Goal: Task Accomplishment & Management: Use online tool/utility

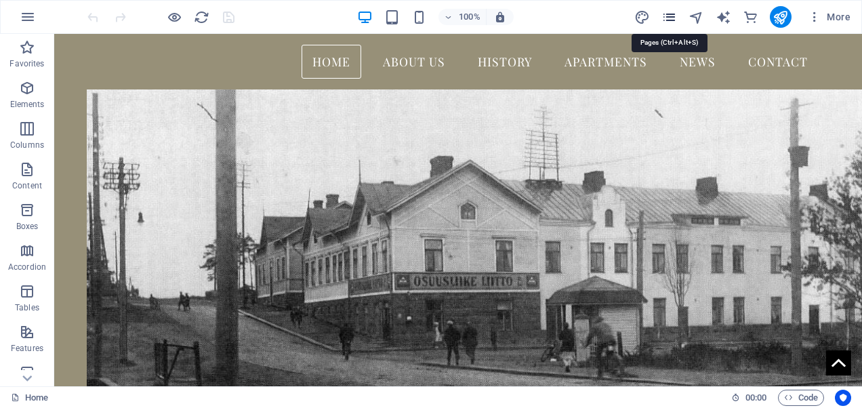
click at [673, 16] on icon "pages" at bounding box center [669, 17] width 16 height 16
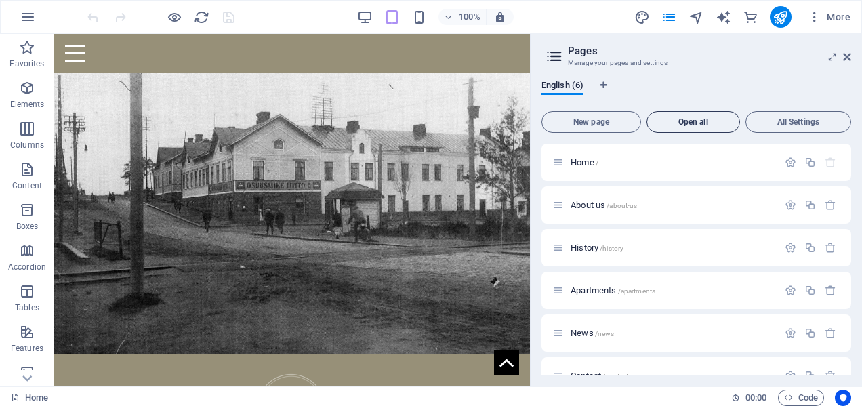
click at [711, 128] on button "Open all" at bounding box center [692, 122] width 93 height 22
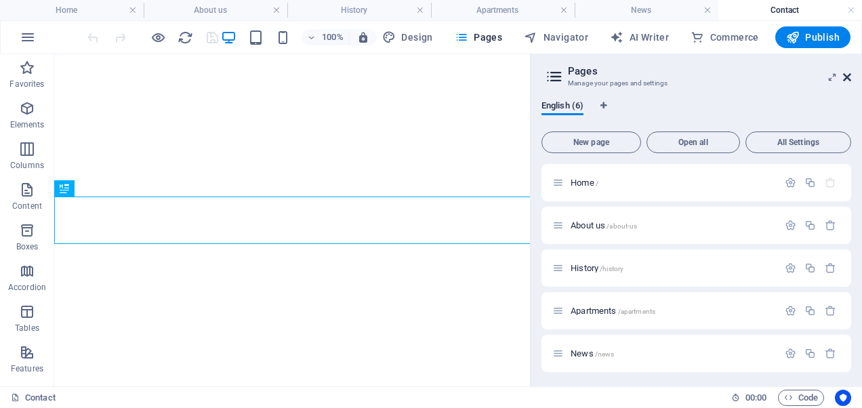
click at [847, 75] on icon at bounding box center [847, 77] width 8 height 11
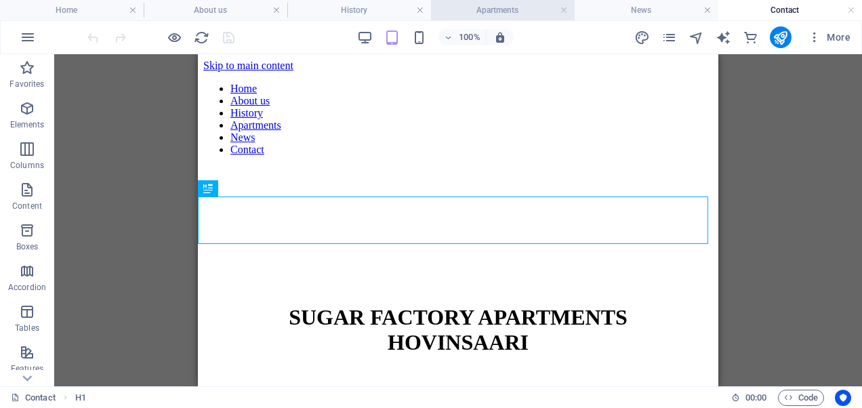
click at [524, 11] on h4 "Apartments" at bounding box center [503, 10] width 144 height 15
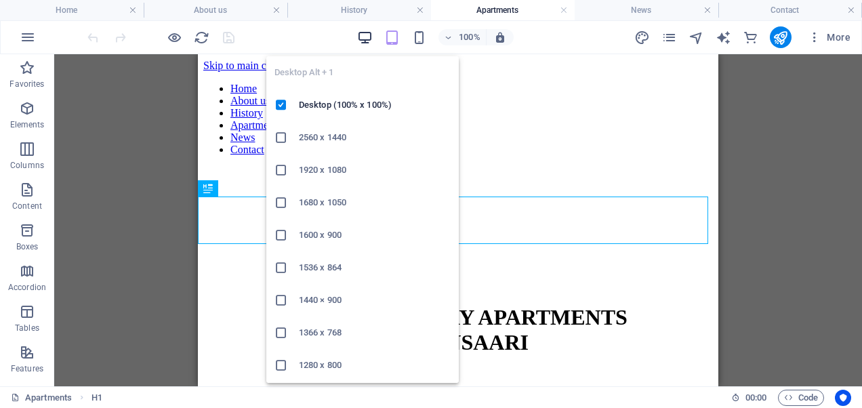
click at [368, 41] on icon "button" at bounding box center [365, 38] width 16 height 16
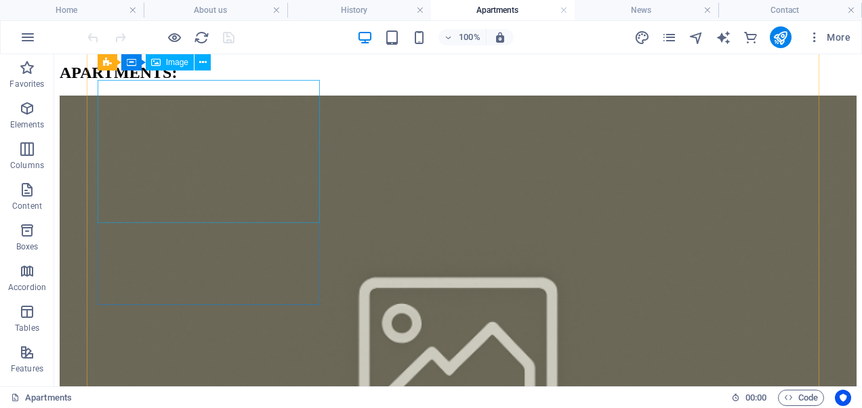
scroll to position [304, 0]
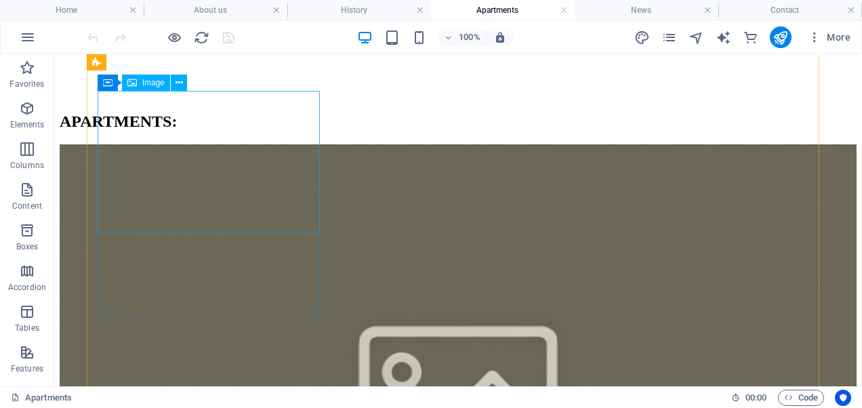
click at [205, 163] on figure at bounding box center [458, 401] width 797 height 514
click at [274, 218] on figure at bounding box center [458, 401] width 797 height 514
select select "%"
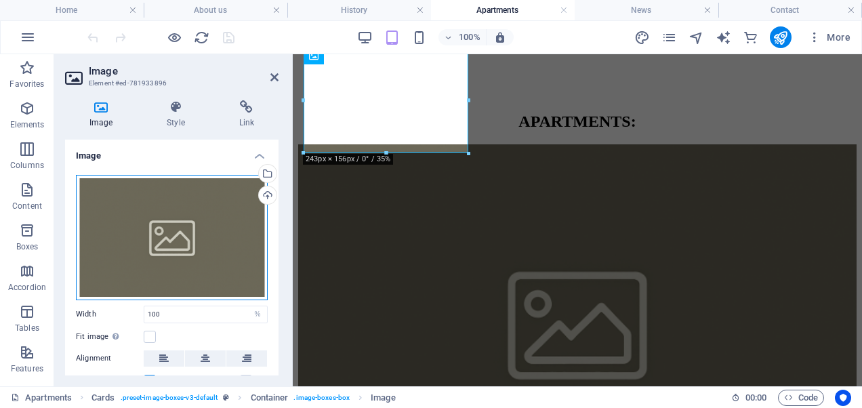
click at [188, 231] on div "Drag files here, click to choose files or select files from Files or our free s…" at bounding box center [172, 237] width 192 height 125
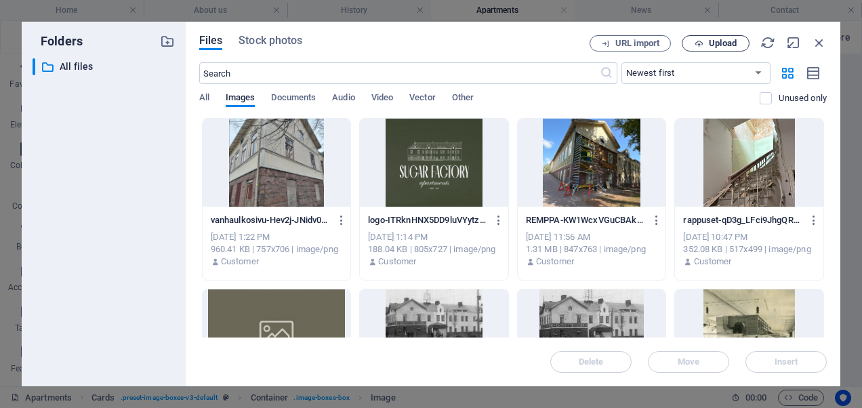
click at [692, 43] on span "Upload" at bounding box center [716, 43] width 56 height 9
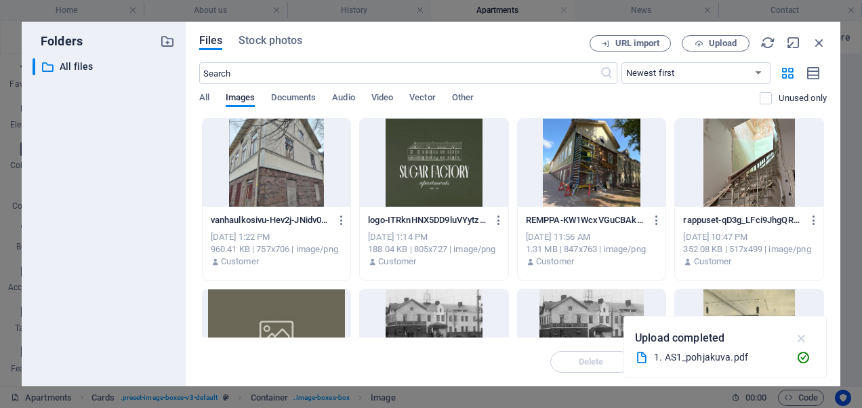
click at [799, 338] on icon "button" at bounding box center [802, 338] width 16 height 15
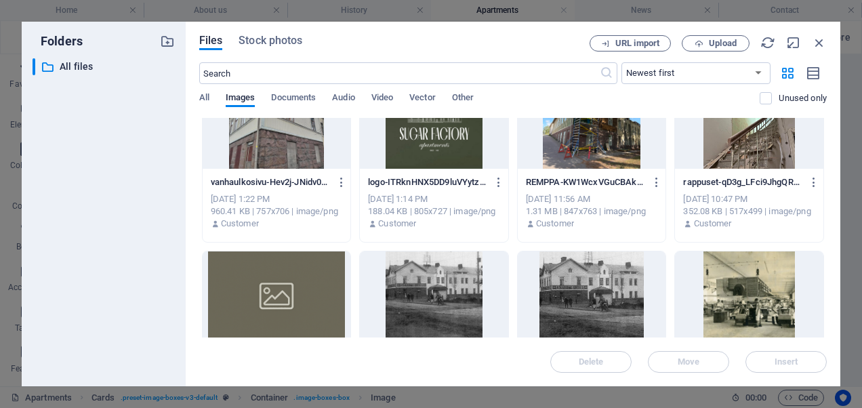
scroll to position [0, 0]
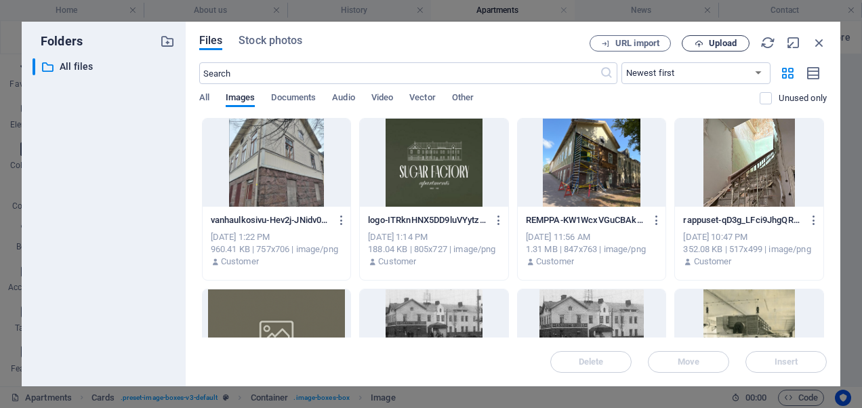
click at [713, 41] on span "Upload" at bounding box center [723, 43] width 28 height 8
click at [307, 101] on span "Documents" at bounding box center [293, 98] width 45 height 19
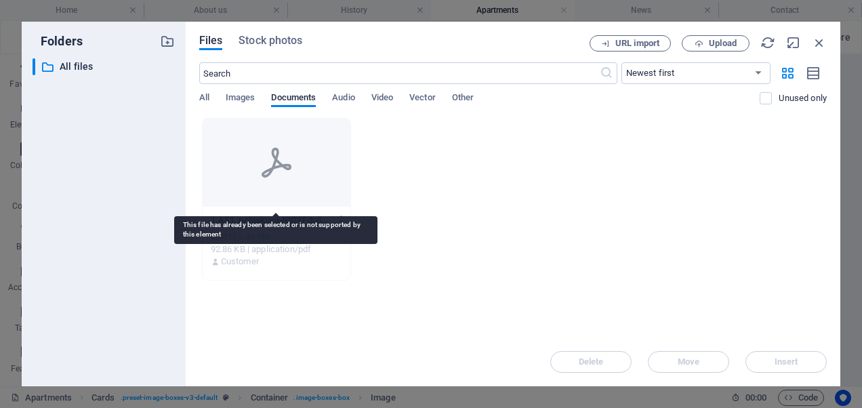
click at [261, 162] on icon at bounding box center [276, 162] width 33 height 33
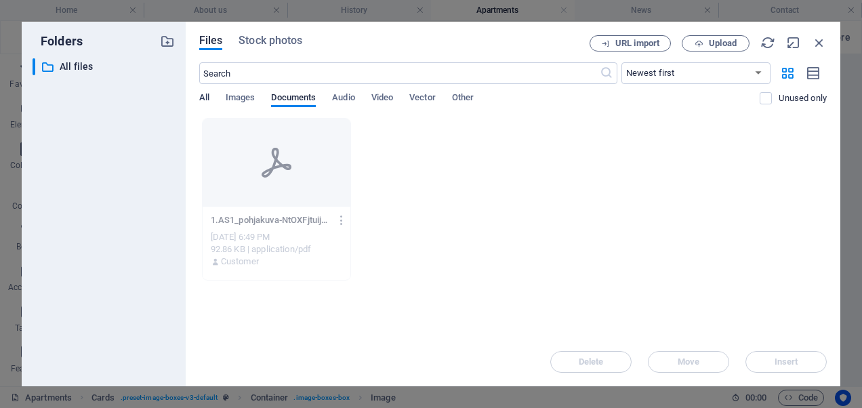
click at [203, 102] on span "All" at bounding box center [204, 98] width 10 height 19
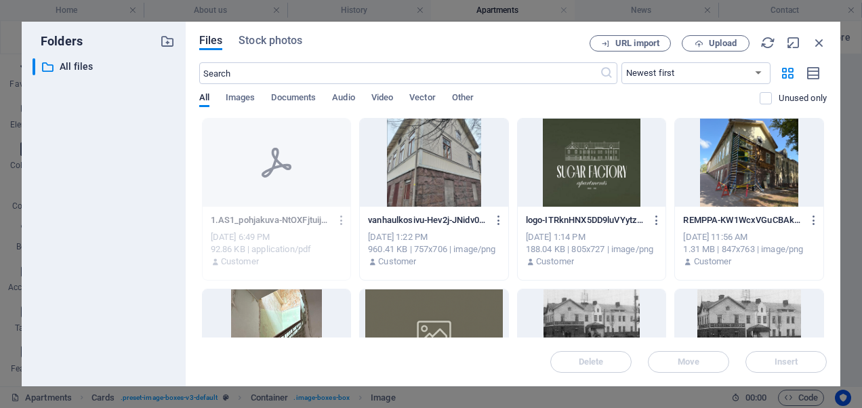
click at [275, 155] on icon at bounding box center [276, 163] width 30 height 30
click at [821, 43] on icon "button" at bounding box center [819, 42] width 15 height 15
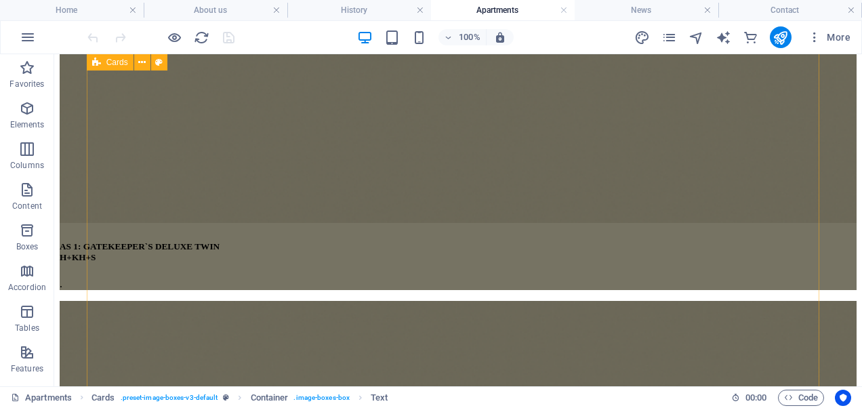
scroll to position [829, 0]
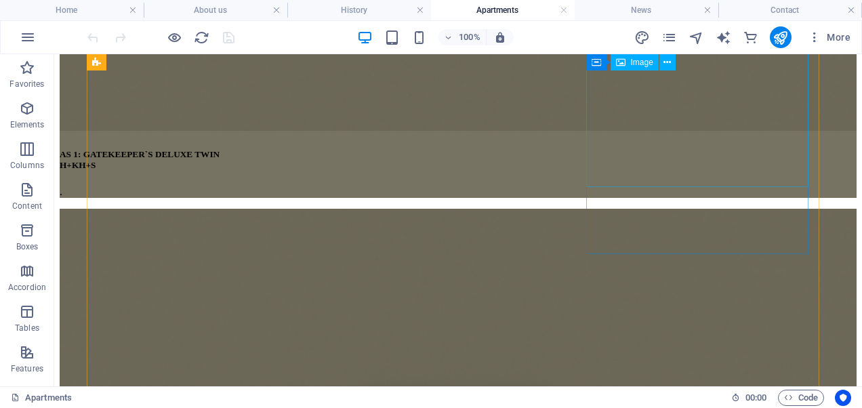
select select "%"
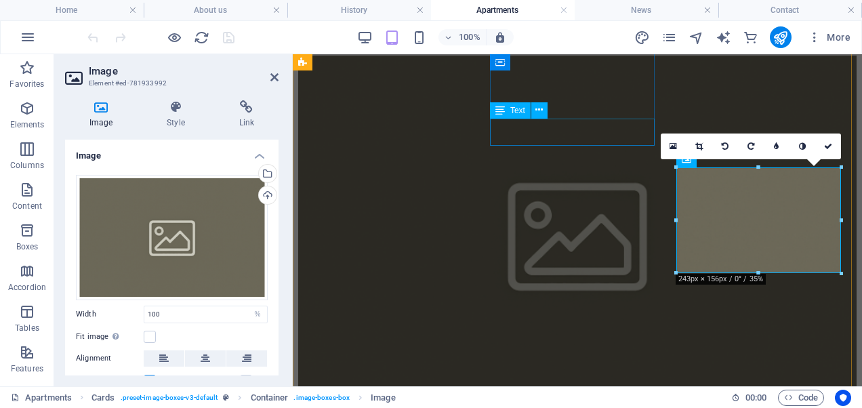
scroll to position [580, 0]
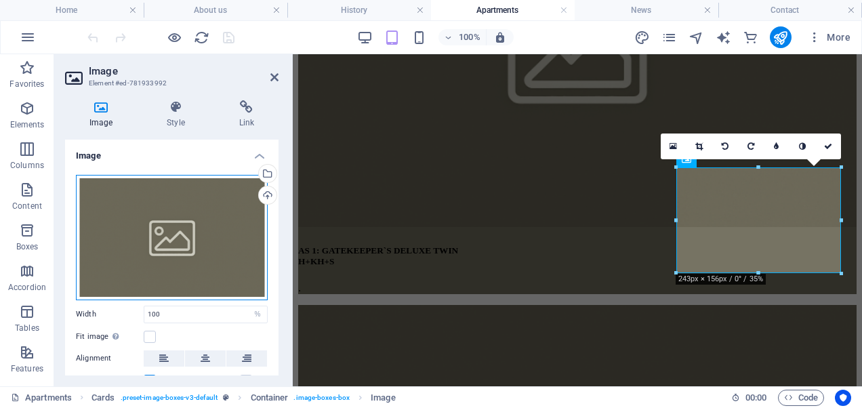
click at [181, 245] on div "Drag files here, click to choose files or select files from Files or our free s…" at bounding box center [172, 237] width 192 height 125
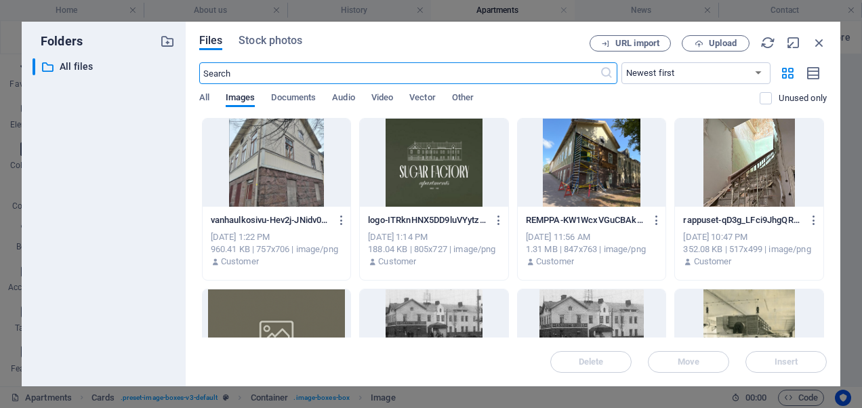
scroll to position [1914, 0]
click at [721, 46] on span "Upload" at bounding box center [723, 43] width 28 height 8
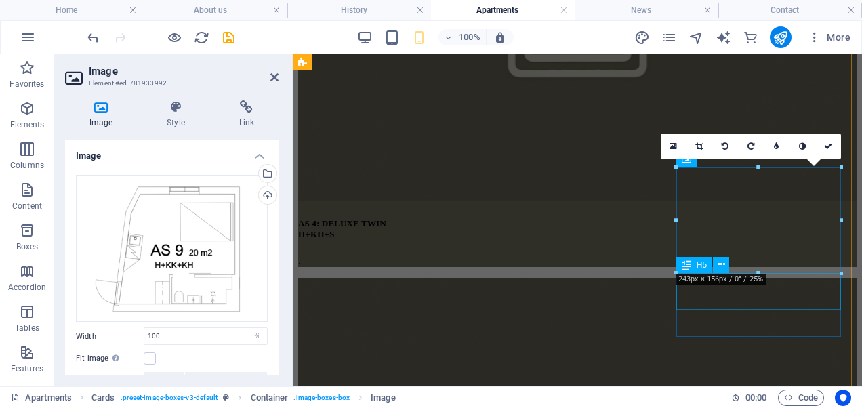
scroll to position [580, 0]
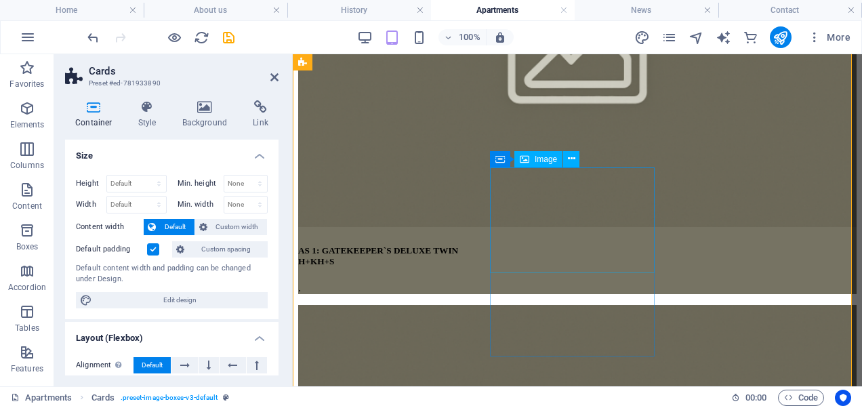
select select "%"
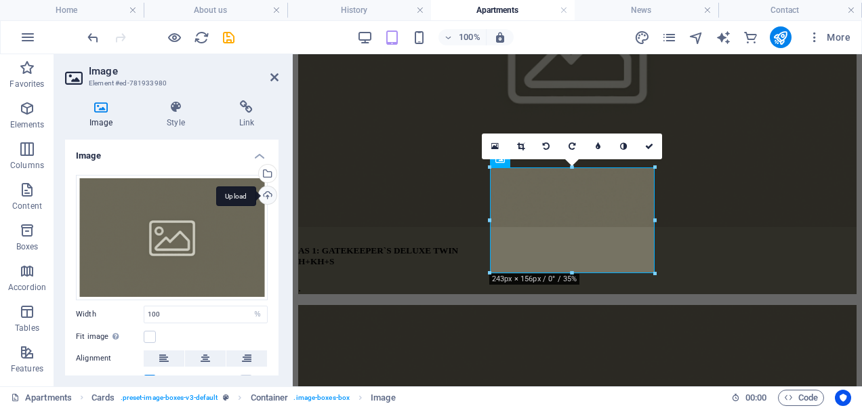
click at [267, 198] on div "Upload" at bounding box center [266, 196] width 20 height 20
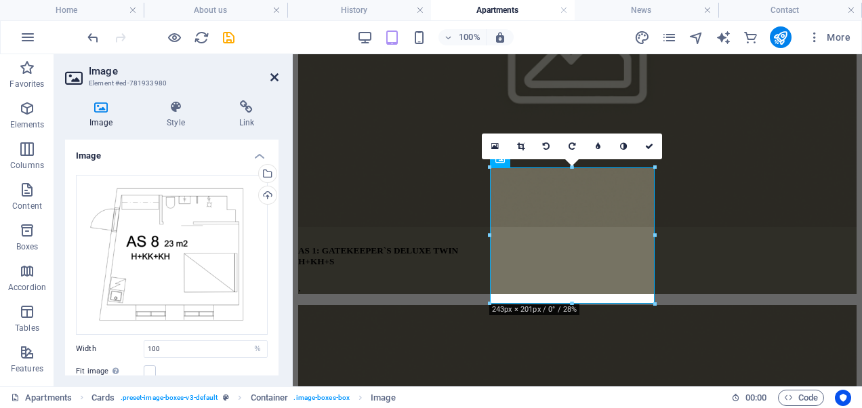
click at [272, 72] on icon at bounding box center [274, 77] width 8 height 11
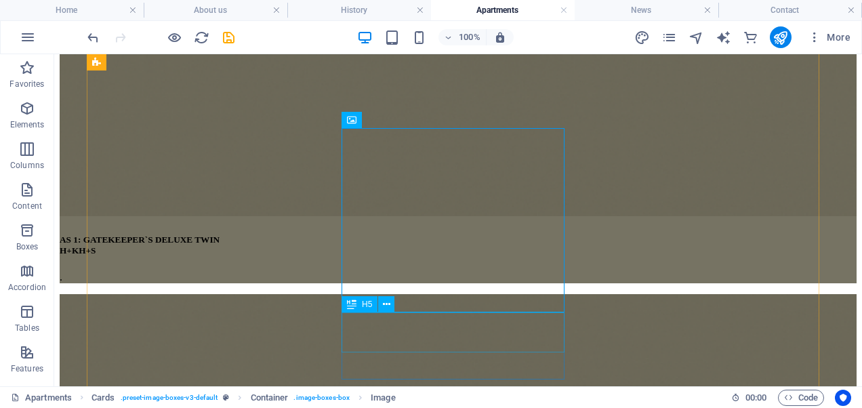
scroll to position [745, 0]
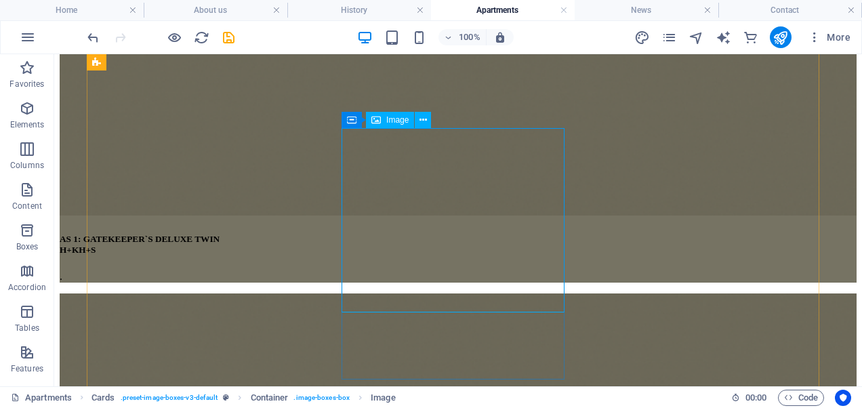
select select "%"
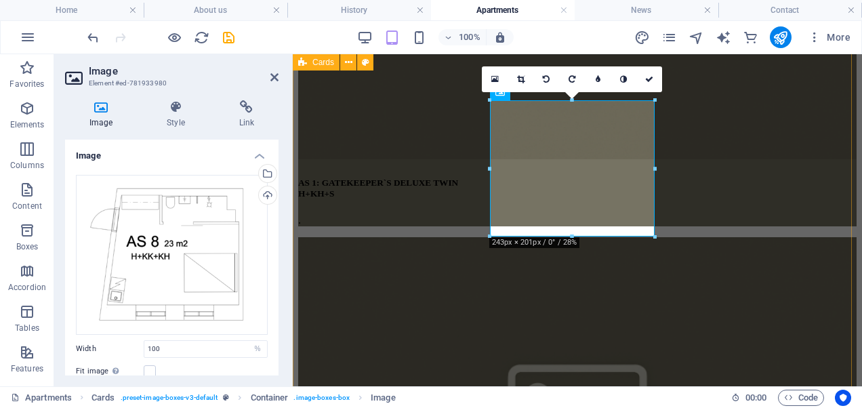
scroll to position [647, 0]
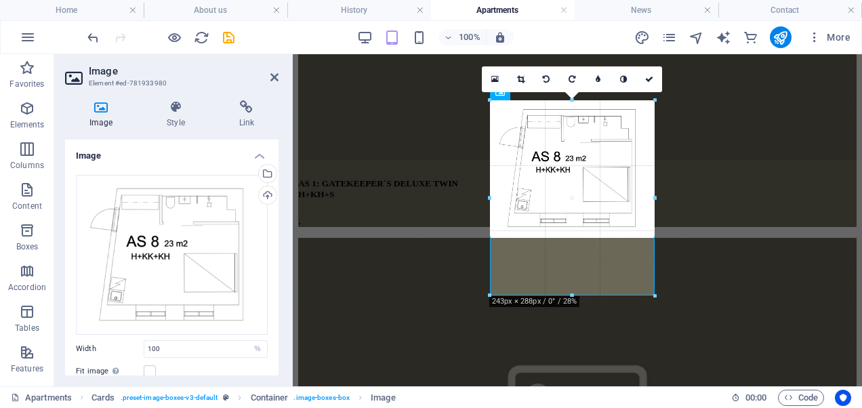
drag, startPoint x: 654, startPoint y: 238, endPoint x: 373, endPoint y: 167, distance: 290.8
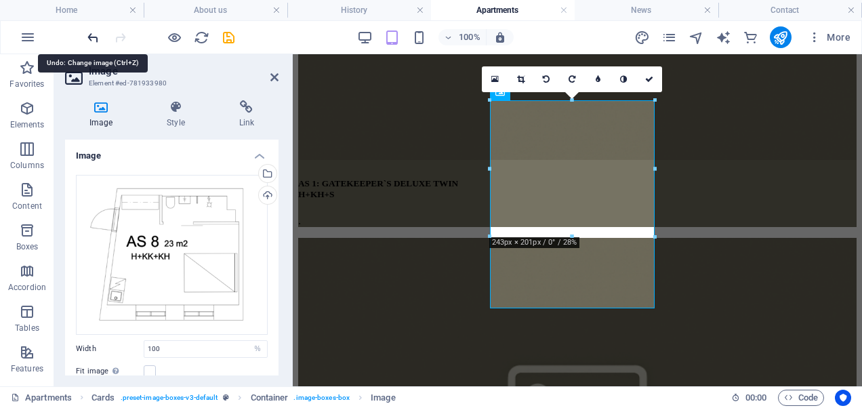
click at [89, 37] on icon "undo" at bounding box center [93, 38] width 16 height 16
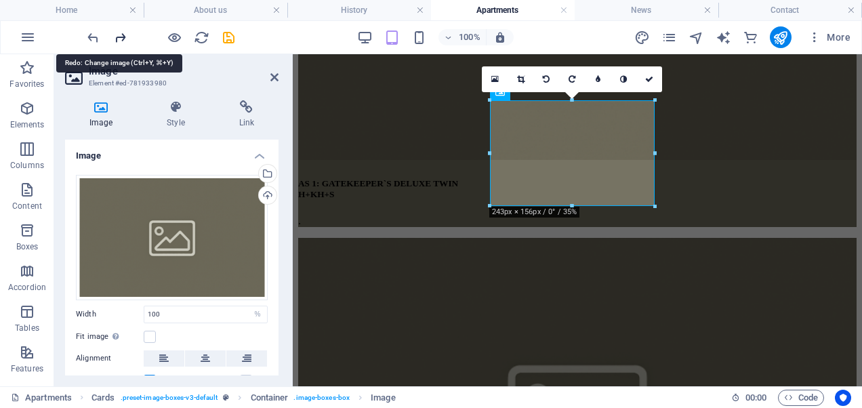
click at [119, 40] on icon "redo" at bounding box center [120, 38] width 16 height 16
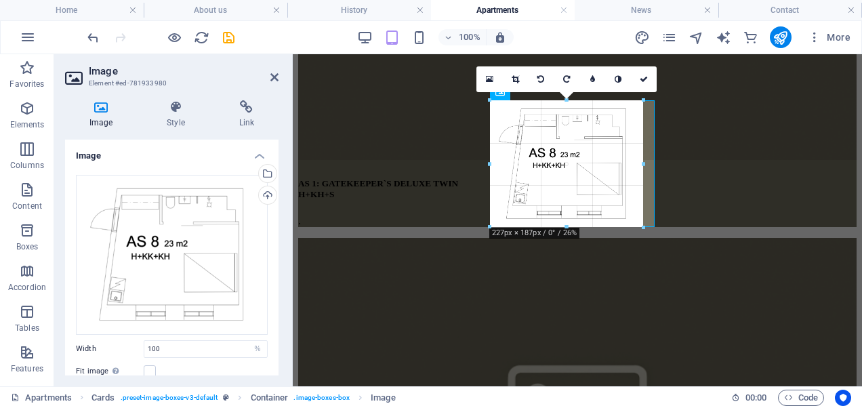
drag, startPoint x: 572, startPoint y: 236, endPoint x: 587, endPoint y: 226, distance: 17.1
type input "228"
select select "px"
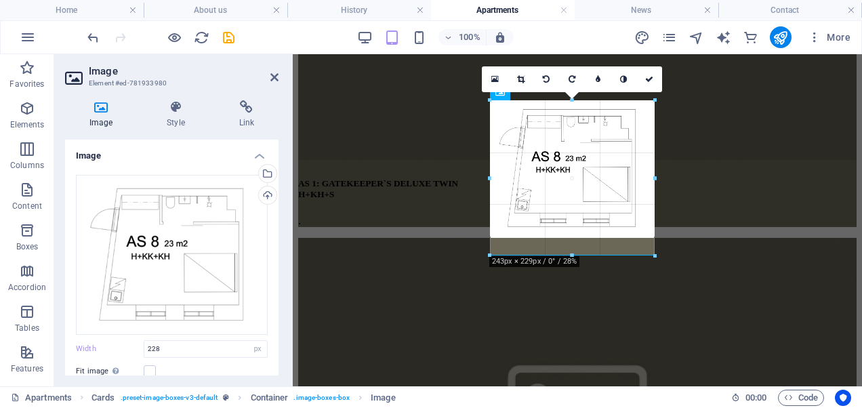
drag, startPoint x: 644, startPoint y: 165, endPoint x: 369, endPoint y: 111, distance: 281.0
type input "243"
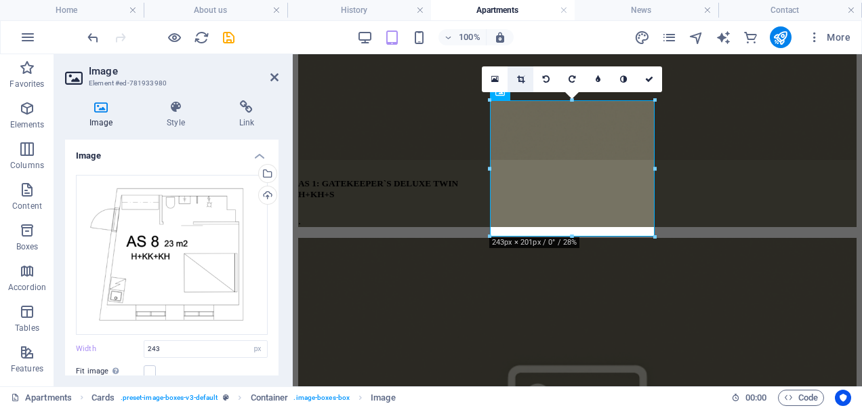
click at [518, 79] on icon at bounding box center [520, 79] width 7 height 8
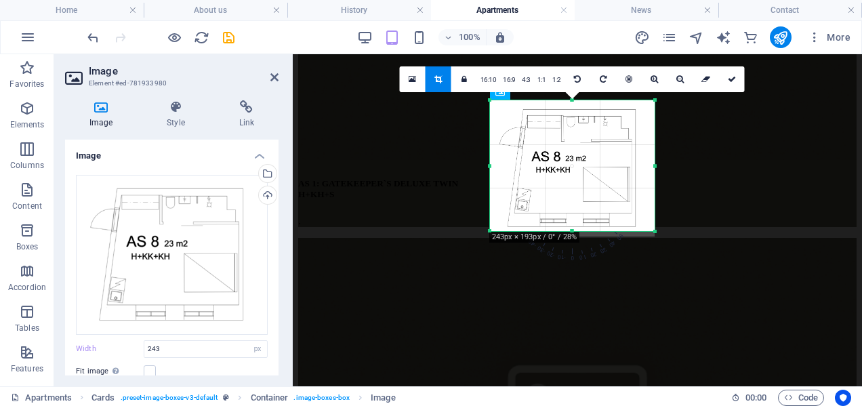
click at [572, 232] on div at bounding box center [572, 231] width 165 height 5
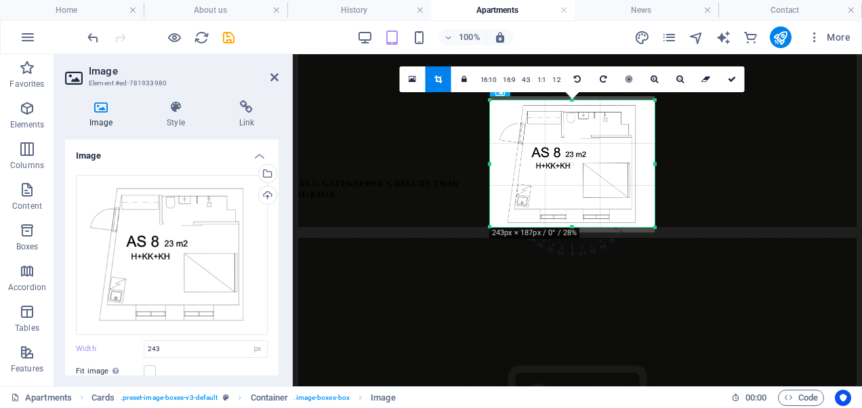
click at [573, 102] on div "180 170 160 150 140 130 120 110 100 90 80 70 60 50 40 30 20 10 0 -10 -20 -30 -4…" at bounding box center [572, 163] width 165 height 127
click at [733, 78] on icon at bounding box center [732, 79] width 8 height 8
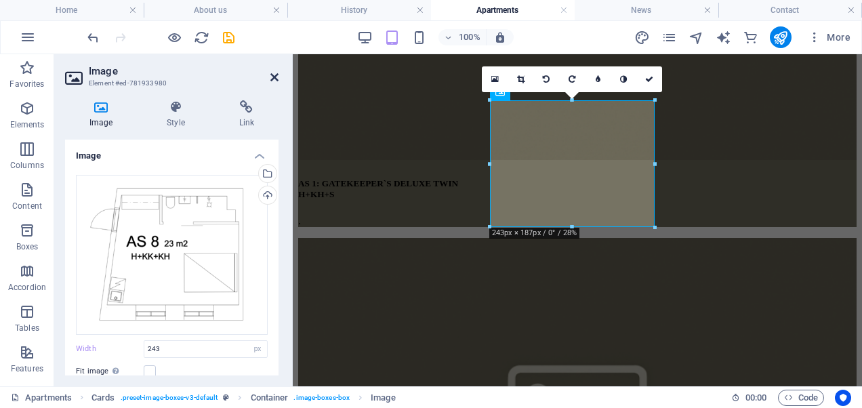
click at [270, 81] on icon at bounding box center [274, 77] width 8 height 11
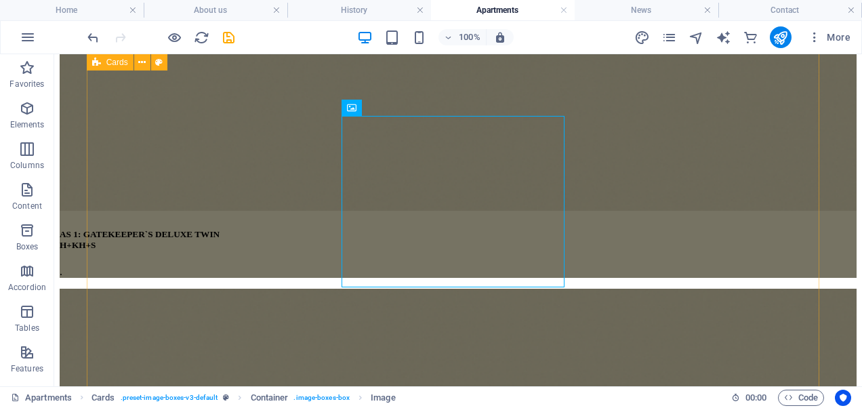
scroll to position [757, 0]
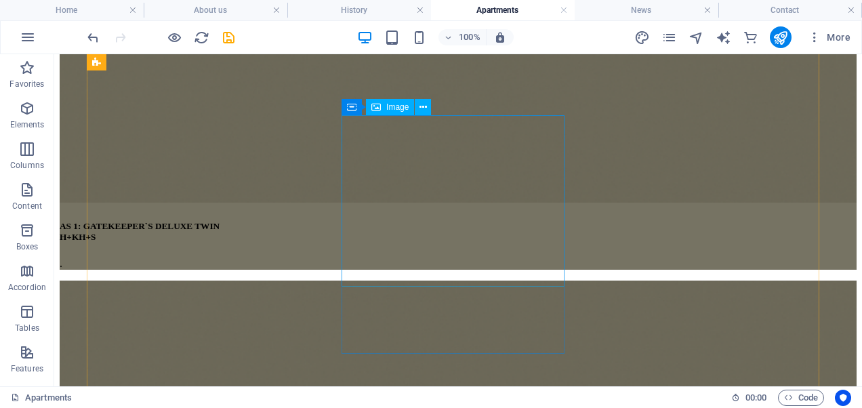
select select "px"
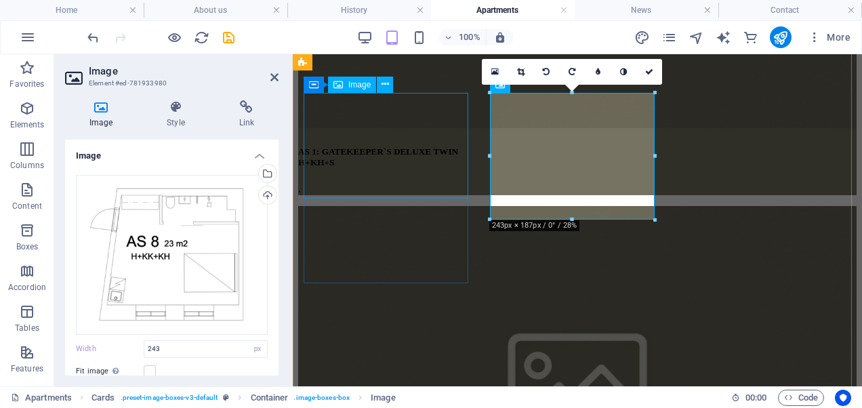
scroll to position [653, 0]
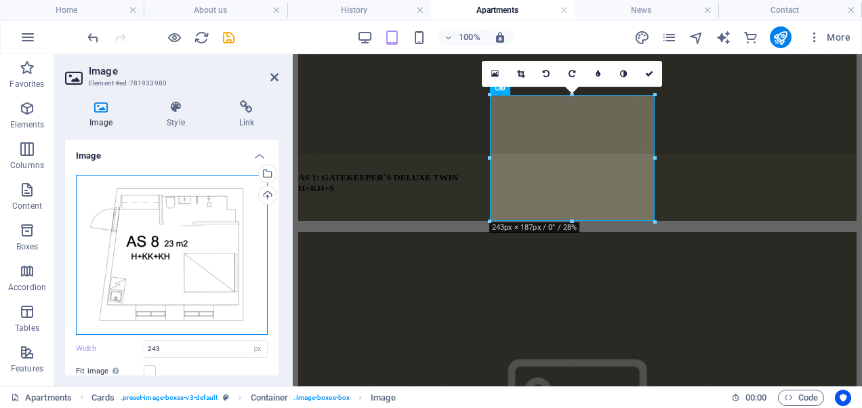
click at [121, 291] on div "Drag files here, click to choose files or select files from Files or our free s…" at bounding box center [172, 255] width 192 height 160
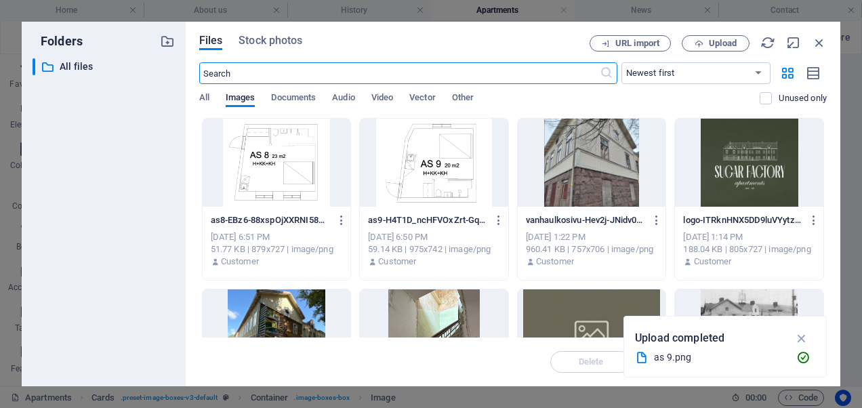
scroll to position [1698, 0]
click at [276, 169] on div at bounding box center [277, 163] width 148 height 88
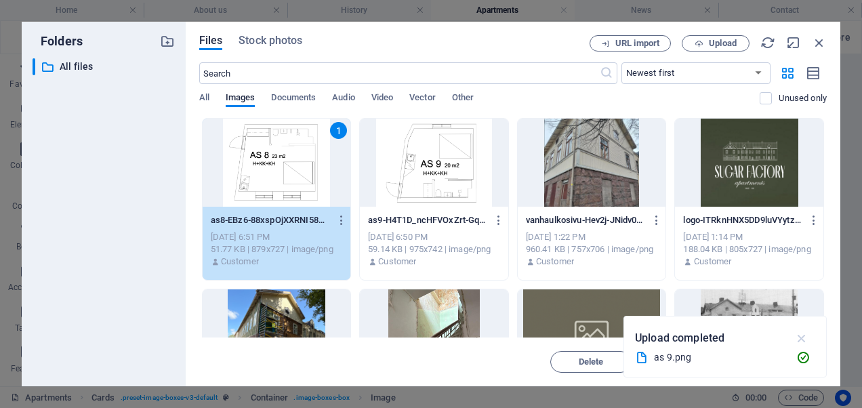
click at [802, 333] on icon "button" at bounding box center [802, 338] width 16 height 15
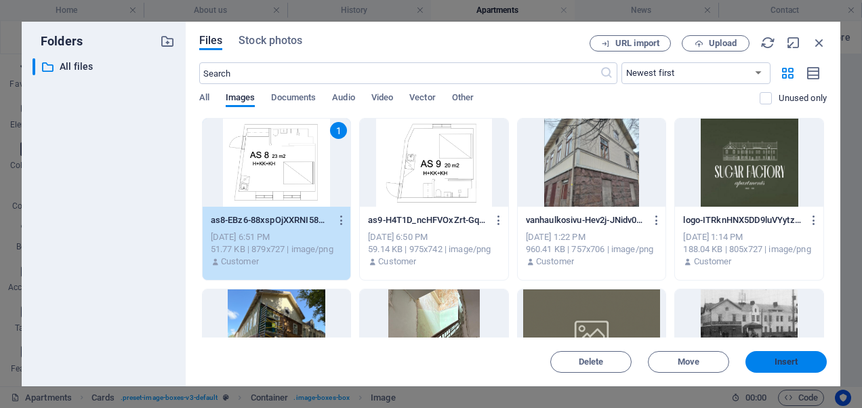
click at [791, 361] on span "Insert" at bounding box center [786, 362] width 24 height 8
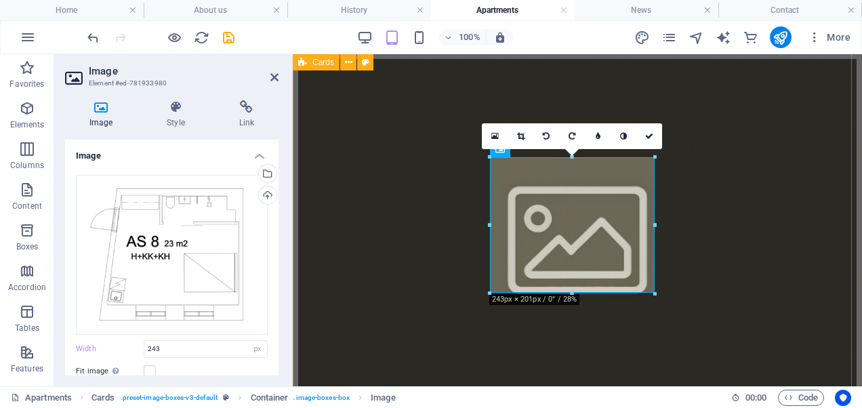
scroll to position [591, 0]
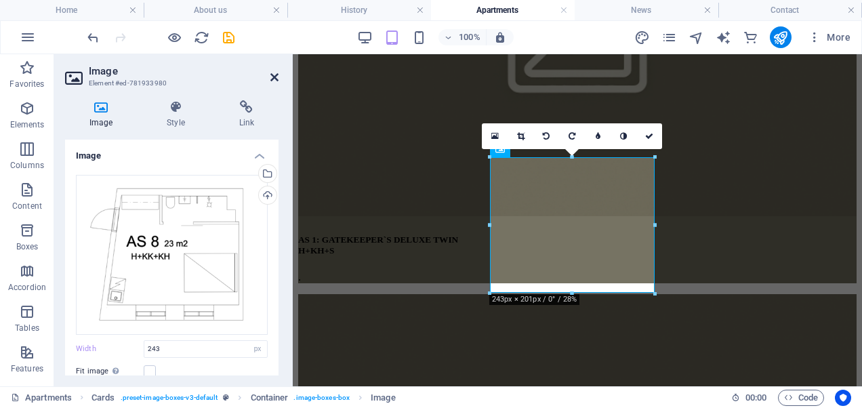
click at [278, 77] on icon at bounding box center [274, 77] width 8 height 11
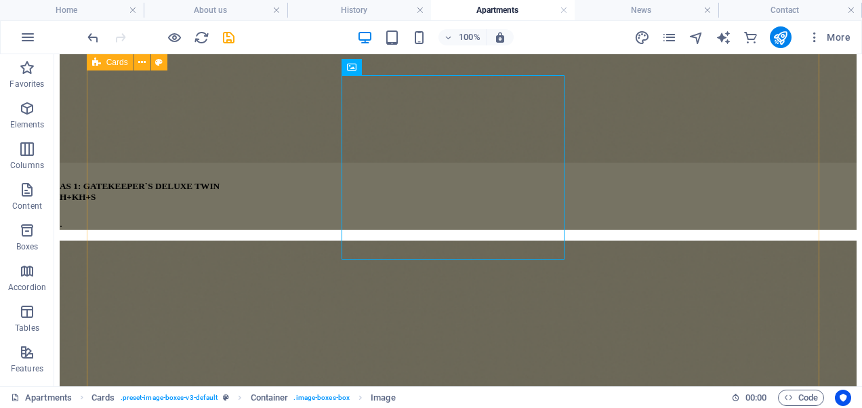
scroll to position [798, 0]
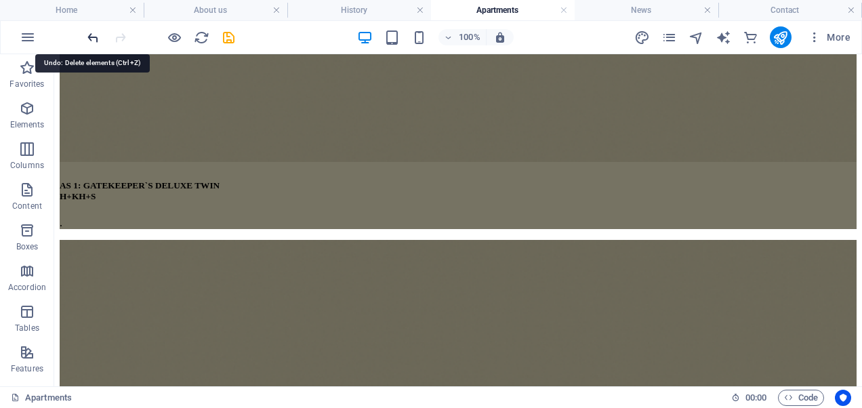
click at [95, 31] on icon "undo" at bounding box center [93, 38] width 16 height 16
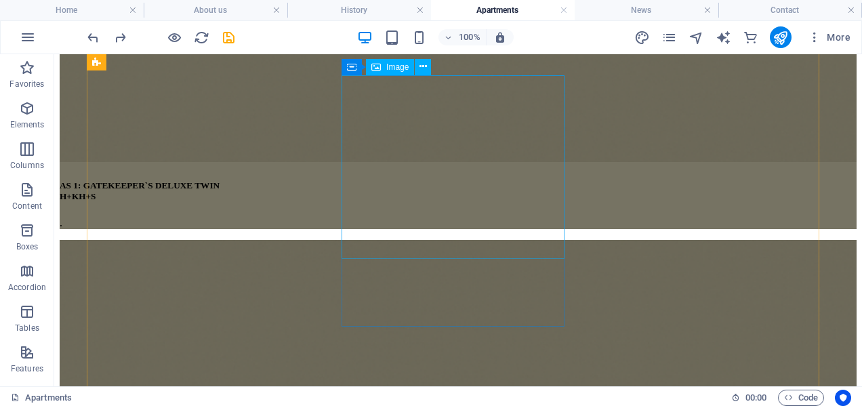
select select "px"
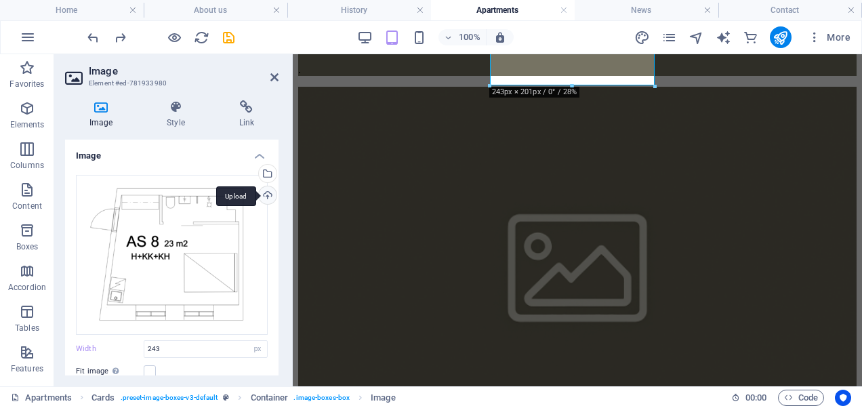
click at [266, 190] on div "Upload" at bounding box center [266, 196] width 20 height 20
click at [272, 81] on icon at bounding box center [274, 77] width 8 height 11
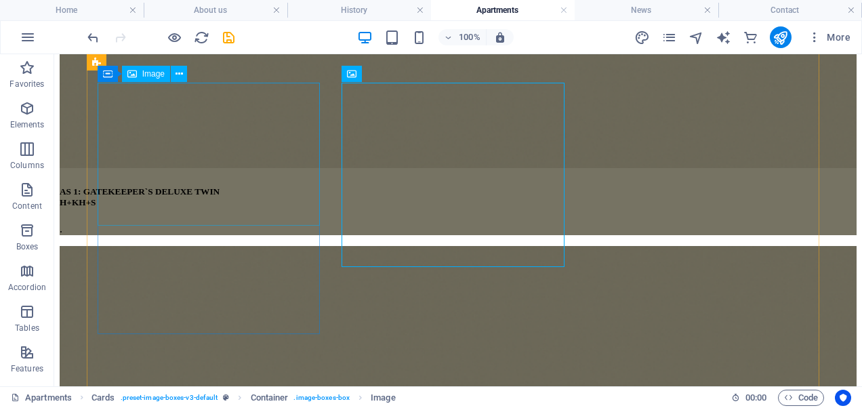
scroll to position [791, 0]
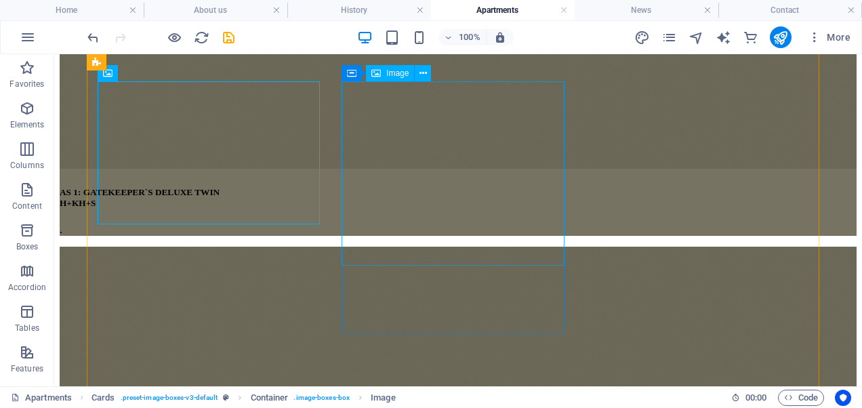
select select "px"
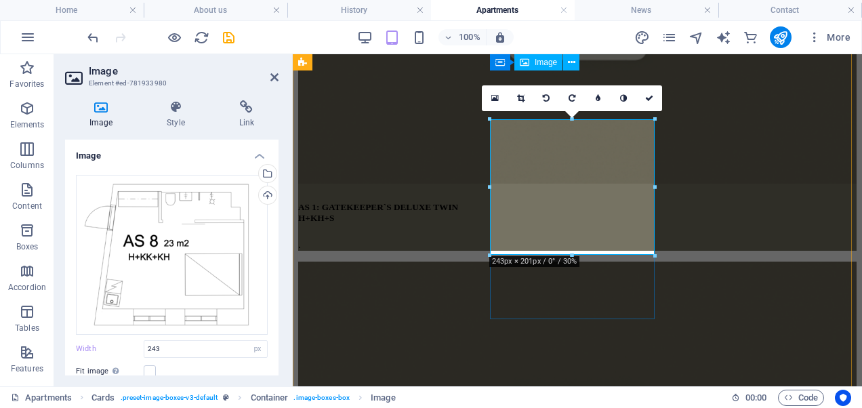
scroll to position [622, 0]
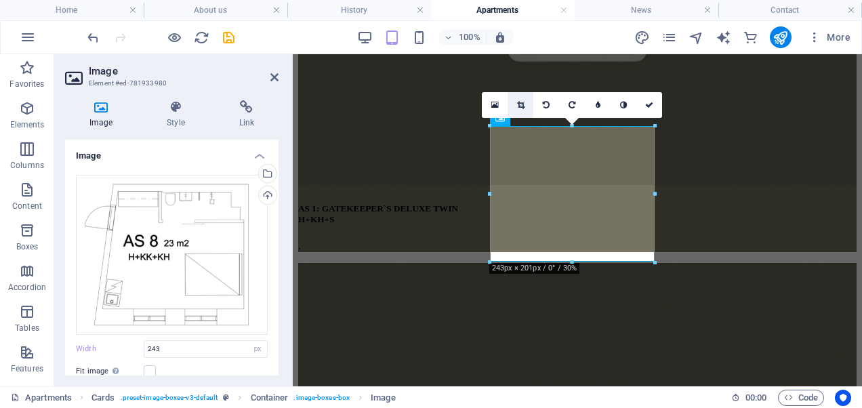
click at [519, 104] on icon at bounding box center [520, 105] width 7 height 8
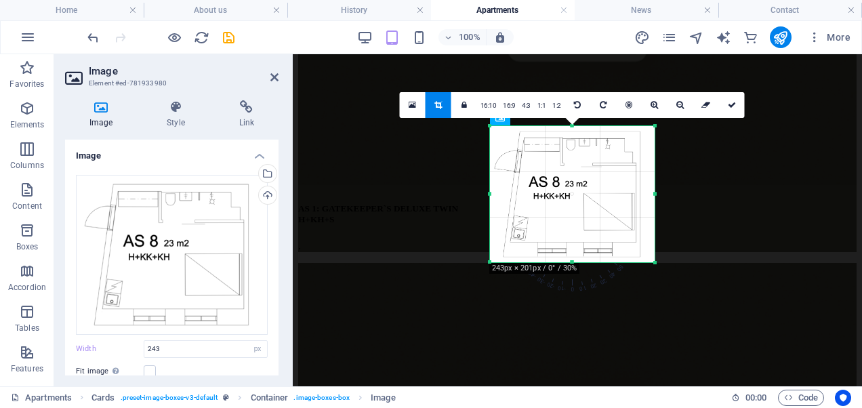
click at [572, 257] on div "180 170 160 150 140 130 120 110 100 90 80 70 60 50 40 30 20 10 0 -10 -20 -30 -4…" at bounding box center [572, 194] width 165 height 136
click at [276, 77] on icon at bounding box center [274, 77] width 8 height 11
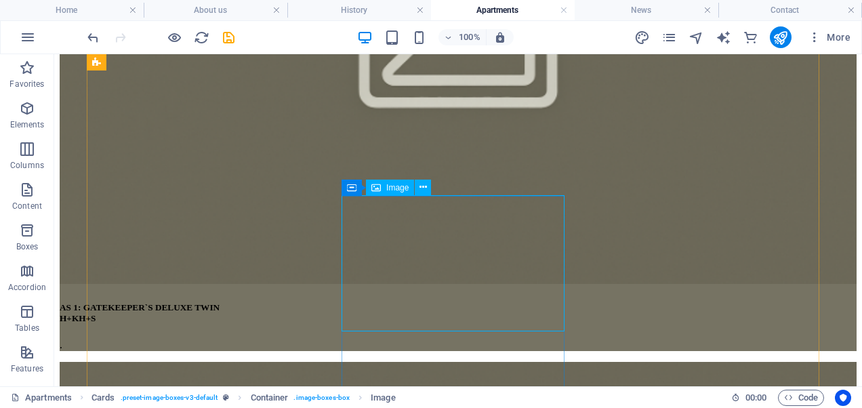
scroll to position [675, 0]
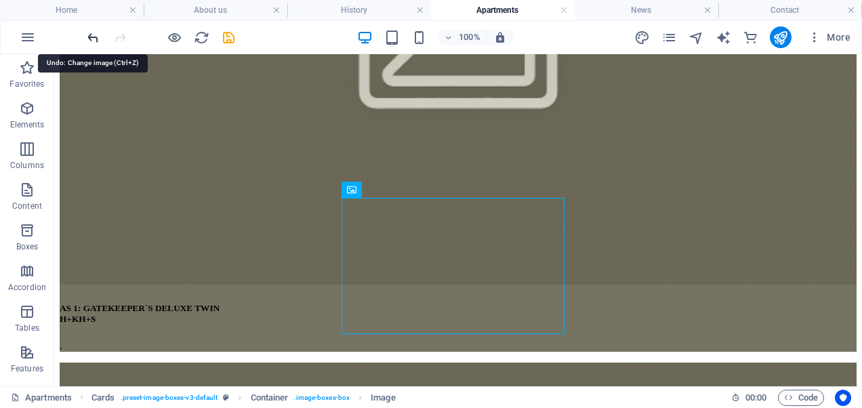
click at [92, 33] on icon "undo" at bounding box center [93, 38] width 16 height 16
click at [95, 33] on icon "undo" at bounding box center [93, 38] width 16 height 16
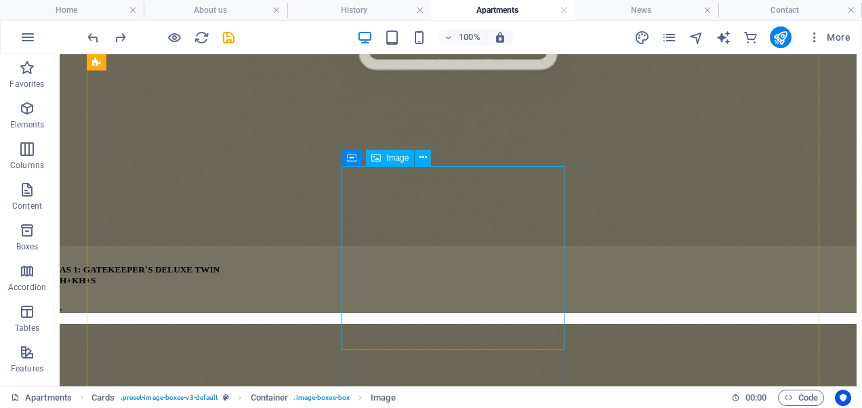
scroll to position [717, 0]
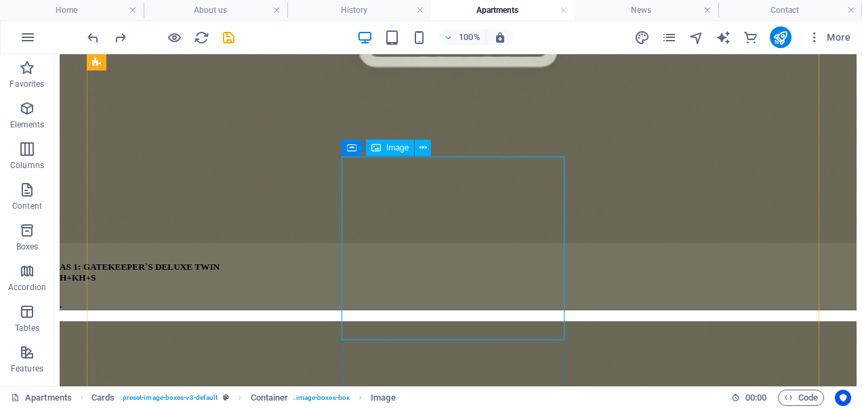
select select "%"
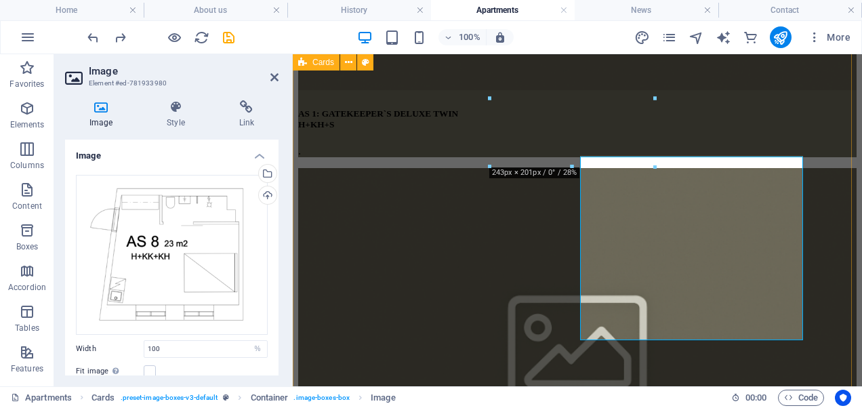
type input "243"
select select "px"
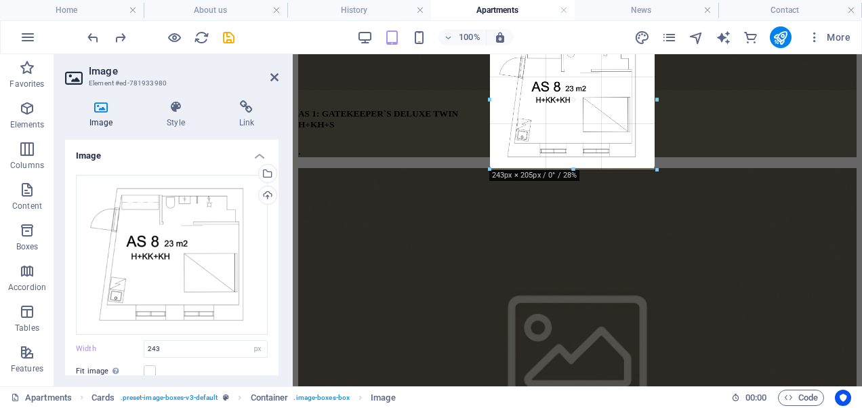
drag, startPoint x: 573, startPoint y: 168, endPoint x: 280, endPoint y: 117, distance: 297.2
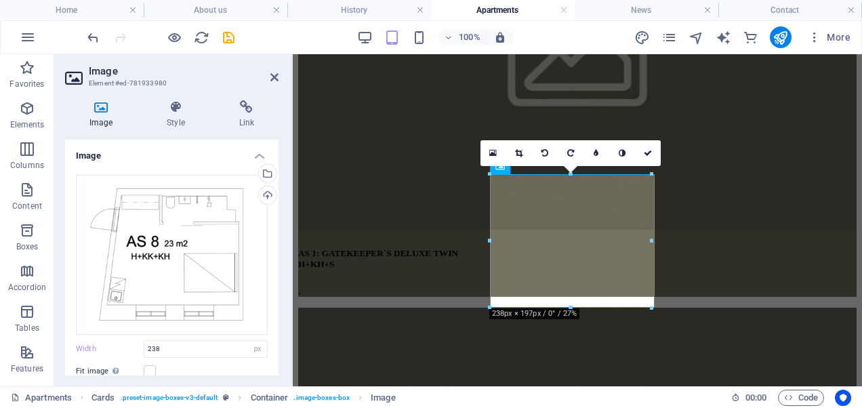
scroll to position [573, 0]
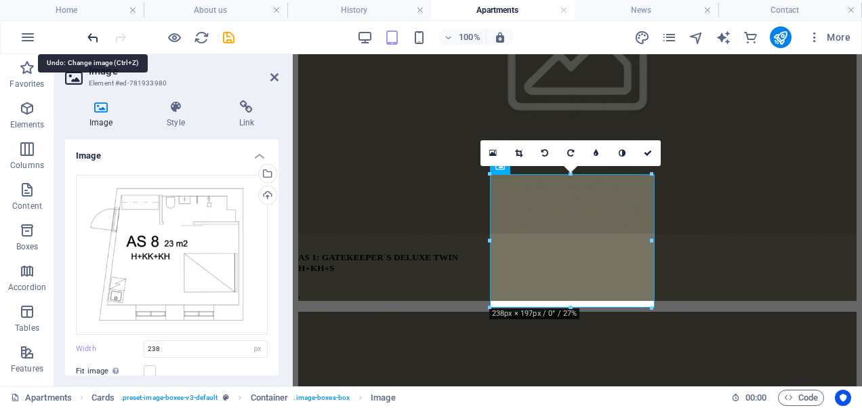
click at [93, 35] on icon "undo" at bounding box center [93, 38] width 16 height 16
type input "243"
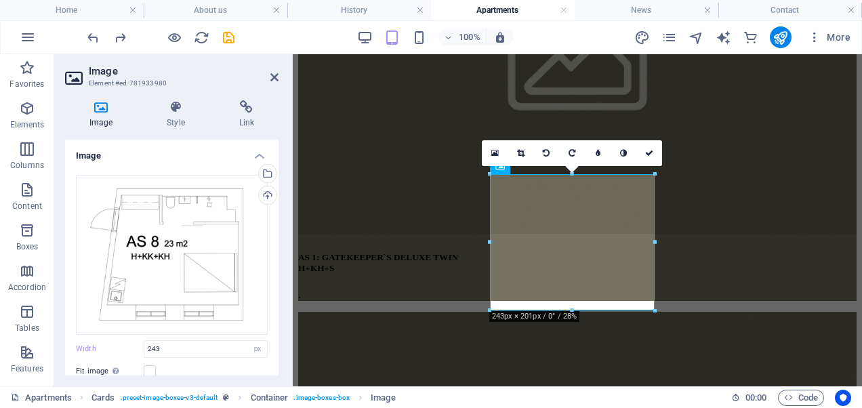
click at [279, 74] on aside "Image Element #ed-781933980 Image Style Link Image Drag files here, click to ch…" at bounding box center [173, 220] width 238 height 332
click at [278, 75] on icon at bounding box center [274, 77] width 8 height 11
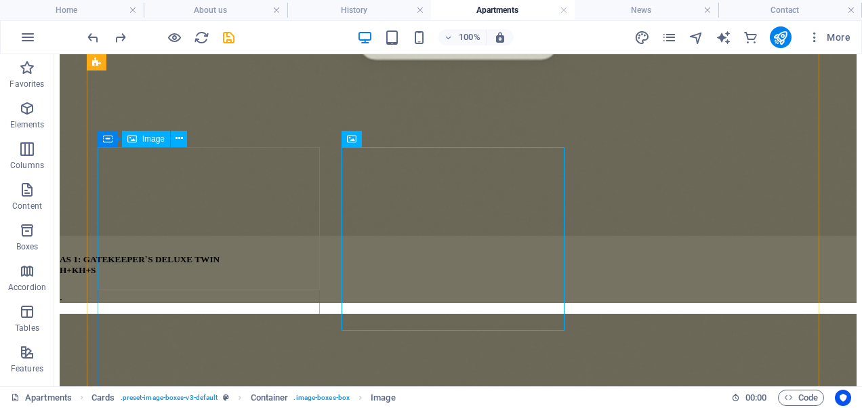
scroll to position [727, 0]
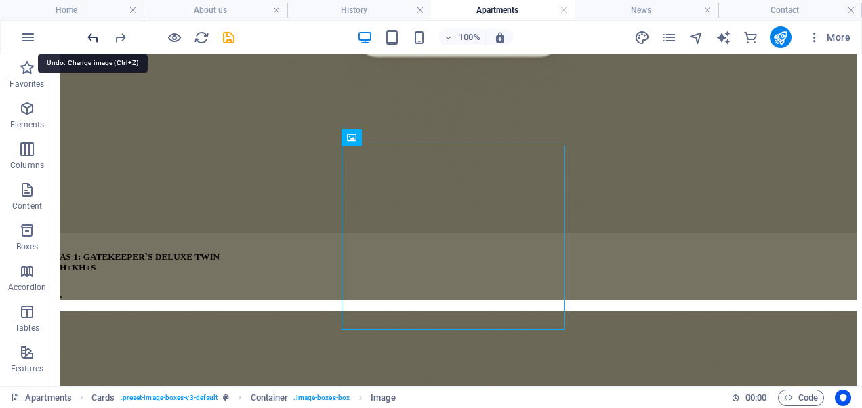
click at [97, 41] on icon "undo" at bounding box center [93, 38] width 16 height 16
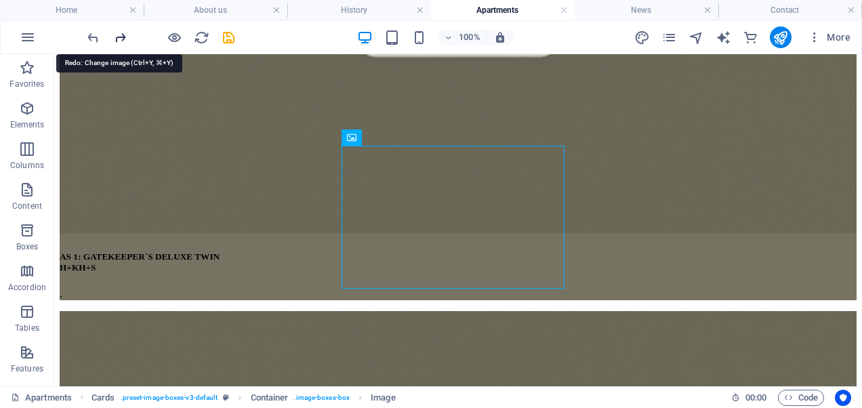
click at [123, 37] on icon "redo" at bounding box center [120, 38] width 16 height 16
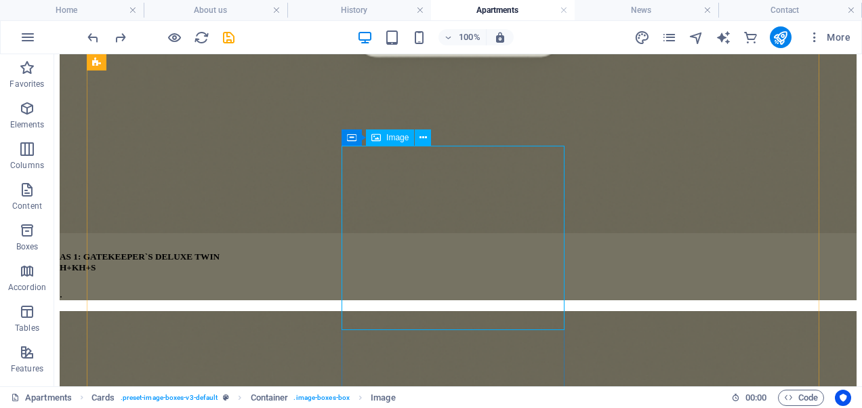
select select "%"
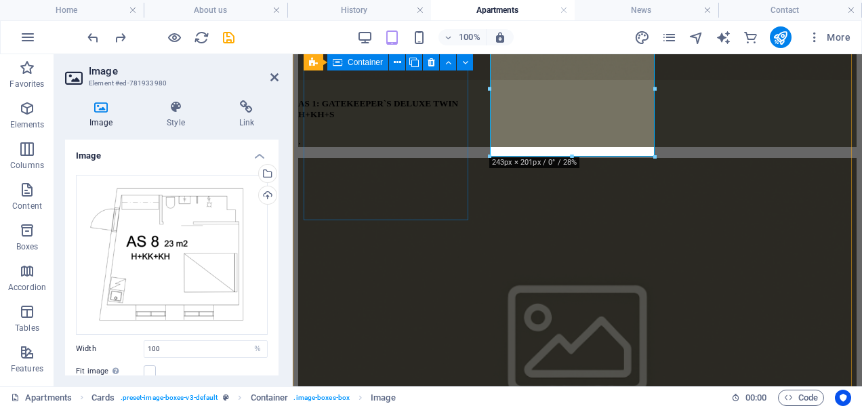
type input "243"
select select "px"
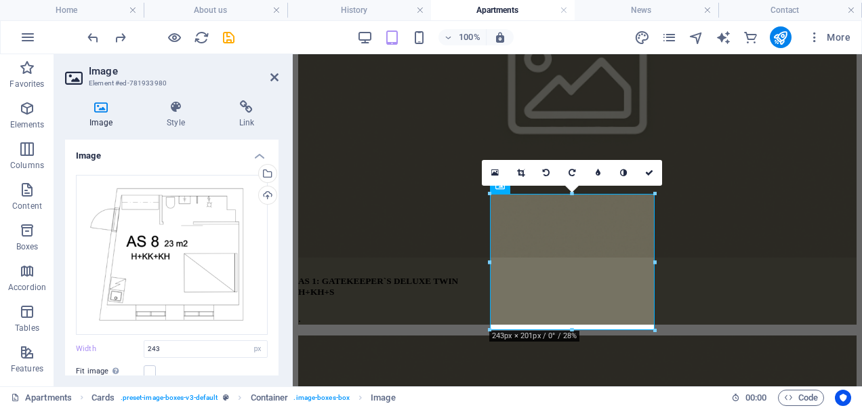
scroll to position [545, 0]
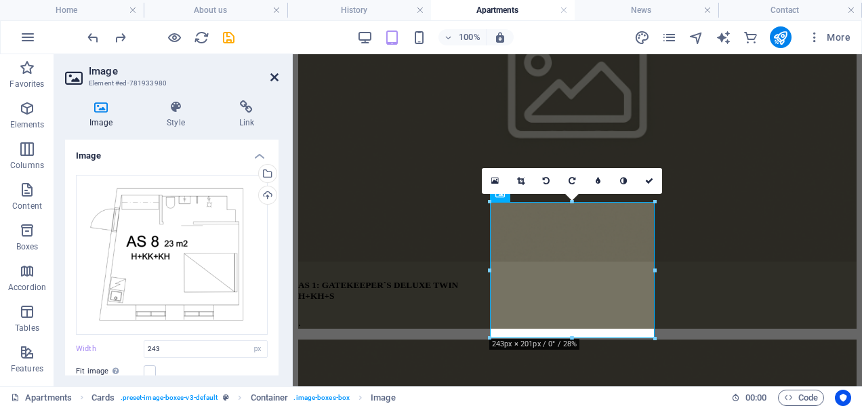
drag, startPoint x: 218, startPoint y: 23, endPoint x: 272, endPoint y: 77, distance: 76.6
click at [272, 77] on icon at bounding box center [274, 77] width 8 height 11
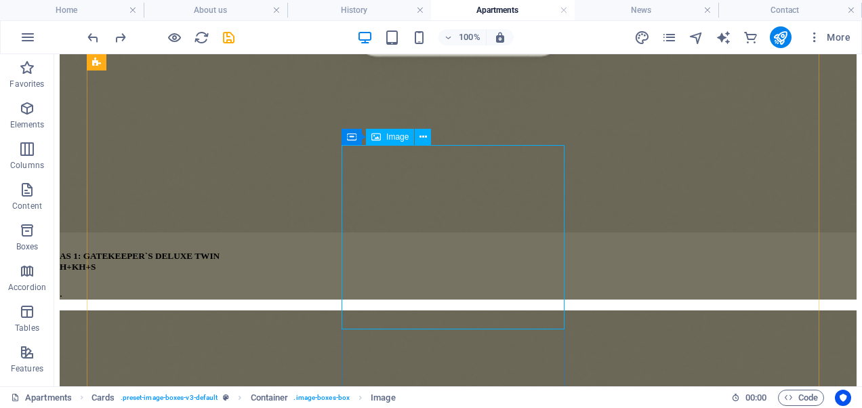
scroll to position [729, 0]
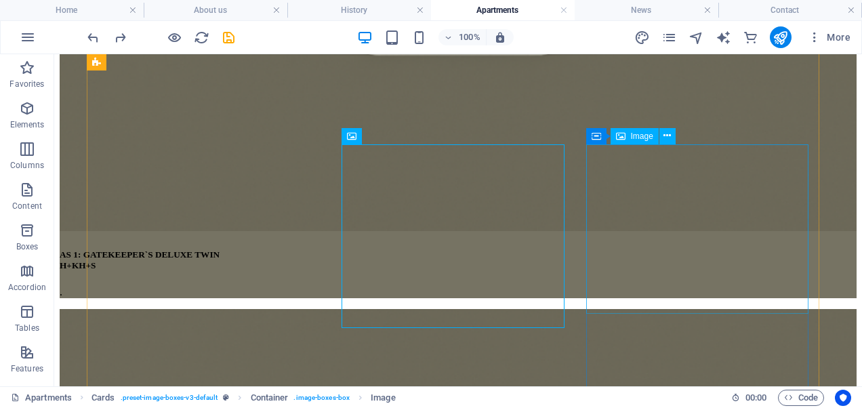
select select "%"
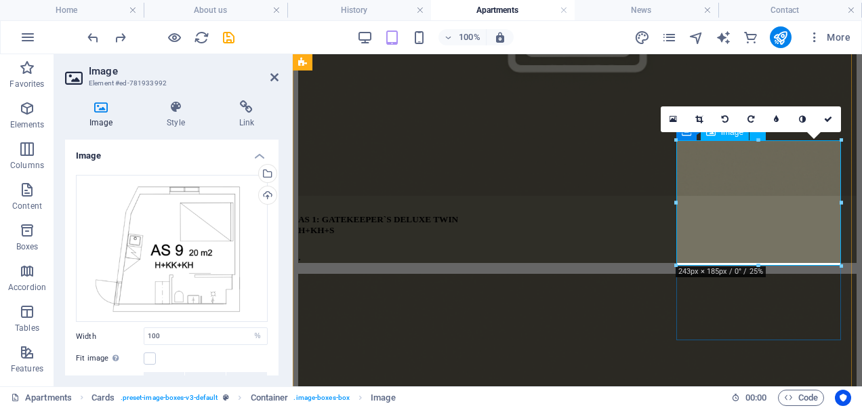
scroll to position [607, 0]
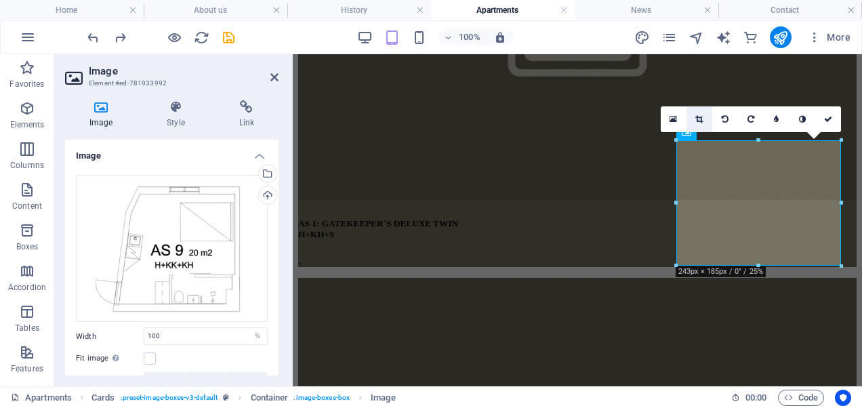
click at [700, 117] on icon at bounding box center [698, 119] width 7 height 8
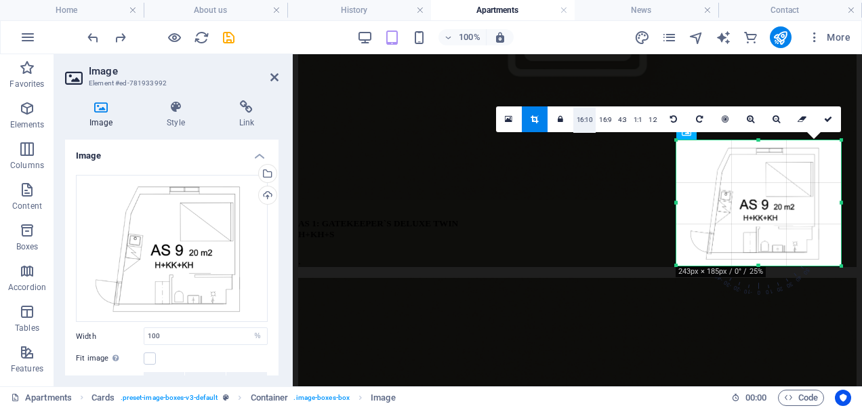
click at [590, 123] on link "16:10" at bounding box center [584, 120] width 23 height 26
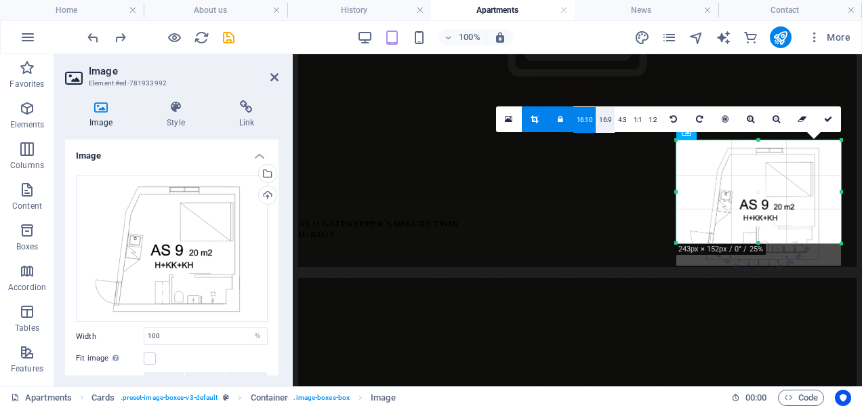
click at [611, 115] on link "16:9" at bounding box center [604, 120] width 19 height 26
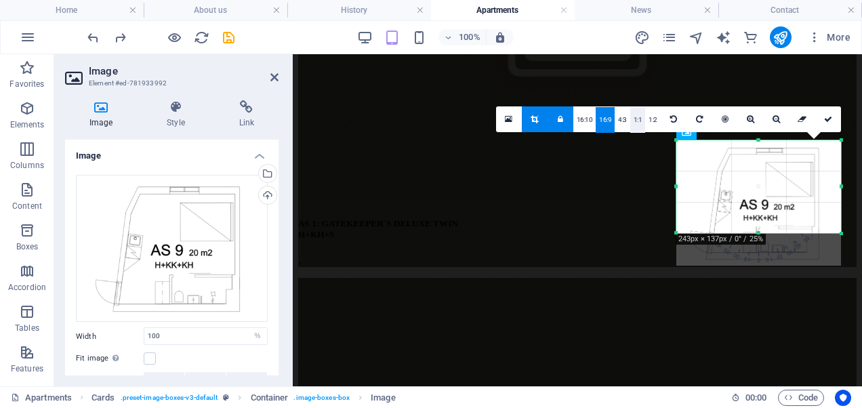
click at [633, 110] on link "1:1" at bounding box center [638, 120] width 16 height 26
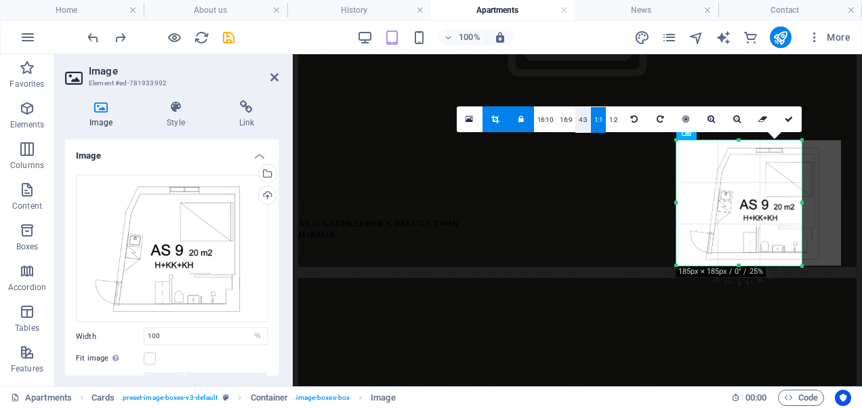
click at [585, 119] on link "4:3" at bounding box center [583, 120] width 16 height 26
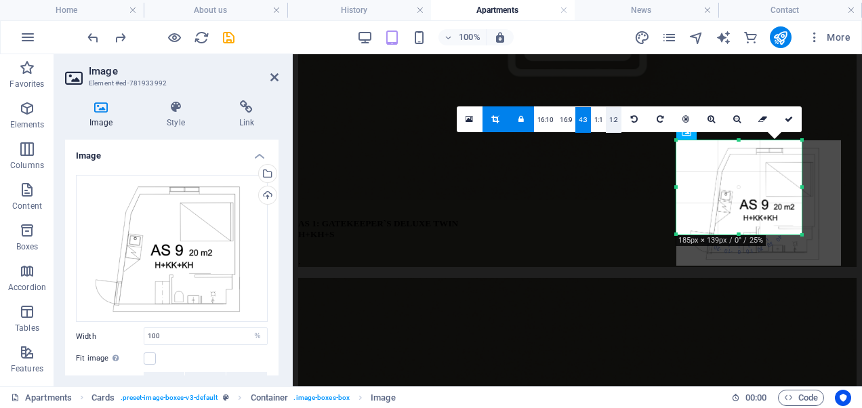
click at [619, 119] on link "1:2" at bounding box center [614, 120] width 16 height 26
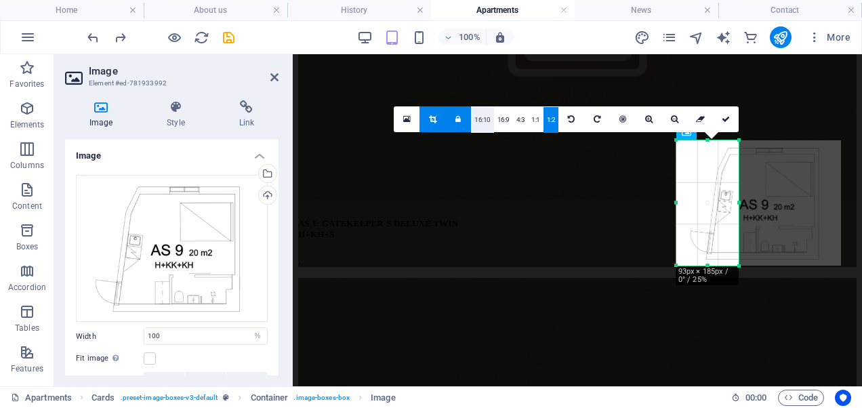
click at [484, 121] on link "16:10" at bounding box center [482, 120] width 23 height 26
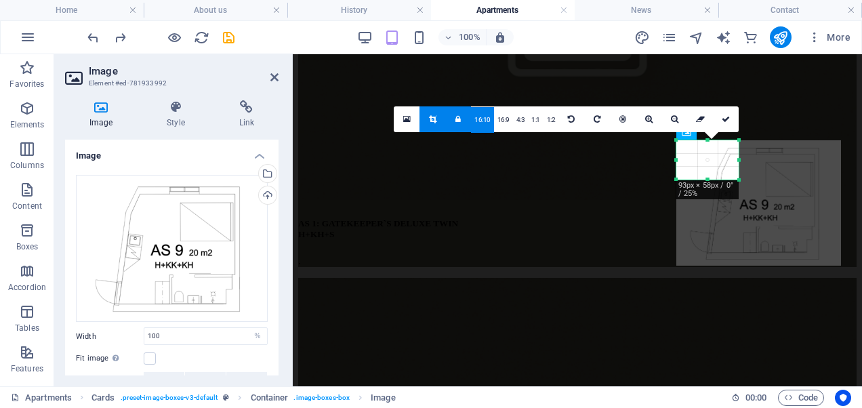
click at [490, 121] on link "16:10" at bounding box center [482, 120] width 23 height 26
click at [458, 121] on icon at bounding box center [457, 119] width 5 height 8
click at [459, 121] on icon at bounding box center [457, 119] width 5 height 8
drag, startPoint x: 433, startPoint y: 120, endPoint x: 140, endPoint y: 65, distance: 297.8
click at [433, 119] on icon at bounding box center [432, 119] width 7 height 8
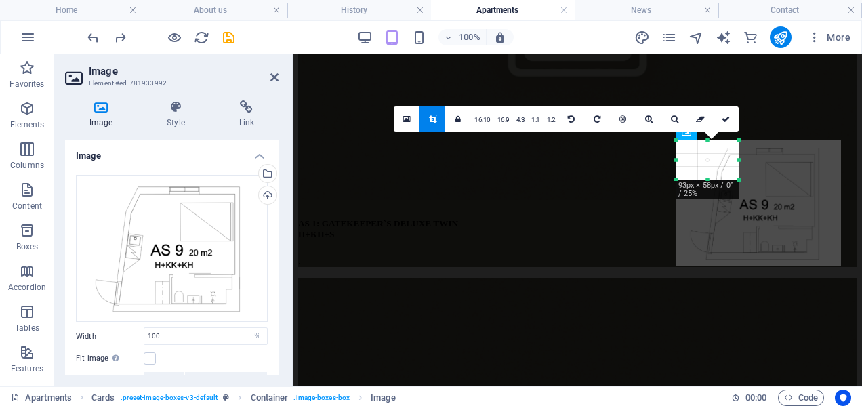
type input "92"
select select "px"
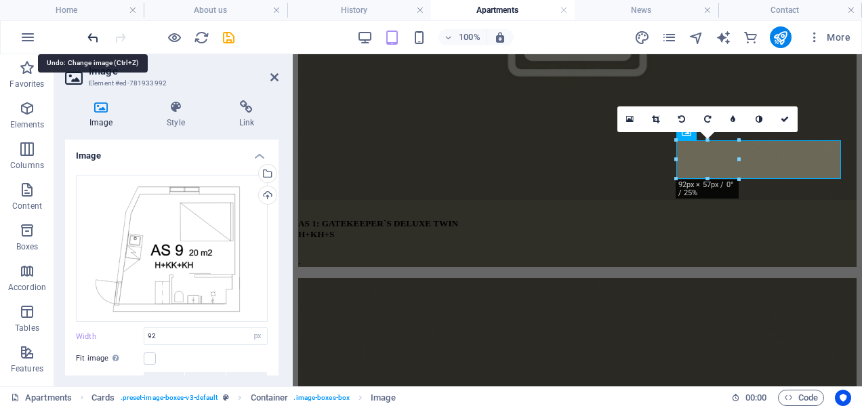
click at [89, 39] on icon "undo" at bounding box center [93, 38] width 16 height 16
type input "100"
select select "%"
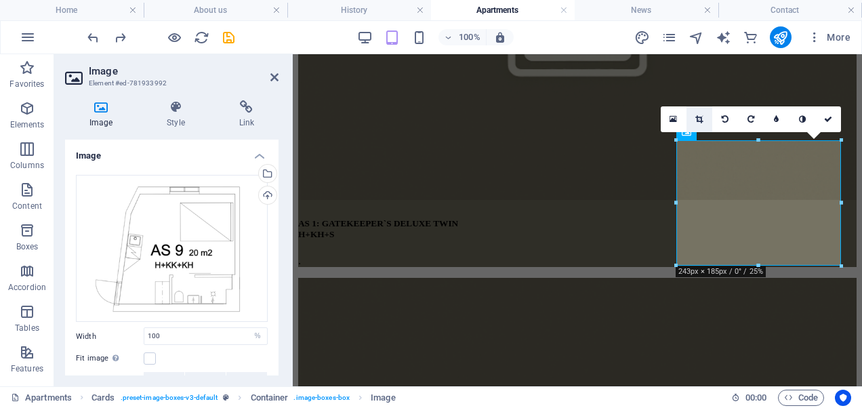
click at [692, 117] on link at bounding box center [699, 119] width 26 height 26
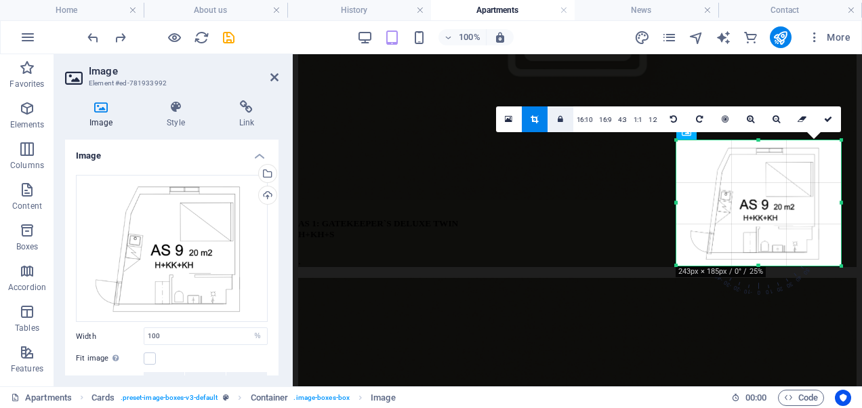
click at [558, 117] on link at bounding box center [560, 119] width 26 height 26
click at [557, 117] on link at bounding box center [560, 119] width 26 height 26
click at [276, 75] on icon at bounding box center [274, 77] width 8 height 11
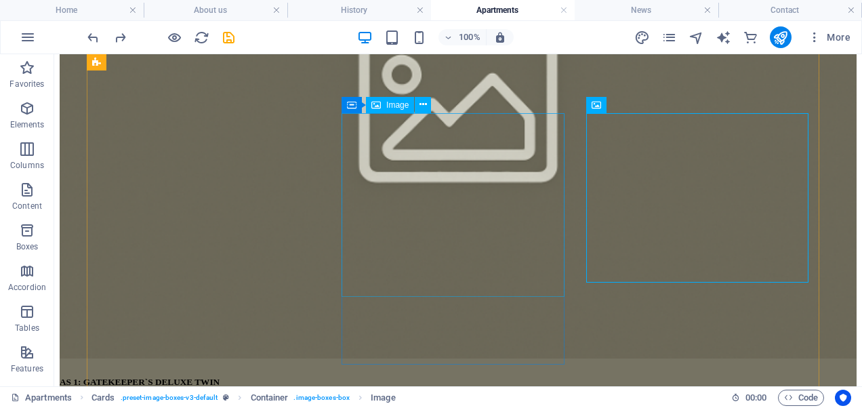
scroll to position [768, 0]
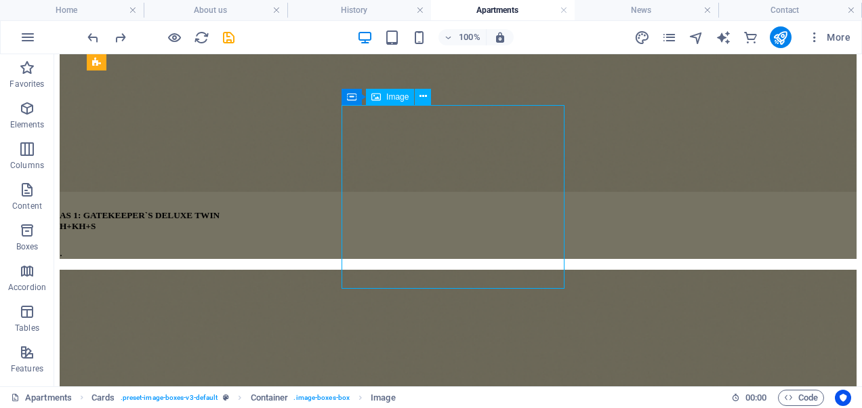
select select "px"
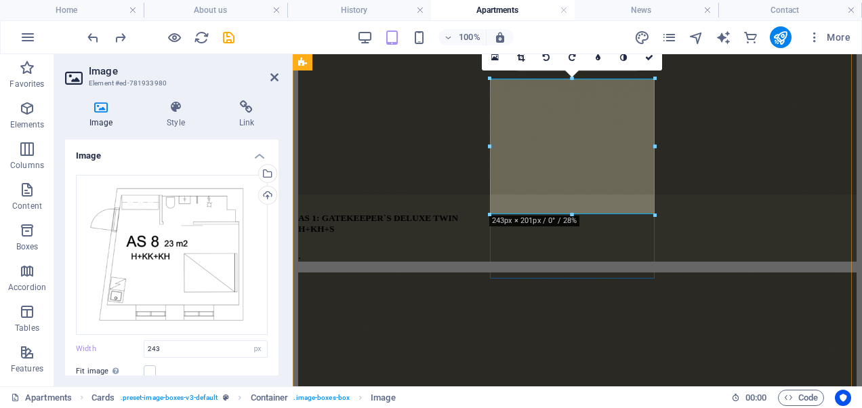
scroll to position [611, 0]
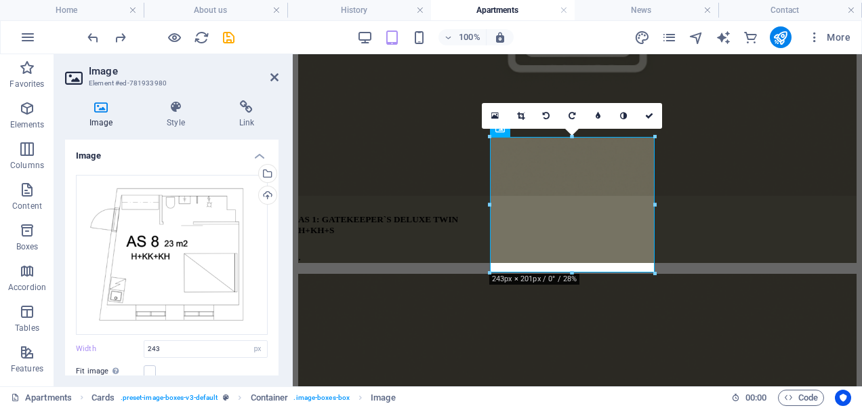
click at [519, 117] on icon at bounding box center [520, 116] width 7 height 8
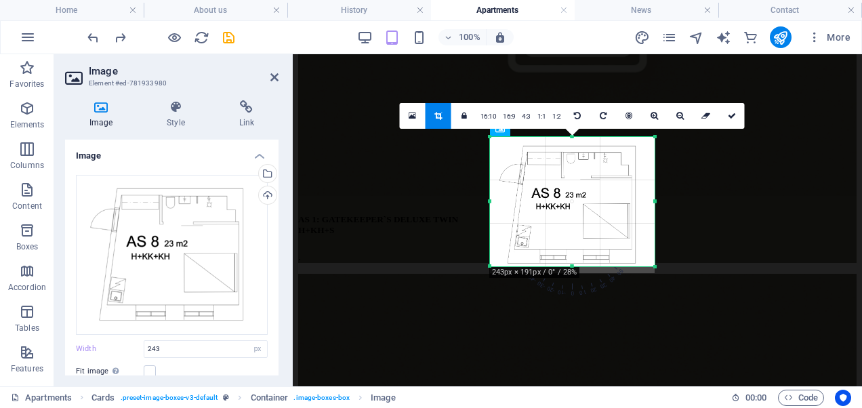
click at [570, 264] on div at bounding box center [572, 266] width 165 height 5
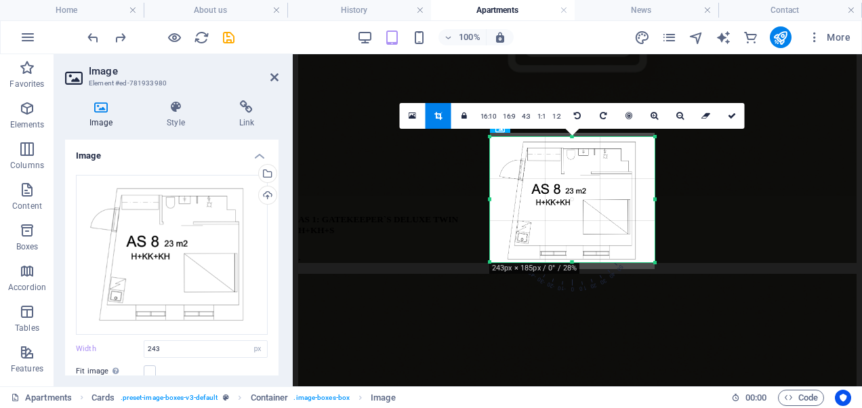
click at [573, 141] on div "180 170 160 150 140 130 120 110 100 90 80 70 60 50 40 30 20 10 0 -10 -20 -30 -4…" at bounding box center [572, 199] width 165 height 125
click at [739, 121] on link at bounding box center [732, 116] width 26 height 26
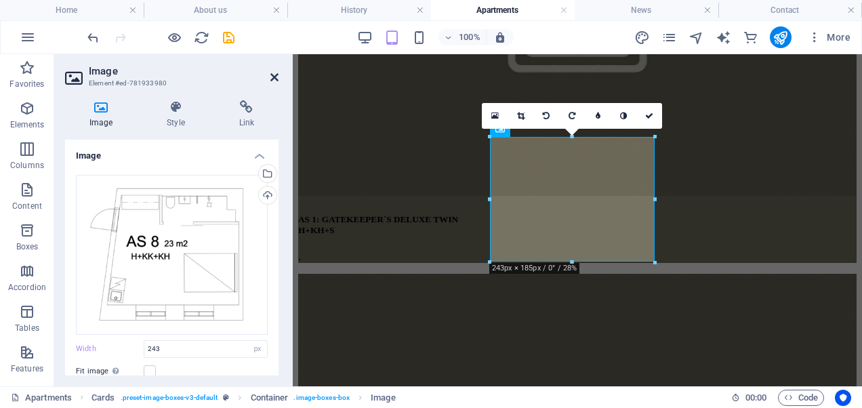
click at [276, 79] on icon at bounding box center [274, 77] width 8 height 11
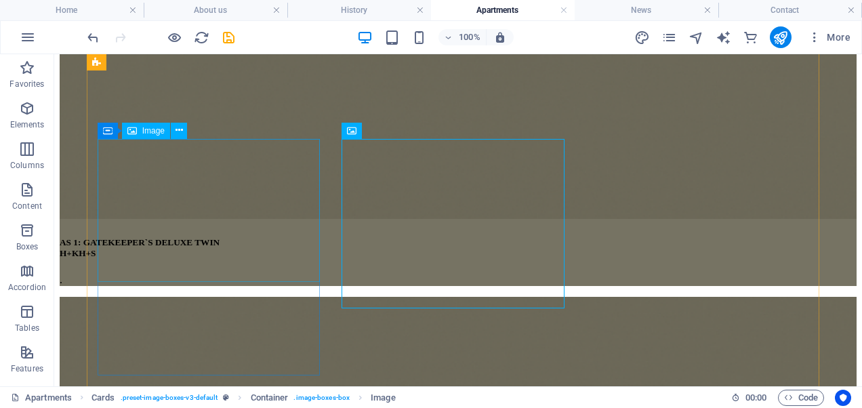
scroll to position [742, 0]
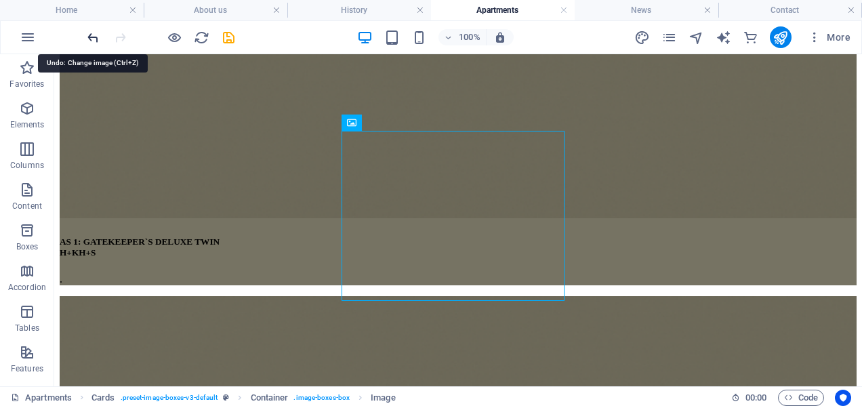
click at [95, 41] on icon "undo" at bounding box center [93, 38] width 16 height 16
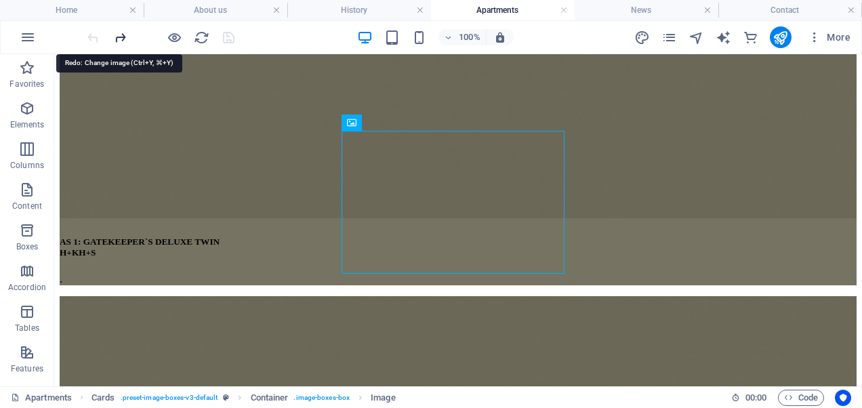
click at [126, 37] on icon "redo" at bounding box center [120, 38] width 16 height 16
click at [125, 37] on icon "redo" at bounding box center [120, 38] width 16 height 16
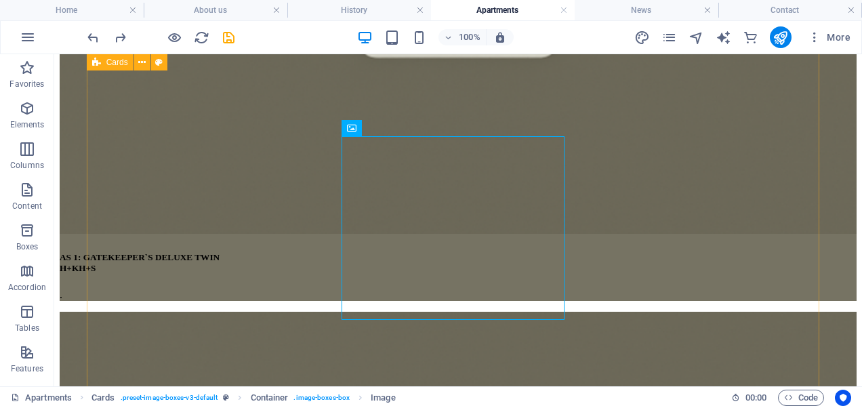
scroll to position [740, 0]
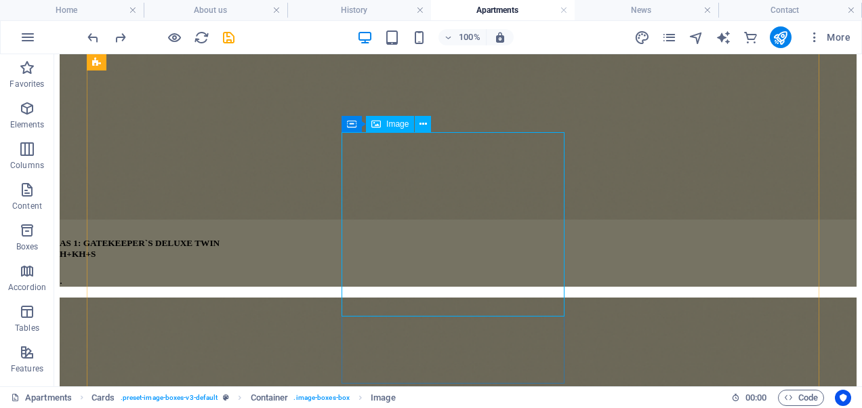
select select "%"
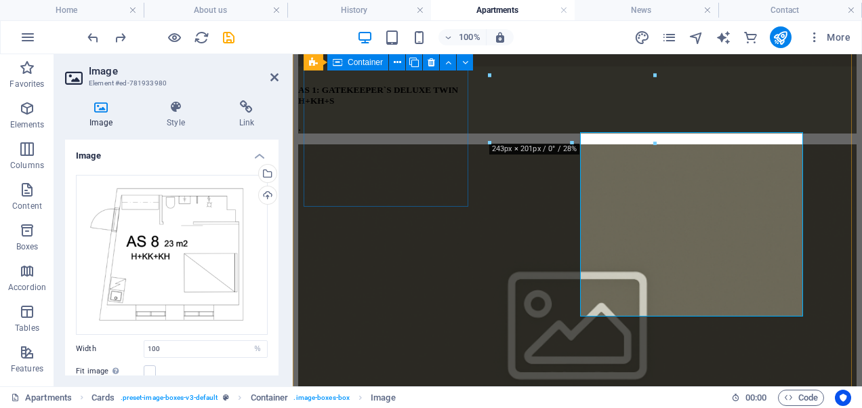
type input "243"
select select "px"
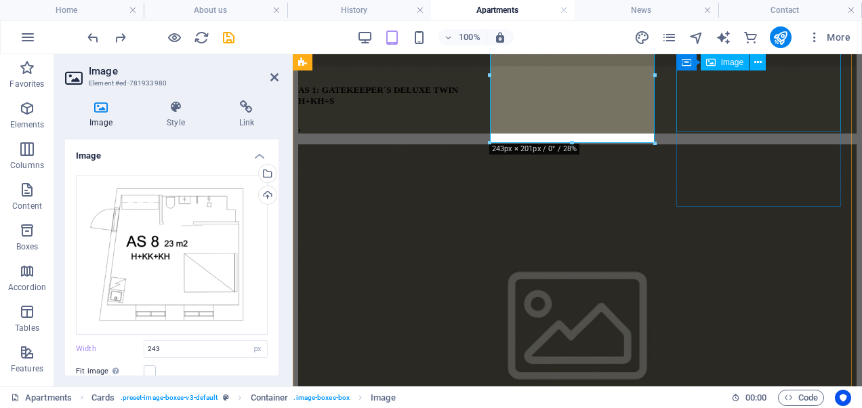
select select "%"
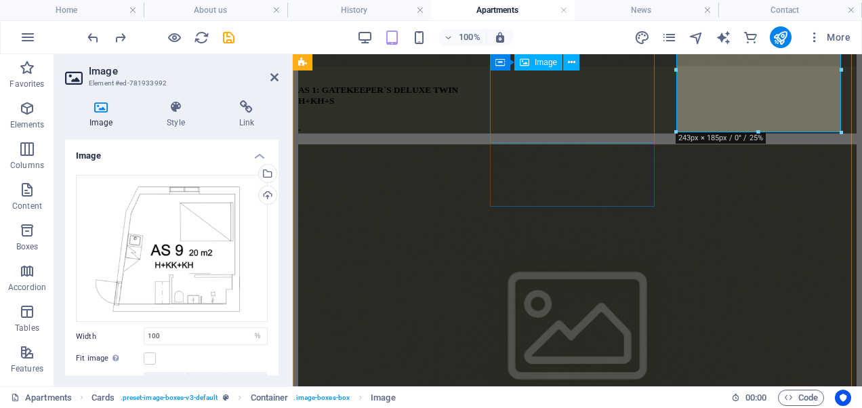
select select "px"
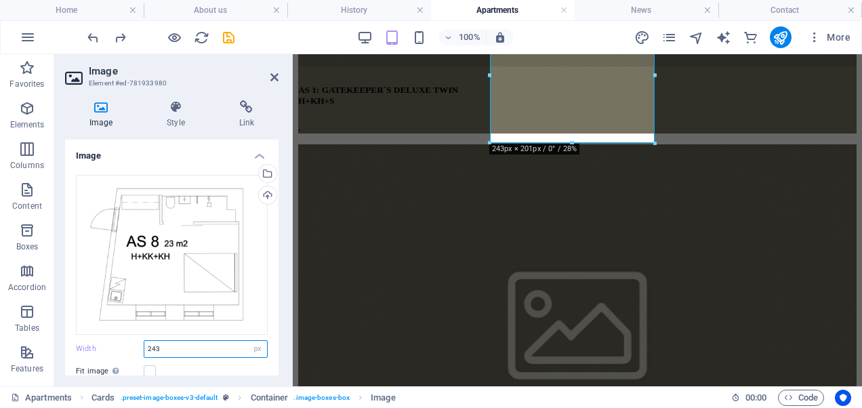
drag, startPoint x: 178, startPoint y: 345, endPoint x: 122, endPoint y: 355, distance: 57.1
click at [122, 355] on div "Drag files here, click to choose files or select files from Files or our free s…" at bounding box center [171, 321] width 213 height 314
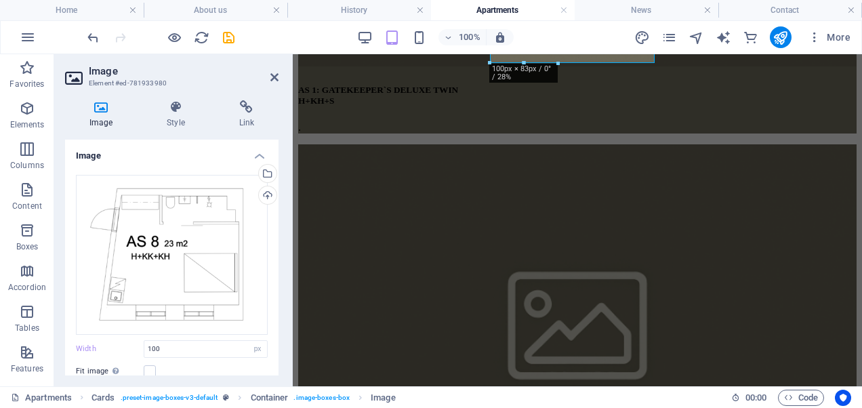
click at [122, 355] on div "Drag files here, click to choose files or select files from Files or our free s…" at bounding box center [171, 321] width 213 height 314
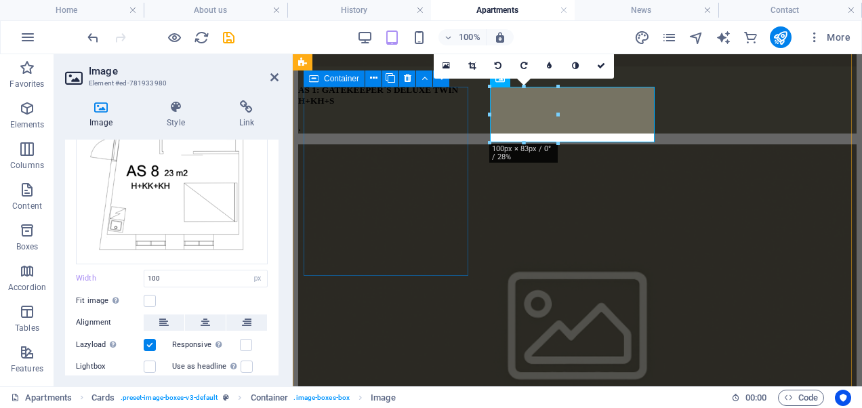
scroll to position [643, 0]
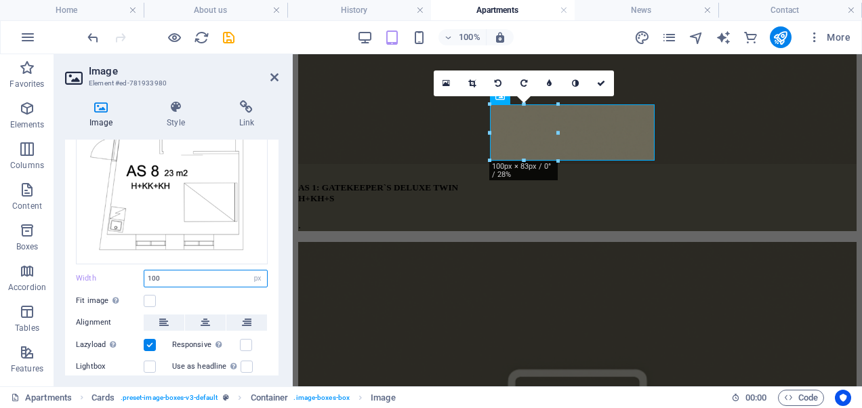
click at [210, 271] on input "100" at bounding box center [205, 278] width 123 height 16
type input "1"
type input "200"
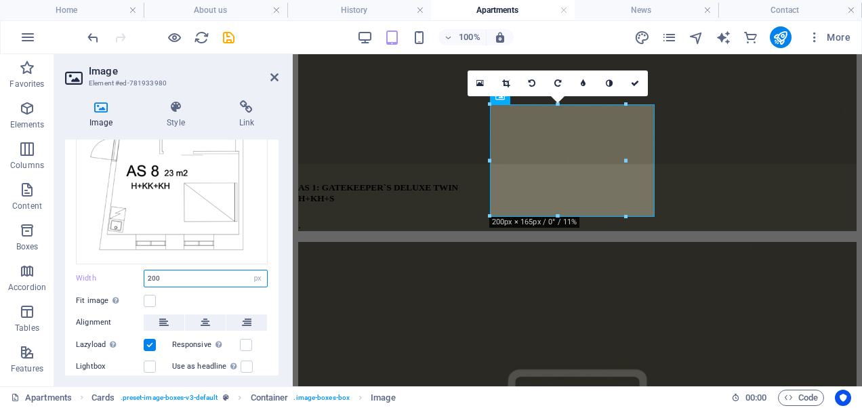
click at [210, 271] on input "200" at bounding box center [205, 278] width 123 height 16
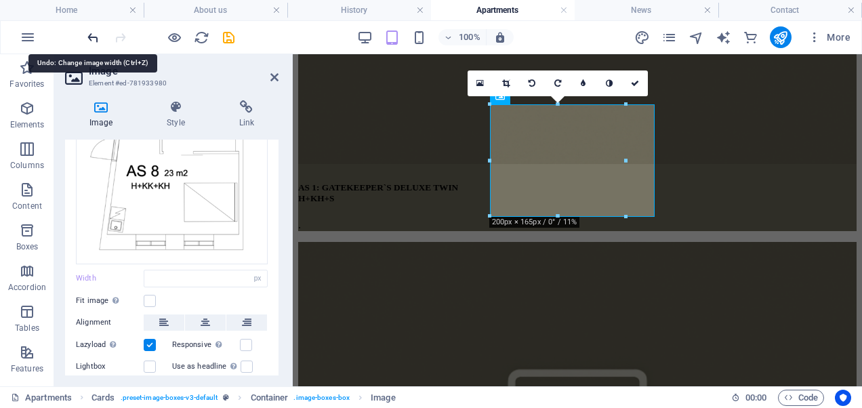
click at [93, 42] on icon "undo" at bounding box center [93, 38] width 16 height 16
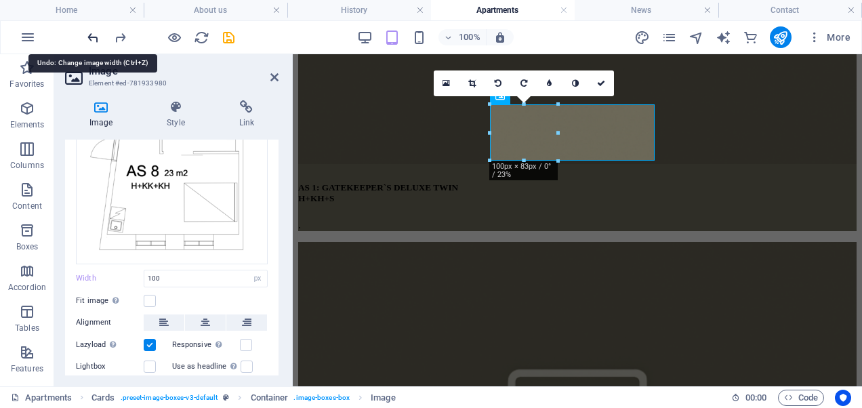
click at [93, 42] on icon "undo" at bounding box center [93, 38] width 16 height 16
type input "243"
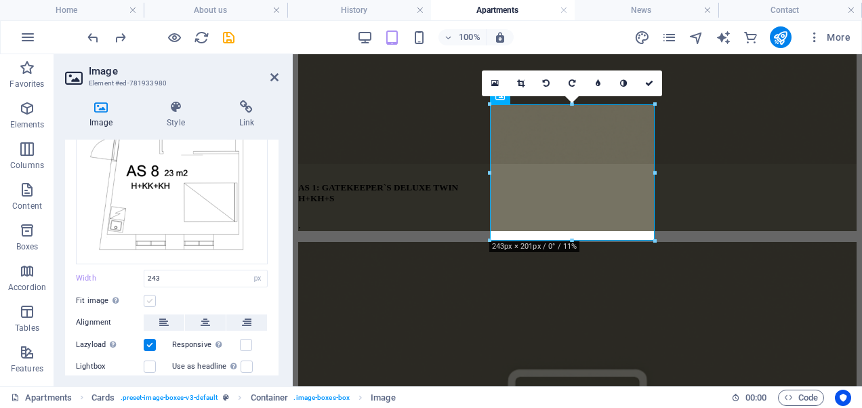
click at [148, 299] on label at bounding box center [150, 301] width 12 height 12
click at [0, 0] on input "Fit image Automatically fit image to a fixed width and height" at bounding box center [0, 0] width 0 height 0
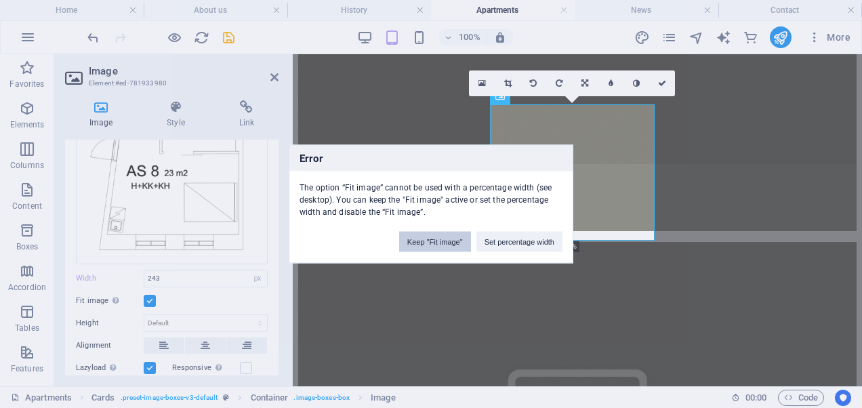
click at [416, 239] on button "Keep "Fit image"" at bounding box center [435, 242] width 72 height 20
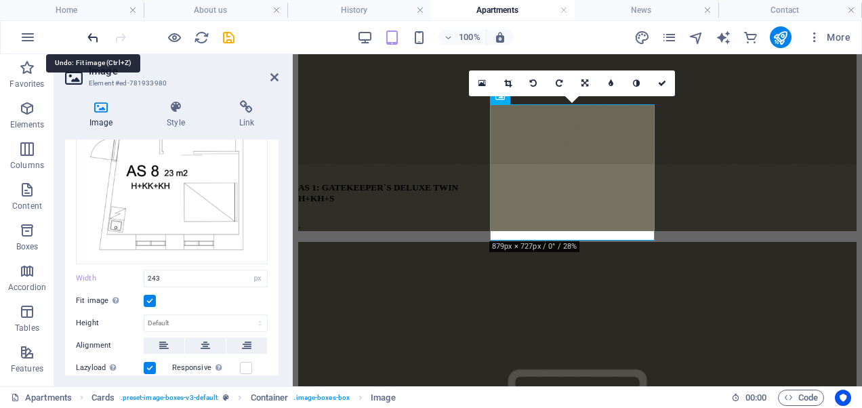
click at [91, 37] on icon "undo" at bounding box center [93, 38] width 16 height 16
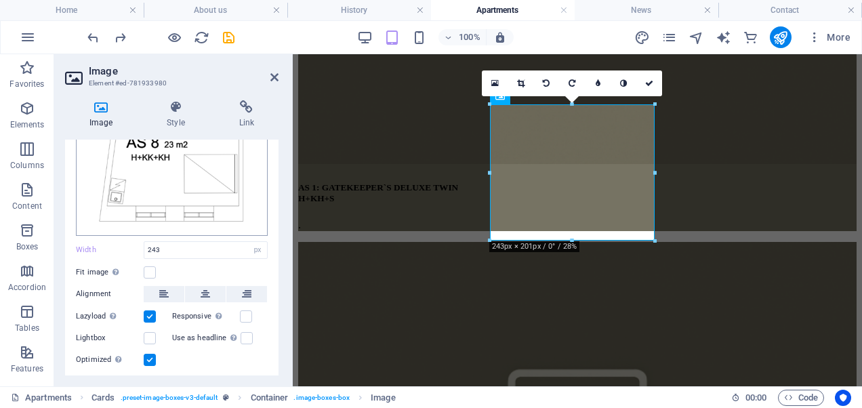
scroll to position [95, 0]
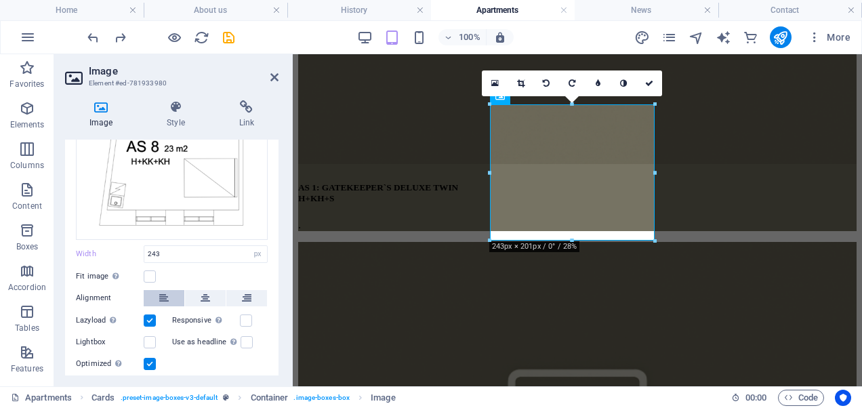
click at [156, 295] on button at bounding box center [164, 298] width 41 height 16
click at [201, 294] on icon at bounding box center [205, 298] width 9 height 16
click at [176, 296] on button at bounding box center [164, 298] width 41 height 16
click at [238, 294] on button at bounding box center [246, 298] width 41 height 16
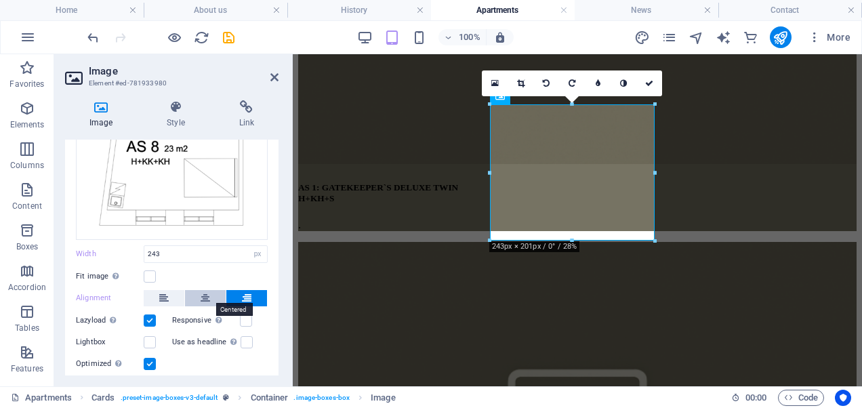
click at [191, 295] on button at bounding box center [205, 298] width 41 height 16
click at [168, 297] on button at bounding box center [164, 298] width 41 height 16
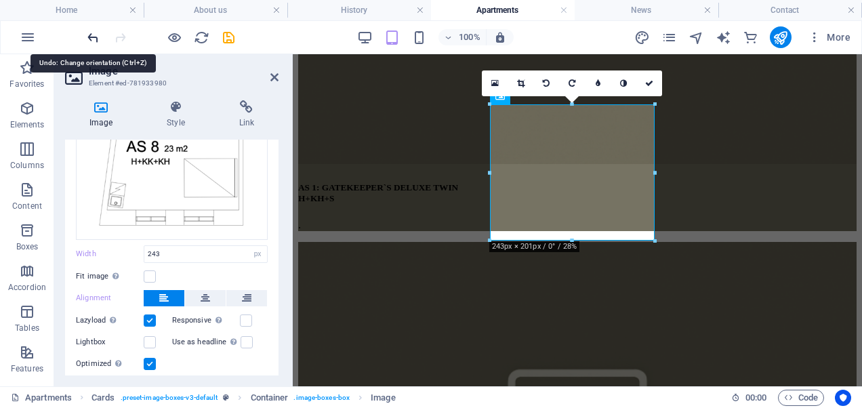
click at [89, 30] on icon "undo" at bounding box center [93, 38] width 16 height 16
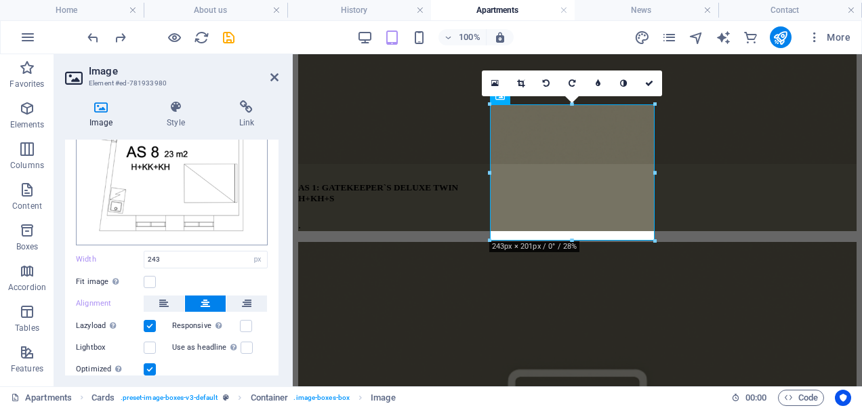
scroll to position [131, 0]
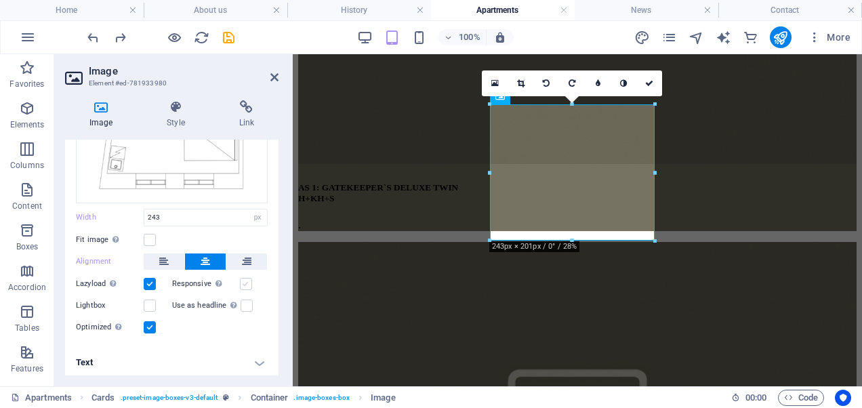
click at [243, 282] on label at bounding box center [246, 284] width 12 height 12
click at [0, 0] on input "Responsive Automatically load retina image and smartphone optimized sizes." at bounding box center [0, 0] width 0 height 0
click at [243, 282] on label at bounding box center [246, 284] width 12 height 12
click at [0, 0] on input "Responsive Automatically load retina image and smartphone optimized sizes." at bounding box center [0, 0] width 0 height 0
click at [243, 282] on label at bounding box center [246, 284] width 12 height 12
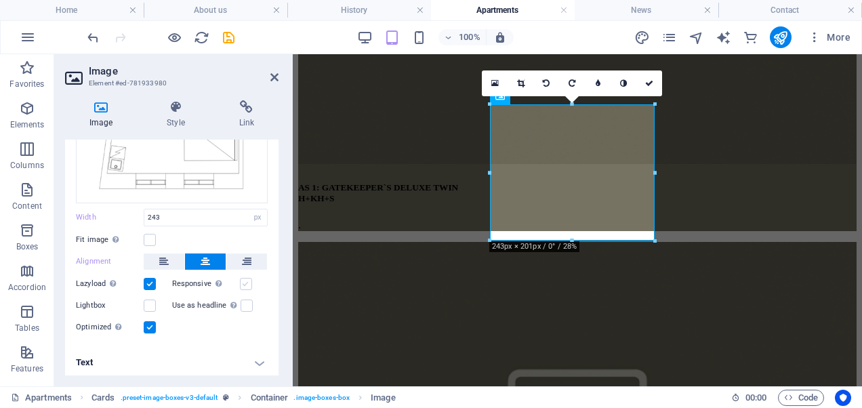
click at [0, 0] on input "Responsive Automatically load retina image and smartphone optimized sizes." at bounding box center [0, 0] width 0 height 0
click at [243, 304] on label at bounding box center [246, 305] width 12 height 12
click at [0, 0] on input "Use as headline The image will be wrapped in an H1 headline tag. Useful for giv…" at bounding box center [0, 0] width 0 height 0
click at [243, 304] on label at bounding box center [246, 305] width 12 height 12
click at [0, 0] on input "Use as headline The image will be wrapped in an H1 headline tag. Useful for giv…" at bounding box center [0, 0] width 0 height 0
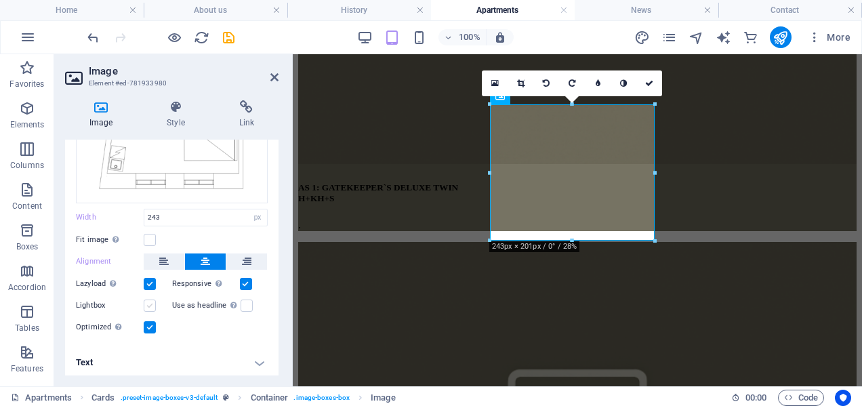
click at [152, 301] on label at bounding box center [150, 305] width 12 height 12
click at [0, 0] on input "Lightbox" at bounding box center [0, 0] width 0 height 0
click at [152, 301] on label at bounding box center [150, 305] width 12 height 12
click at [0, 0] on input "Lightbox" at bounding box center [0, 0] width 0 height 0
click at [145, 325] on label at bounding box center [150, 327] width 12 height 12
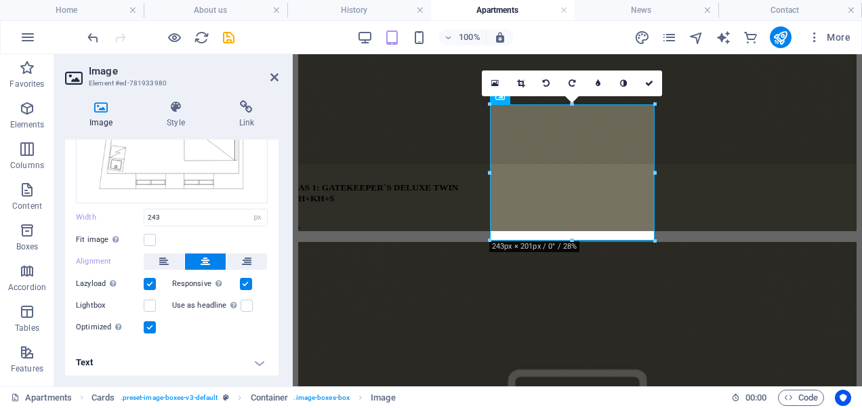
click at [0, 0] on input "Optimized Images are compressed to improve page speed." at bounding box center [0, 0] width 0 height 0
click at [145, 325] on label at bounding box center [150, 327] width 12 height 12
click at [0, 0] on input "Optimized Images are compressed to improve page speed." at bounding box center [0, 0] width 0 height 0
click at [145, 322] on label at bounding box center [150, 327] width 12 height 12
click at [0, 0] on input "Optimized Images are compressed to improve page speed." at bounding box center [0, 0] width 0 height 0
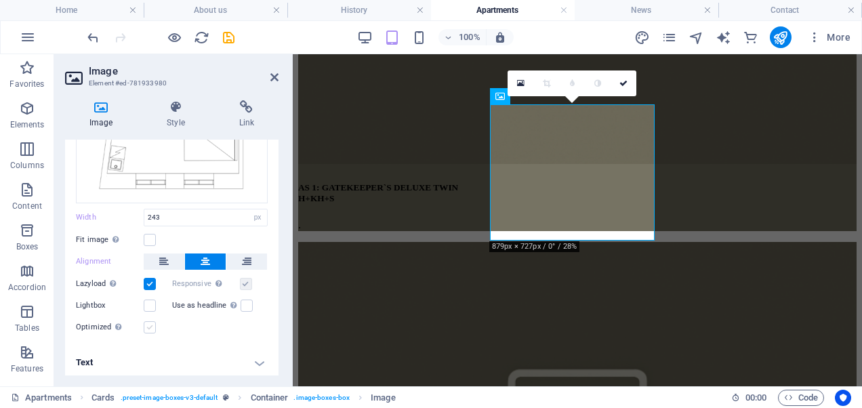
click at [145, 322] on label at bounding box center [150, 327] width 12 height 12
click at [0, 0] on input "Optimized Images are compressed to improve page speed." at bounding box center [0, 0] width 0 height 0
click at [152, 285] on label at bounding box center [150, 284] width 12 height 12
click at [0, 0] on input "Lazyload Loading images after the page loads improves page speed." at bounding box center [0, 0] width 0 height 0
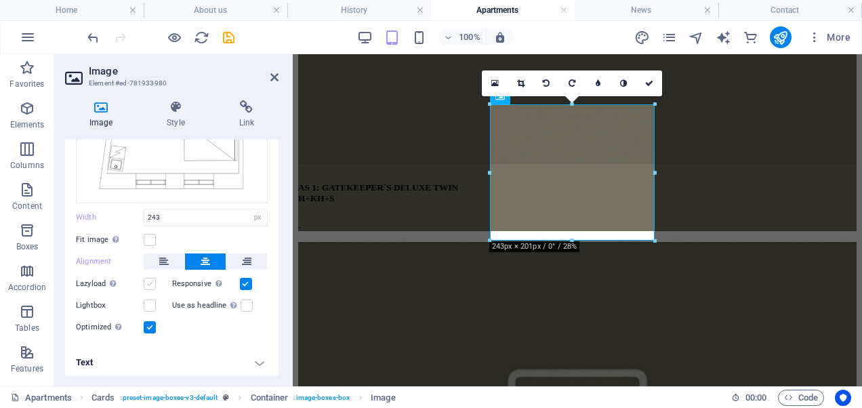
click at [152, 285] on label at bounding box center [150, 284] width 12 height 12
click at [0, 0] on input "Lazyload Loading images after the page loads improves page speed." at bounding box center [0, 0] width 0 height 0
click at [276, 76] on icon at bounding box center [274, 77] width 8 height 11
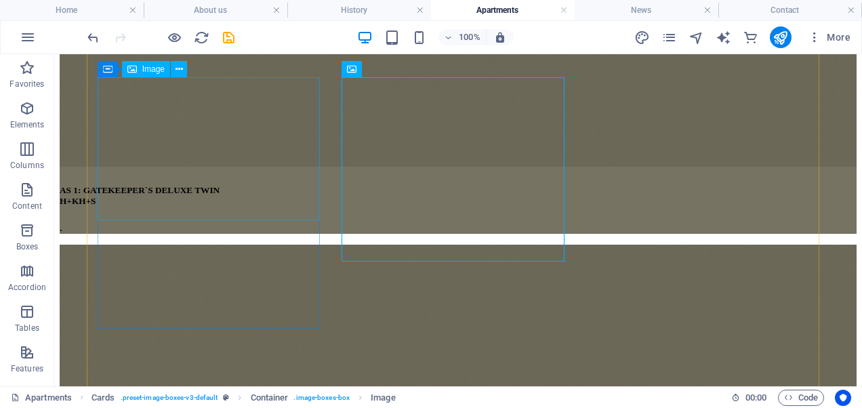
scroll to position [795, 0]
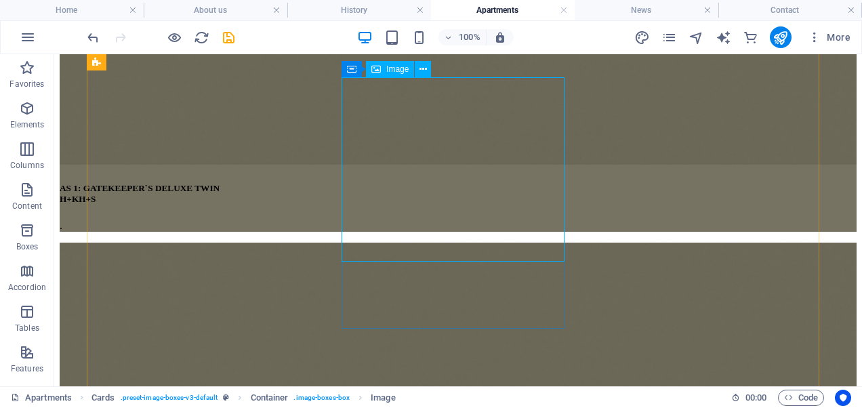
select select "px"
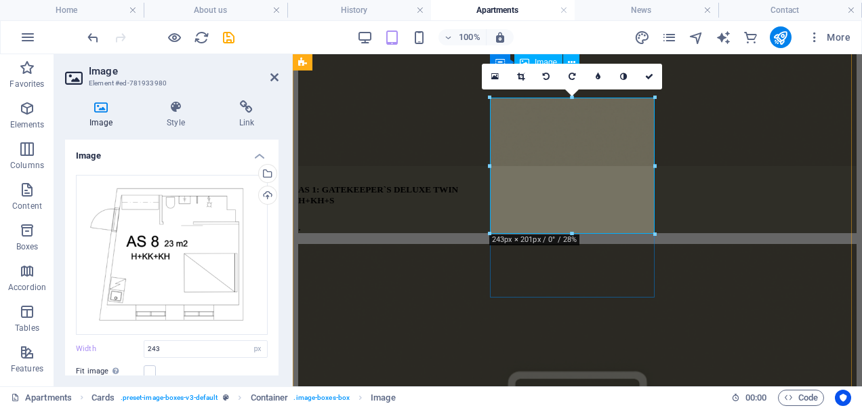
scroll to position [635, 0]
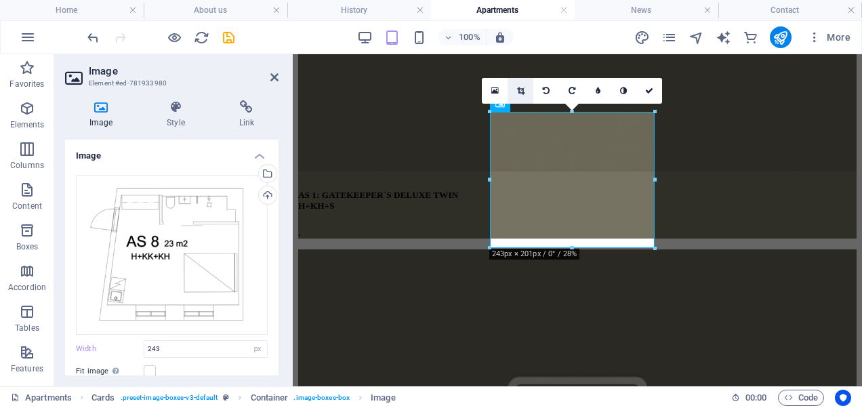
click at [528, 92] on link at bounding box center [520, 91] width 26 height 26
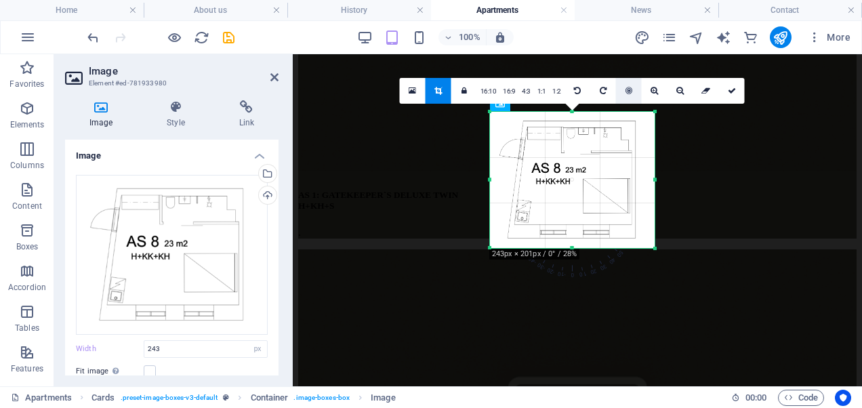
click at [625, 93] on icon at bounding box center [628, 91] width 7 height 8
click at [625, 98] on link at bounding box center [629, 91] width 26 height 26
click at [583, 184] on div at bounding box center [572, 180] width 165 height 136
click at [585, 181] on div at bounding box center [572, 180] width 165 height 136
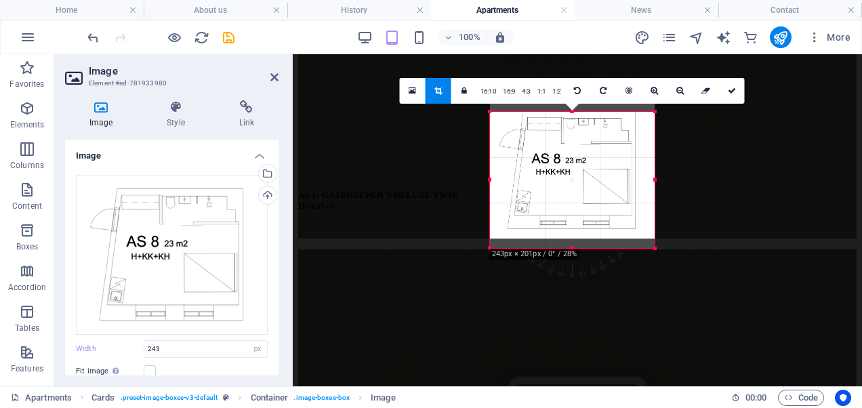
drag, startPoint x: 524, startPoint y: 135, endPoint x: 524, endPoint y: 126, distance: 9.5
click at [524, 126] on div at bounding box center [572, 170] width 165 height 136
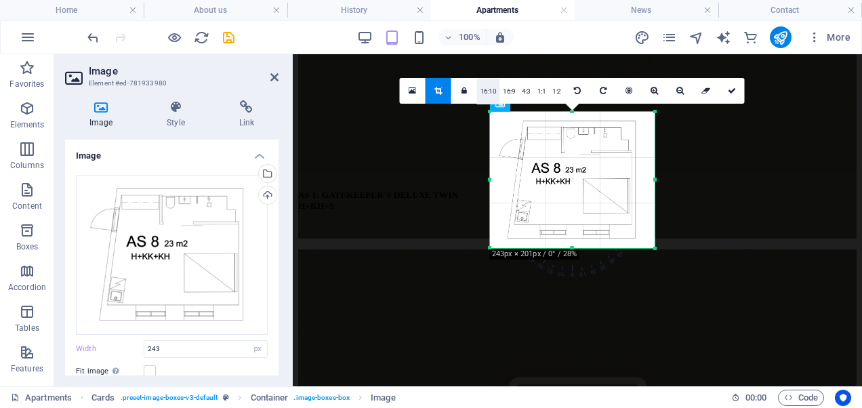
click at [482, 99] on link "16:10" at bounding box center [488, 92] width 23 height 26
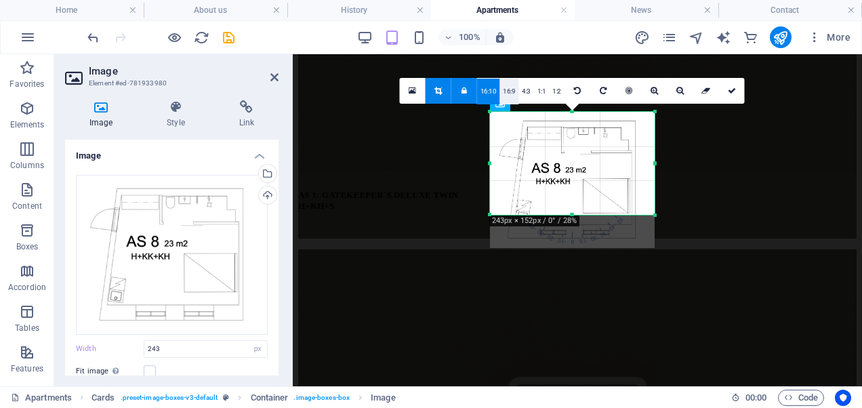
click at [508, 91] on link "16:9" at bounding box center [508, 92] width 19 height 26
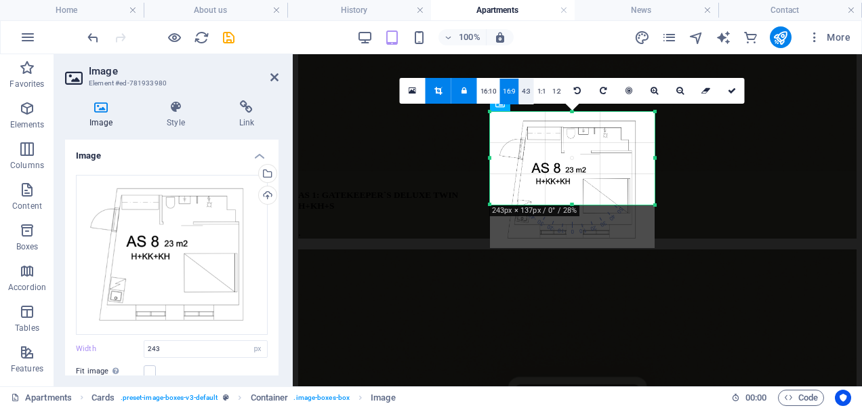
click at [524, 91] on link "4:3" at bounding box center [526, 92] width 16 height 26
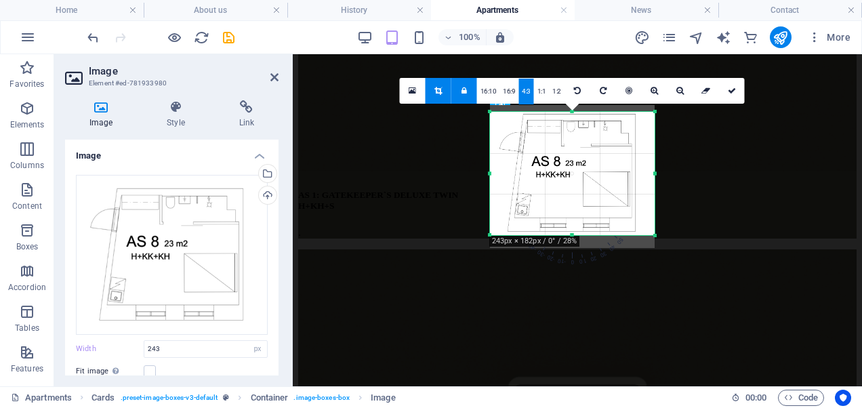
drag, startPoint x: 531, startPoint y: 153, endPoint x: 534, endPoint y: 146, distance: 7.3
click at [534, 146] on div at bounding box center [572, 173] width 165 height 136
click at [725, 89] on link at bounding box center [732, 91] width 26 height 26
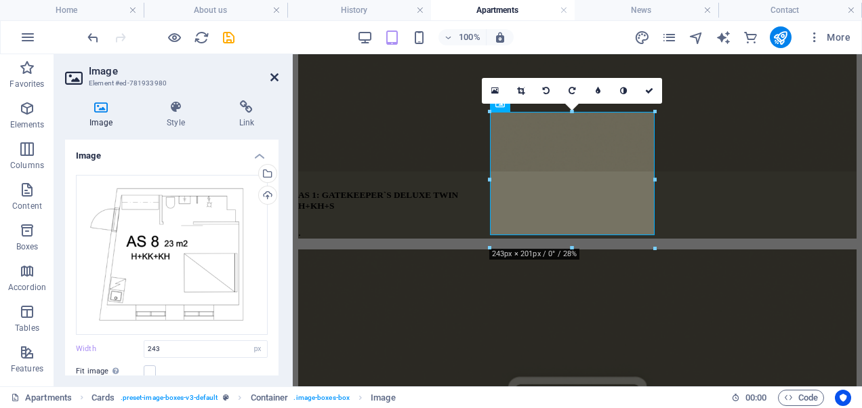
click at [272, 74] on icon at bounding box center [274, 77] width 8 height 11
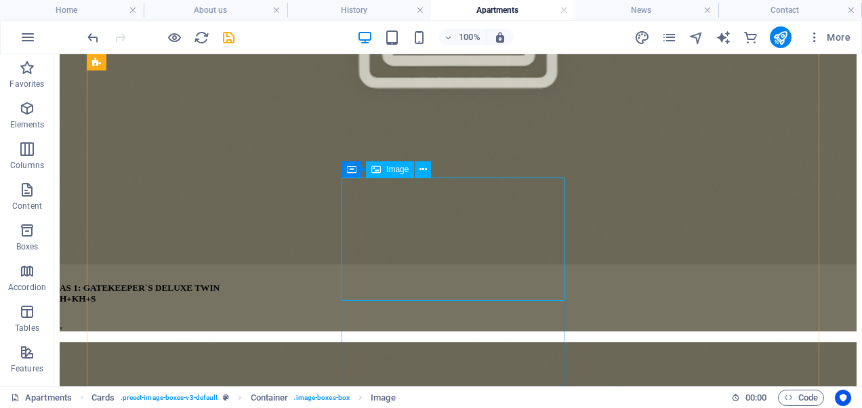
scroll to position [696, 0]
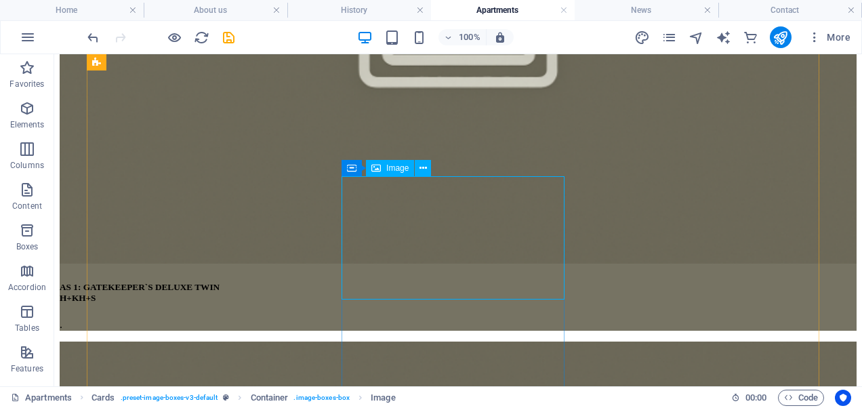
select select "px"
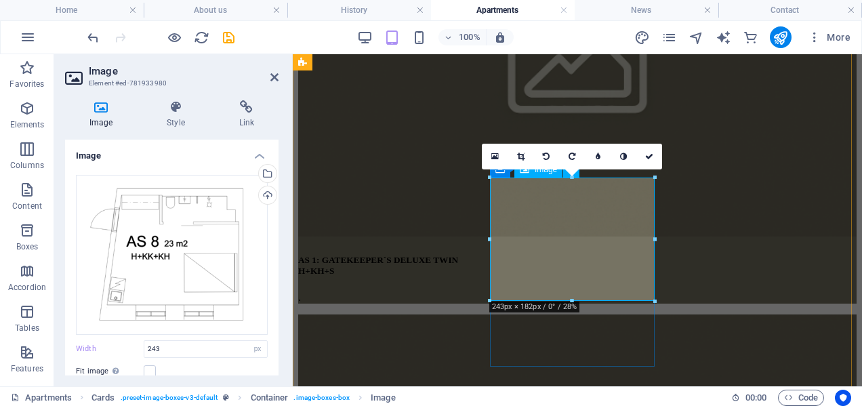
scroll to position [570, 0]
click at [521, 156] on icon at bounding box center [520, 156] width 7 height 8
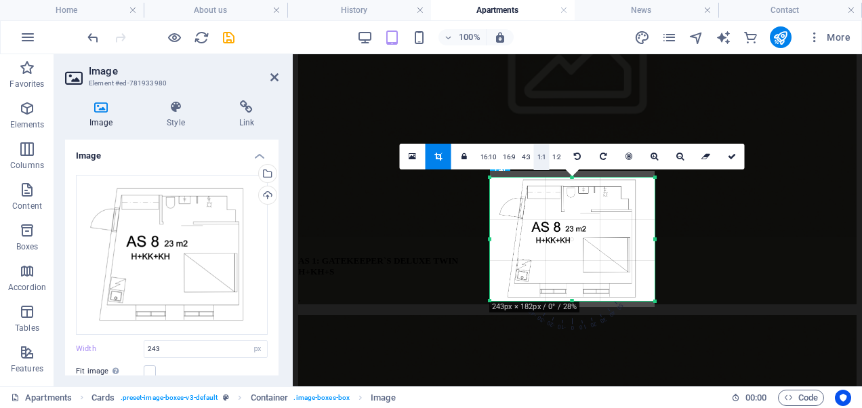
click at [541, 157] on link "1:1" at bounding box center [542, 157] width 16 height 26
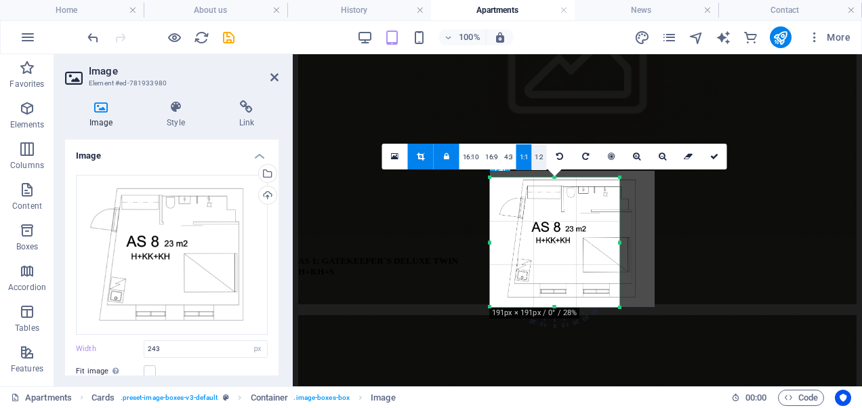
click at [539, 156] on link "1:2" at bounding box center [539, 157] width 16 height 26
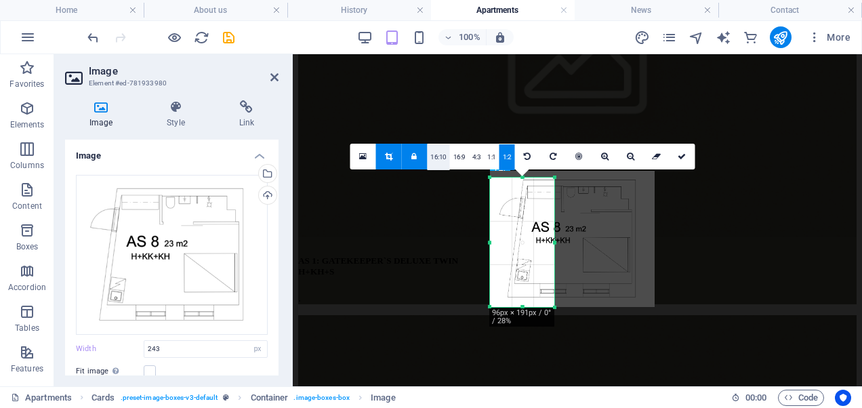
click at [448, 161] on link "16:10" at bounding box center [438, 157] width 23 height 26
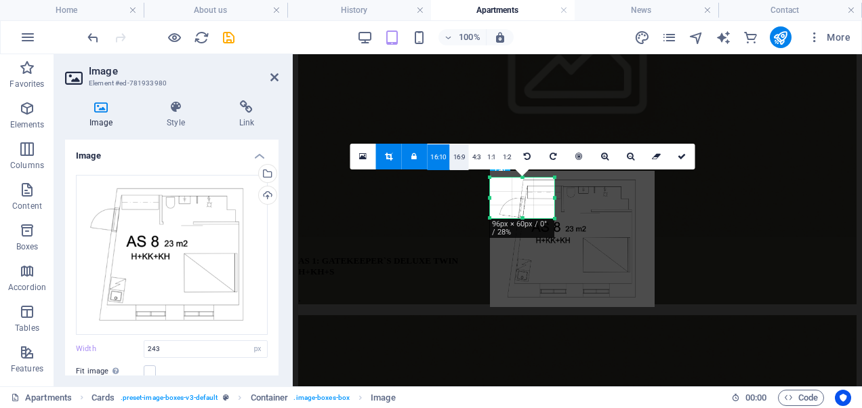
click at [463, 156] on link "16:9" at bounding box center [459, 157] width 19 height 26
click at [411, 159] on link at bounding box center [414, 157] width 26 height 26
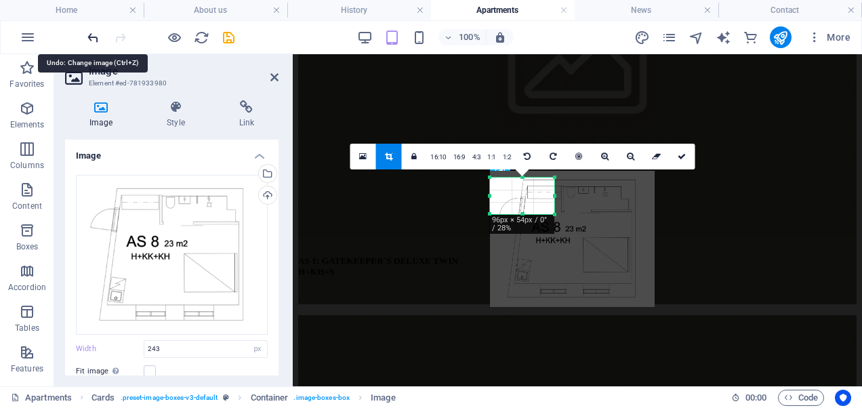
click at [88, 41] on icon "undo" at bounding box center [93, 38] width 16 height 16
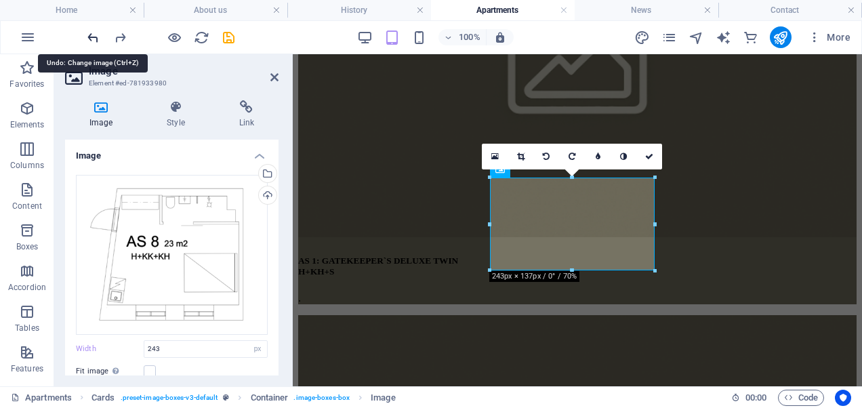
click at [88, 41] on icon "undo" at bounding box center [93, 38] width 16 height 16
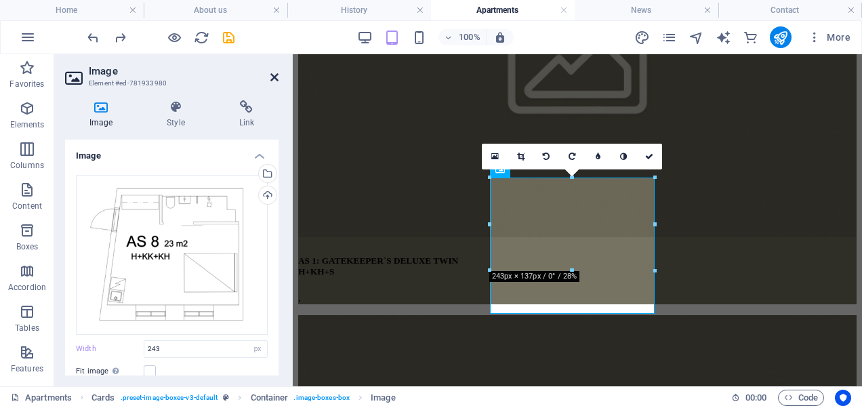
click at [275, 79] on icon at bounding box center [274, 77] width 8 height 11
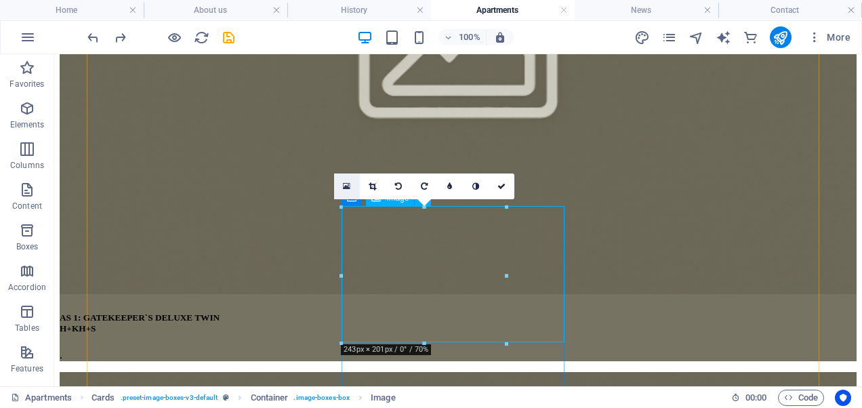
scroll to position [667, 0]
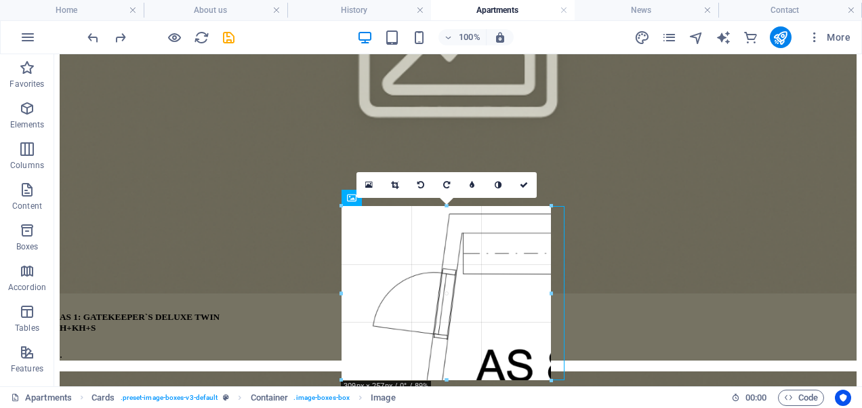
drag, startPoint x: 505, startPoint y: 275, endPoint x: 515, endPoint y: 281, distance: 11.3
click at [549, 281] on div at bounding box center [551, 293] width 5 height 174
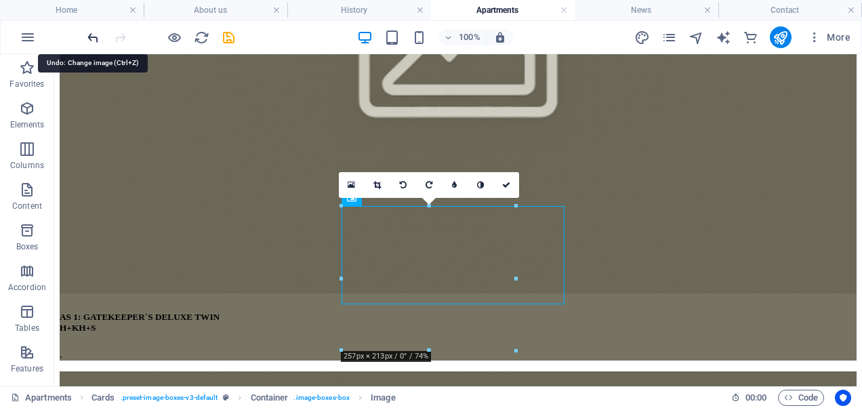
click at [91, 39] on icon "undo" at bounding box center [93, 38] width 16 height 16
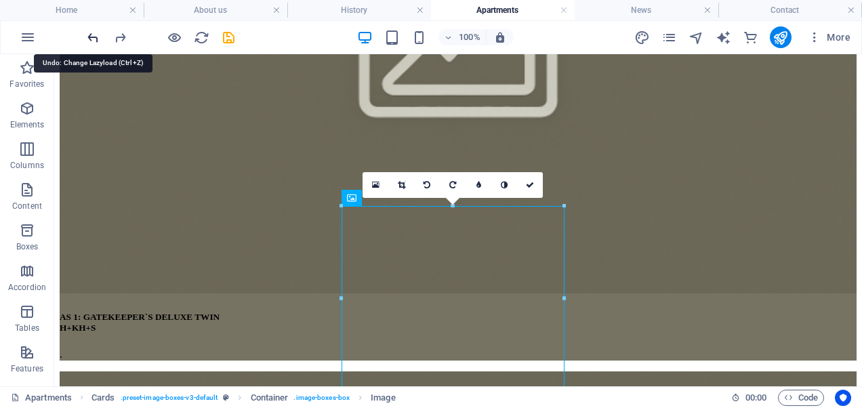
click at [91, 39] on icon "undo" at bounding box center [93, 38] width 16 height 16
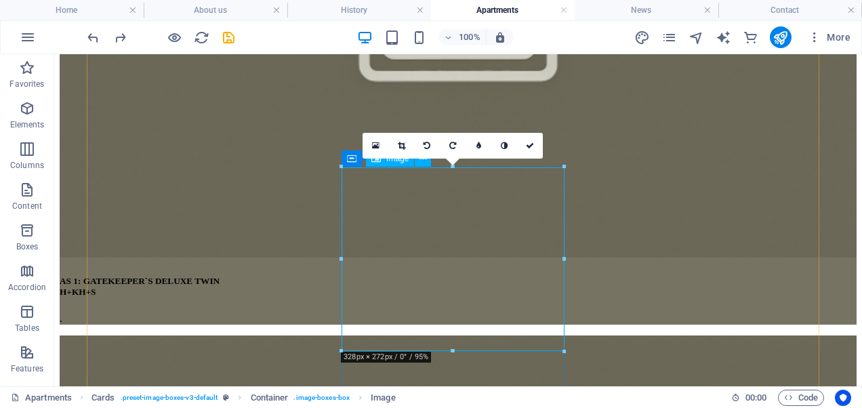
scroll to position [706, 0]
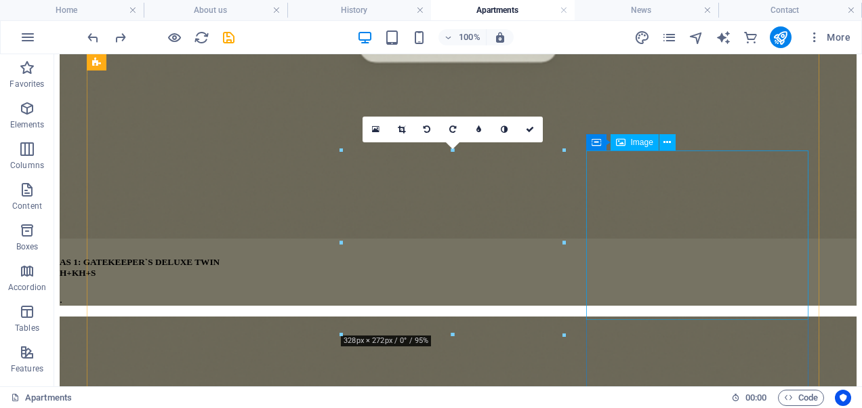
scroll to position [722, 0]
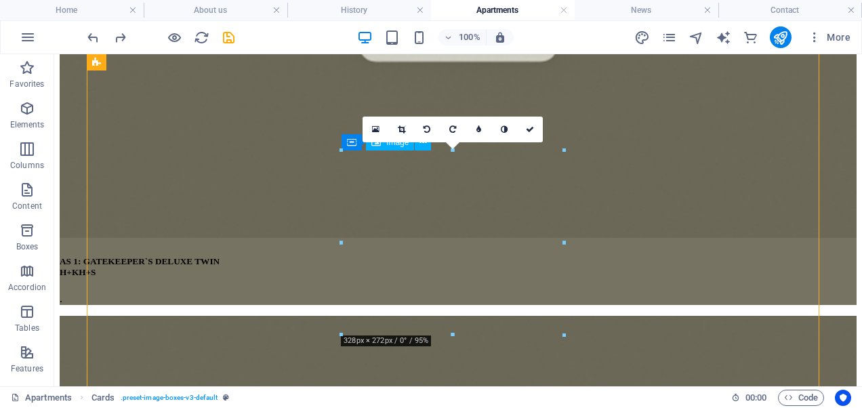
drag, startPoint x: 505, startPoint y: 386, endPoint x: 452, endPoint y: 319, distance: 85.8
click at [402, 126] on icon at bounding box center [401, 129] width 7 height 8
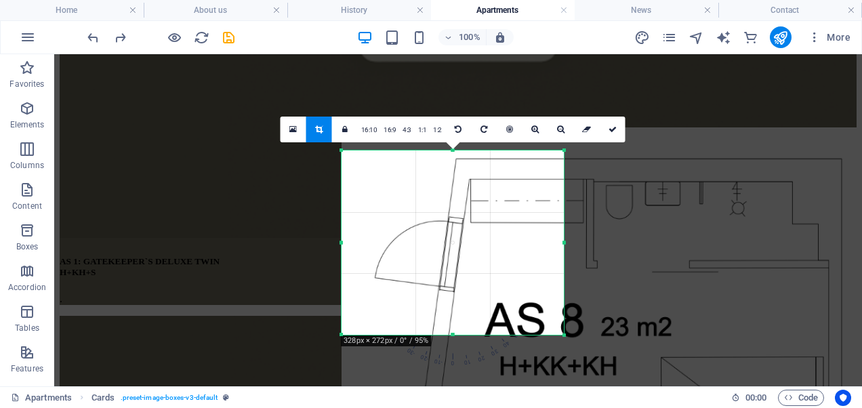
click at [324, 125] on link at bounding box center [319, 130] width 26 height 26
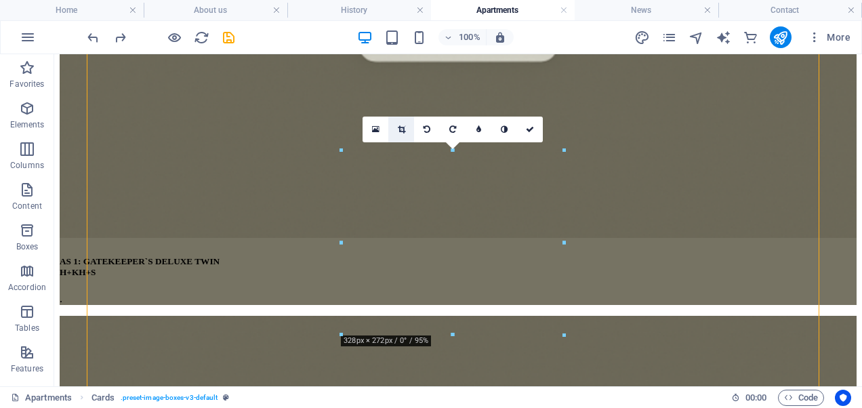
click at [406, 130] on link at bounding box center [401, 130] width 26 height 26
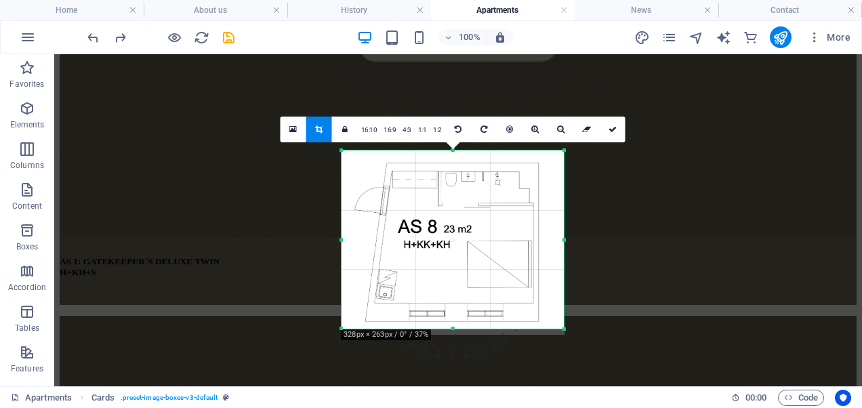
click at [454, 329] on div at bounding box center [452, 329] width 222 height 5
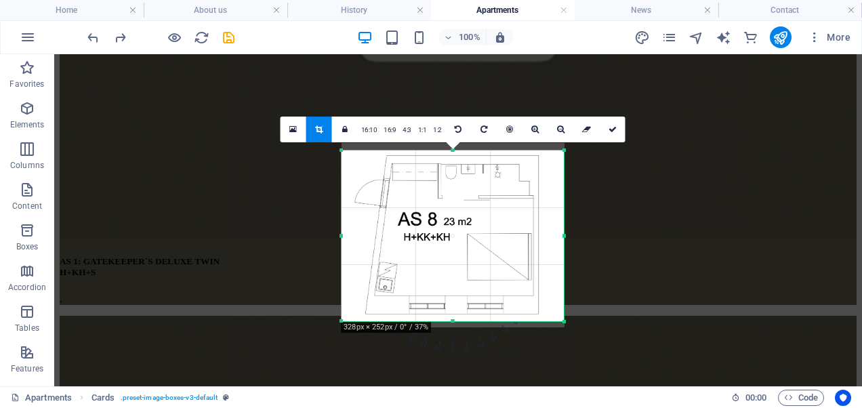
drag, startPoint x: 453, startPoint y: 149, endPoint x: 454, endPoint y: 156, distance: 7.6
click at [454, 156] on div "180 170 160 150 140 130 120 110 100 90 80 70 60 50 40 30 20 10 0 -10 -20 -30 -4…" at bounding box center [452, 235] width 222 height 171
click at [612, 130] on icon at bounding box center [612, 129] width 8 height 8
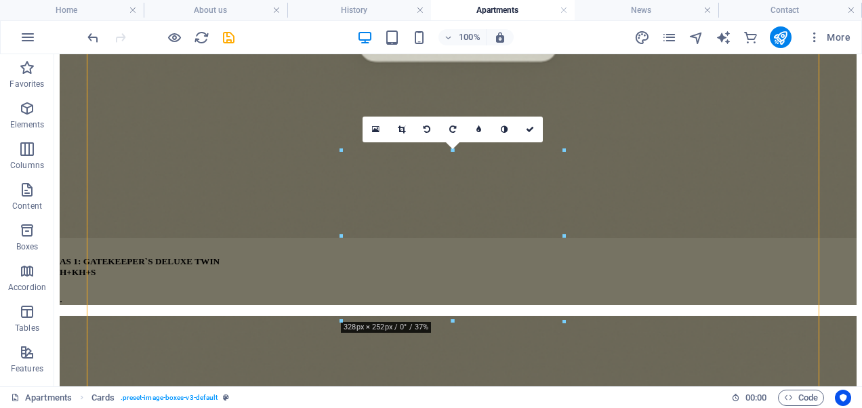
click at [527, 129] on icon at bounding box center [530, 129] width 8 height 8
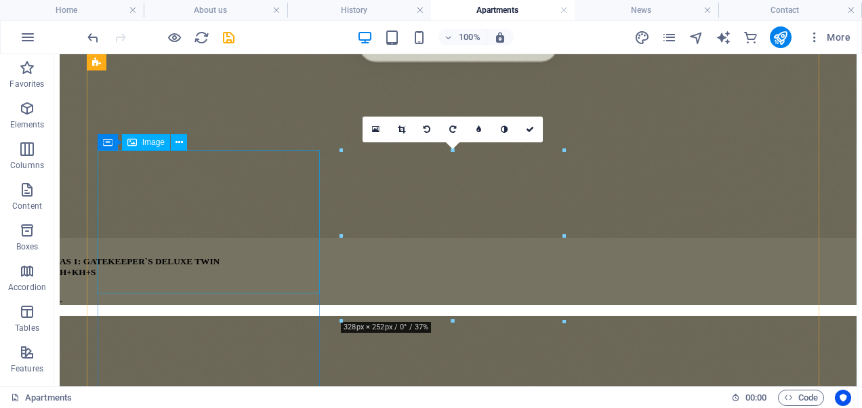
select select "%"
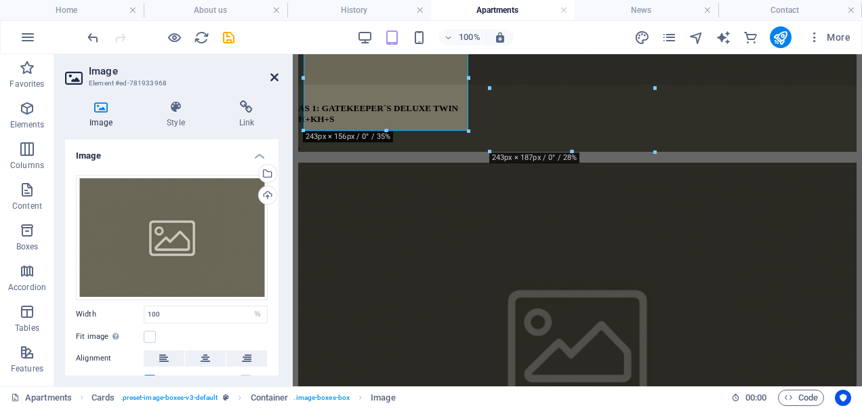
click at [275, 76] on icon at bounding box center [274, 77] width 8 height 11
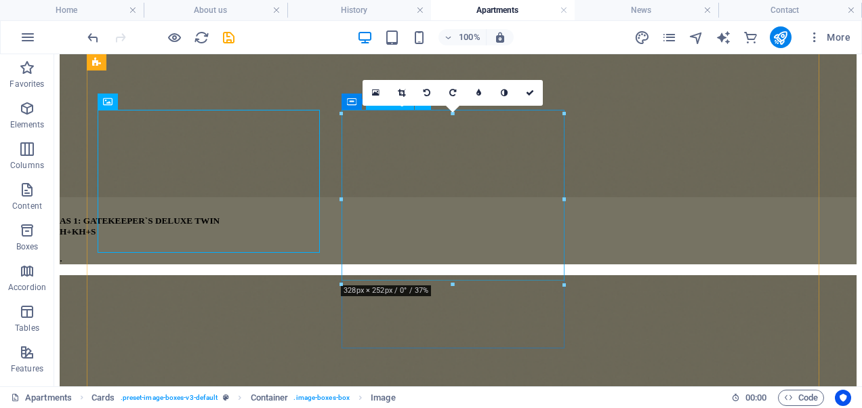
scroll to position [763, 0]
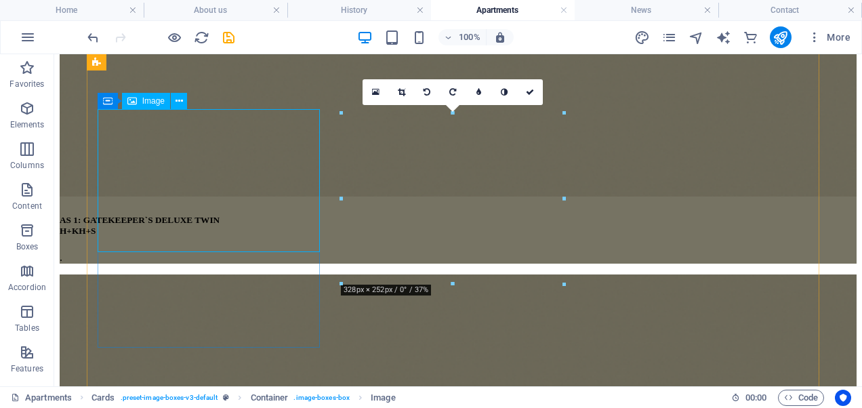
select select "%"
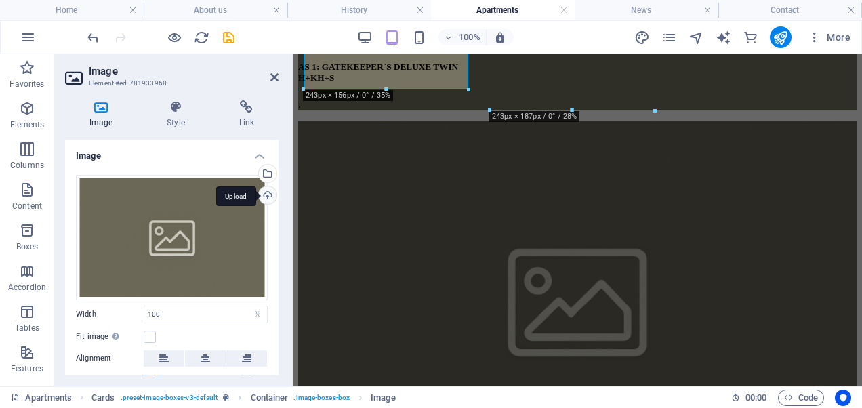
click at [266, 189] on div "Upload" at bounding box center [266, 196] width 20 height 20
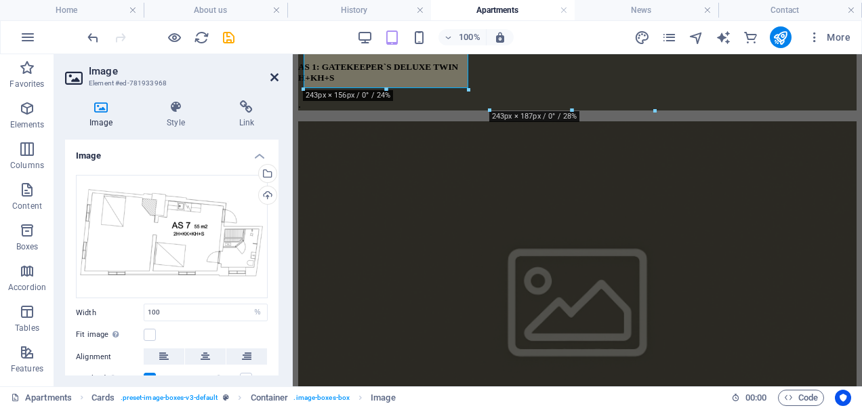
click at [271, 78] on icon at bounding box center [274, 77] width 8 height 11
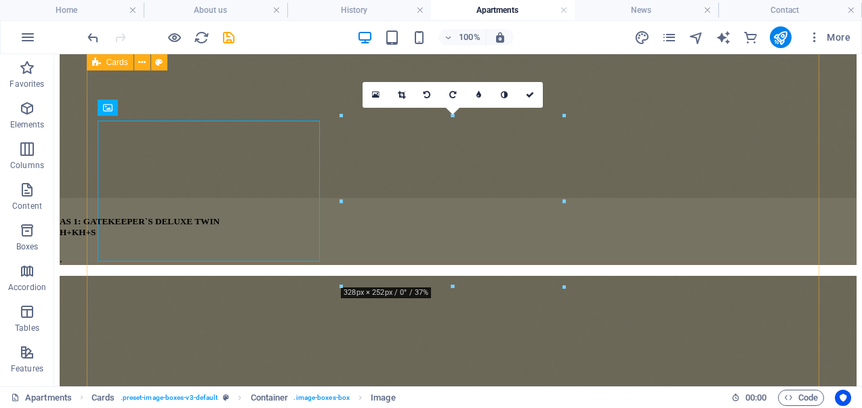
scroll to position [757, 0]
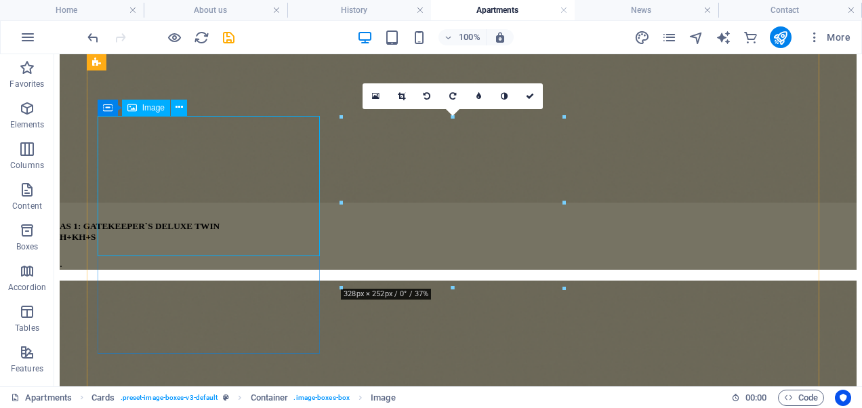
select select "%"
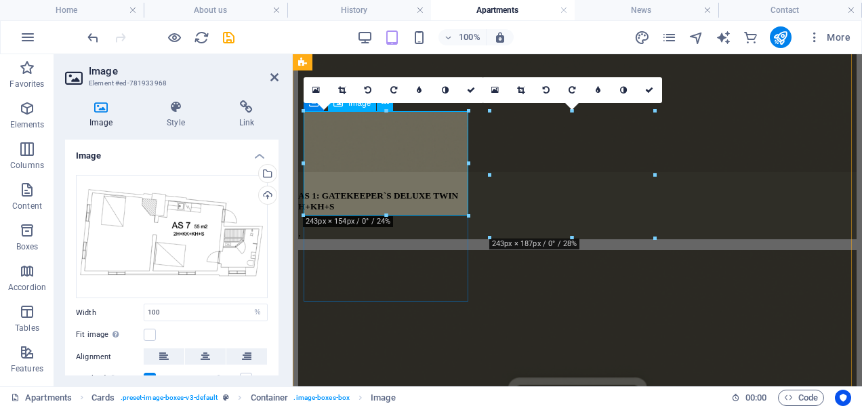
scroll to position [640, 0]
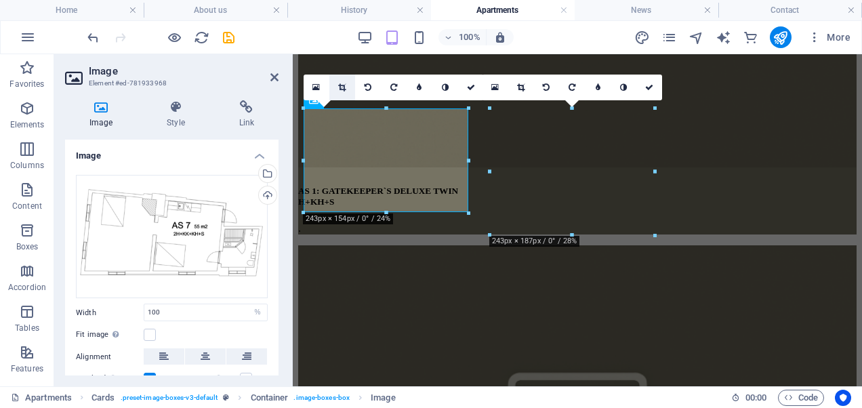
click at [340, 81] on link at bounding box center [342, 88] width 26 height 26
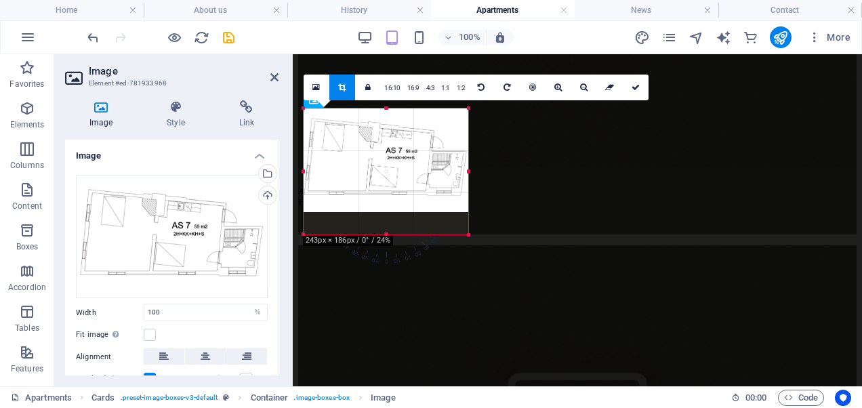
drag, startPoint x: 385, startPoint y: 213, endPoint x: 387, endPoint y: 234, distance: 21.1
click at [387, 234] on div at bounding box center [385, 234] width 165 height 5
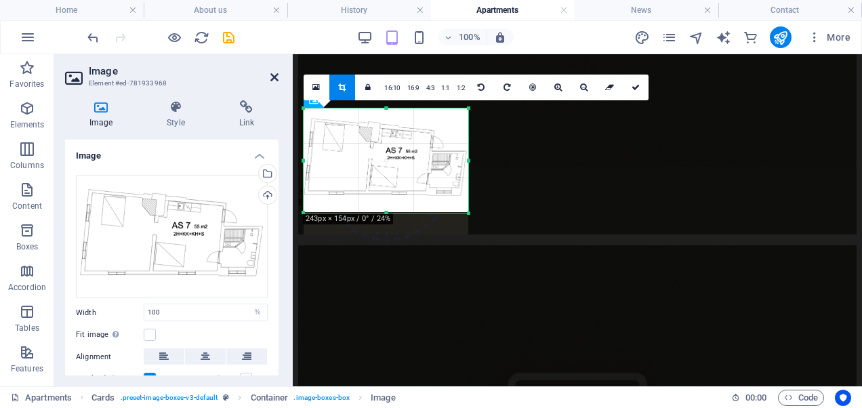
click at [275, 75] on icon at bounding box center [274, 77] width 8 height 11
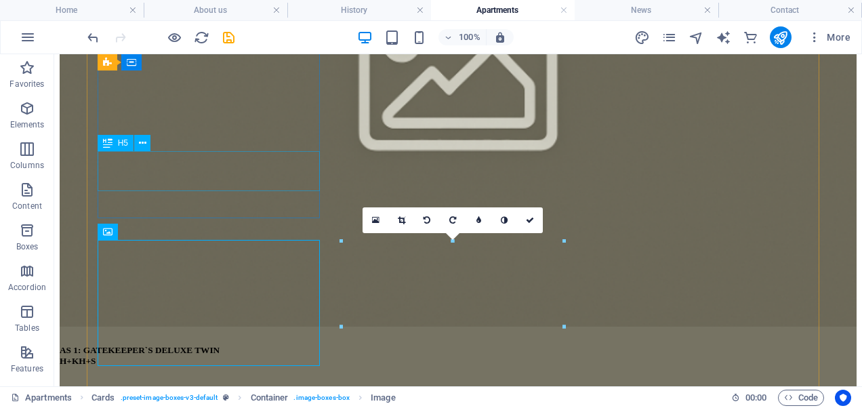
scroll to position [633, 0]
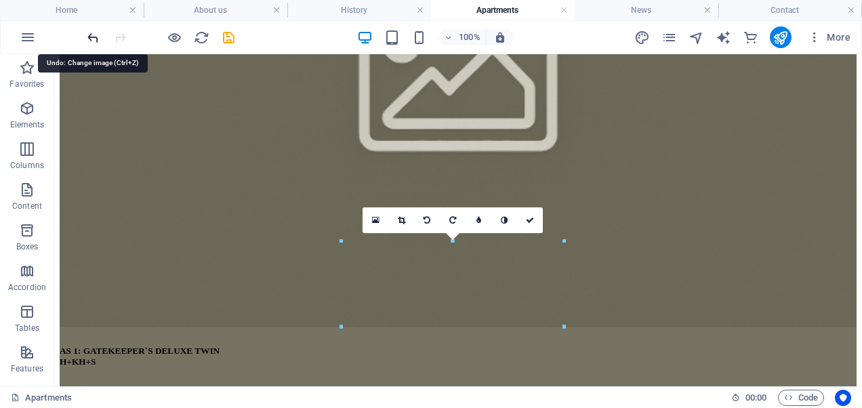
click at [99, 38] on icon "undo" at bounding box center [93, 38] width 16 height 16
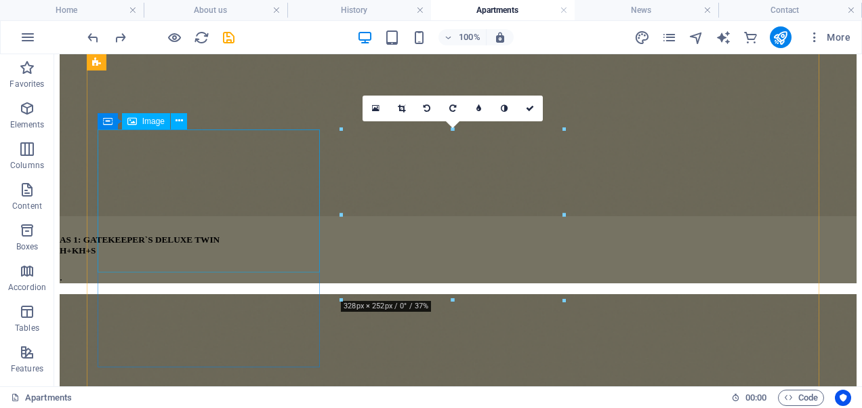
scroll to position [744, 0]
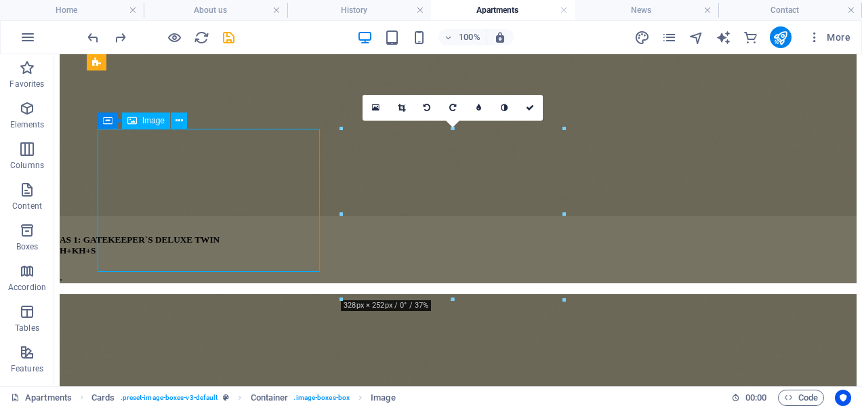
select select "%"
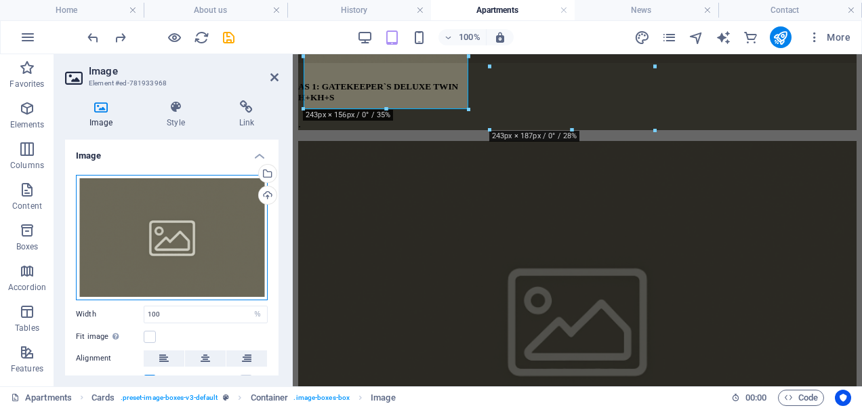
click at [222, 217] on div "Drag files here, click to choose files or select files from Files or our free s…" at bounding box center [172, 237] width 192 height 125
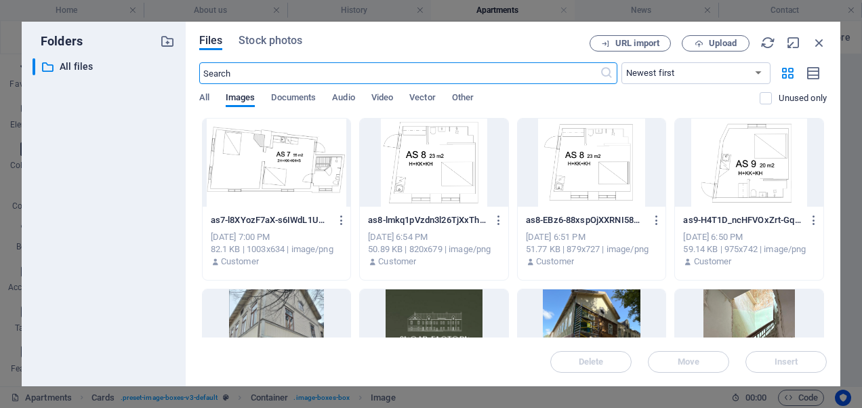
scroll to position [1486, 0]
click at [309, 166] on div at bounding box center [277, 163] width 148 height 88
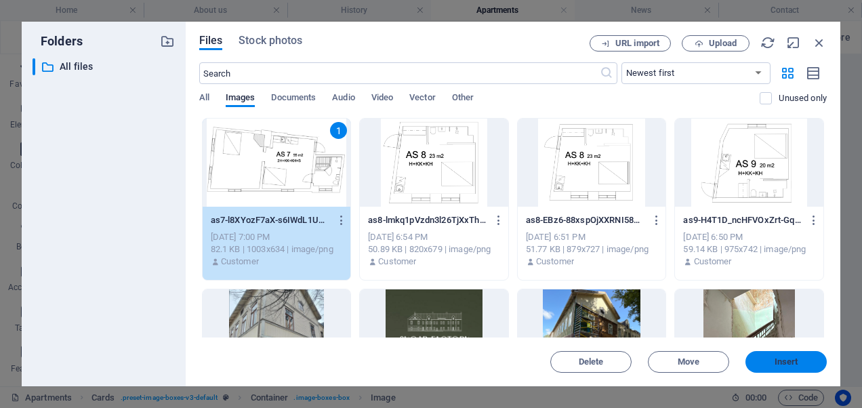
click at [797, 361] on span "Insert" at bounding box center [786, 362] width 24 height 8
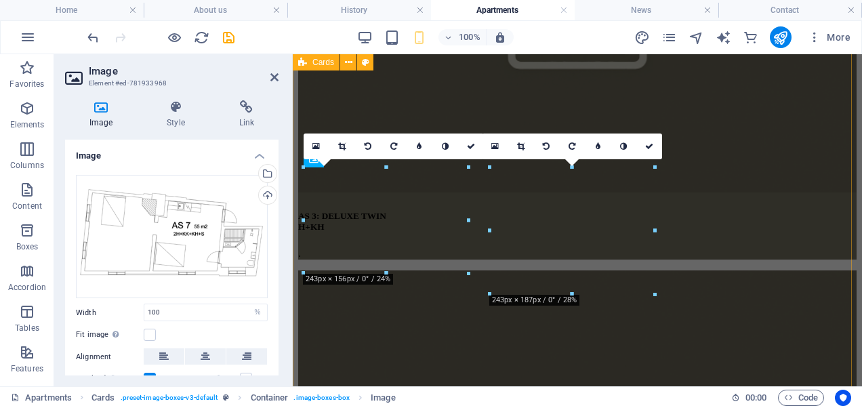
scroll to position [580, 0]
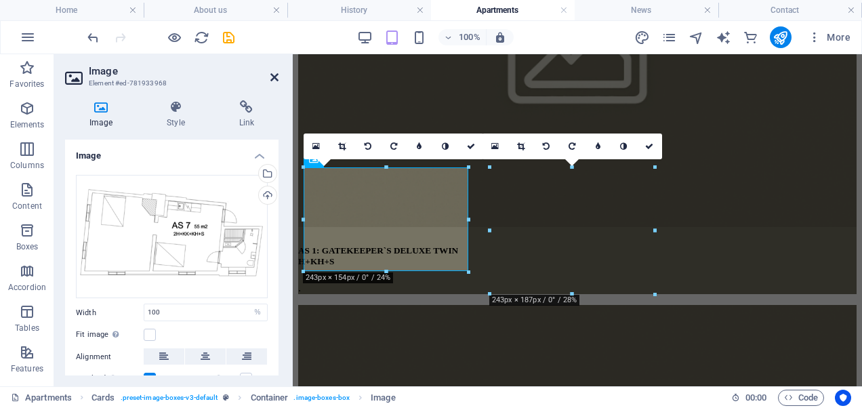
drag, startPoint x: 274, startPoint y: 81, endPoint x: 219, endPoint y: 26, distance: 76.6
click at [274, 81] on icon at bounding box center [274, 77] width 8 height 11
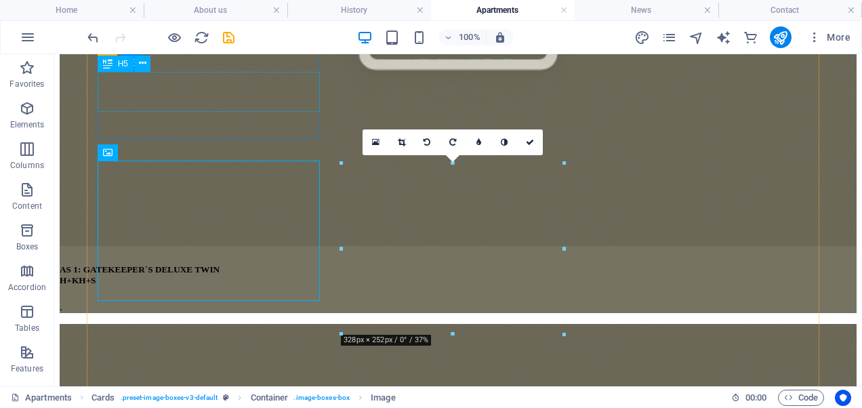
scroll to position [715, 0]
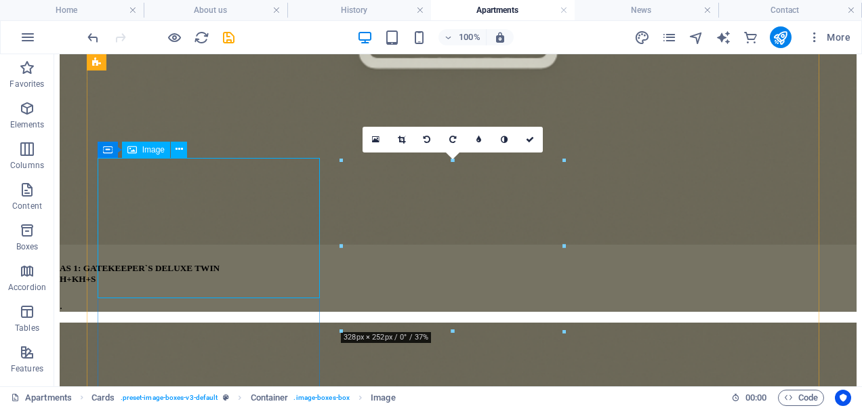
select select "%"
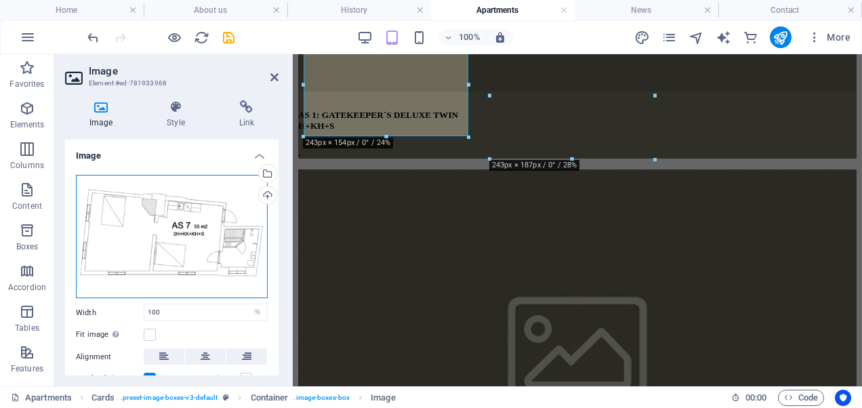
click at [157, 223] on div "Drag files here, click to choose files or select files from Files or our free s…" at bounding box center [172, 237] width 192 height 124
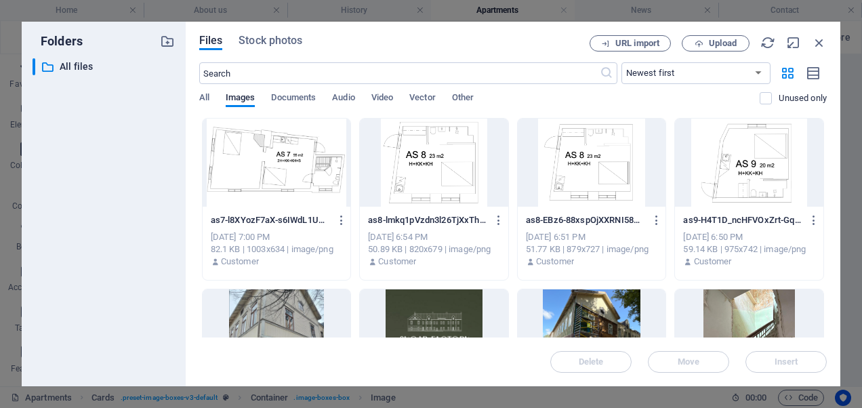
click at [278, 134] on div at bounding box center [277, 163] width 148 height 88
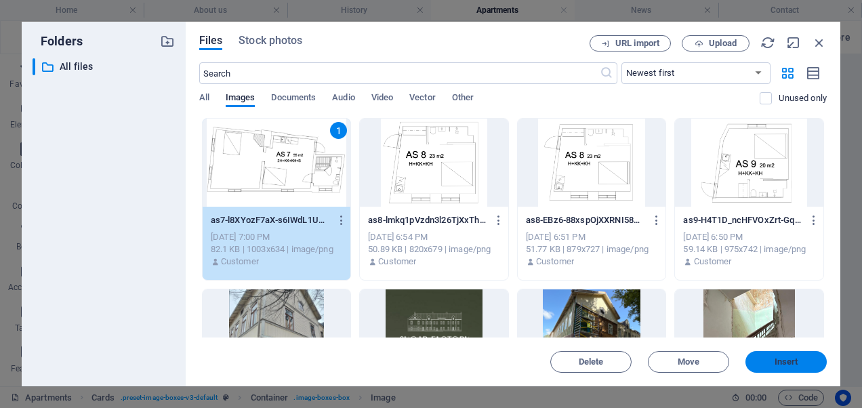
click at [769, 360] on span "Insert" at bounding box center [786, 362] width 70 height 8
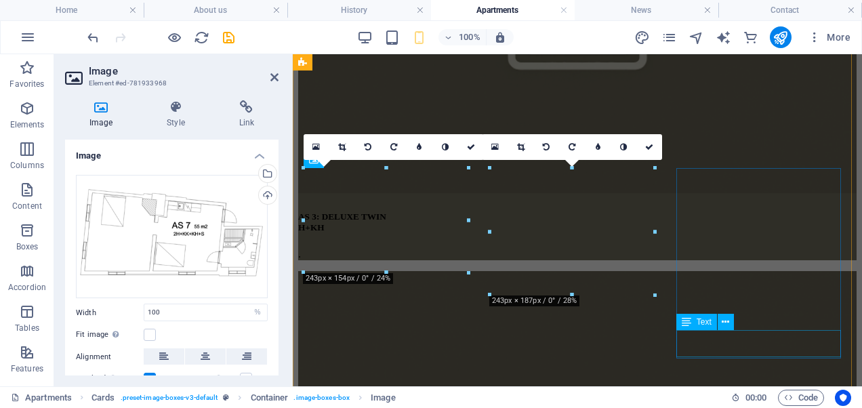
scroll to position [579, 0]
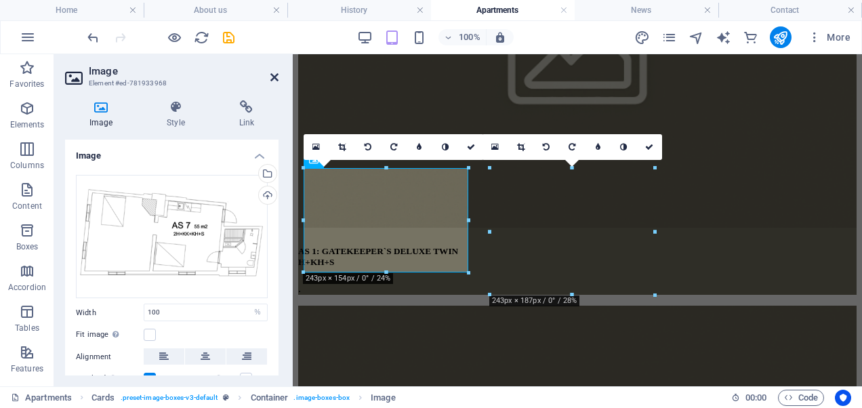
click at [274, 76] on icon at bounding box center [274, 77] width 8 height 11
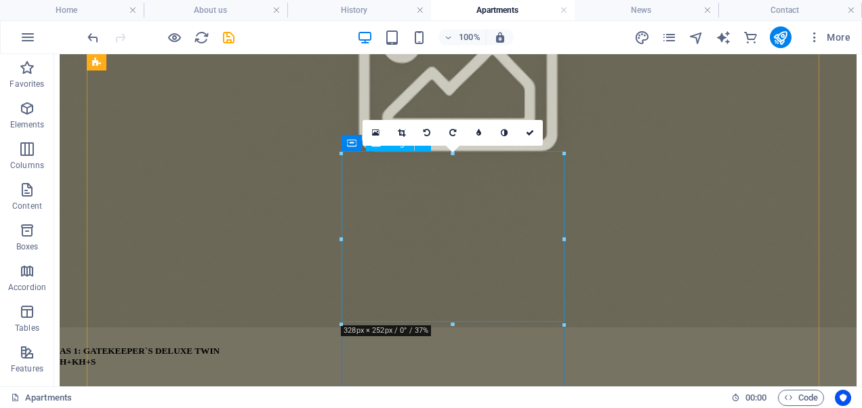
scroll to position [784, 0]
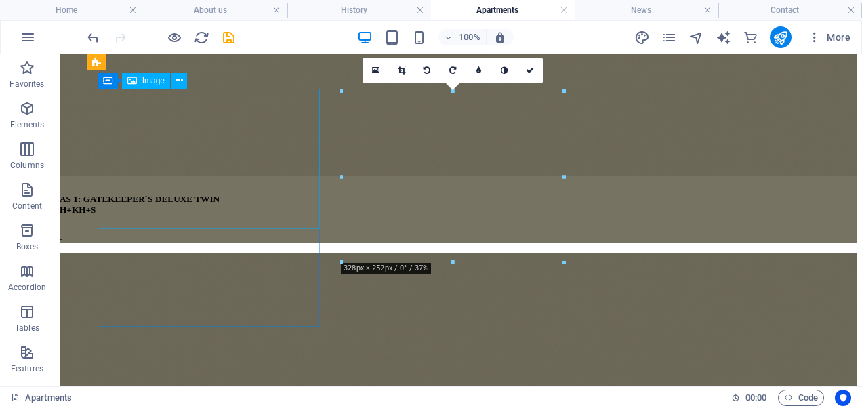
select select "%"
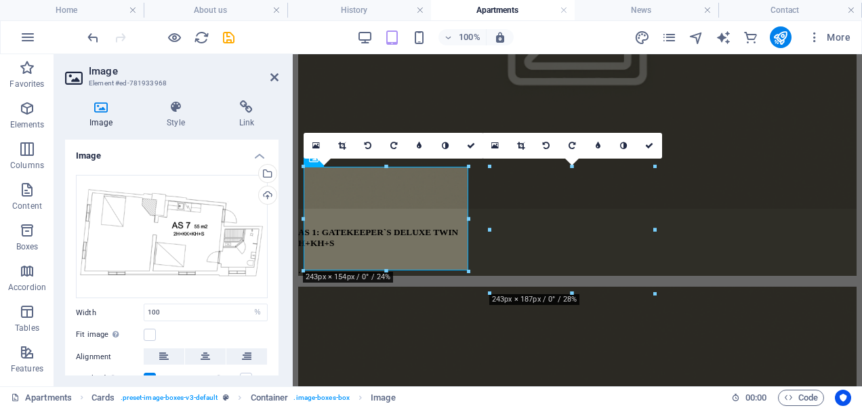
scroll to position [577, 0]
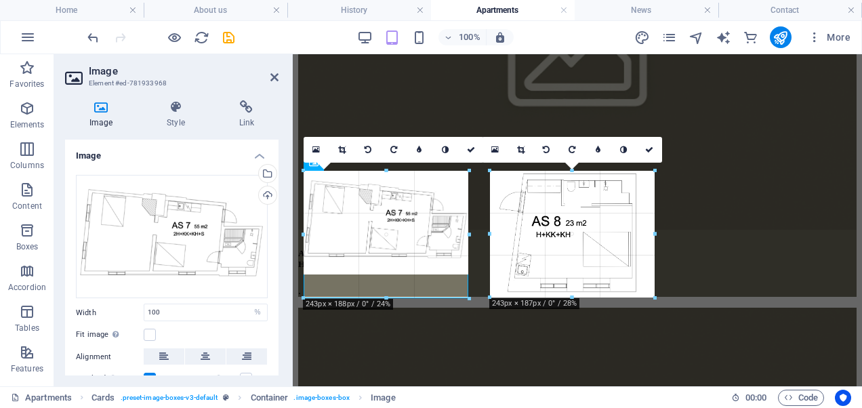
drag, startPoint x: 386, startPoint y: 274, endPoint x: 93, endPoint y: 243, distance: 295.0
click at [385, 297] on div at bounding box center [385, 298] width 165 height 5
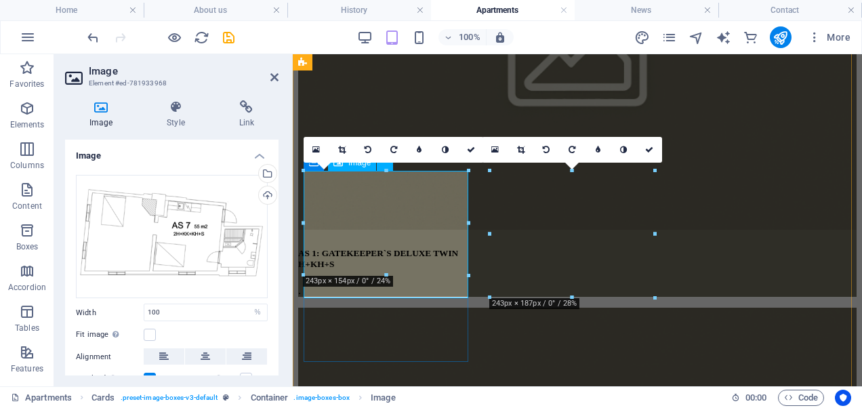
click at [277, 81] on icon at bounding box center [274, 77] width 8 height 11
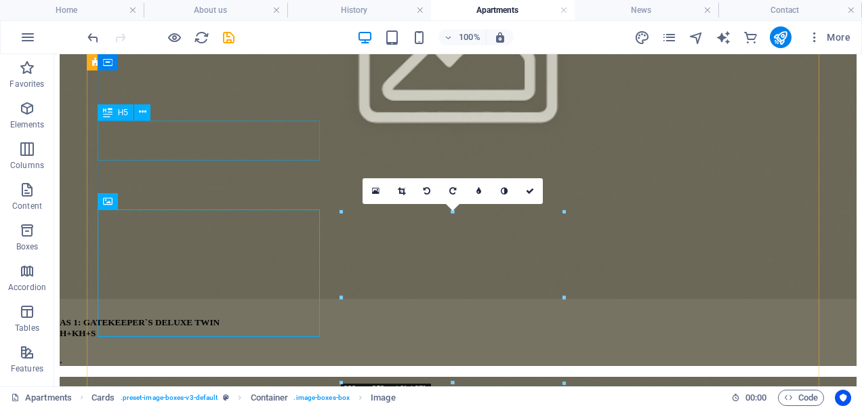
scroll to position [664, 0]
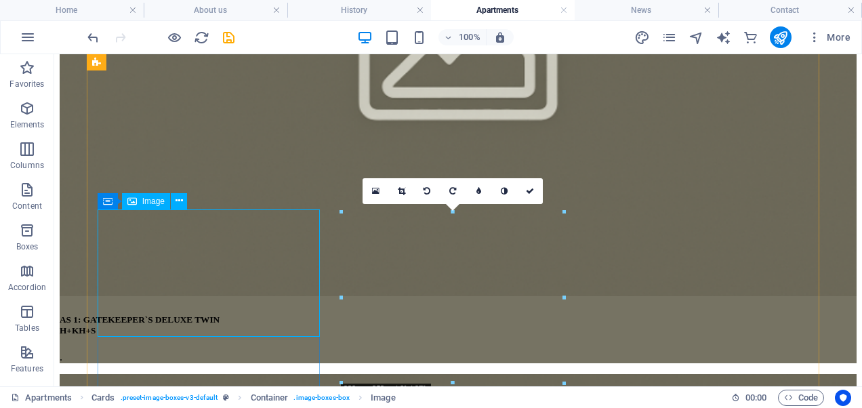
select select "%"
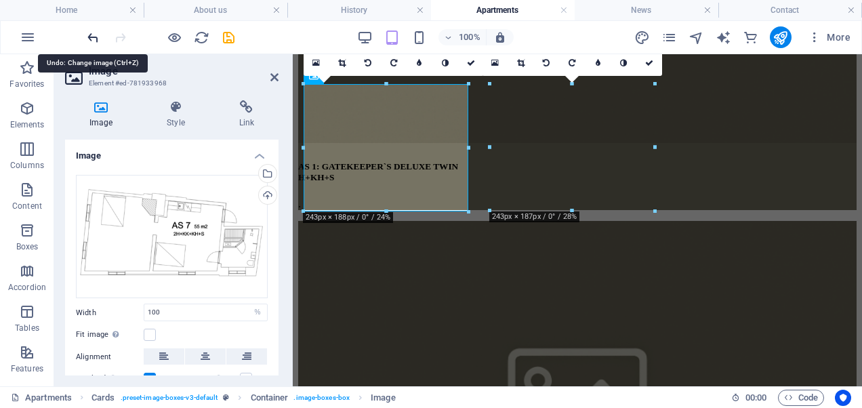
click at [92, 39] on icon "undo" at bounding box center [93, 38] width 16 height 16
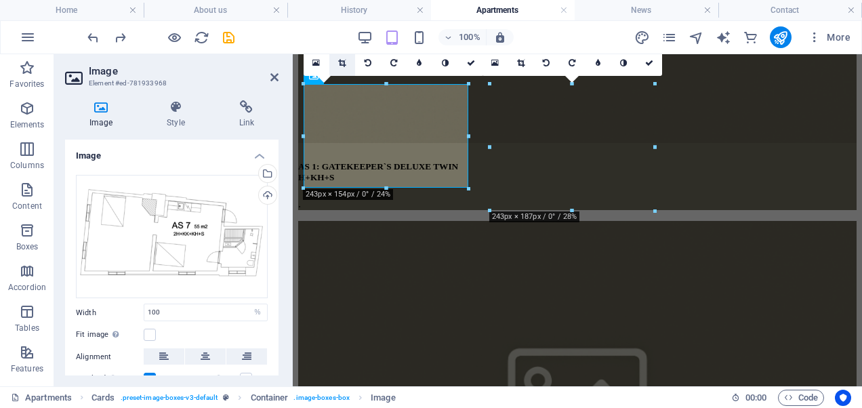
click at [346, 62] on link at bounding box center [342, 63] width 26 height 26
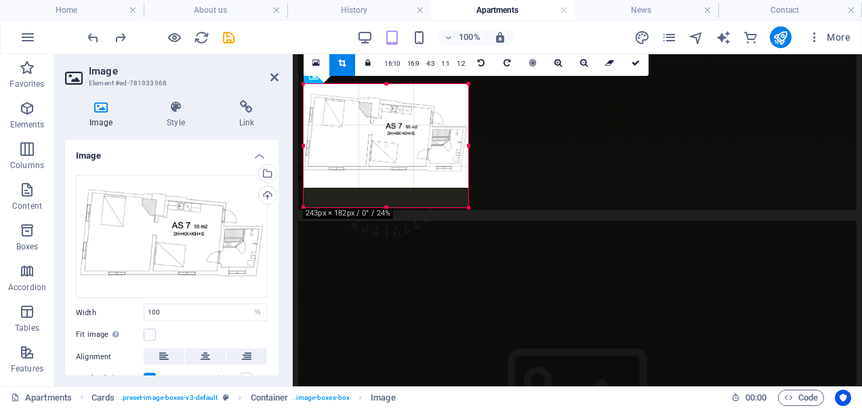
drag, startPoint x: 385, startPoint y: 190, endPoint x: 387, endPoint y: 209, distance: 19.2
click at [387, 209] on div at bounding box center [385, 207] width 165 height 5
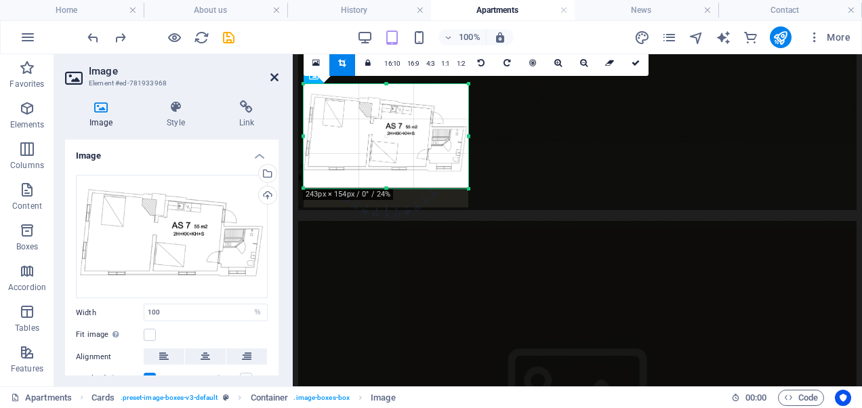
click at [273, 79] on icon at bounding box center [274, 77] width 8 height 11
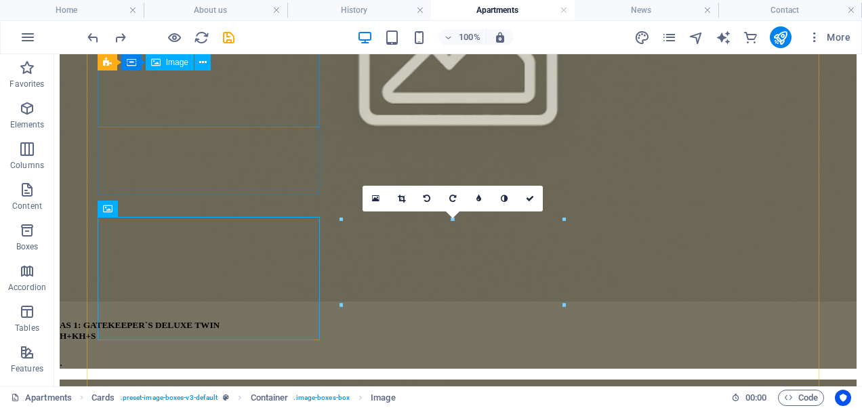
scroll to position [657, 0]
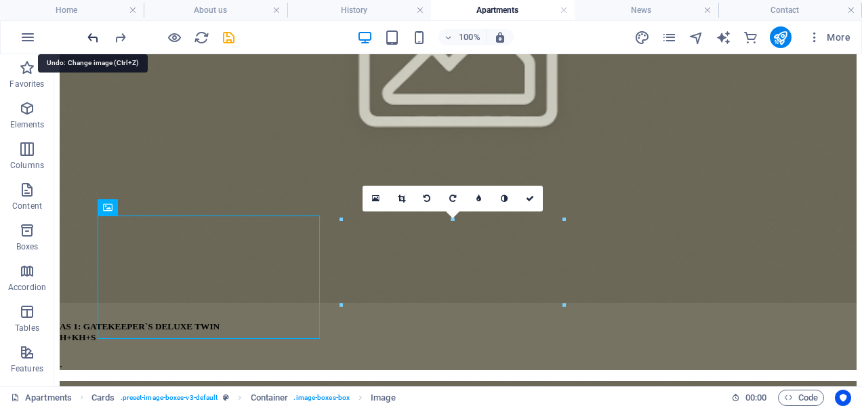
click at [95, 32] on icon "undo" at bounding box center [93, 38] width 16 height 16
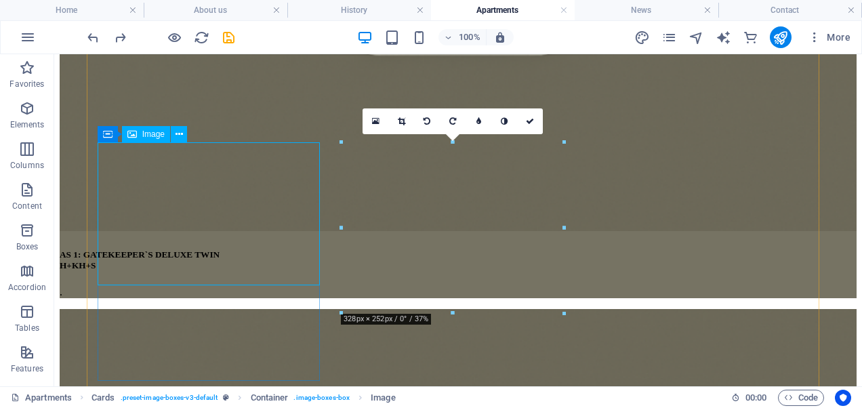
scroll to position [732, 0]
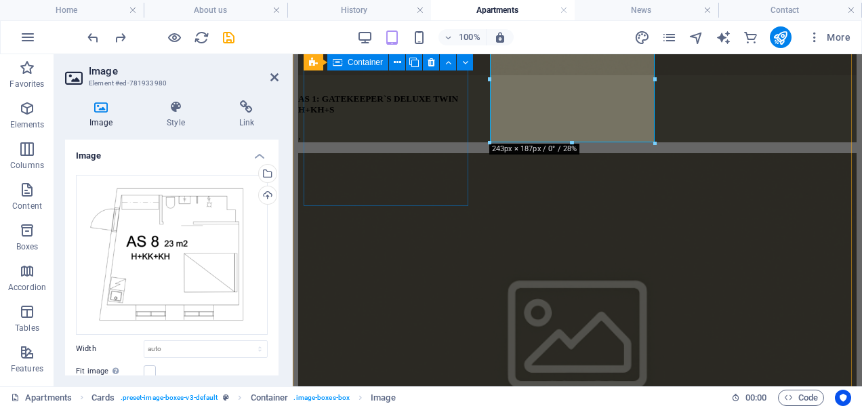
type input "243"
select select "px"
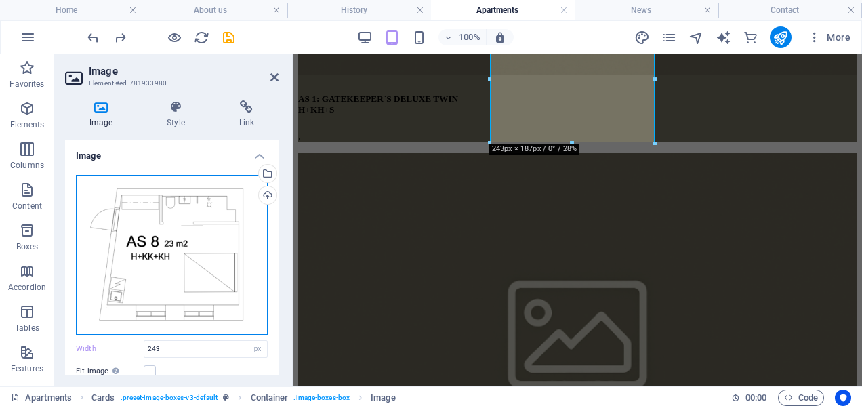
click at [168, 278] on div "Drag files here, click to choose files or select files from Files or our free s…" at bounding box center [172, 255] width 192 height 160
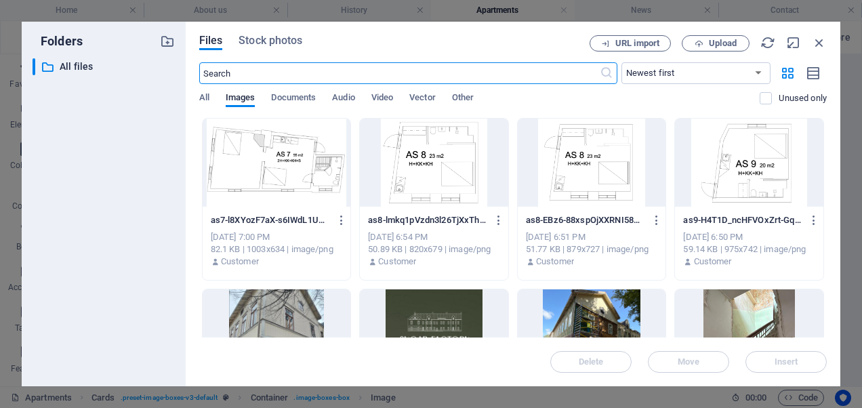
scroll to position [1698, 0]
click at [705, 42] on span "Upload" at bounding box center [716, 43] width 56 height 9
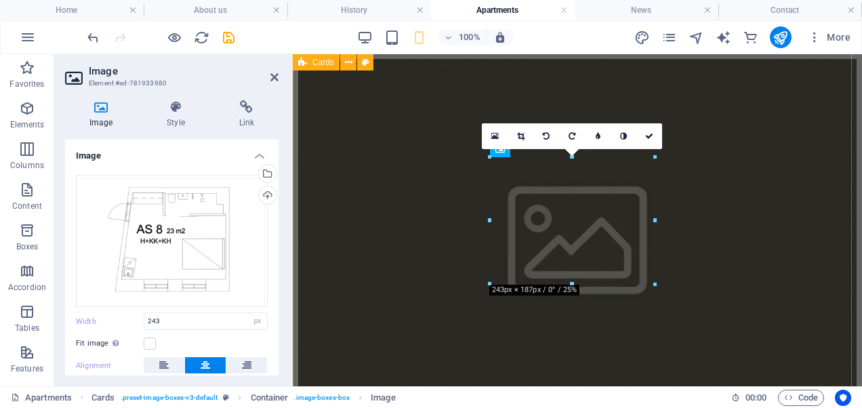
scroll to position [591, 0]
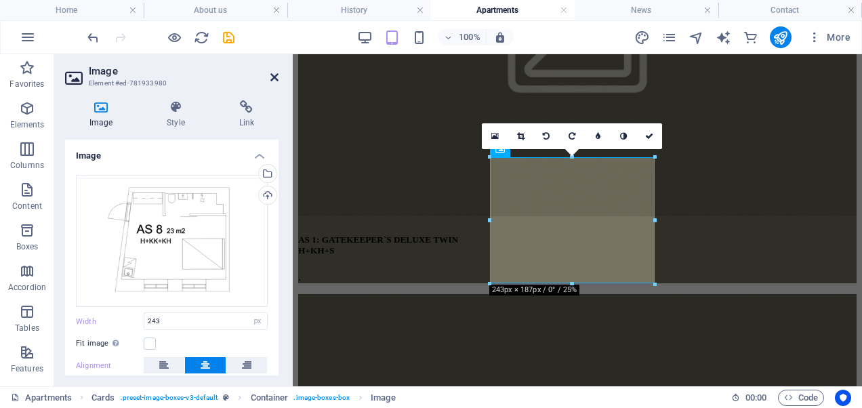
click at [277, 76] on icon at bounding box center [274, 77] width 8 height 11
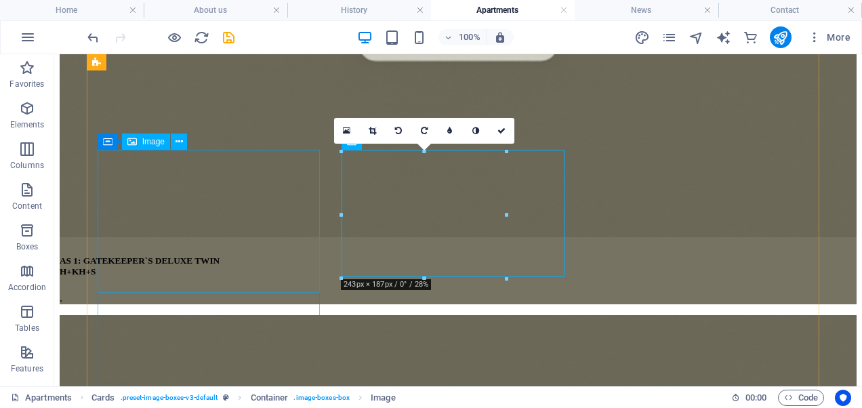
scroll to position [724, 0]
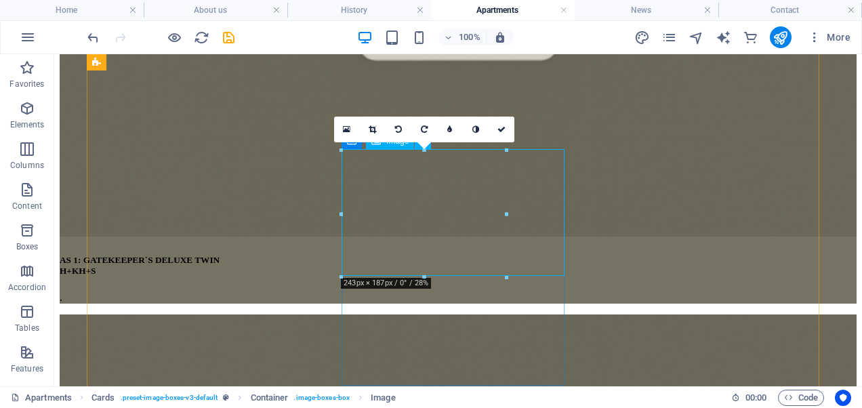
select select "px"
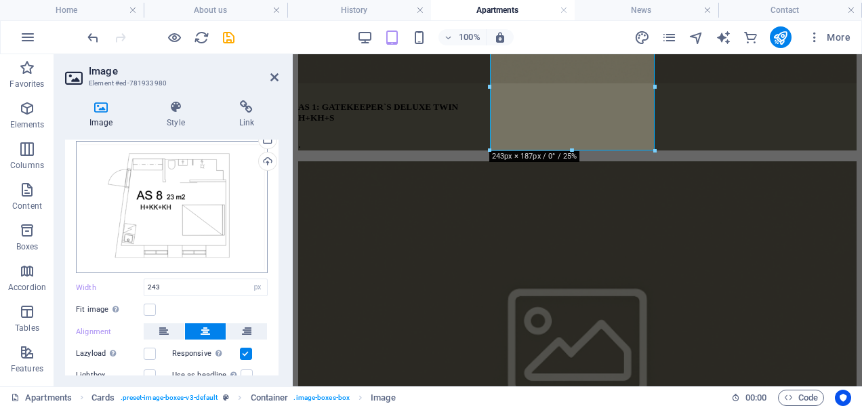
scroll to position [0, 0]
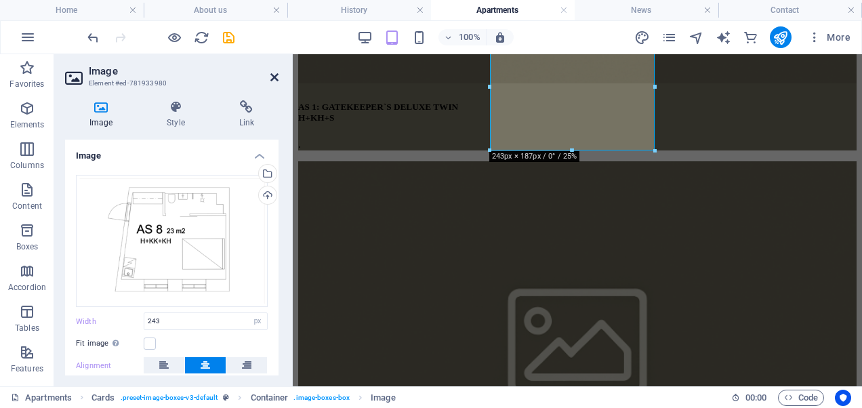
click at [277, 75] on icon at bounding box center [274, 77] width 8 height 11
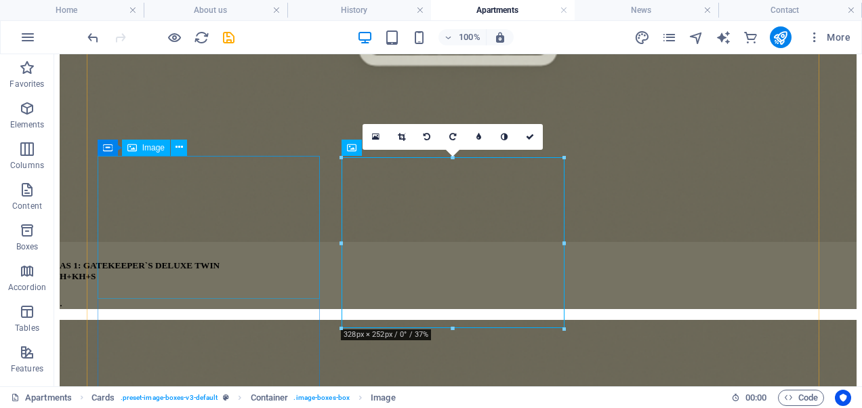
scroll to position [718, 0]
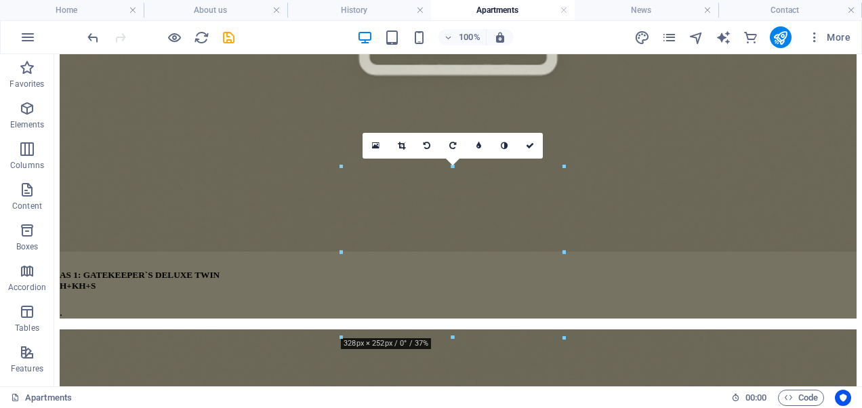
scroll to position [710, 0]
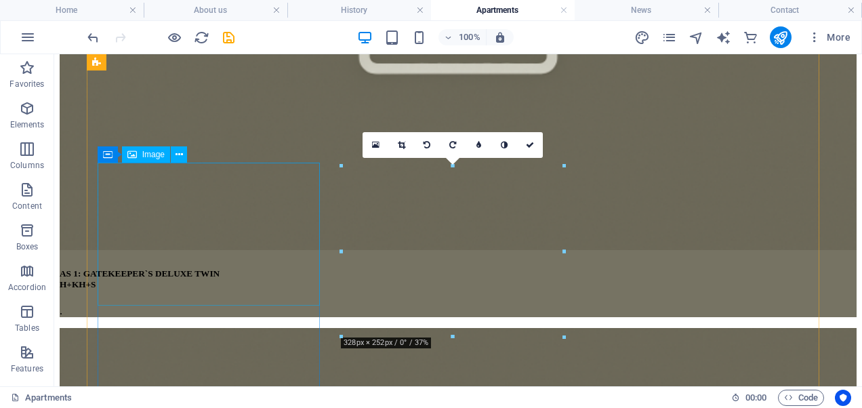
select select "%"
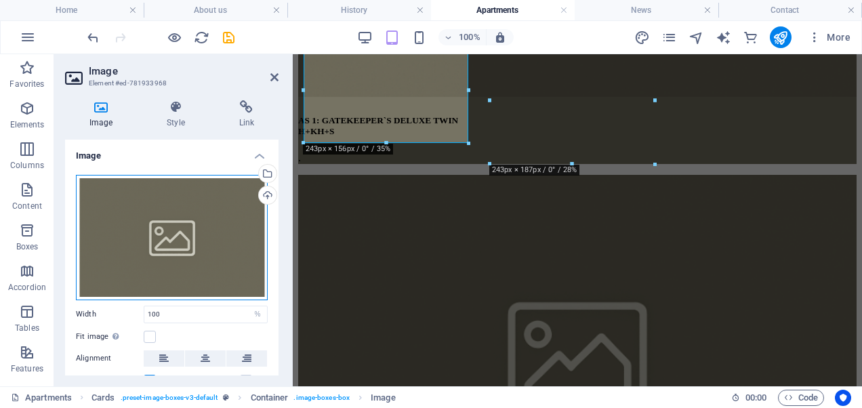
click at [191, 219] on div "Drag files here, click to choose files or select files from Files or our free s…" at bounding box center [172, 237] width 192 height 125
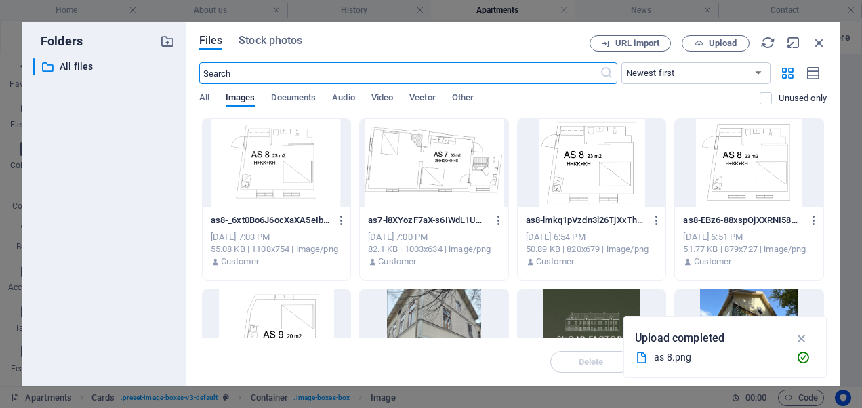
scroll to position [1486, 0]
click at [707, 45] on span "Upload" at bounding box center [716, 43] width 56 height 9
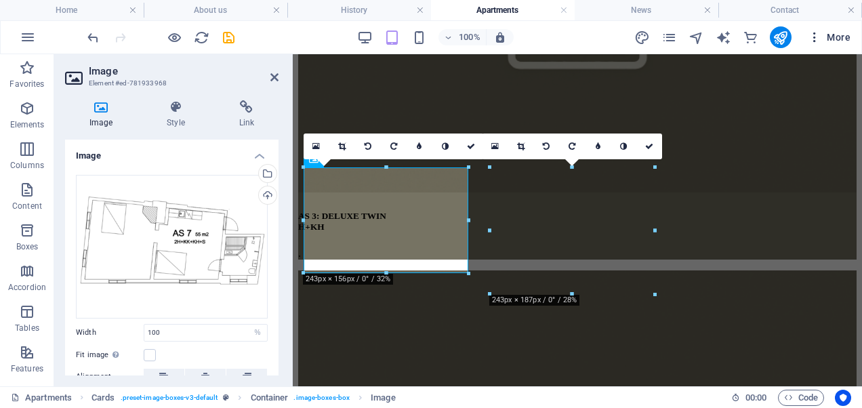
scroll to position [580, 0]
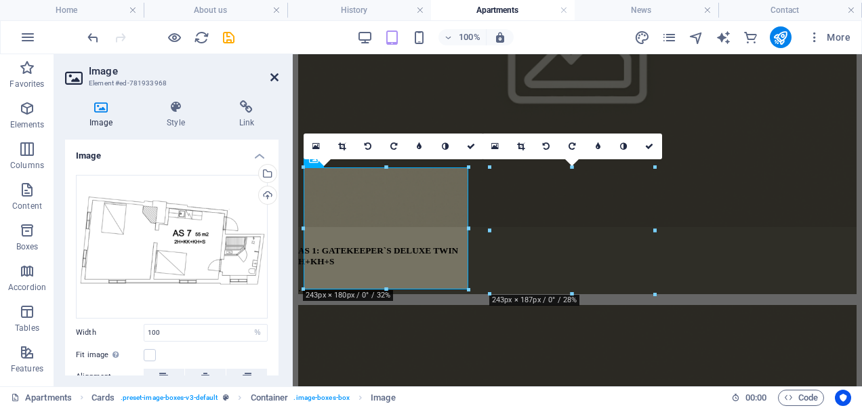
click at [276, 77] on icon at bounding box center [274, 77] width 8 height 11
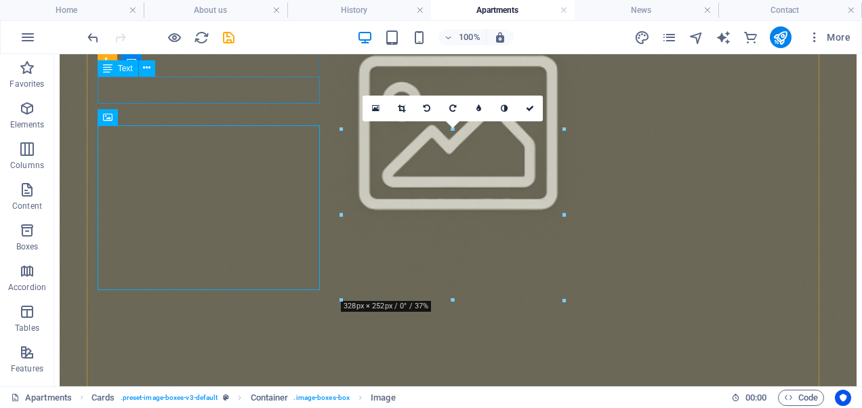
scroll to position [748, 0]
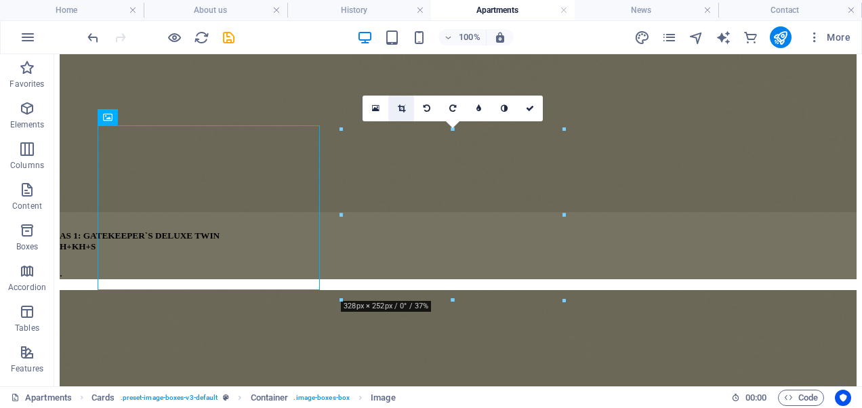
click at [400, 114] on link at bounding box center [401, 109] width 26 height 26
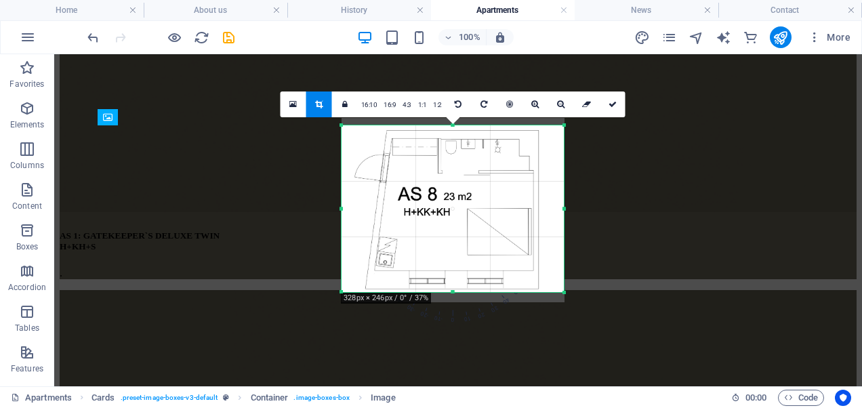
click at [455, 293] on div at bounding box center [452, 292] width 222 height 5
click at [616, 106] on link at bounding box center [613, 104] width 26 height 26
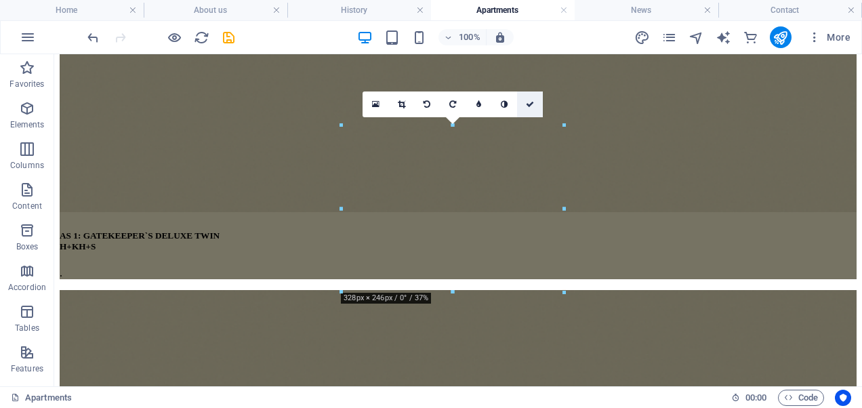
click at [531, 110] on link at bounding box center [530, 104] width 26 height 26
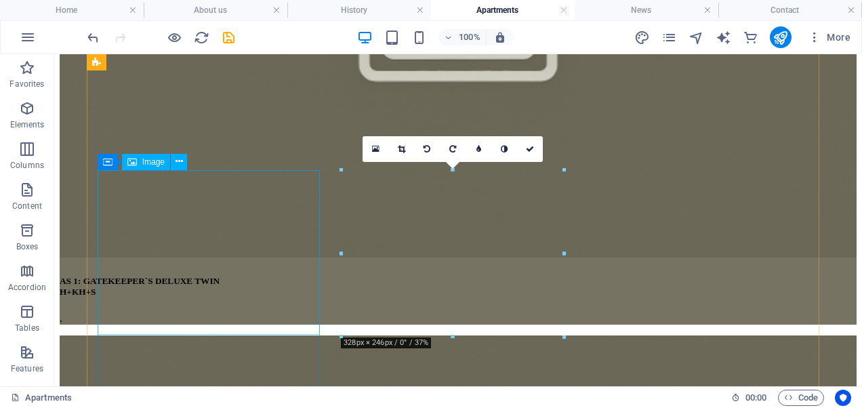
scroll to position [703, 0]
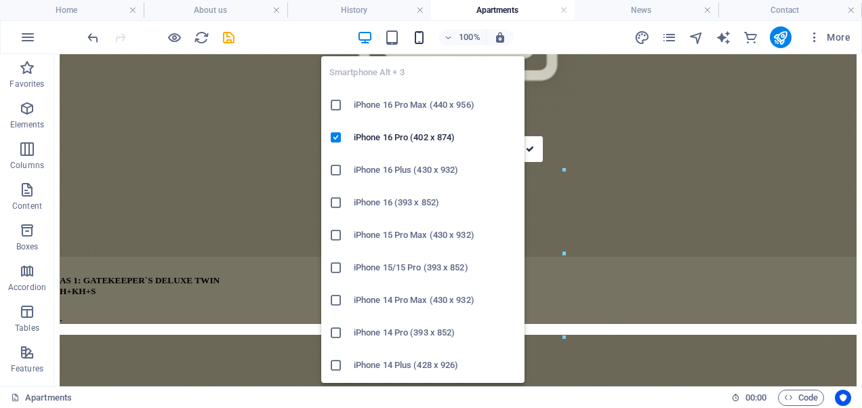
click at [426, 31] on icon "button" at bounding box center [419, 38] width 16 height 16
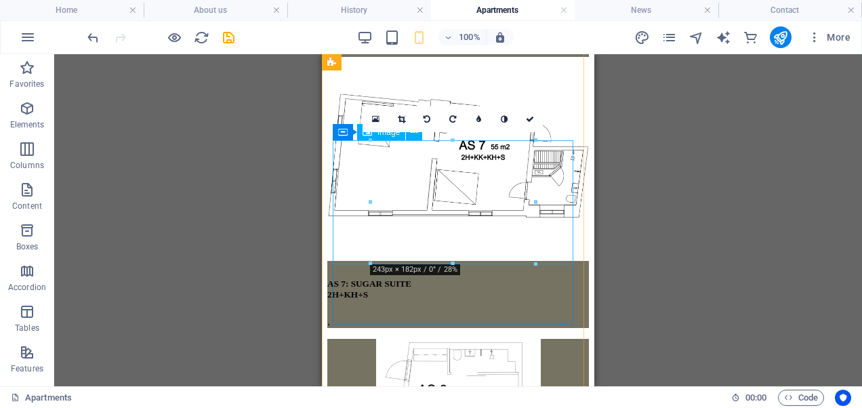
scroll to position [1878, 0]
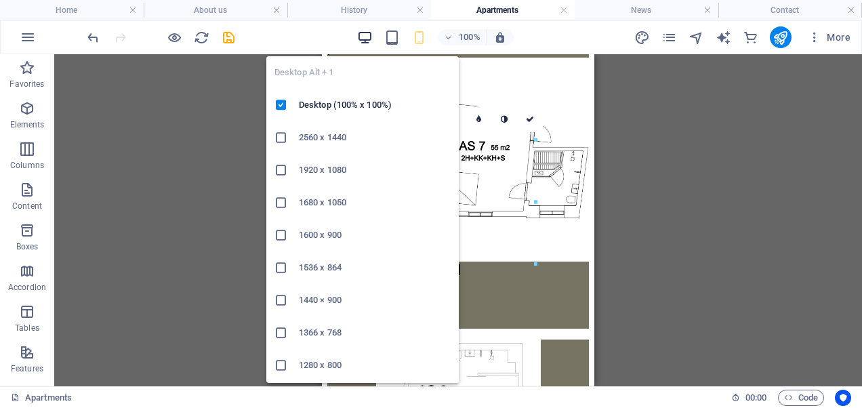
click at [373, 39] on icon "button" at bounding box center [365, 38] width 16 height 16
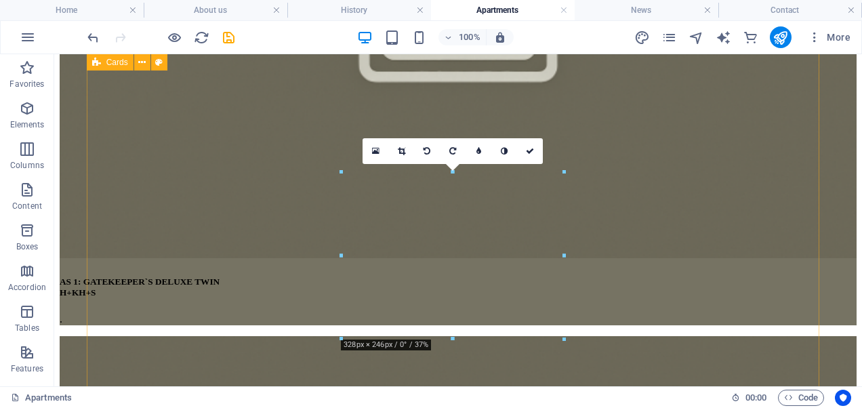
scroll to position [703, 0]
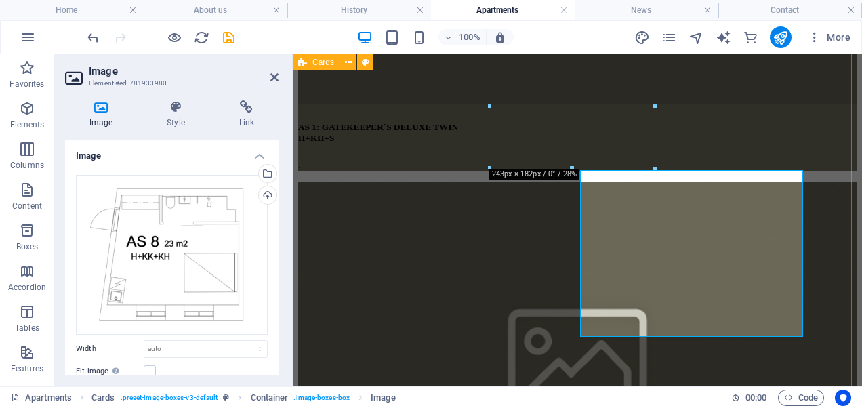
type input "243"
select select "px"
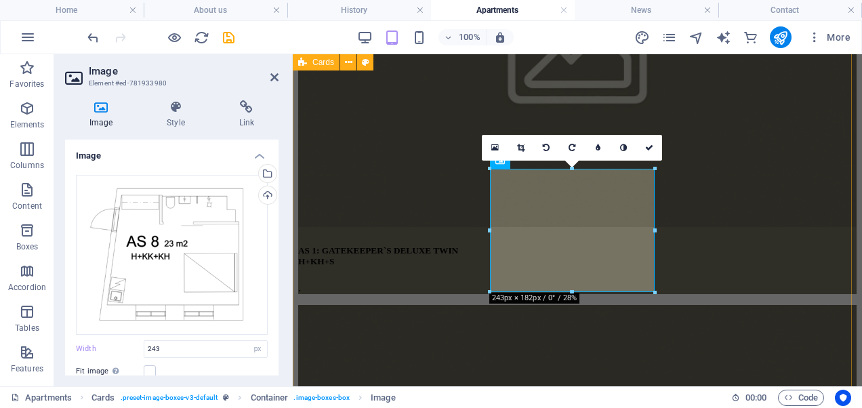
scroll to position [579, 0]
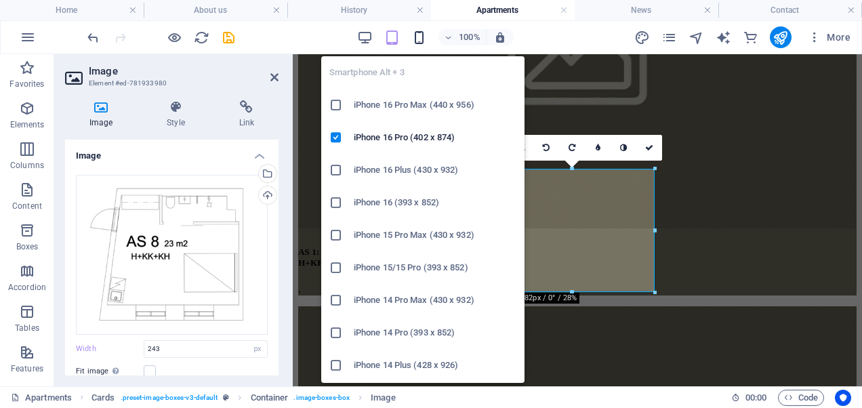
click at [417, 39] on icon "button" at bounding box center [419, 38] width 16 height 16
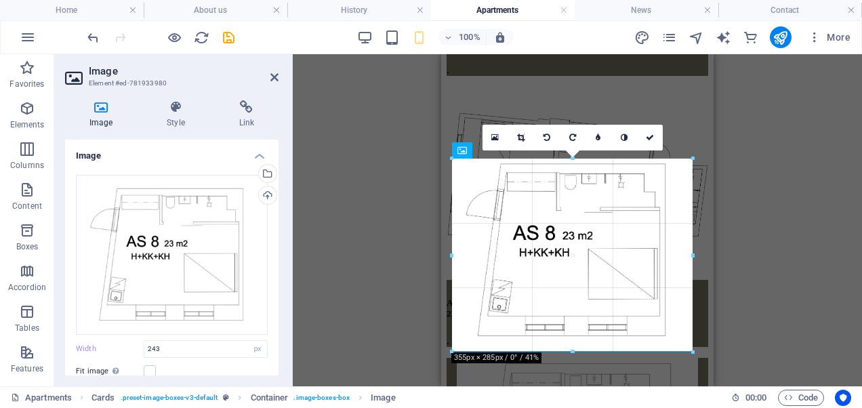
drag, startPoint x: 652, startPoint y: 218, endPoint x: 727, endPoint y: 211, distance: 75.5
type input "355"
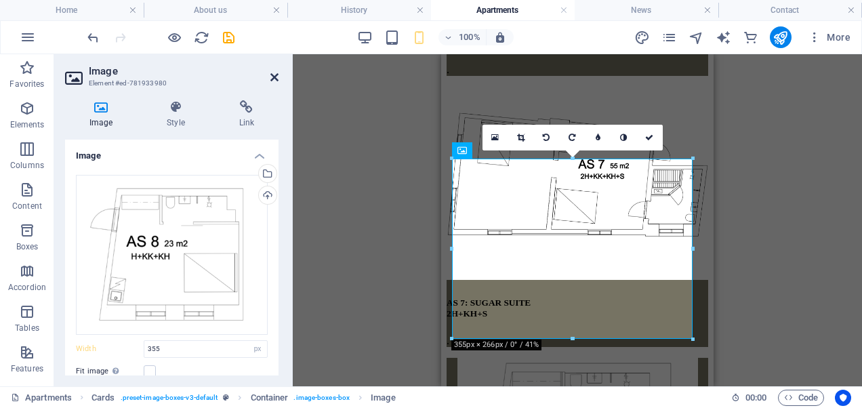
click at [273, 76] on icon at bounding box center [274, 77] width 8 height 11
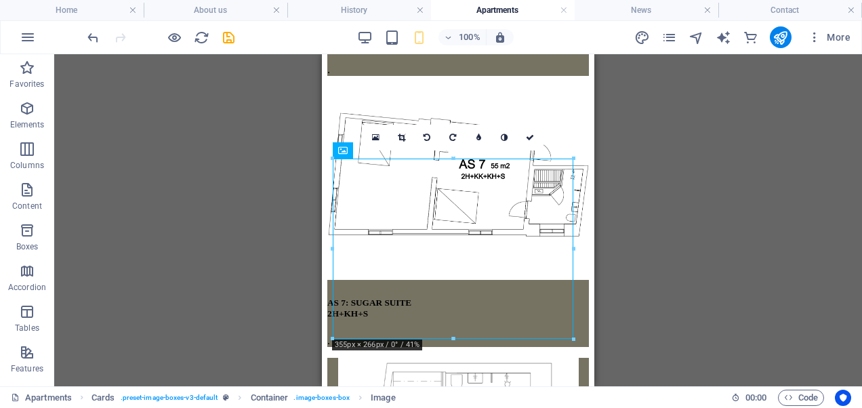
click at [670, 288] on div "Drag here to replace the existing content. Press “Ctrl” if you want to create a…" at bounding box center [458, 220] width 808 height 332
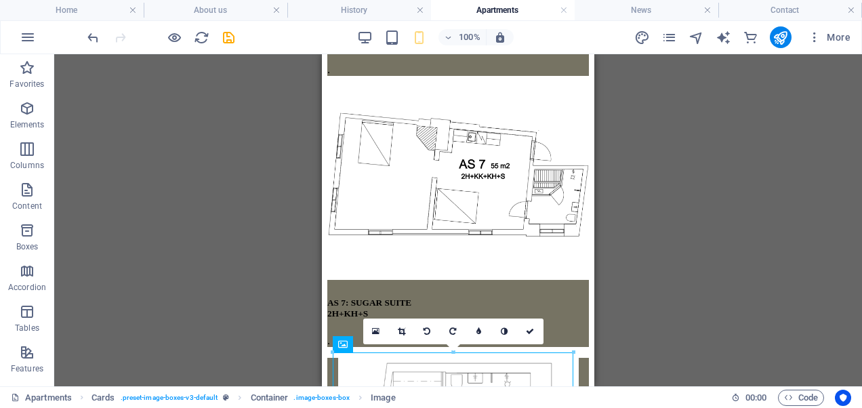
scroll to position [1664, 0]
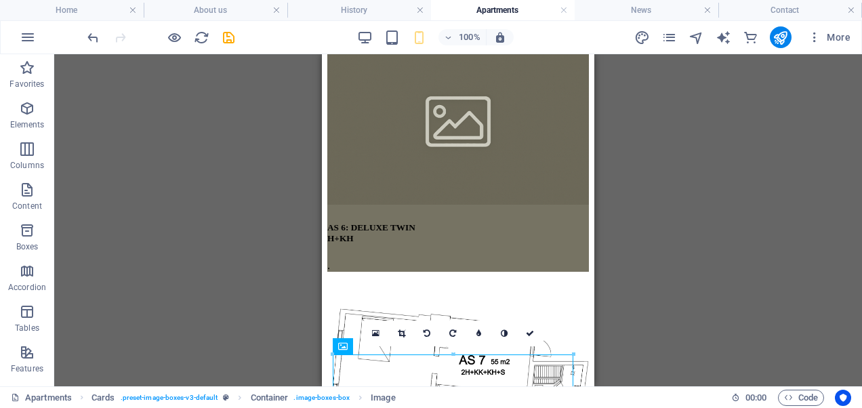
click at [601, 306] on div "Drag here to replace the existing content. Press “Ctrl” if you want to create a…" at bounding box center [458, 220] width 808 height 332
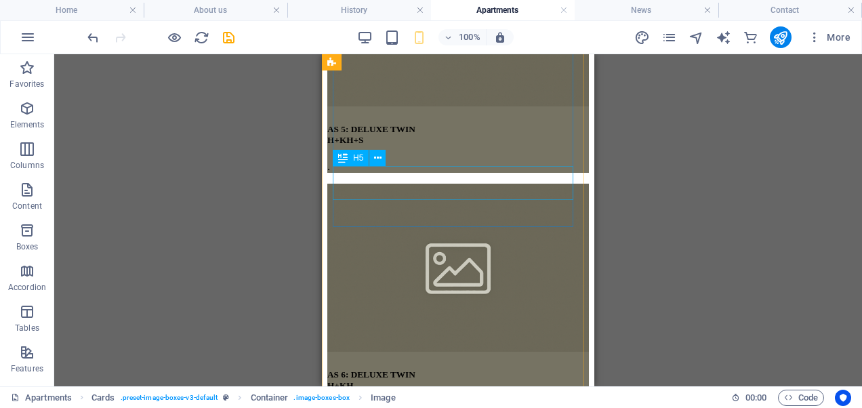
scroll to position [1509, 0]
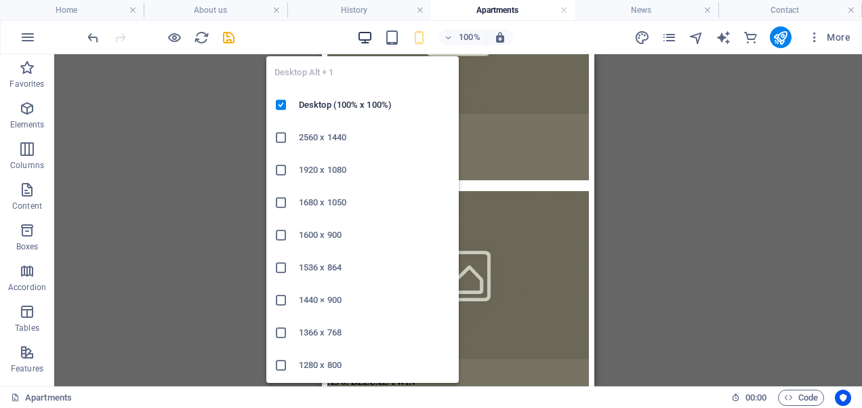
click at [369, 34] on icon "button" at bounding box center [365, 38] width 16 height 16
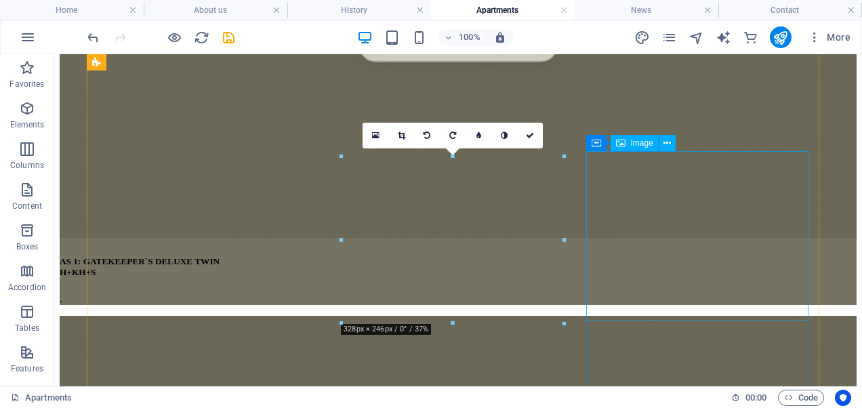
scroll to position [721, 0]
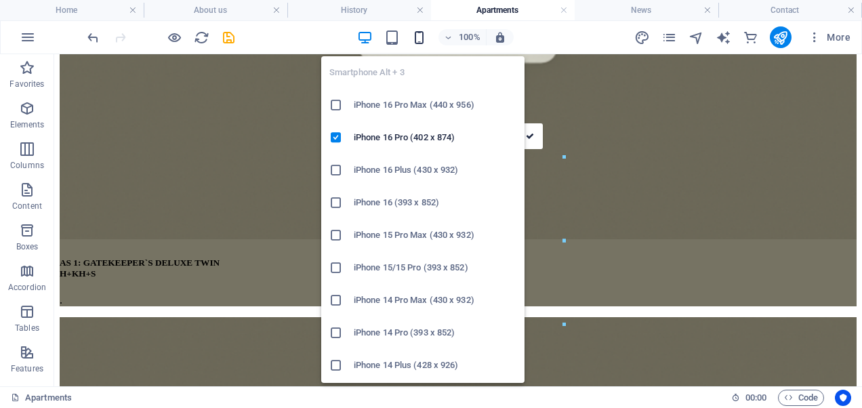
click at [417, 35] on icon "button" at bounding box center [419, 38] width 16 height 16
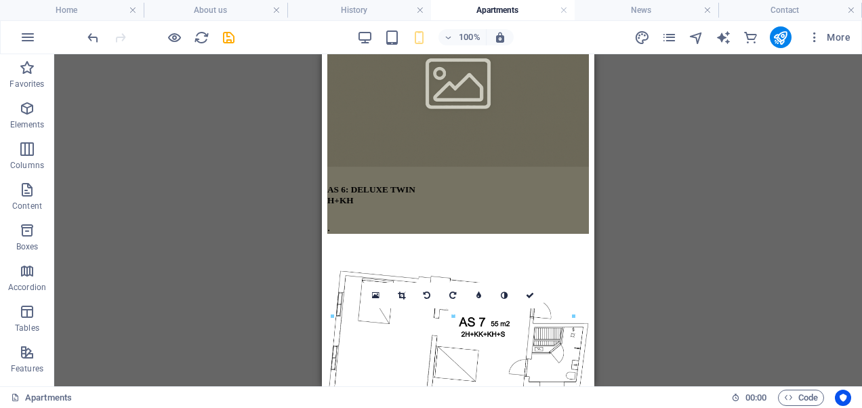
scroll to position [1702, 0]
click at [527, 300] on link at bounding box center [531, 295] width 26 height 26
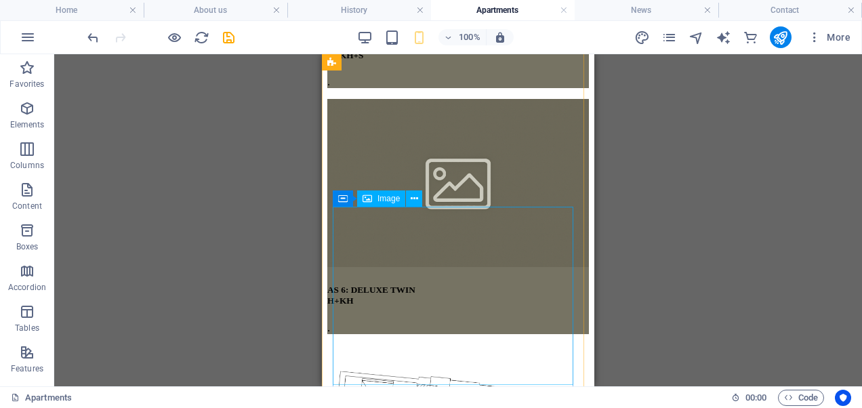
scroll to position [1523, 0]
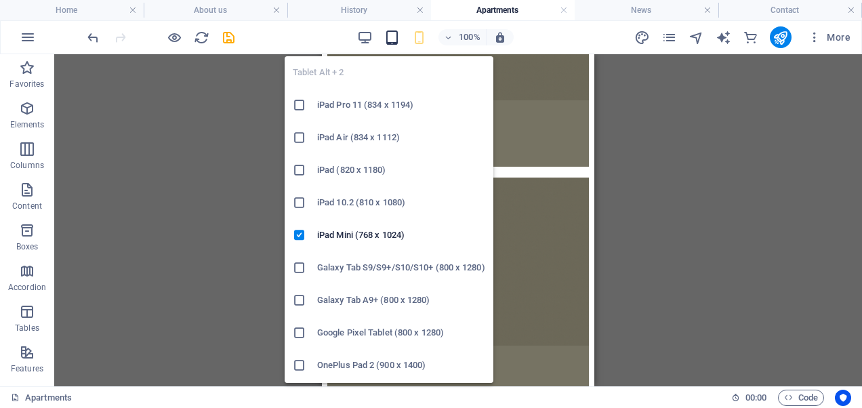
click at [386, 40] on icon "button" at bounding box center [392, 38] width 16 height 16
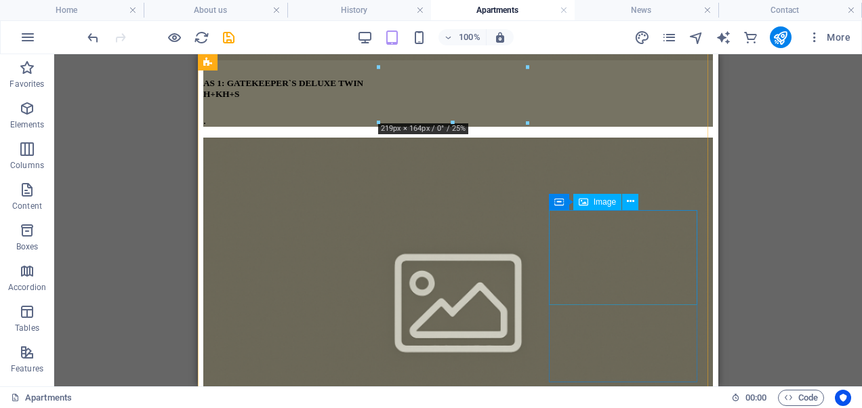
scroll to position [532, 0]
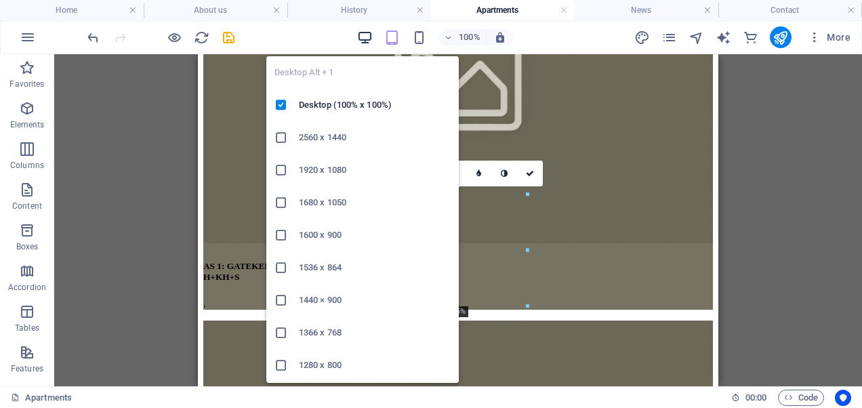
click at [371, 39] on icon "button" at bounding box center [365, 38] width 16 height 16
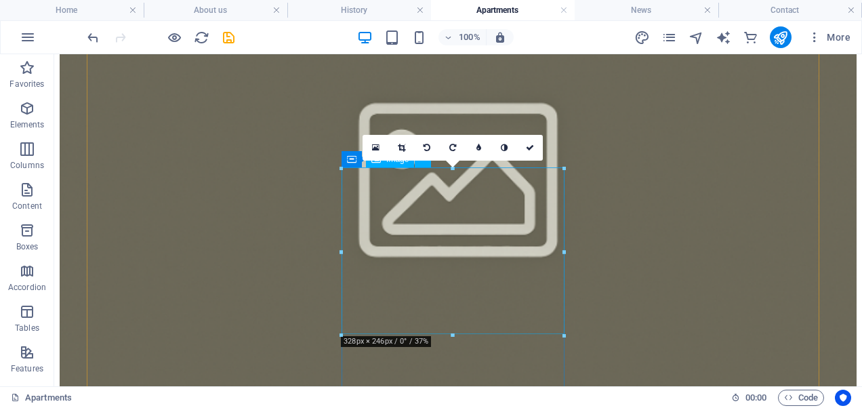
scroll to position [722, 0]
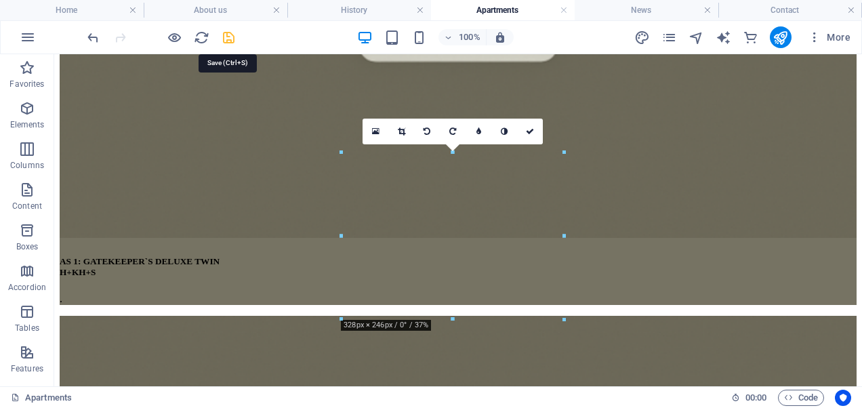
click at [231, 39] on icon "save" at bounding box center [229, 38] width 16 height 16
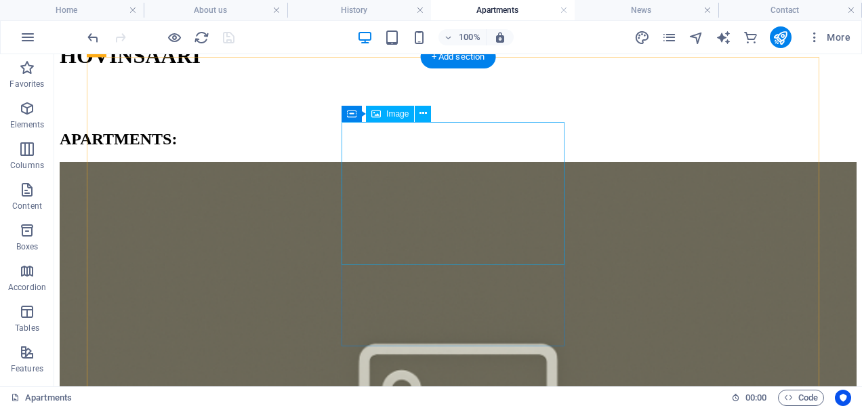
scroll to position [289, 0]
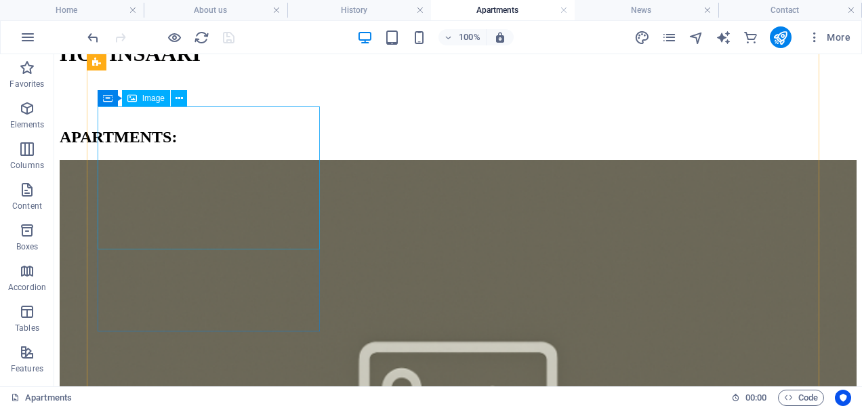
select select "%"
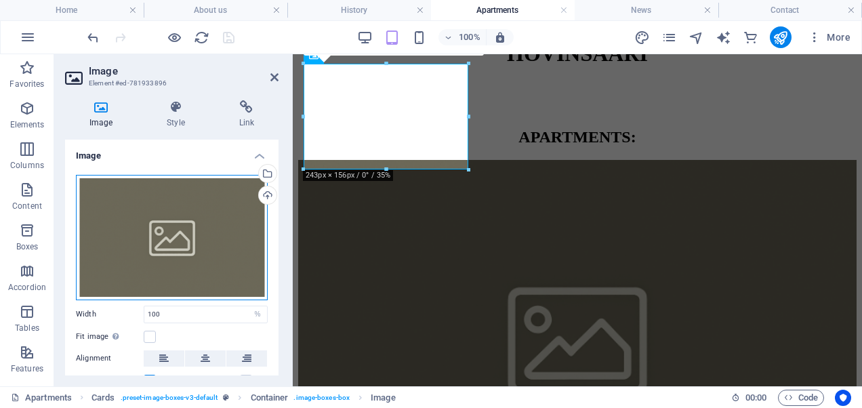
click at [203, 253] on div "Drag files here, click to choose files or select files from Files or our free s…" at bounding box center [172, 237] width 192 height 125
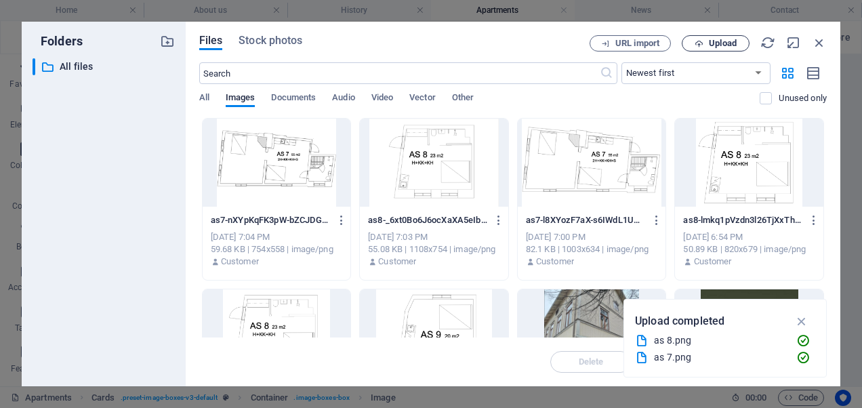
click at [690, 42] on span "Upload" at bounding box center [716, 43] width 56 height 9
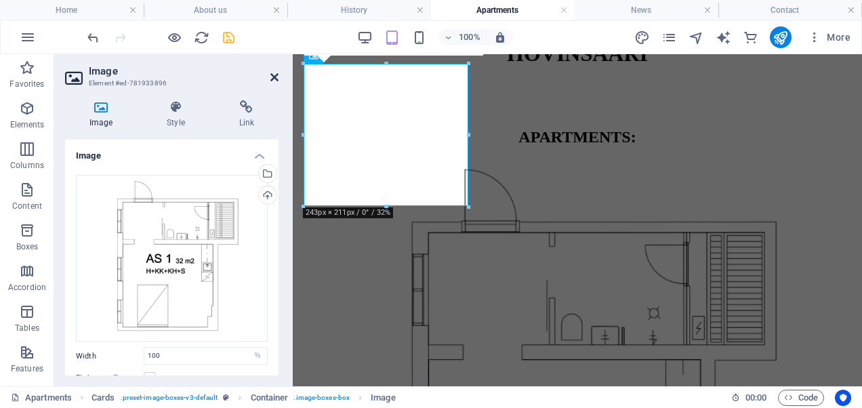
click at [272, 76] on icon at bounding box center [274, 77] width 8 height 11
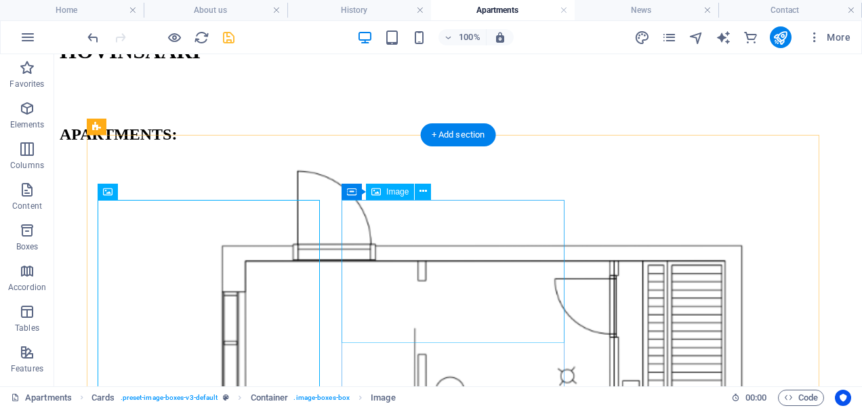
scroll to position [294, 0]
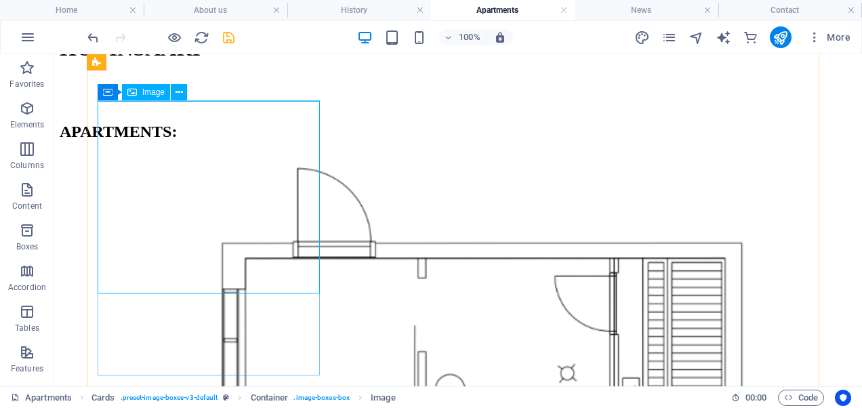
select select "%"
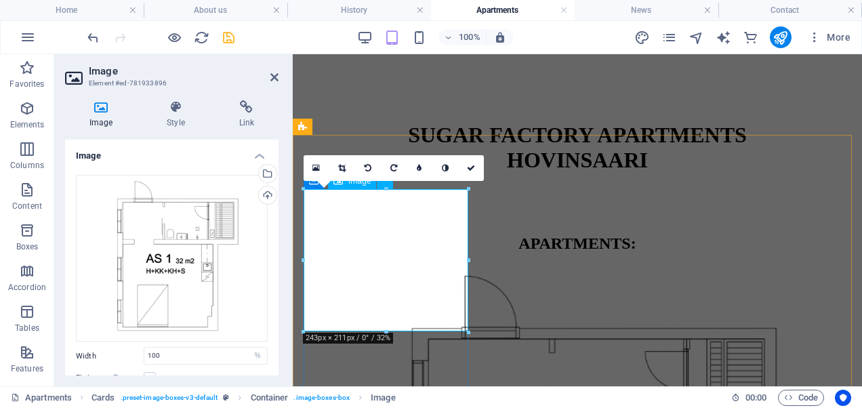
scroll to position [162, 0]
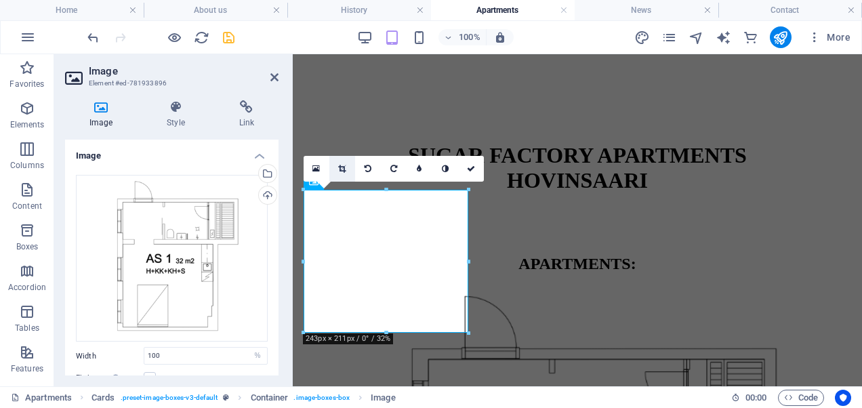
click at [342, 167] on icon at bounding box center [341, 169] width 7 height 8
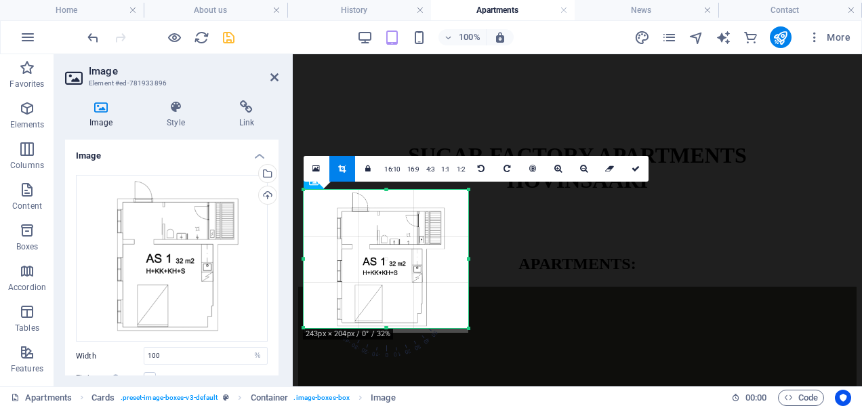
click at [386, 329] on div at bounding box center [385, 328] width 165 height 5
click at [386, 192] on div "180 170 160 150 140 130 120 110 100 90 80 70 60 50 40 30 20 10 0 -10 -20 -30 -4…" at bounding box center [385, 258] width 165 height 136
click at [634, 169] on icon at bounding box center [635, 169] width 8 height 8
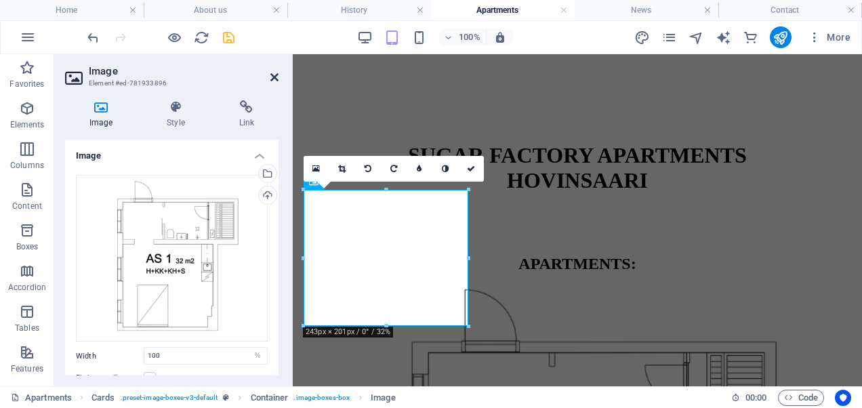
drag, startPoint x: 273, startPoint y: 77, endPoint x: 219, endPoint y: 21, distance: 77.6
click at [273, 77] on icon at bounding box center [274, 77] width 8 height 11
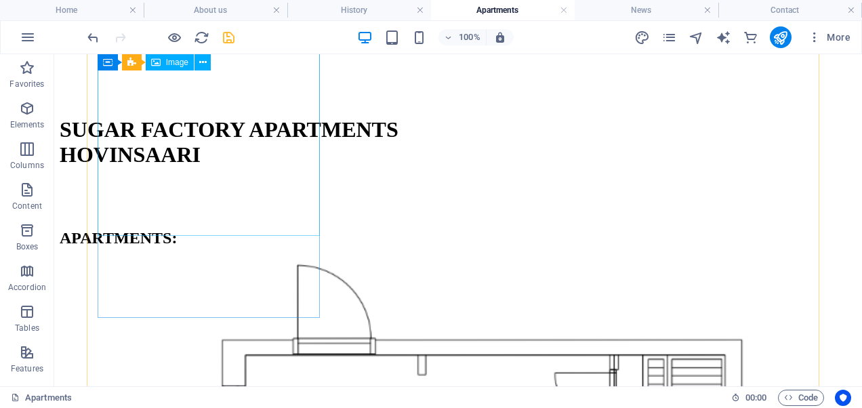
scroll to position [173, 0]
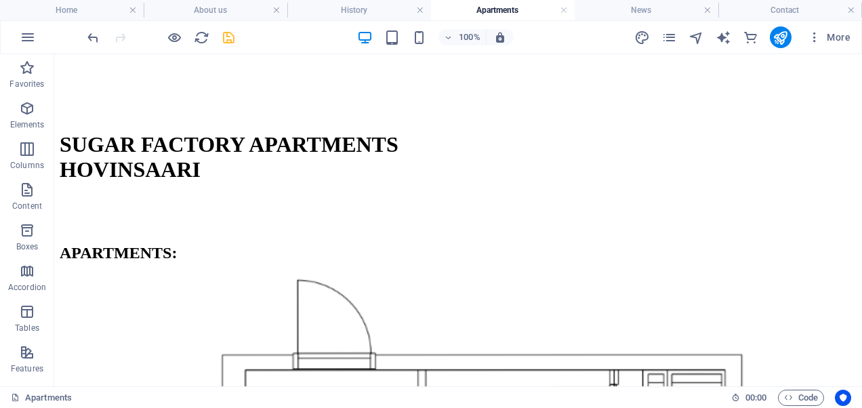
click at [411, 35] on div "100%" at bounding box center [435, 37] width 156 height 22
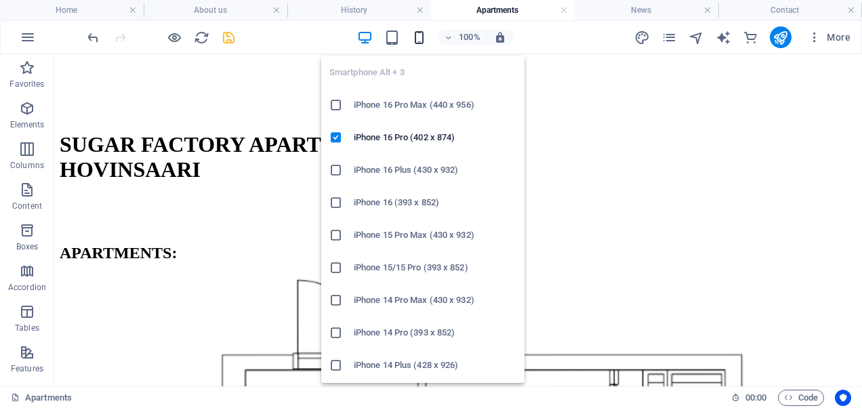
click at [416, 35] on icon "button" at bounding box center [419, 38] width 16 height 16
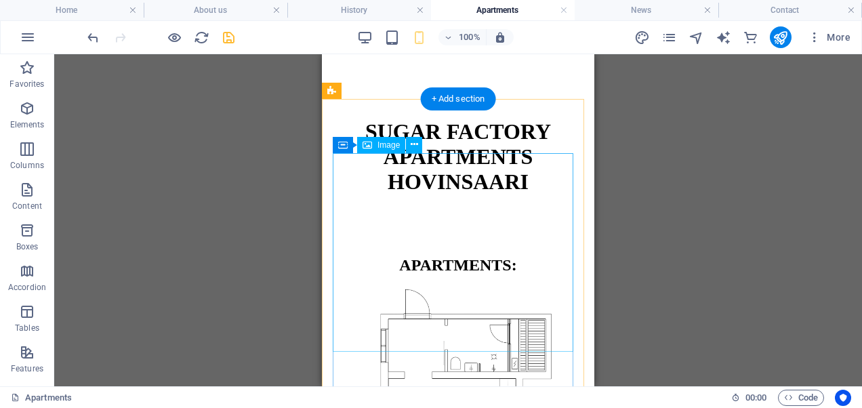
scroll to position [186, 0]
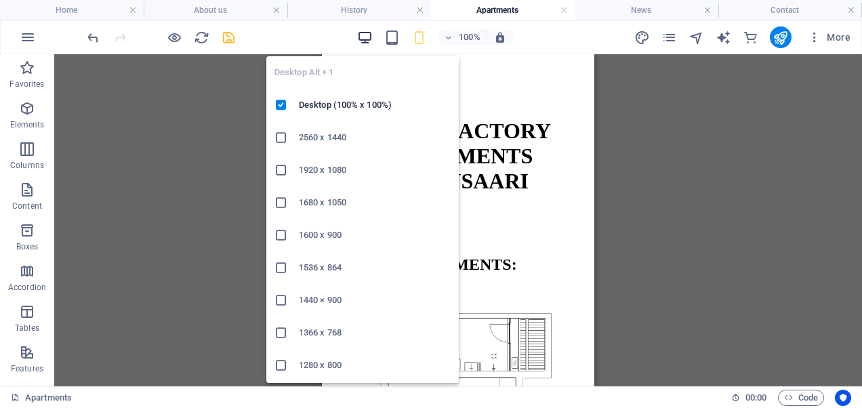
click at [370, 39] on icon "button" at bounding box center [365, 38] width 16 height 16
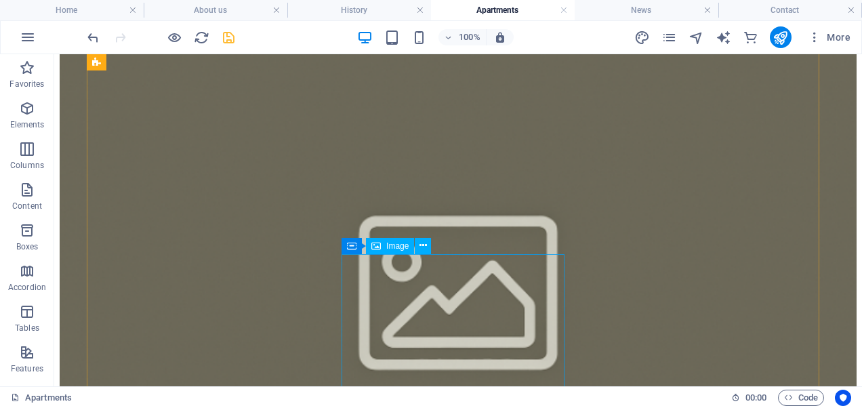
scroll to position [1009, 0]
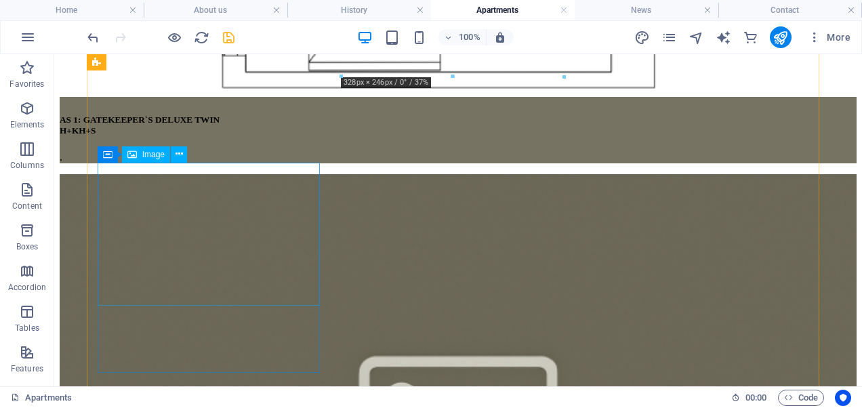
select select "%"
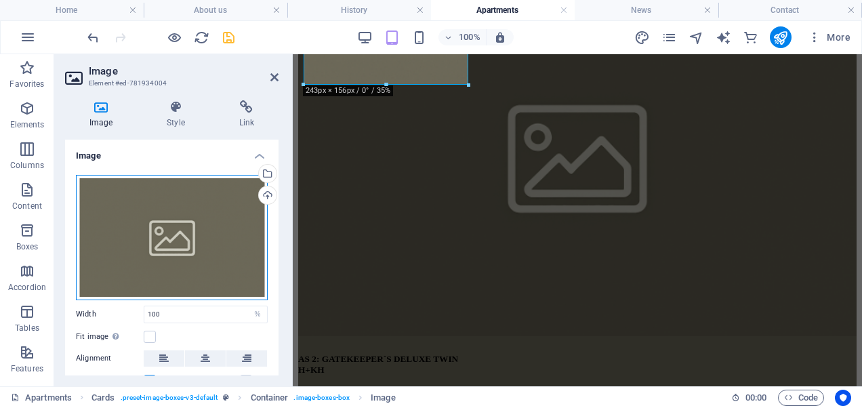
click at [203, 217] on div "Drag files here, click to choose files or select files from Files or our free s…" at bounding box center [172, 237] width 192 height 125
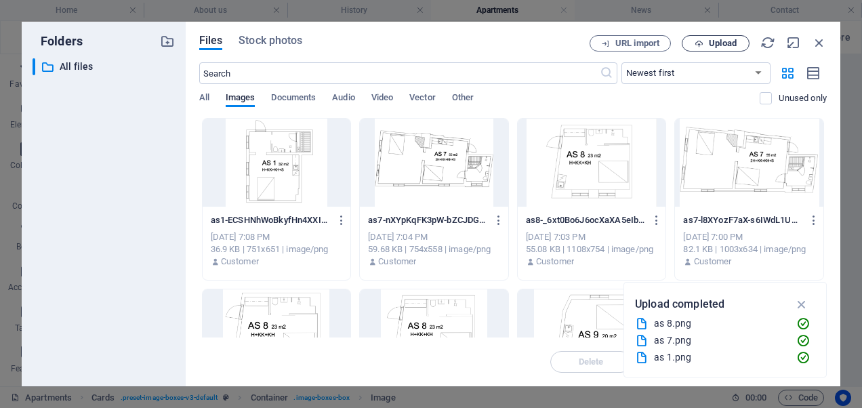
click at [693, 37] on button "Upload" at bounding box center [716, 43] width 68 height 16
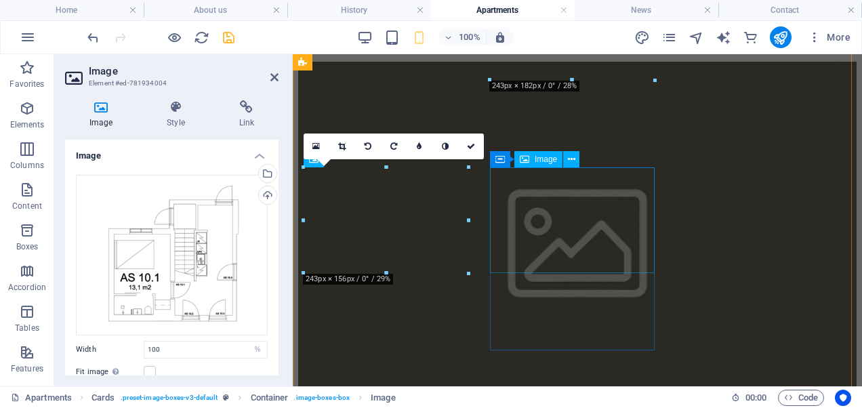
scroll to position [821, 0]
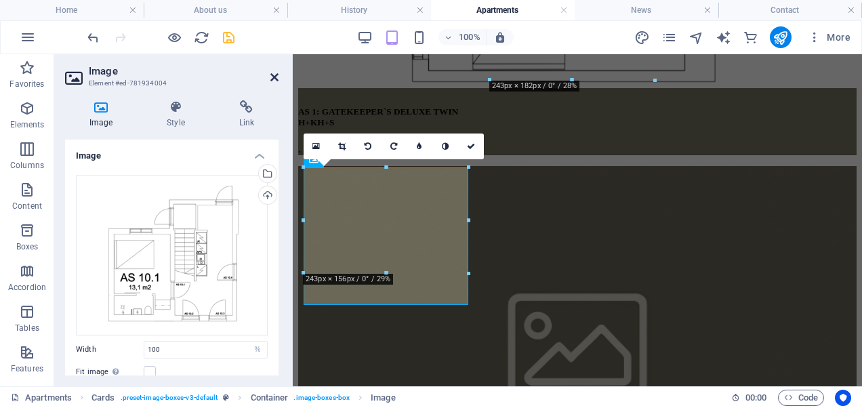
click at [278, 75] on icon at bounding box center [274, 77] width 8 height 11
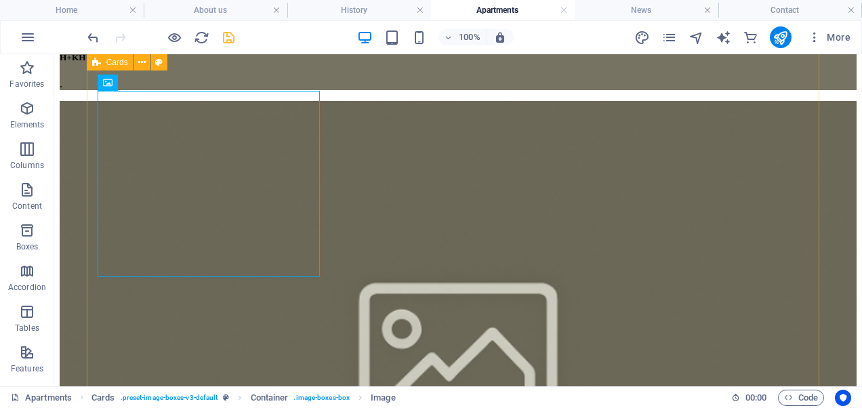
scroll to position [1083, 0]
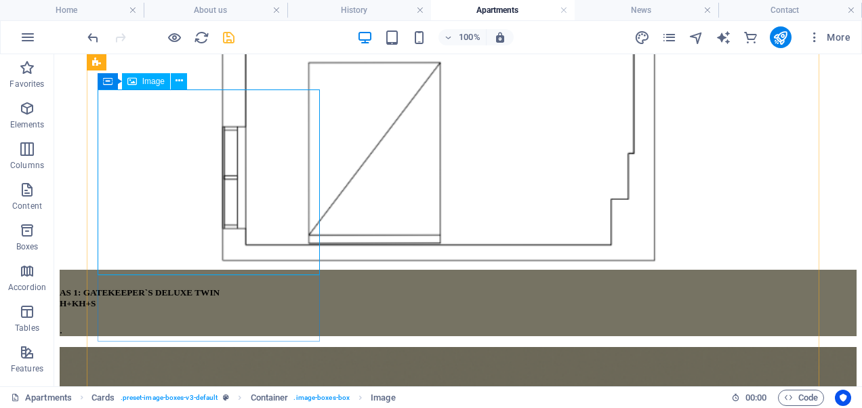
select select "%"
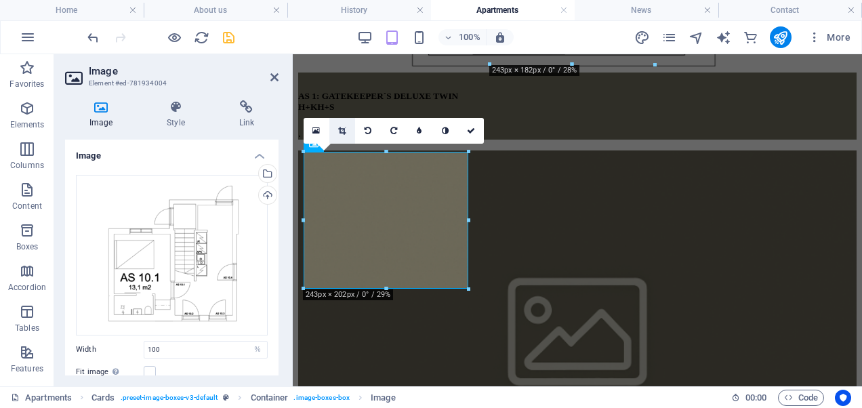
click at [339, 130] on icon at bounding box center [341, 131] width 7 height 8
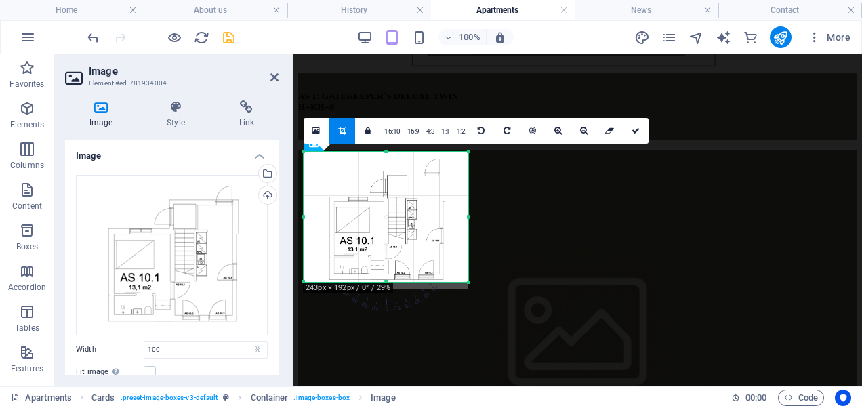
click at [385, 280] on div at bounding box center [385, 282] width 165 height 5
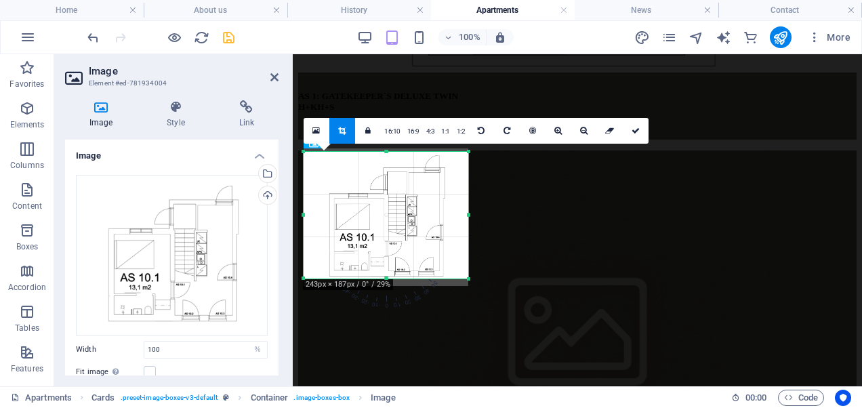
click at [387, 154] on div "180 170 160 150 140 130 120 110 100 90 80 70 60 50 40 30 20 10 0 -10 -20 -30 -4…" at bounding box center [385, 215] width 165 height 127
click at [631, 129] on icon at bounding box center [635, 131] width 8 height 8
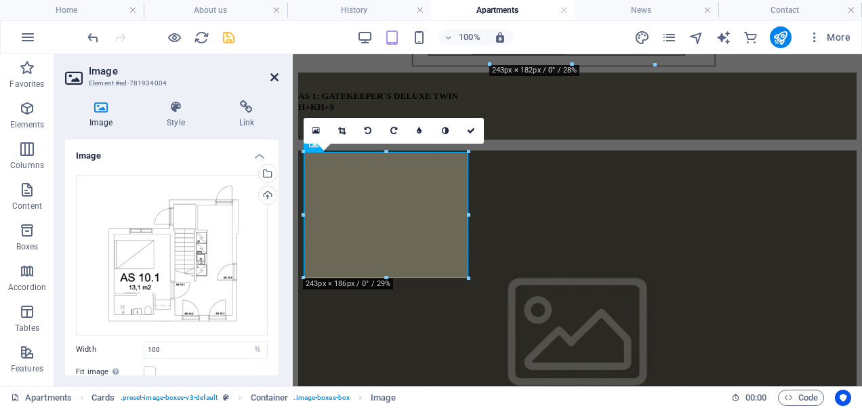
click at [276, 76] on icon at bounding box center [274, 77] width 8 height 11
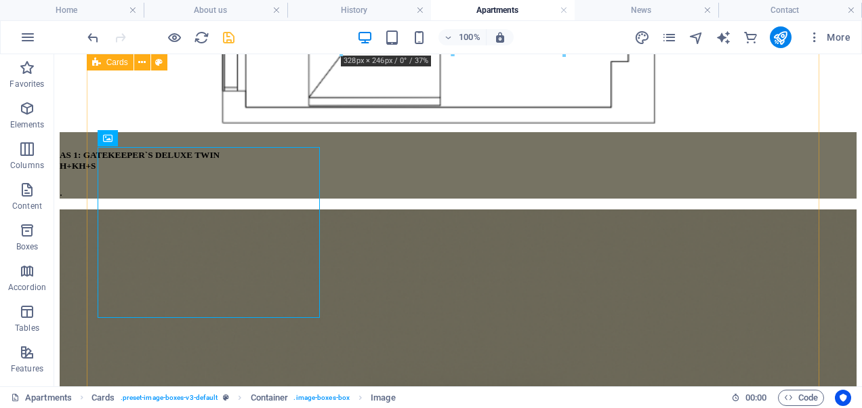
scroll to position [1032, 0]
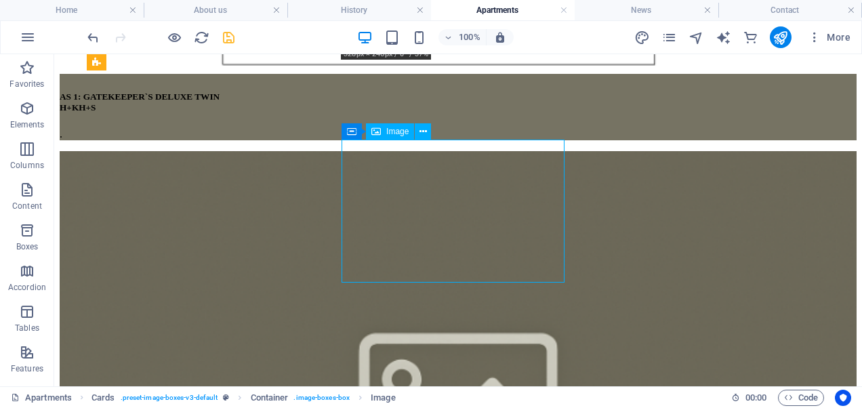
select select "%"
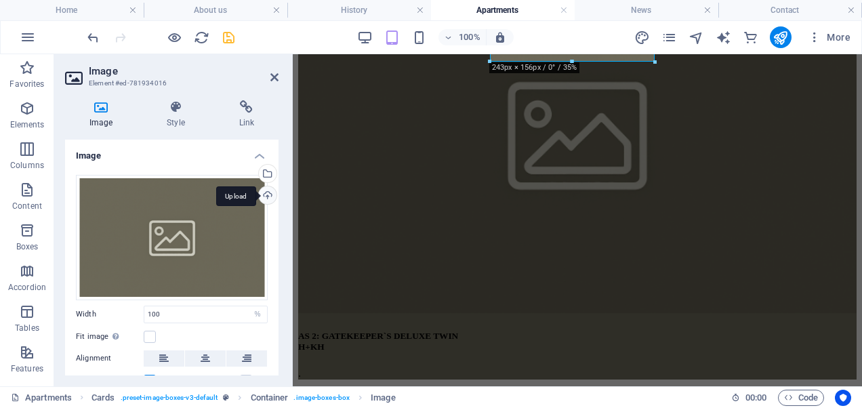
click at [260, 197] on div "Upload" at bounding box center [266, 196] width 20 height 20
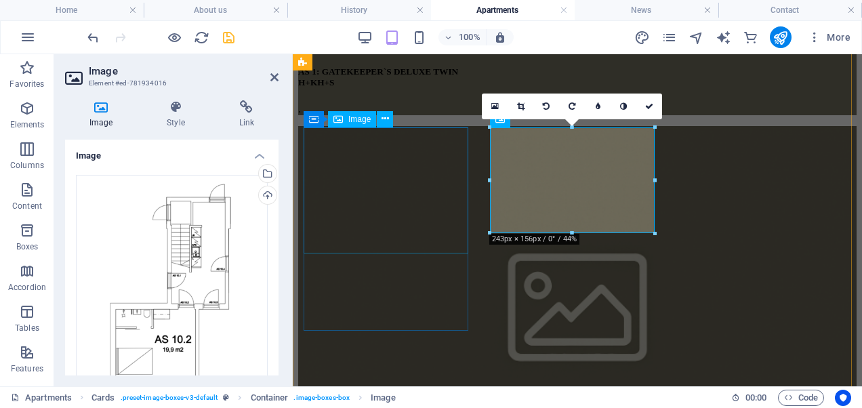
scroll to position [860, 0]
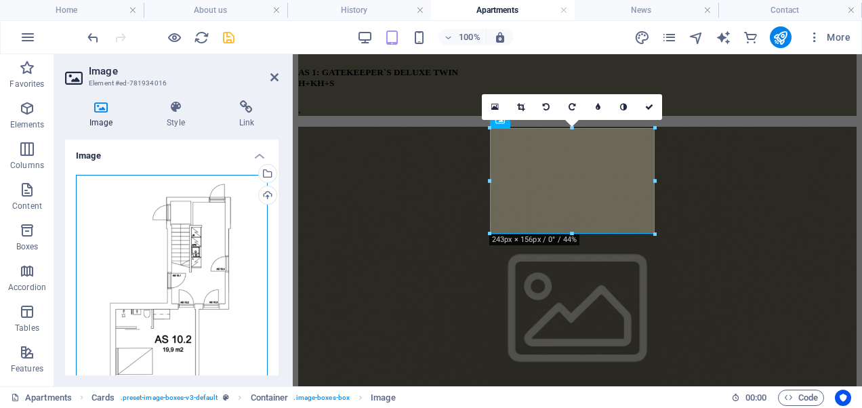
click at [204, 221] on div "Drag files here, click to choose files or select files from Files or our free s…" at bounding box center [172, 289] width 192 height 228
click at [204, 221] on body "[DOMAIN_NAME] Home About us History Apartments News Contact Favorites Elements …" at bounding box center [431, 204] width 862 height 408
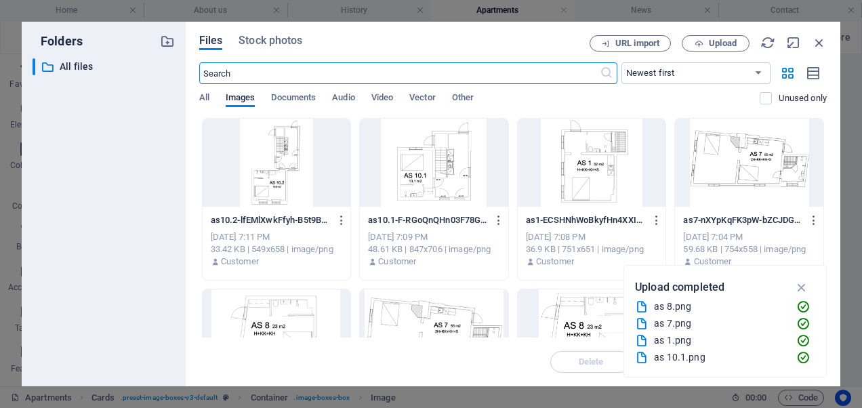
scroll to position [2473, 0]
click at [325, 152] on div at bounding box center [277, 163] width 148 height 88
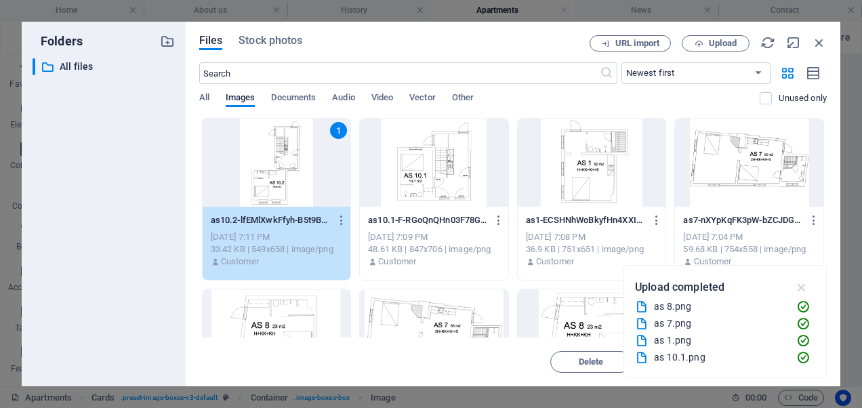
click at [808, 289] on icon "button" at bounding box center [802, 287] width 16 height 15
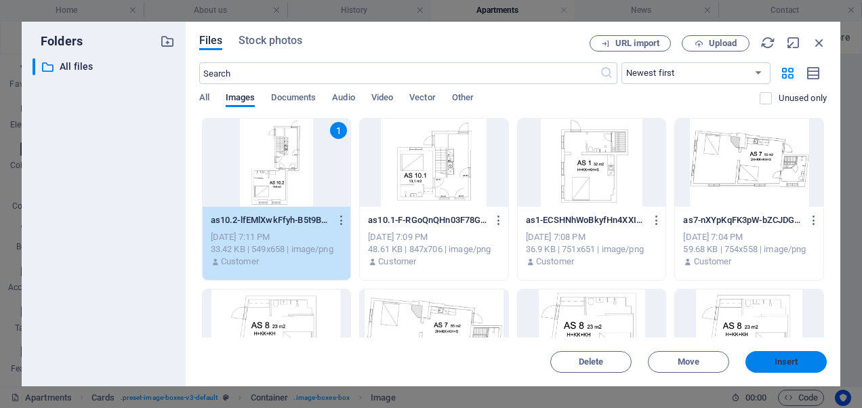
click at [780, 360] on span "Insert" at bounding box center [786, 362] width 24 height 8
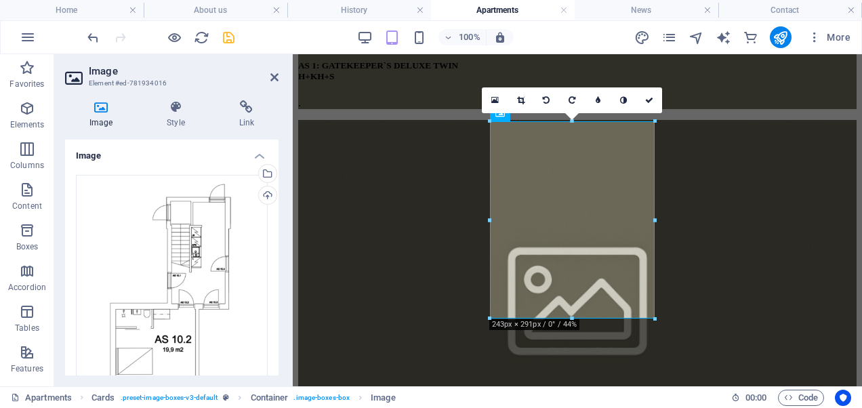
click at [278, 82] on aside "Image Element #ed-781934016 Image Style Link Image Drag files here, click to ch…" at bounding box center [173, 220] width 238 height 332
drag, startPoint x: 273, startPoint y: 75, endPoint x: 228, endPoint y: 144, distance: 82.1
click at [273, 75] on icon at bounding box center [274, 77] width 8 height 11
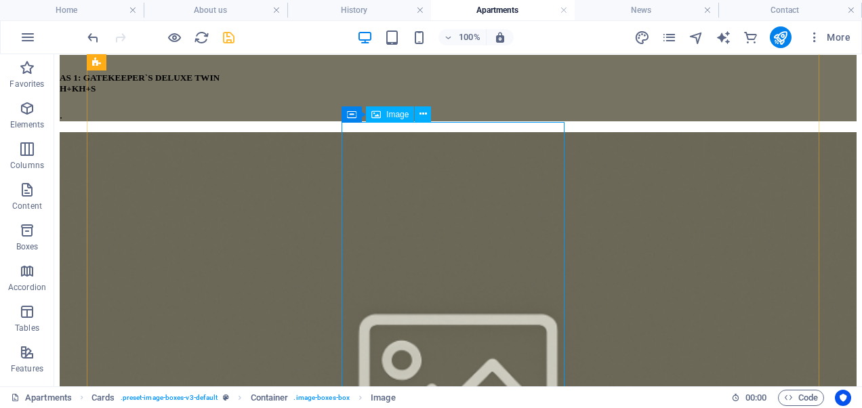
scroll to position [1049, 0]
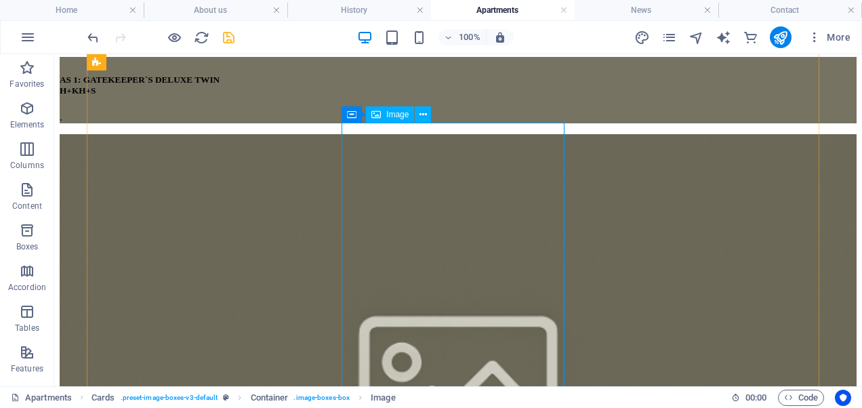
select select "%"
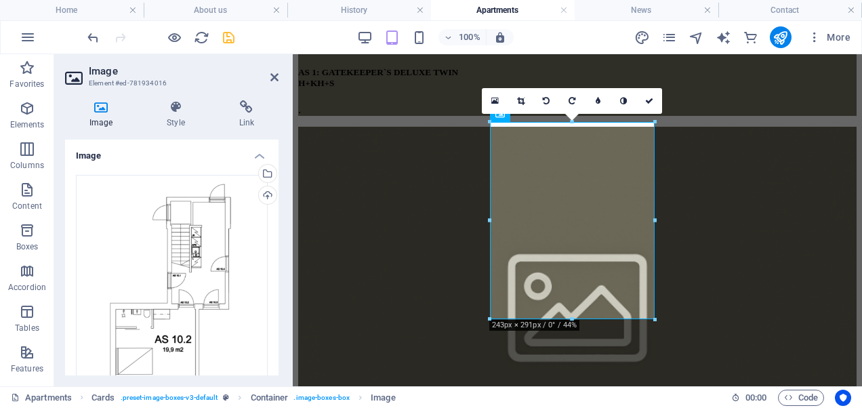
scroll to position [860, 0]
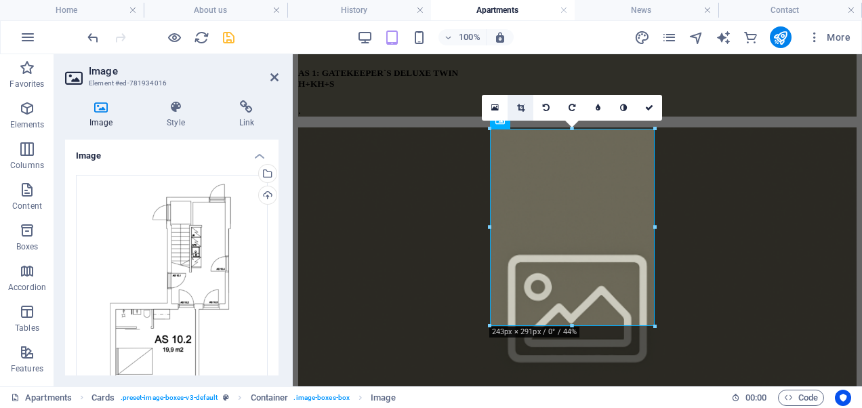
click at [517, 112] on link at bounding box center [520, 108] width 26 height 26
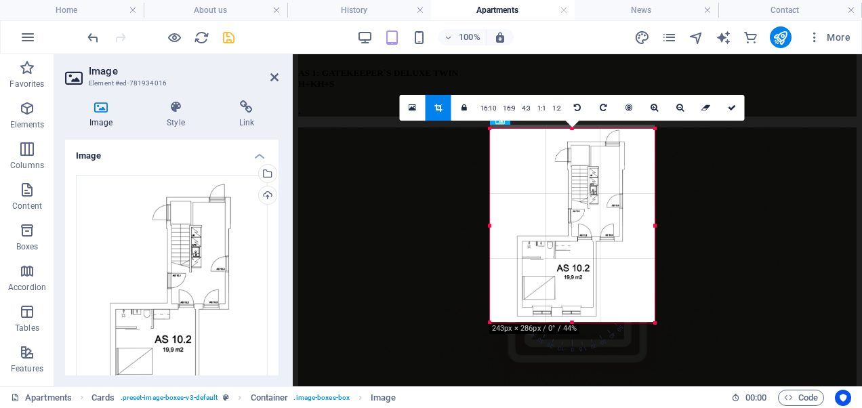
click at [572, 134] on div "180 170 160 150 140 130 120 110 100 90 80 70 60 50 40 30 20 10 0 -10 -20 -30 -4…" at bounding box center [572, 226] width 165 height 194
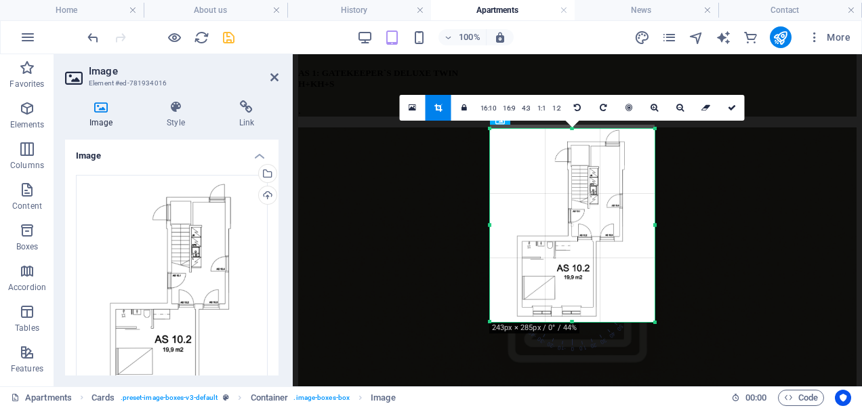
click at [574, 318] on div "180 170 160 150 140 130 120 110 100 90 80 70 60 50 40 30 20 10 0 -10 -20 -30 -4…" at bounding box center [572, 225] width 165 height 193
click at [573, 316] on div at bounding box center [572, 316] width 165 height 5
click at [570, 320] on div at bounding box center [572, 322] width 165 height 5
click at [730, 112] on link at bounding box center [732, 108] width 26 height 26
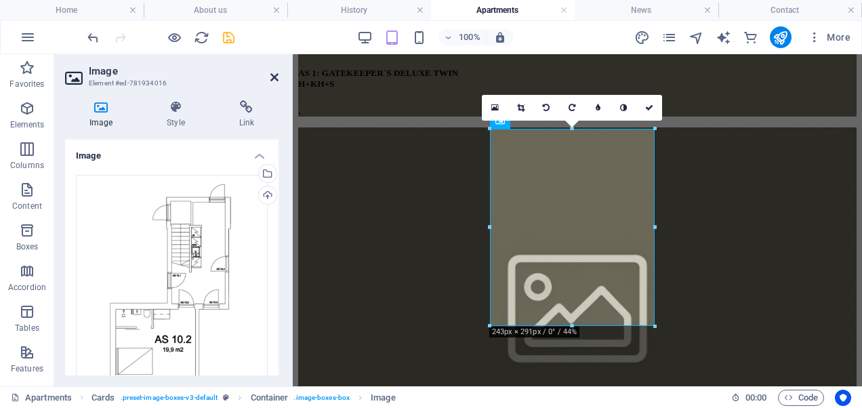
click at [272, 74] on icon at bounding box center [274, 77] width 8 height 11
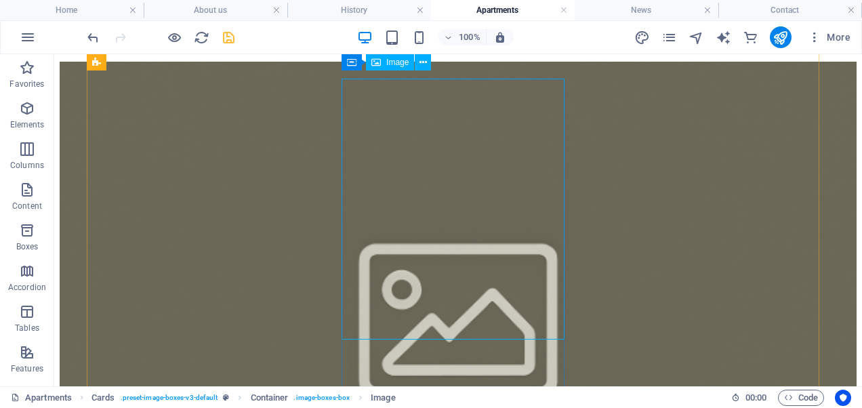
scroll to position [1073, 0]
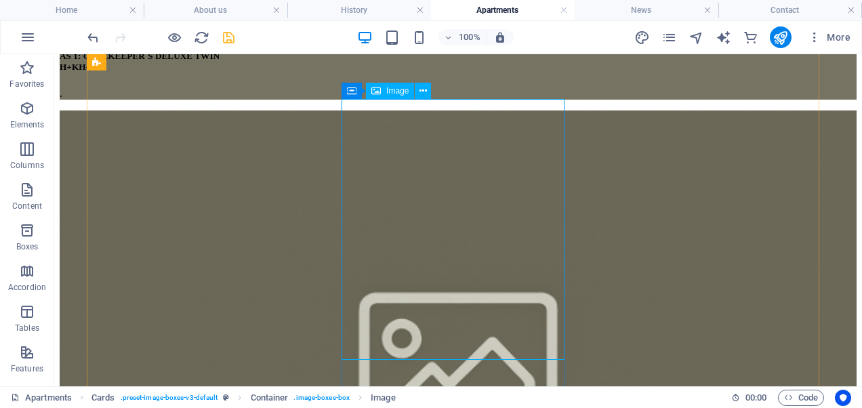
drag, startPoint x: 472, startPoint y: 171, endPoint x: 234, endPoint y: 170, distance: 237.8
select select "%"
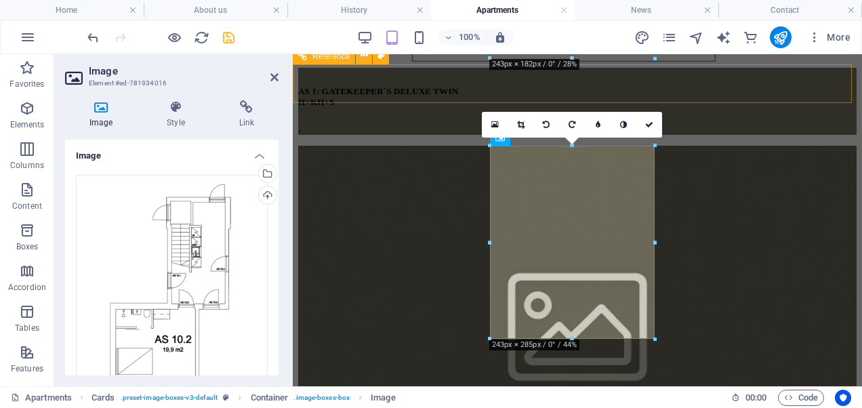
scroll to position [840, 0]
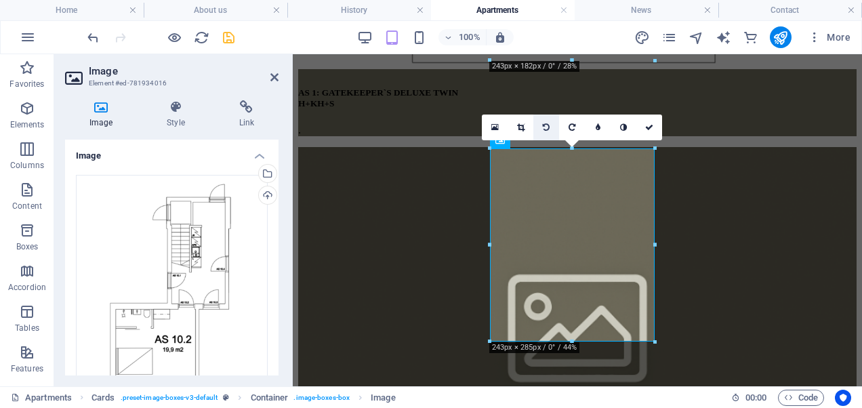
click at [552, 121] on link at bounding box center [546, 127] width 26 height 26
click at [545, 127] on icon at bounding box center [546, 127] width 7 height 8
click at [553, 123] on link at bounding box center [546, 127] width 26 height 26
click at [279, 77] on aside "Image Element #ed-781934016 Image Style Link Image Drag files here, click to ch…" at bounding box center [173, 220] width 238 height 332
click at [270, 77] on icon at bounding box center [274, 77] width 8 height 11
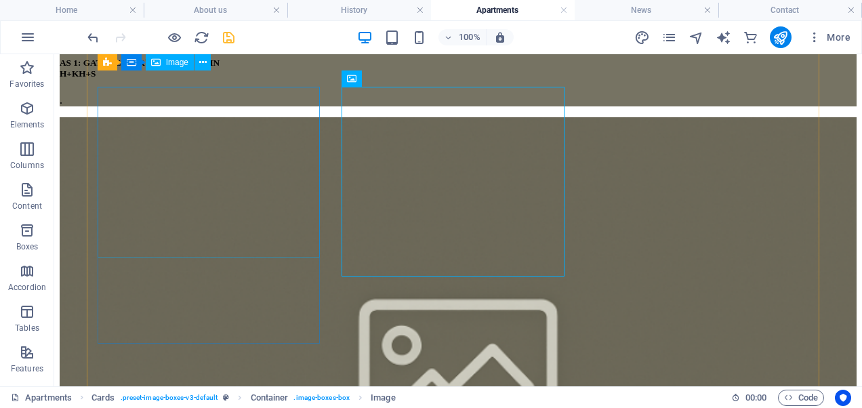
scroll to position [1064, 0]
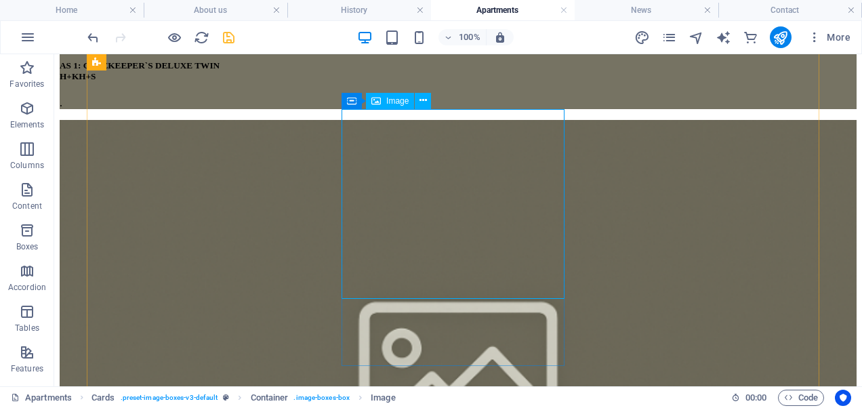
select select "%"
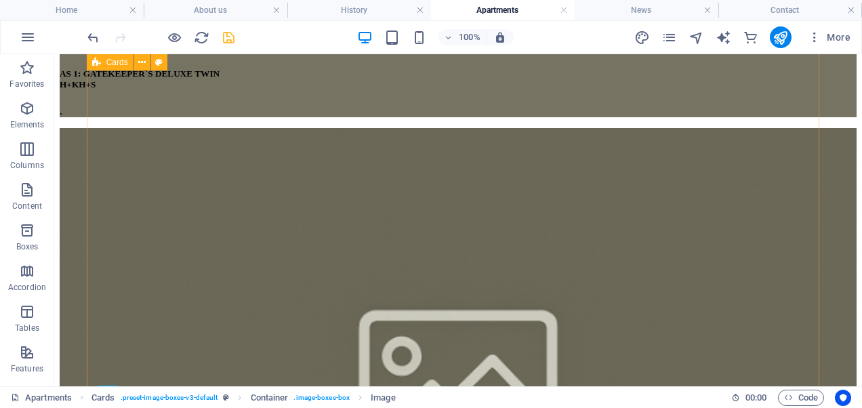
scroll to position [1055, 0]
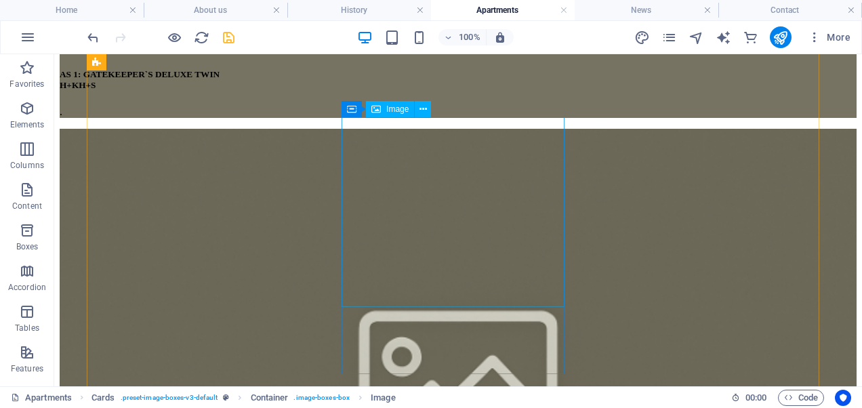
select select "%"
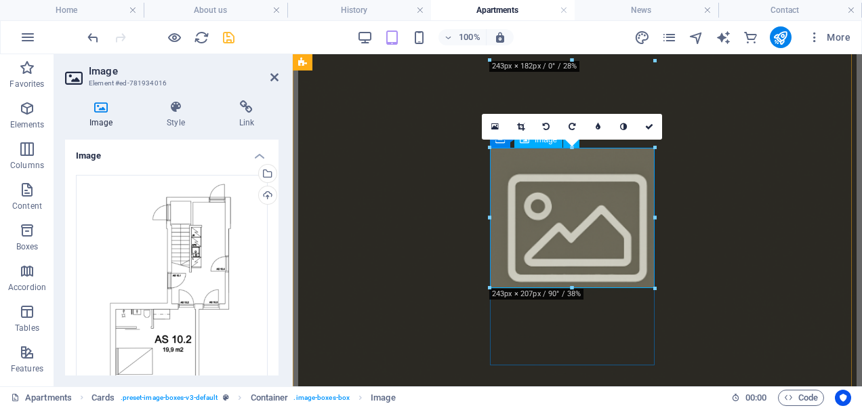
scroll to position [840, 0]
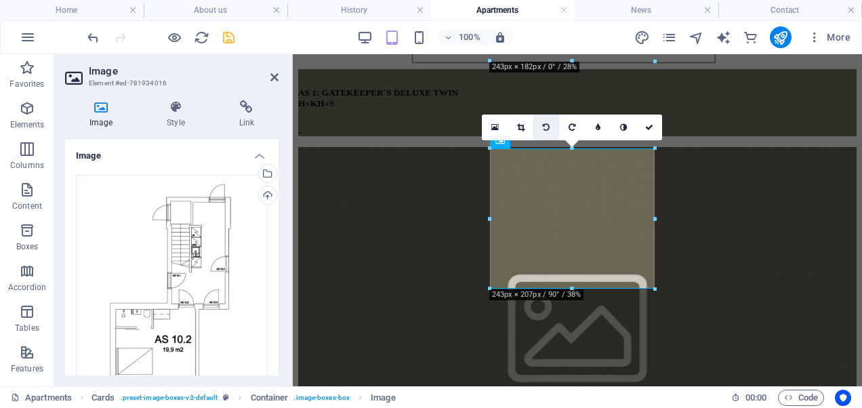
click at [543, 125] on icon at bounding box center [546, 127] width 7 height 8
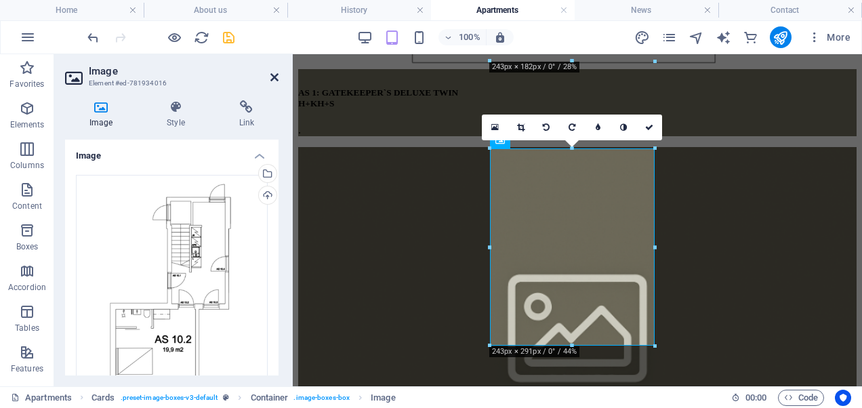
click at [275, 79] on icon at bounding box center [274, 77] width 8 height 11
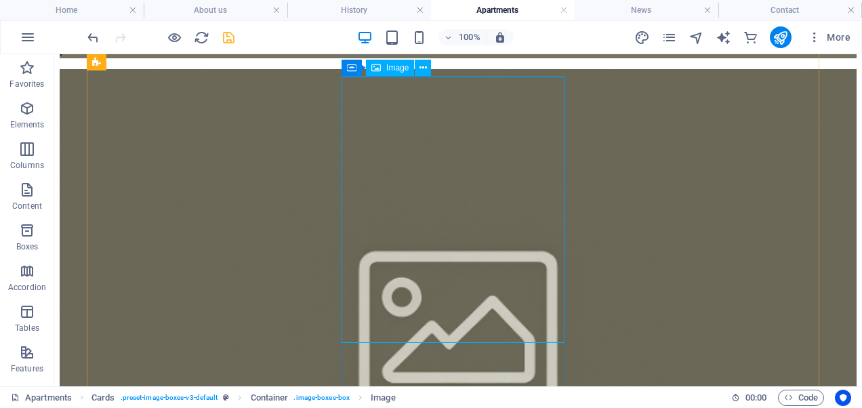
scroll to position [1118, 0]
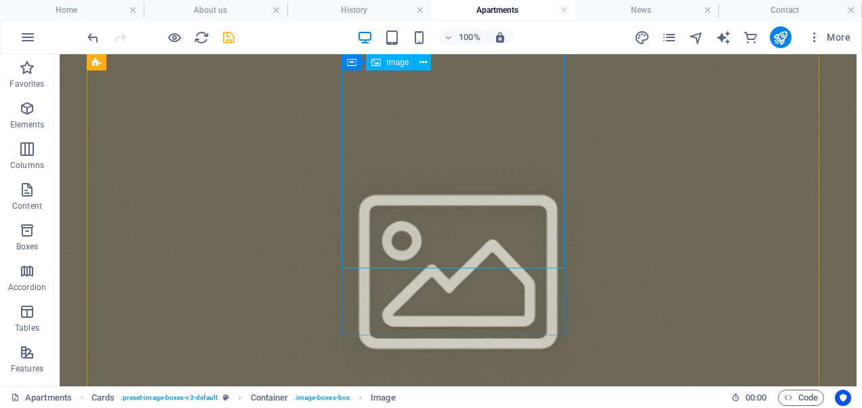
scroll to position [1056, 0]
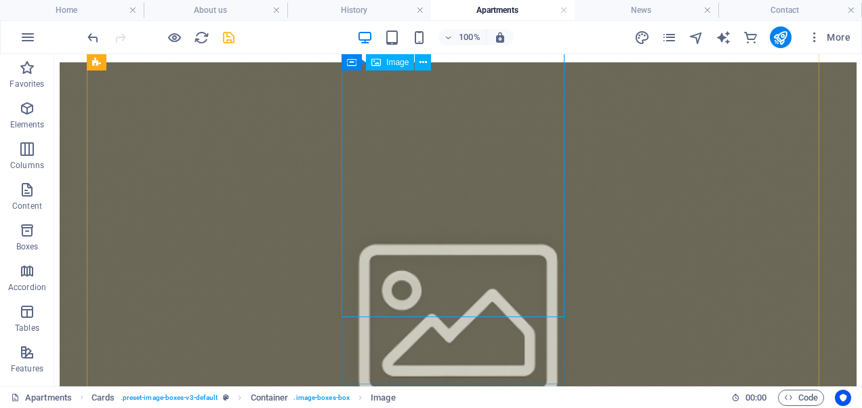
scroll to position [1122, 0]
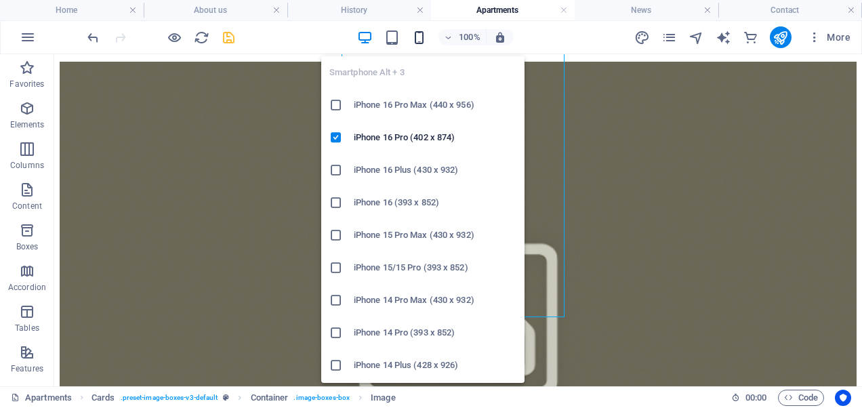
click at [423, 41] on icon "button" at bounding box center [419, 38] width 16 height 16
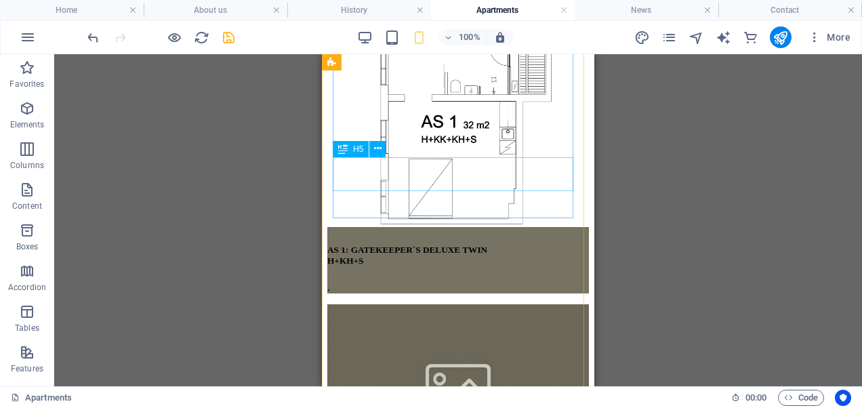
scroll to position [522, 0]
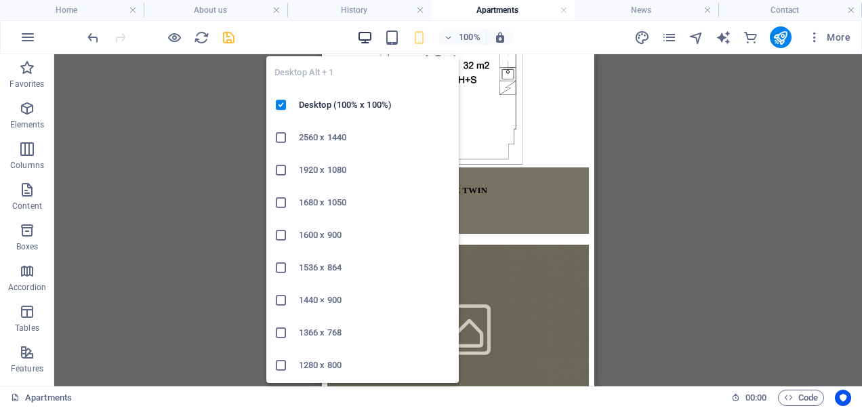
click at [369, 31] on icon "button" at bounding box center [365, 38] width 16 height 16
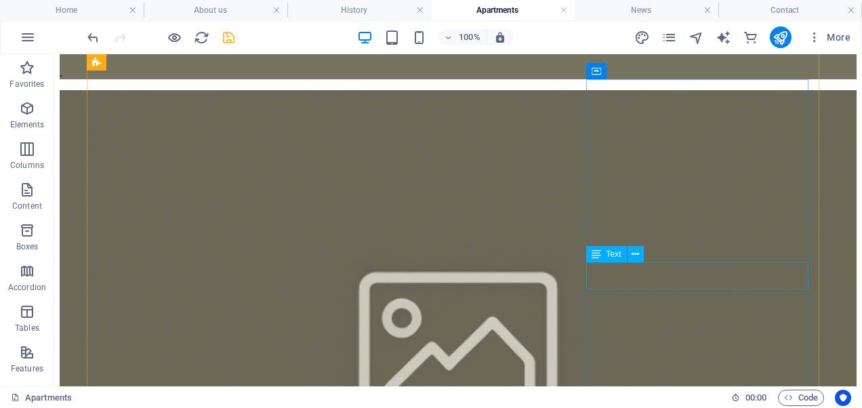
scroll to position [1093, 0]
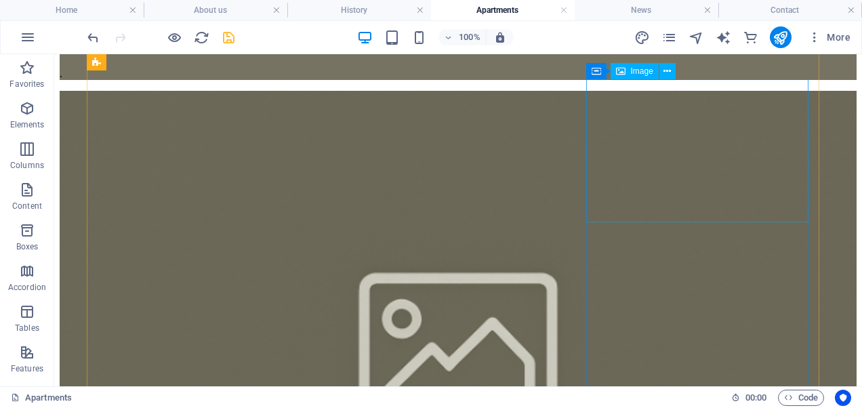
select select "%"
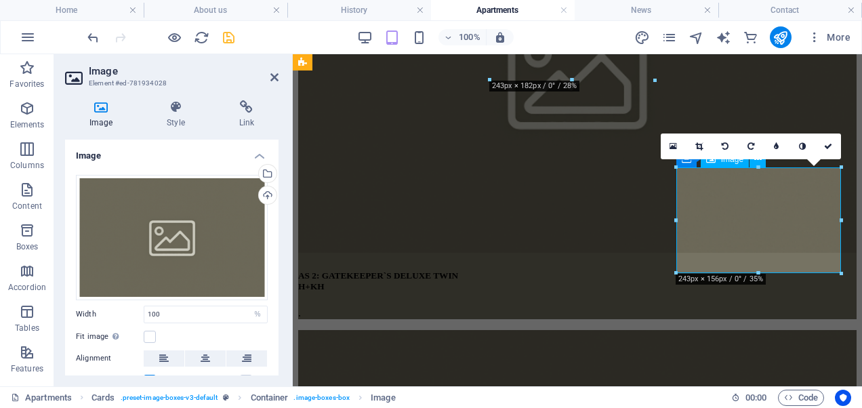
scroll to position [821, 0]
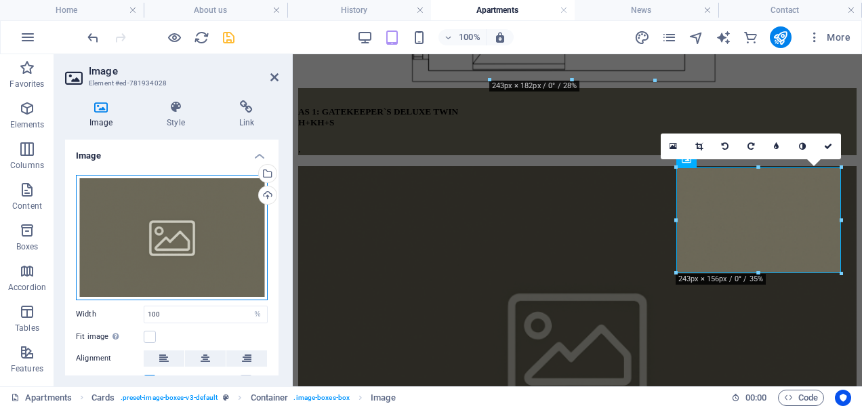
click at [123, 226] on div "Drag files here, click to choose files or select files from Files or our free s…" at bounding box center [172, 237] width 192 height 125
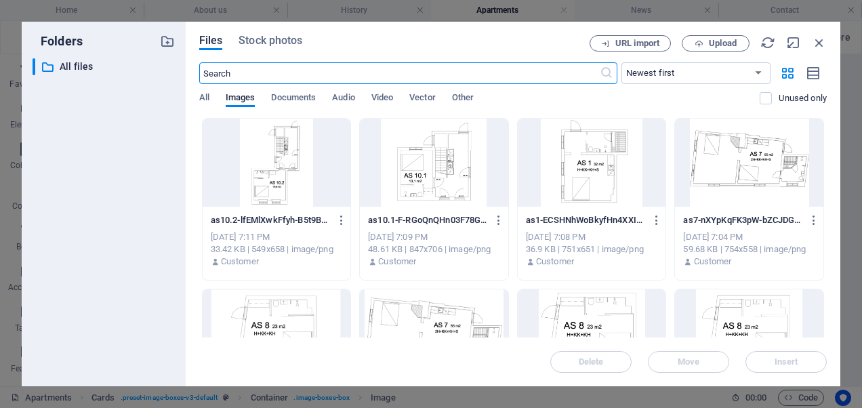
scroll to position [2801, 0]
click at [713, 45] on span "Upload" at bounding box center [723, 43] width 28 height 8
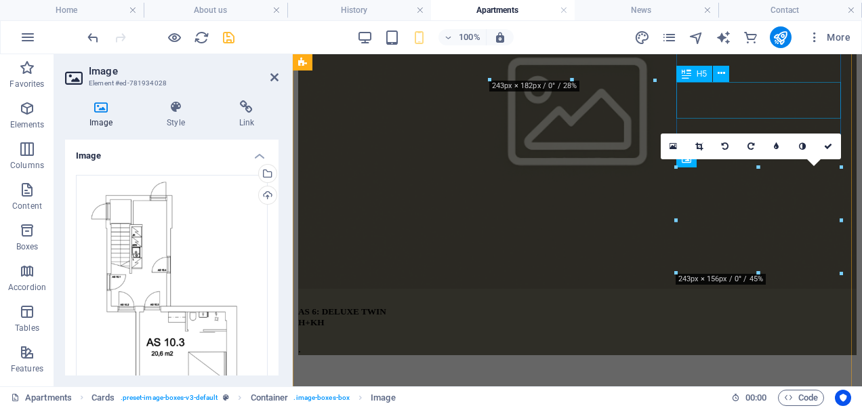
scroll to position [821, 0]
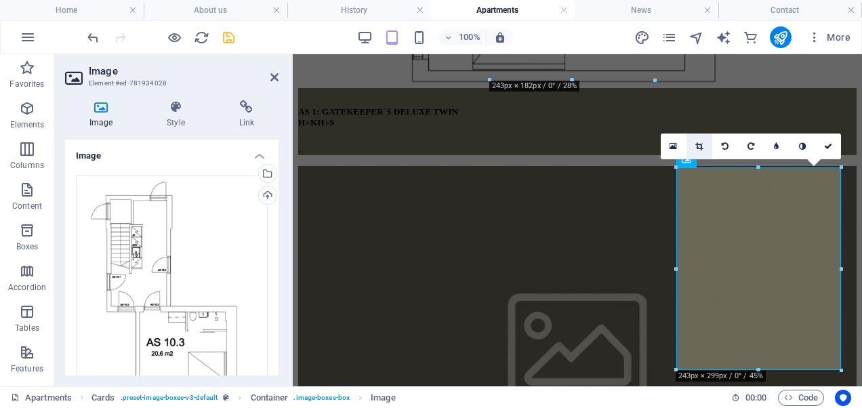
click at [705, 145] on link at bounding box center [699, 146] width 26 height 26
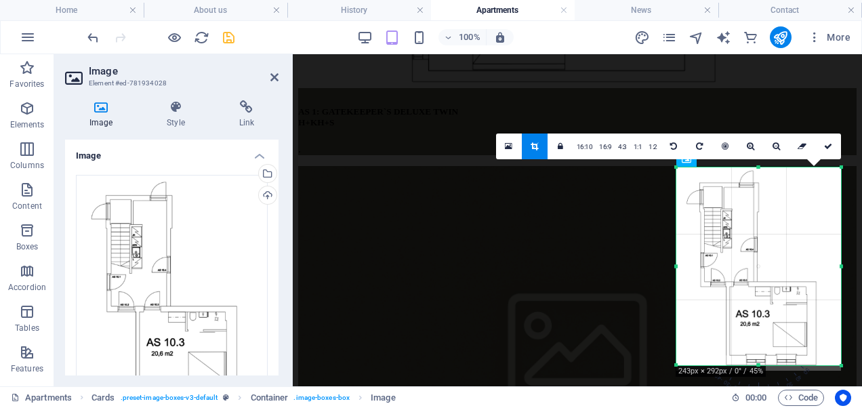
click at [759, 366] on div at bounding box center [758, 365] width 165 height 5
click at [821, 138] on link at bounding box center [828, 146] width 26 height 26
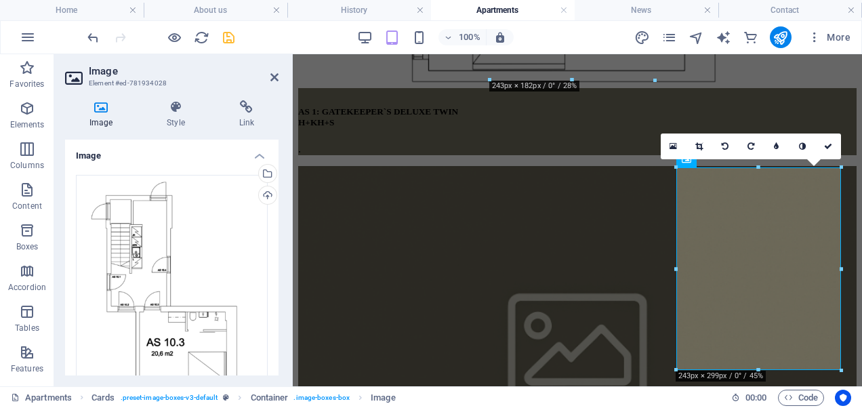
click at [281, 79] on aside "Image Element #ed-781934028 Image Style Link Image Drag files here, click to ch…" at bounding box center [173, 220] width 238 height 332
click at [276, 77] on icon at bounding box center [274, 77] width 8 height 11
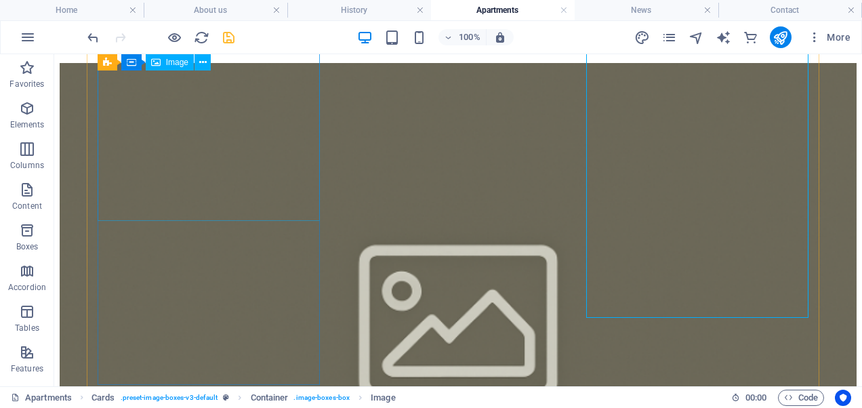
scroll to position [1119, 0]
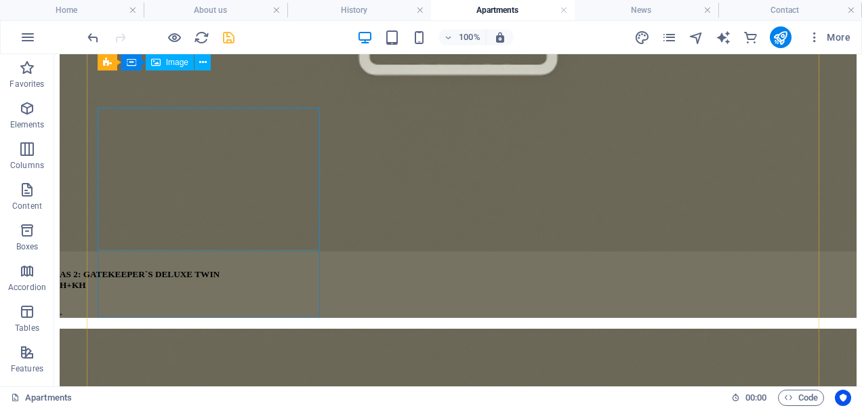
scroll to position [1411, 0]
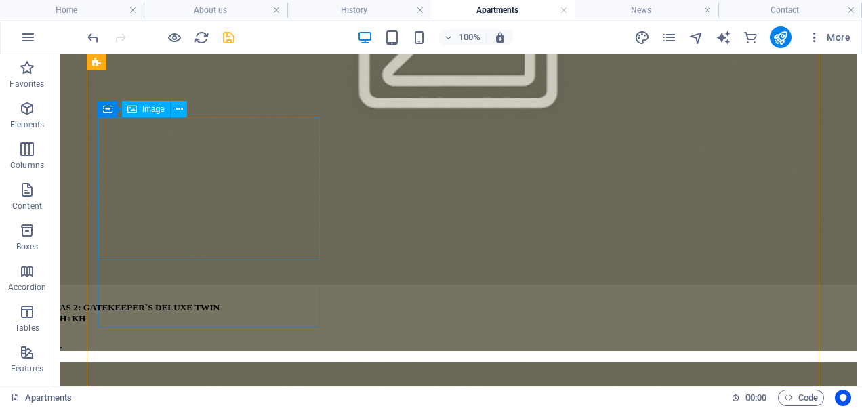
select select "%"
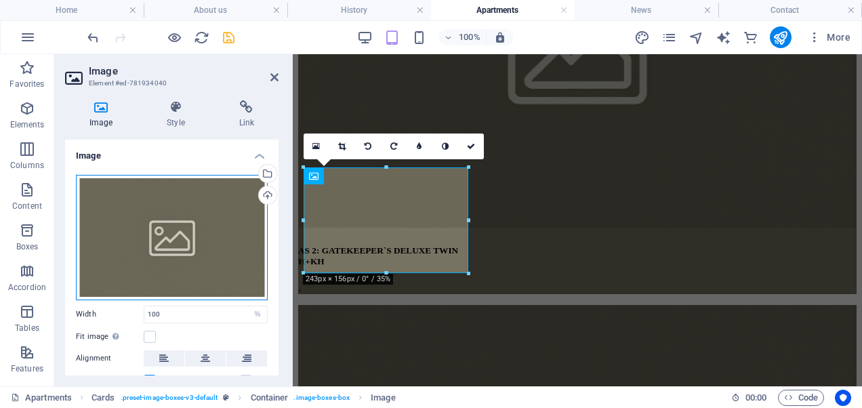
click at [152, 233] on div "Drag files here, click to choose files or select files from Files or our free s…" at bounding box center [172, 237] width 192 height 125
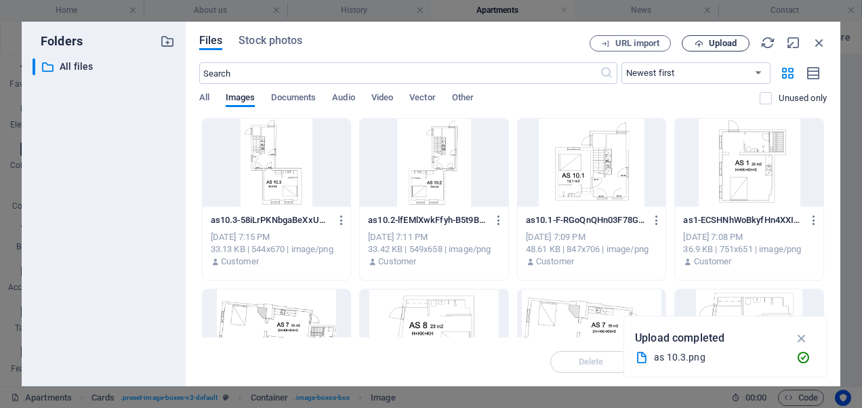
click at [696, 41] on icon "button" at bounding box center [698, 43] width 9 height 9
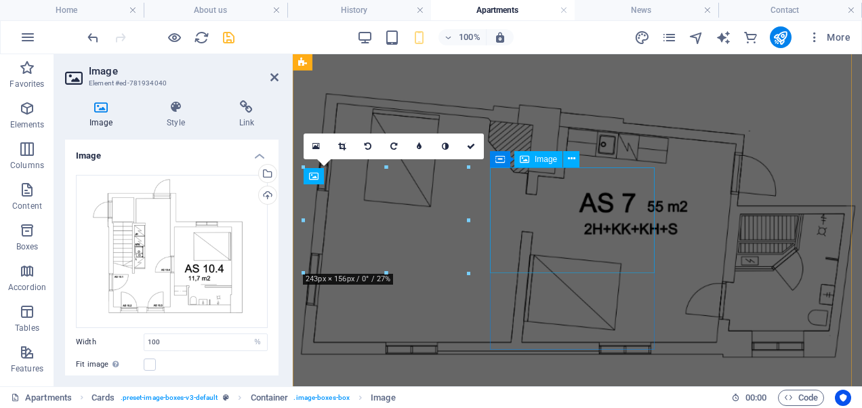
scroll to position [1118, 0]
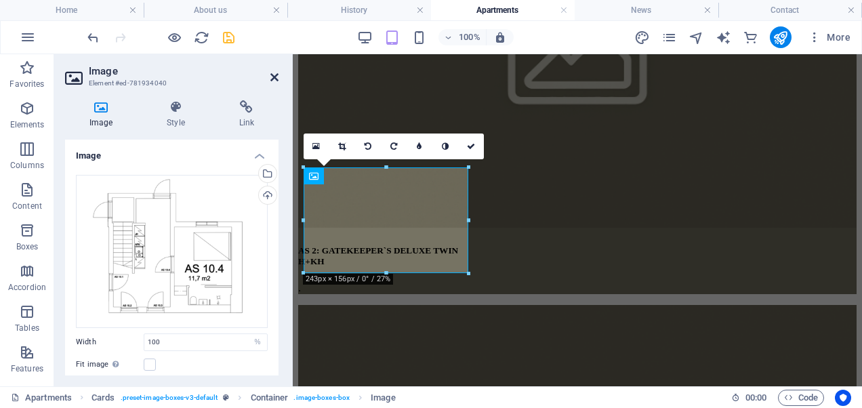
click at [273, 79] on icon at bounding box center [274, 77] width 8 height 11
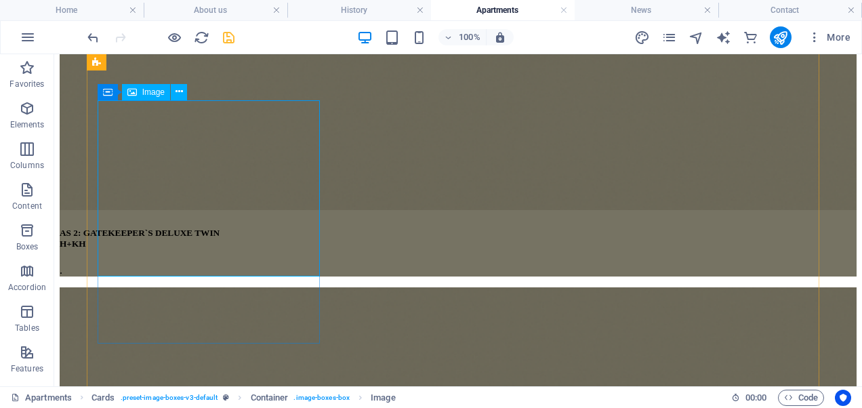
scroll to position [1517, 0]
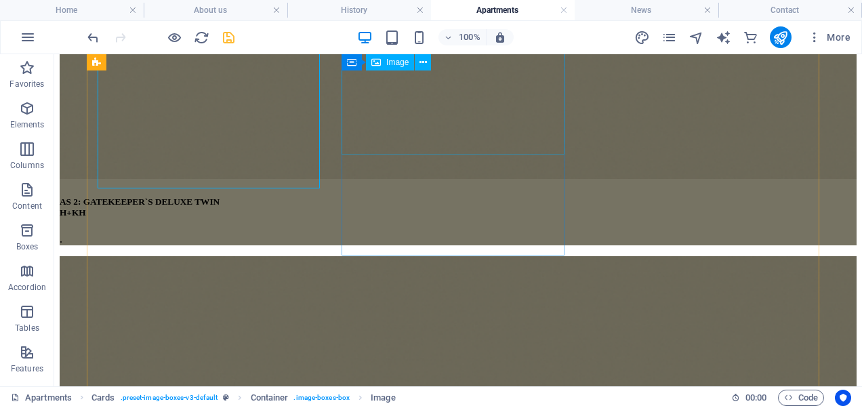
select select "%"
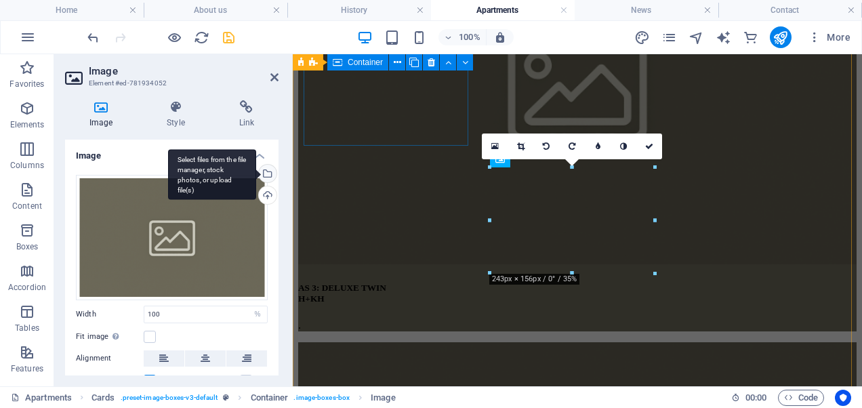
scroll to position [1118, 0]
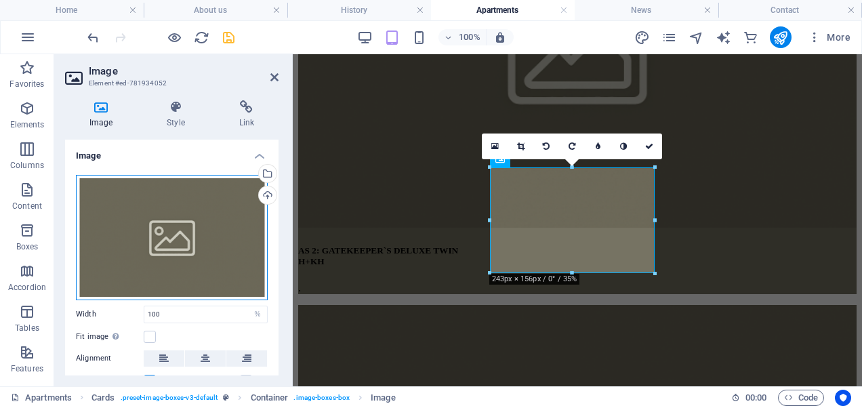
click at [210, 215] on div "Drag files here, click to choose files or select files from Files or our free s…" at bounding box center [172, 237] width 192 height 125
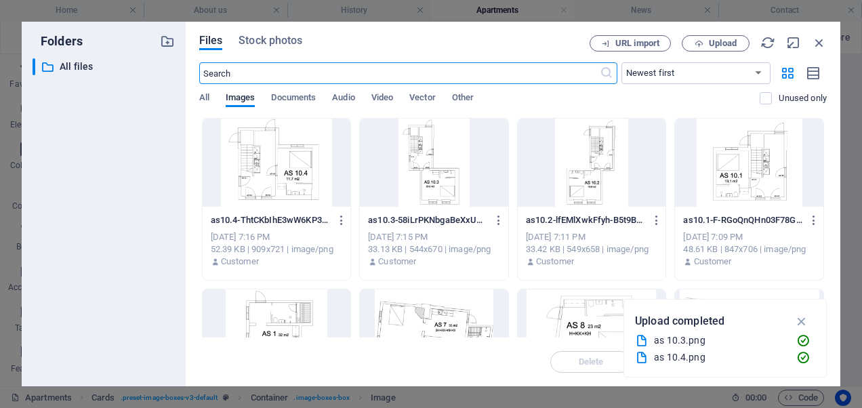
scroll to position [3374, 0]
click at [691, 45] on span "Upload" at bounding box center [716, 43] width 56 height 9
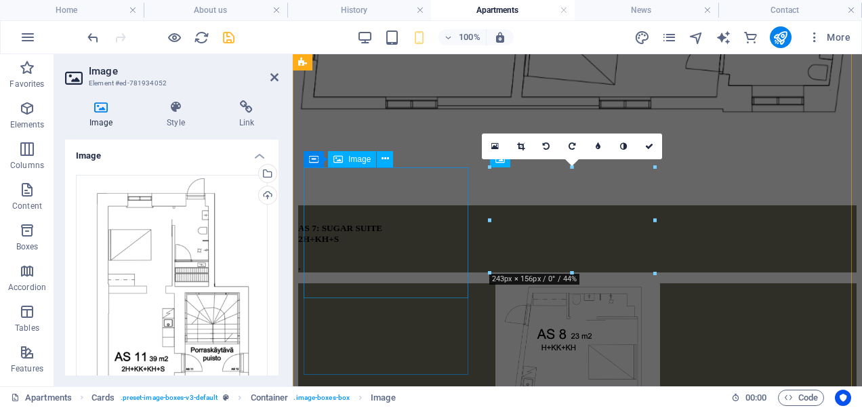
scroll to position [1118, 0]
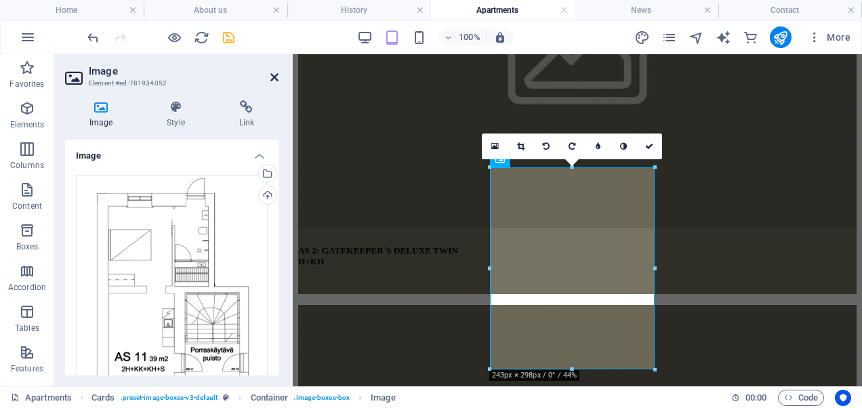
click at [272, 76] on icon at bounding box center [274, 77] width 8 height 11
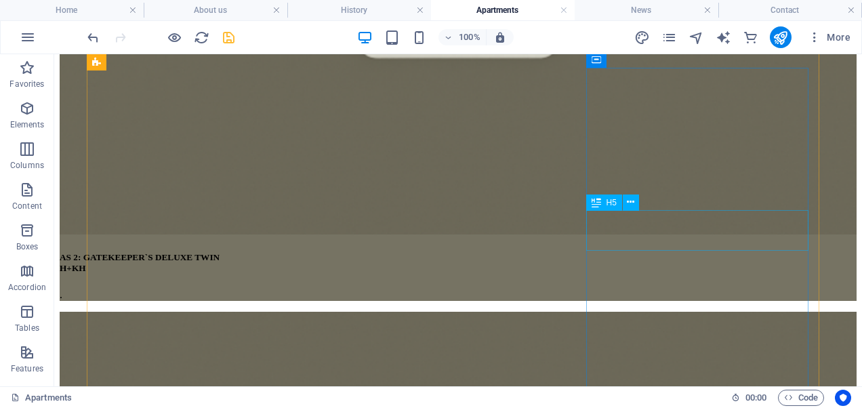
scroll to position [1461, 0]
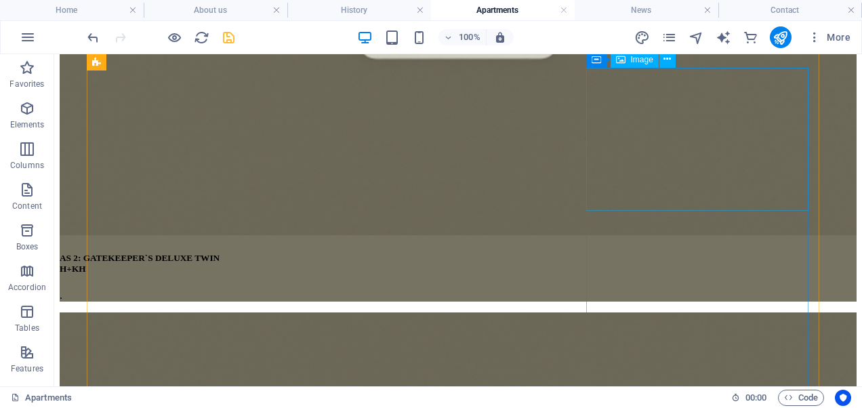
select select "%"
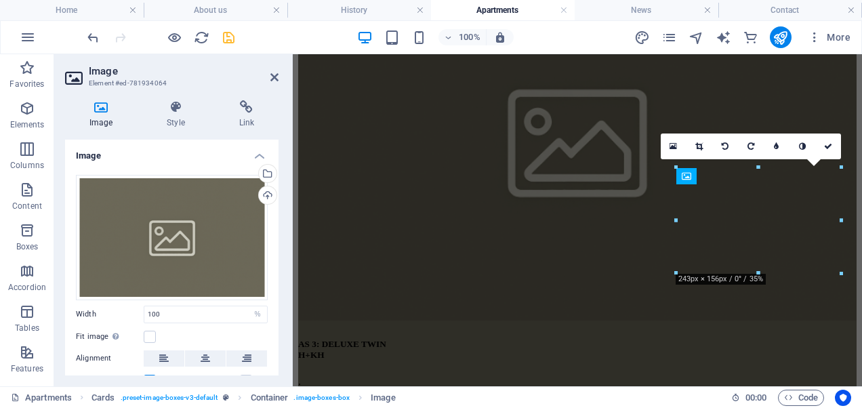
scroll to position [1118, 0]
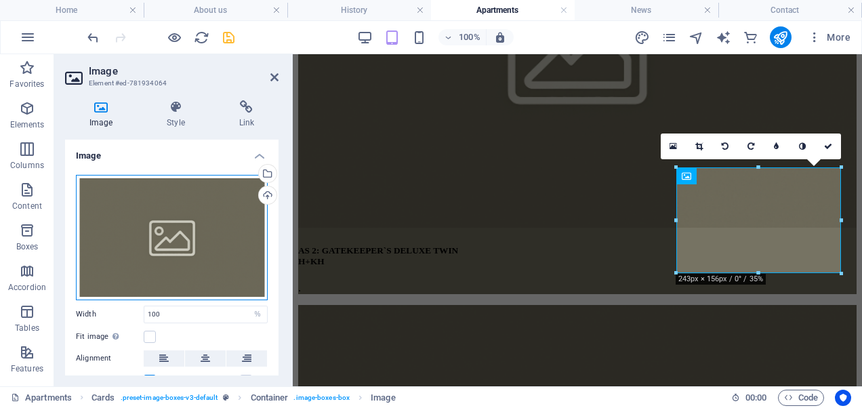
click at [164, 212] on div "Drag files here, click to choose files or select files from Files or our free s…" at bounding box center [172, 237] width 192 height 125
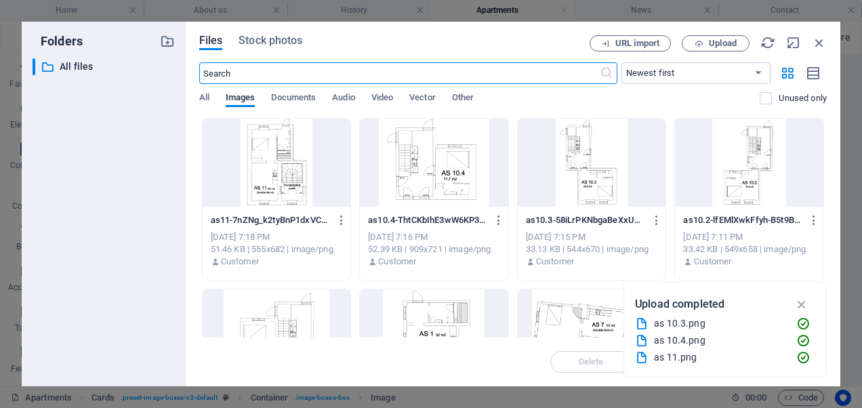
scroll to position [3708, 0]
click at [688, 41] on span "Upload" at bounding box center [716, 43] width 56 height 9
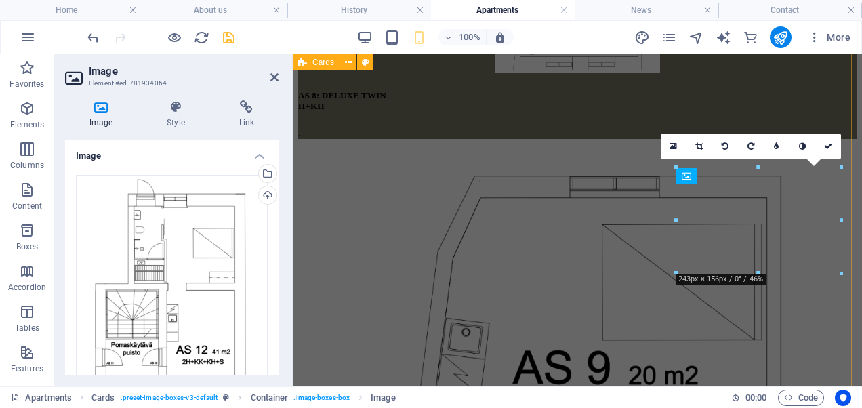
scroll to position [1118, 0]
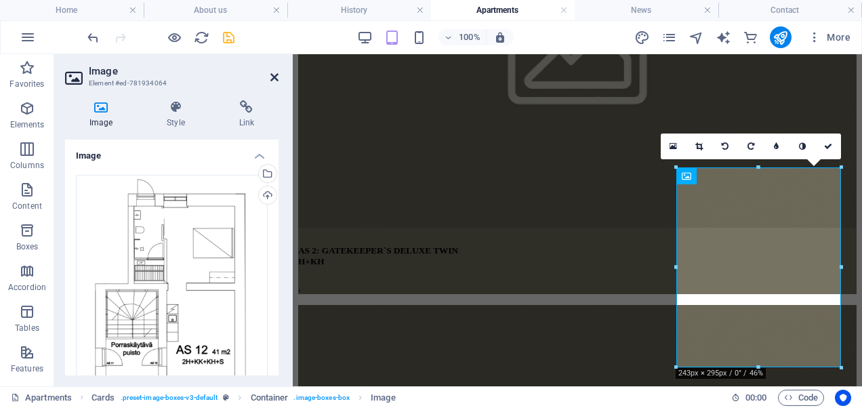
click at [274, 79] on icon at bounding box center [274, 77] width 8 height 11
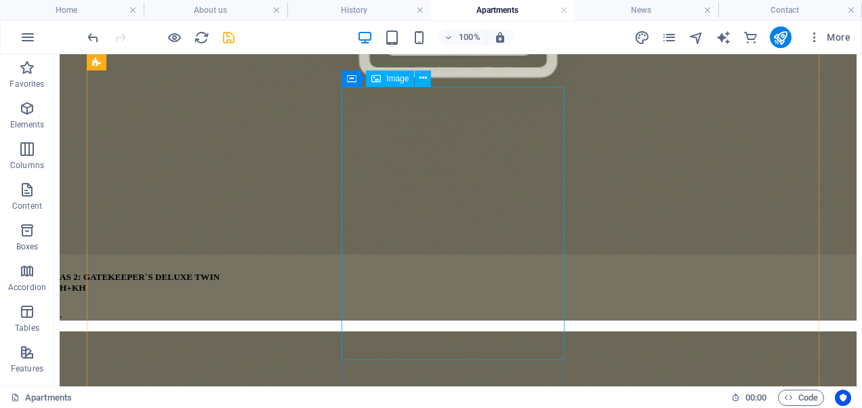
scroll to position [1443, 0]
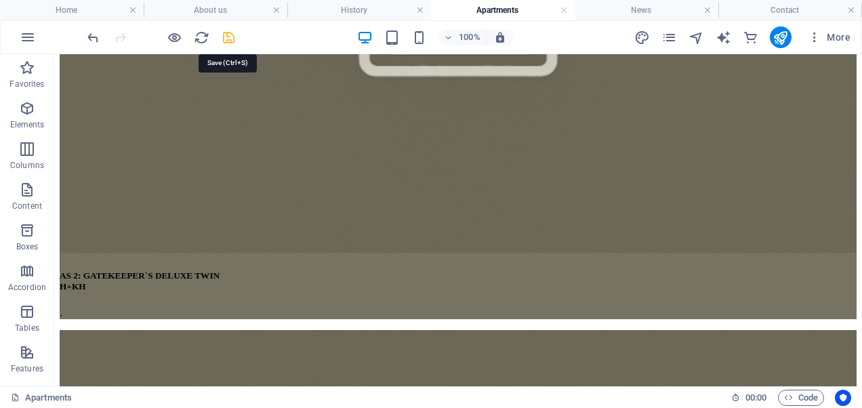
click at [230, 37] on icon "save" at bounding box center [229, 38] width 16 height 16
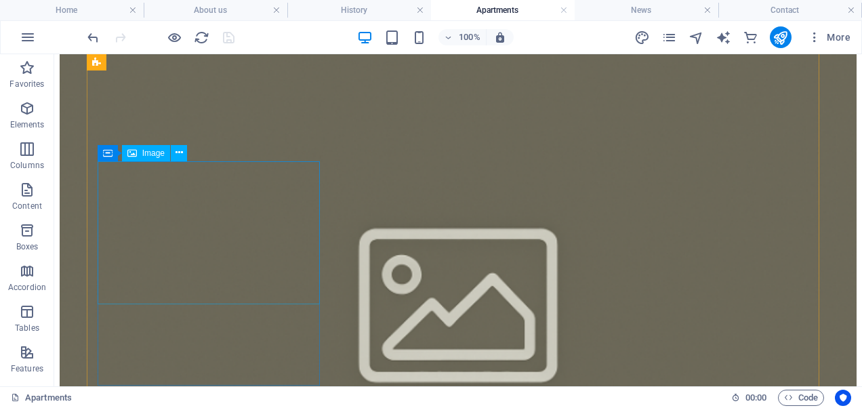
scroll to position [1730, 0]
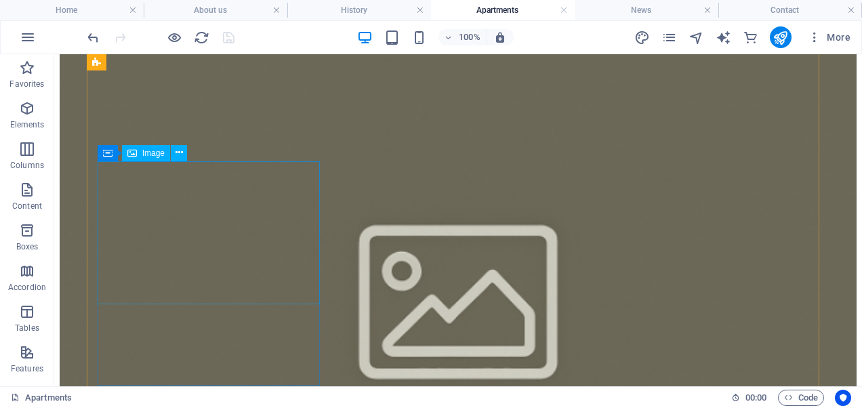
select select "%"
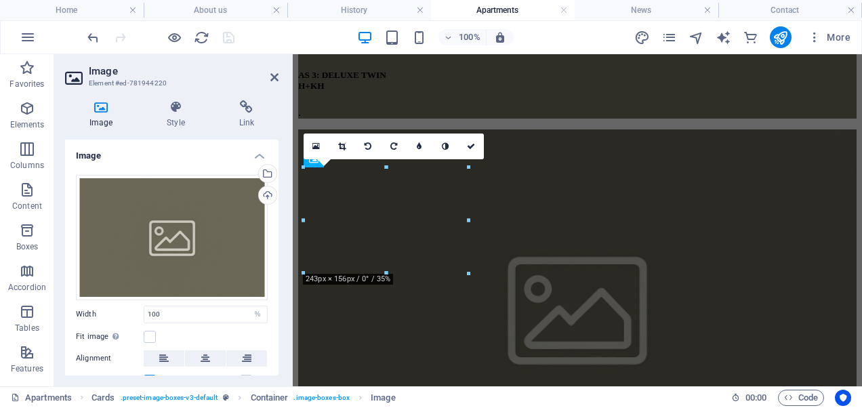
scroll to position [1405, 0]
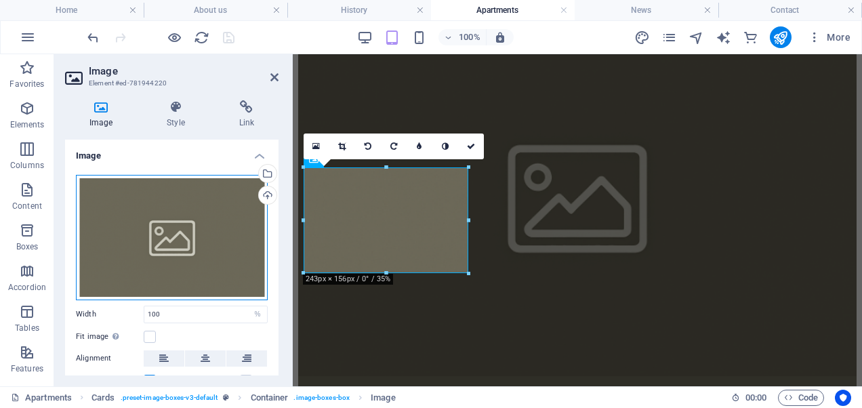
click at [215, 237] on div "Drag files here, click to choose files or select files from Files or our free s…" at bounding box center [172, 237] width 192 height 125
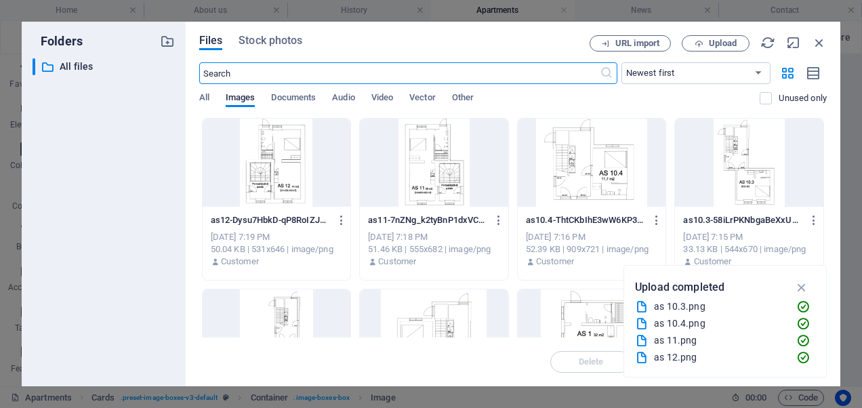
scroll to position [4040, 0]
click at [693, 42] on span "Upload" at bounding box center [716, 43] width 56 height 9
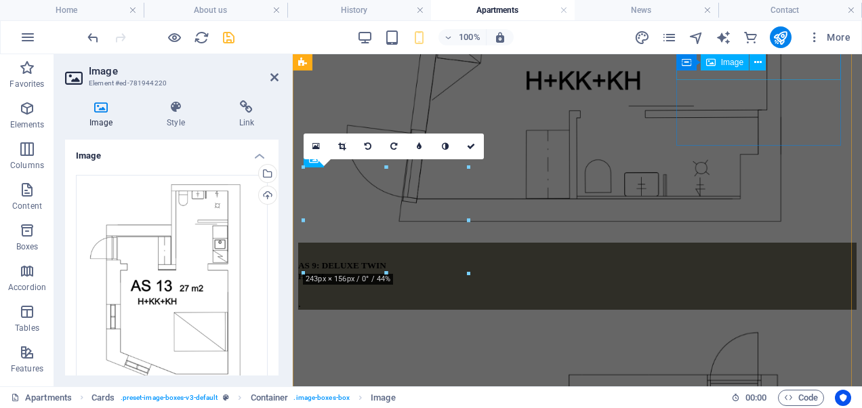
scroll to position [1405, 0]
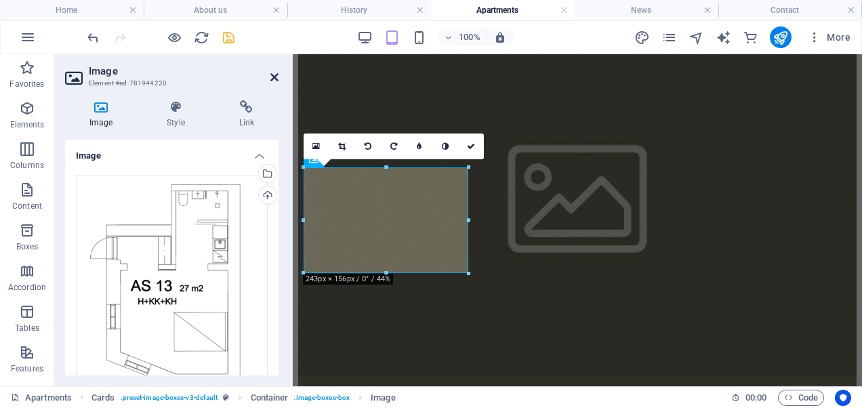
click at [272, 75] on icon at bounding box center [274, 77] width 8 height 11
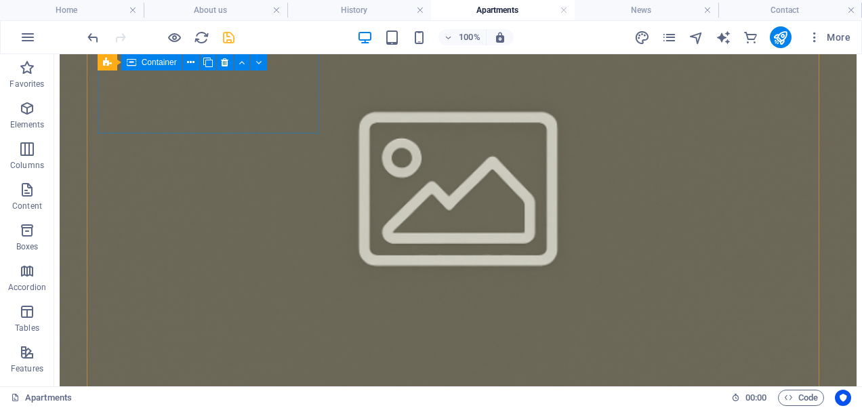
scroll to position [1847, 0]
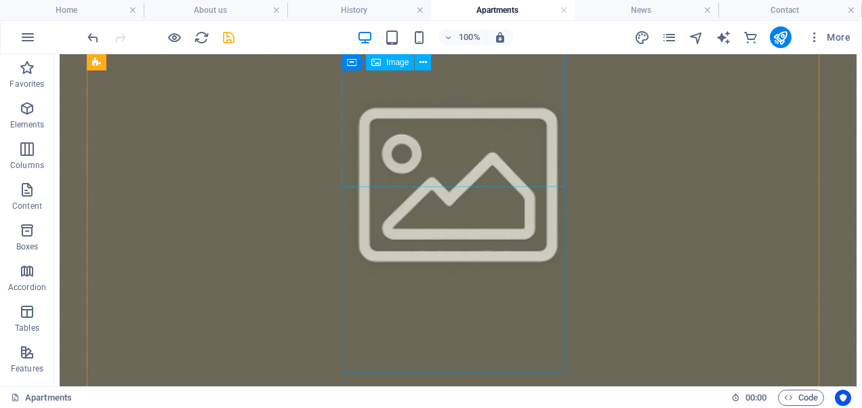
select select "%"
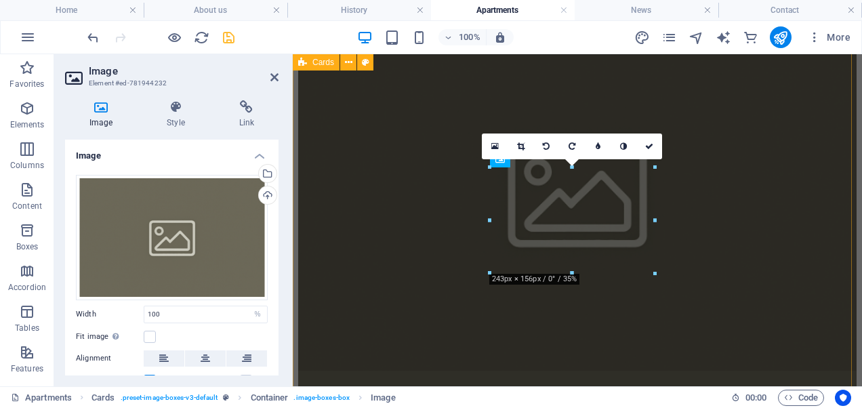
scroll to position [1405, 0]
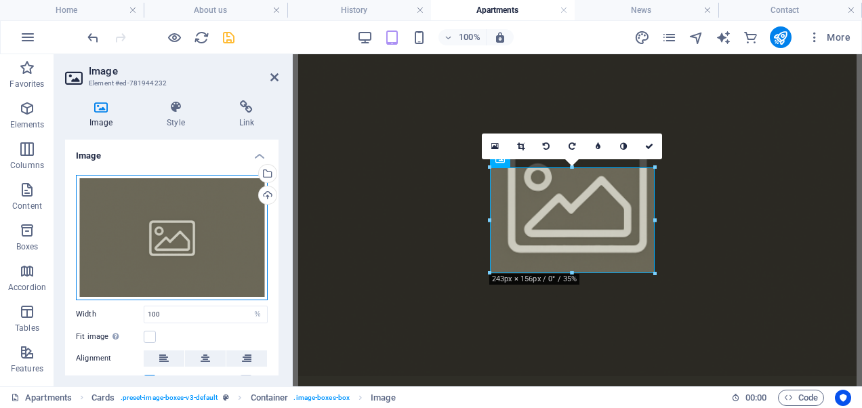
click at [217, 226] on div "Drag files here, click to choose files or select files from Files or our free s…" at bounding box center [172, 237] width 192 height 125
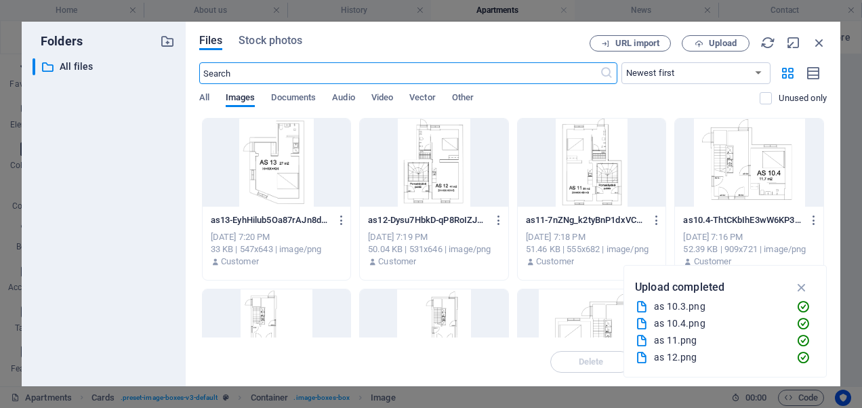
scroll to position [4364, 0]
click at [698, 42] on icon "button" at bounding box center [698, 43] width 9 height 9
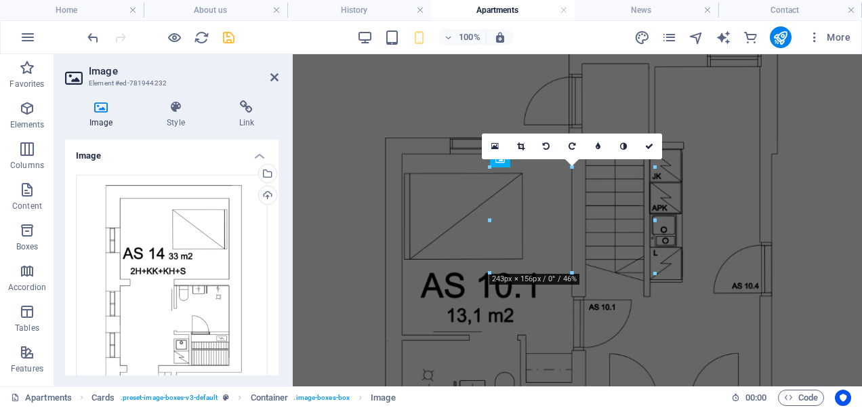
scroll to position [1405, 0]
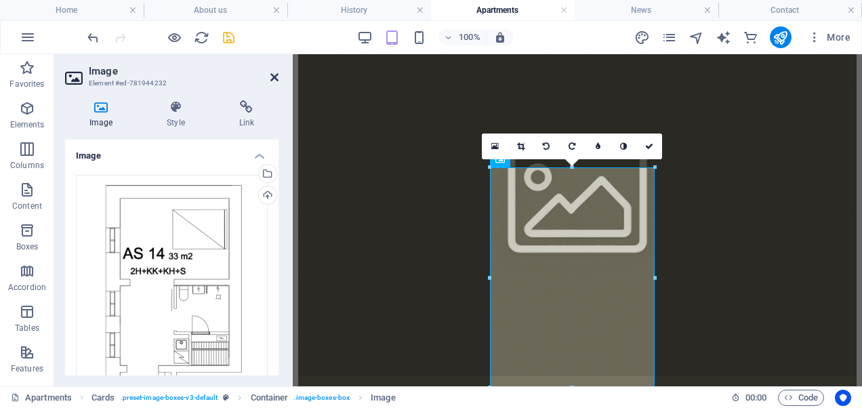
click at [274, 77] on icon at bounding box center [274, 77] width 8 height 11
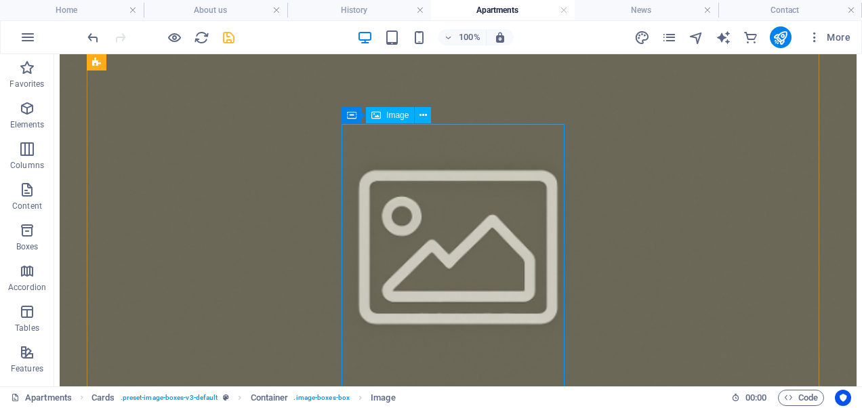
scroll to position [1816, 0]
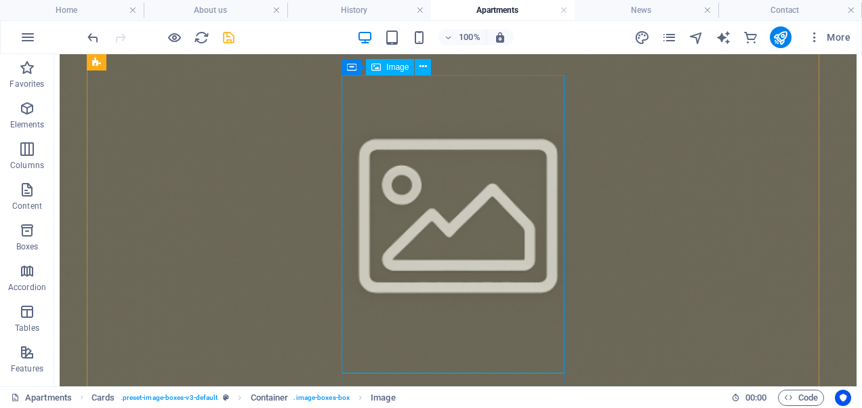
select select "%"
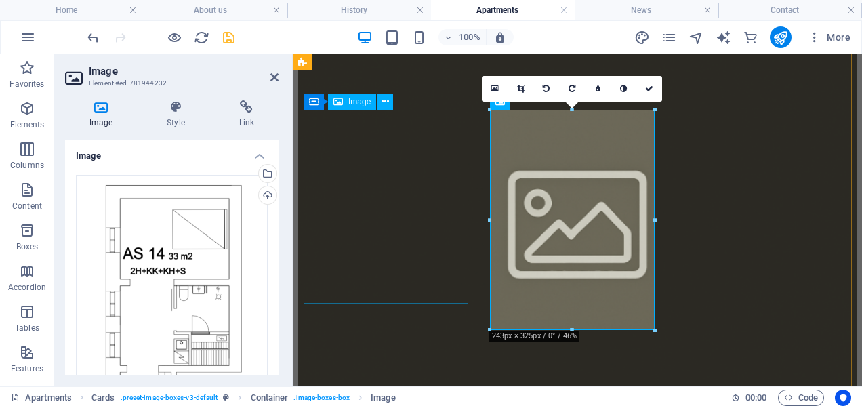
scroll to position [1463, 0]
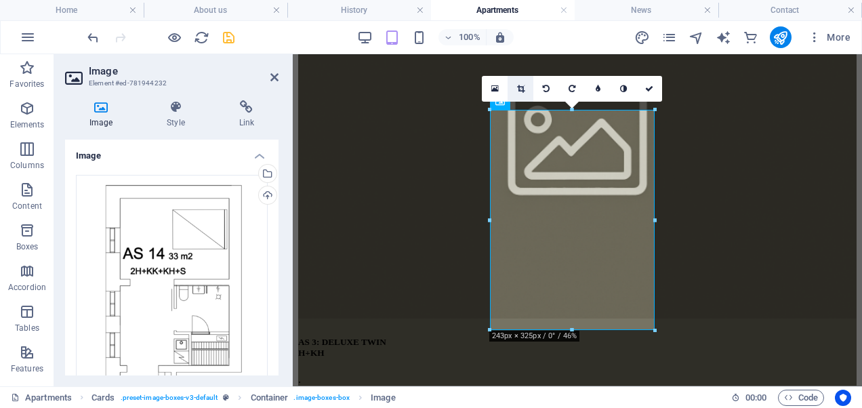
click at [516, 89] on link at bounding box center [520, 89] width 26 height 26
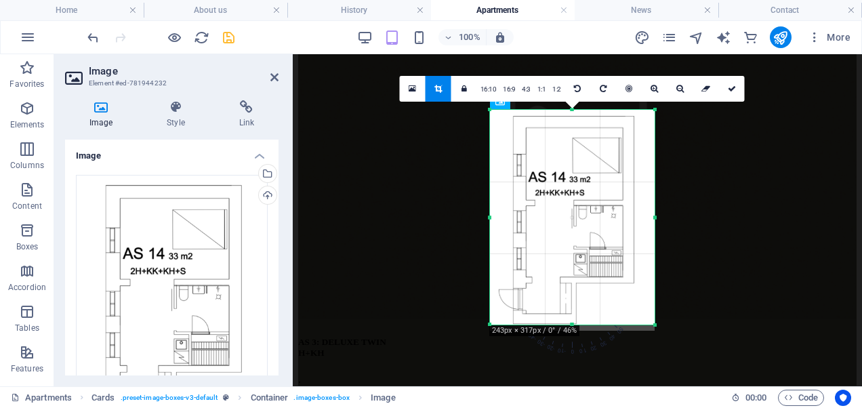
click at [571, 327] on div at bounding box center [572, 324] width 165 height 5
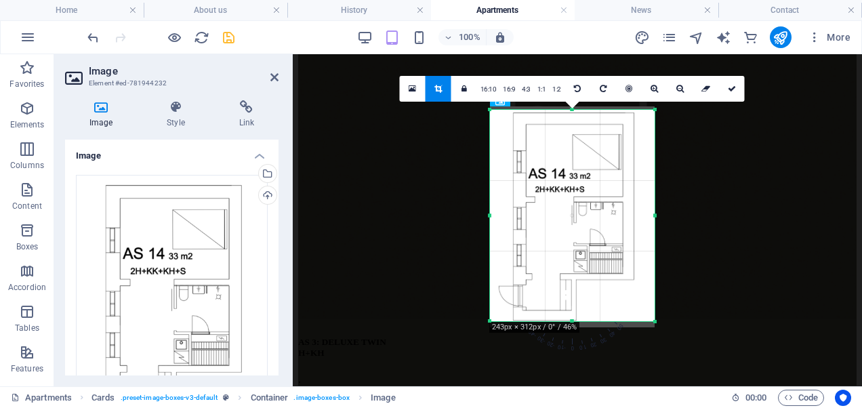
click at [573, 114] on div "180 170 160 150 140 130 120 110 100 90 80 70 60 50 40 30 20 10 0 -10 -20 -30 -4…" at bounding box center [572, 215] width 165 height 211
click at [733, 88] on icon at bounding box center [732, 89] width 8 height 8
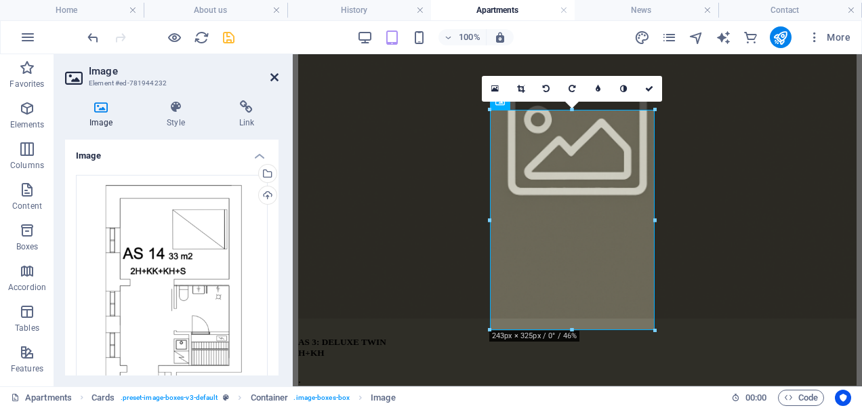
click at [272, 75] on icon at bounding box center [274, 77] width 8 height 11
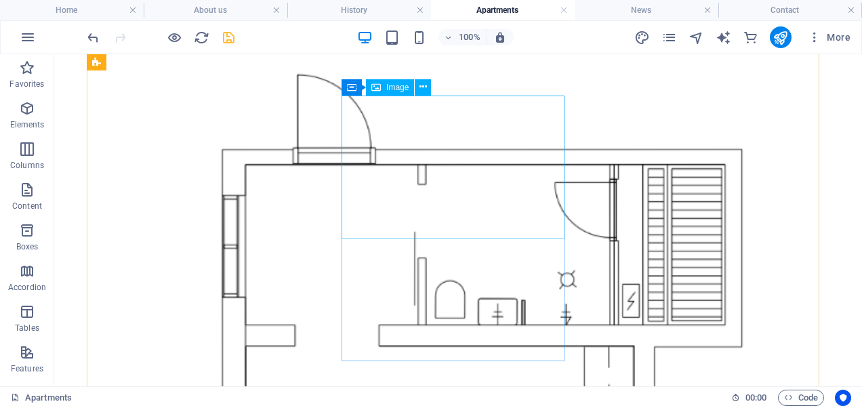
scroll to position [294, 0]
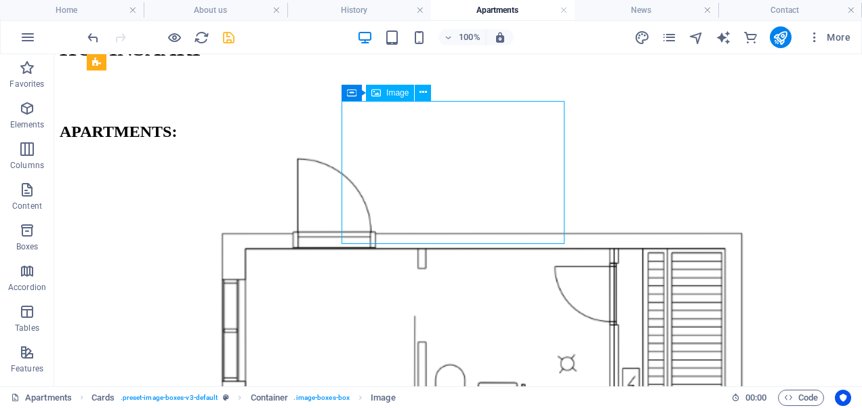
select select "%"
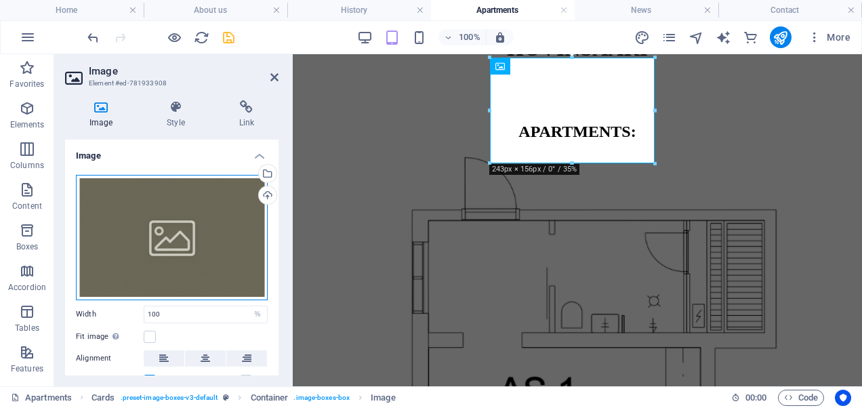
click at [166, 234] on div "Drag files here, click to choose files or select files from Files or our free s…" at bounding box center [172, 237] width 192 height 125
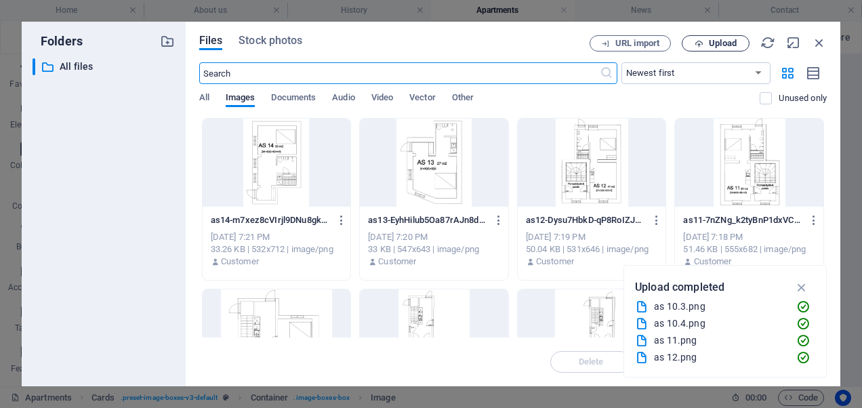
click at [707, 40] on span "Upload" at bounding box center [716, 43] width 56 height 9
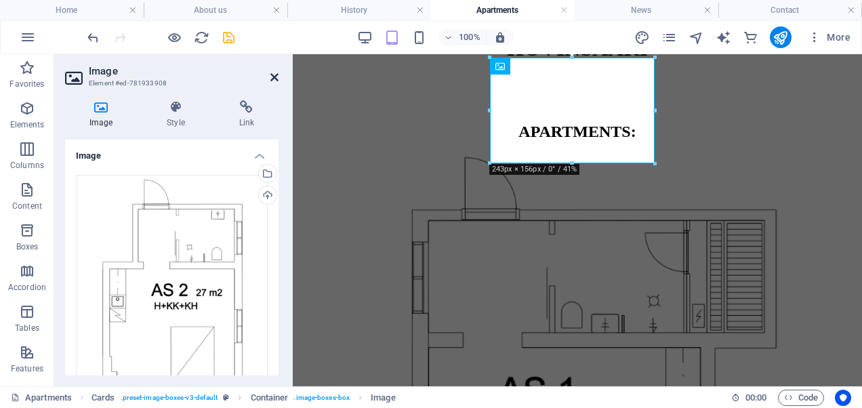
click at [274, 76] on icon at bounding box center [274, 77] width 8 height 11
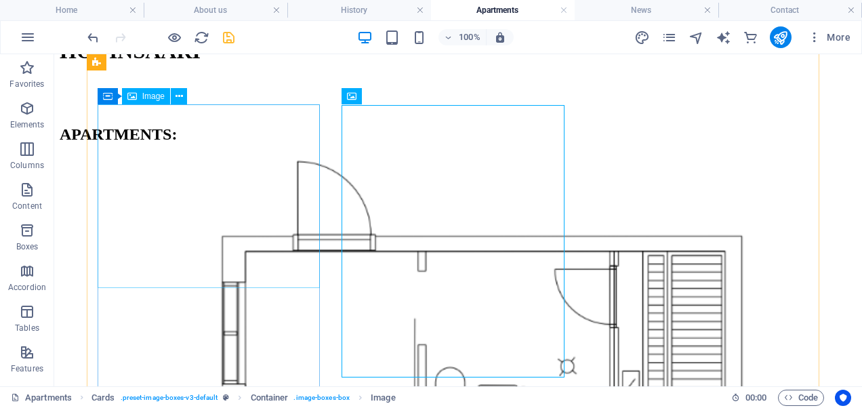
scroll to position [289, 0]
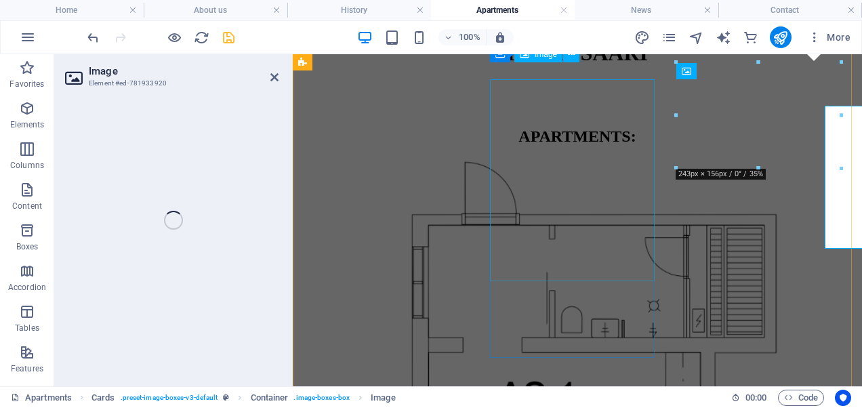
select select "%"
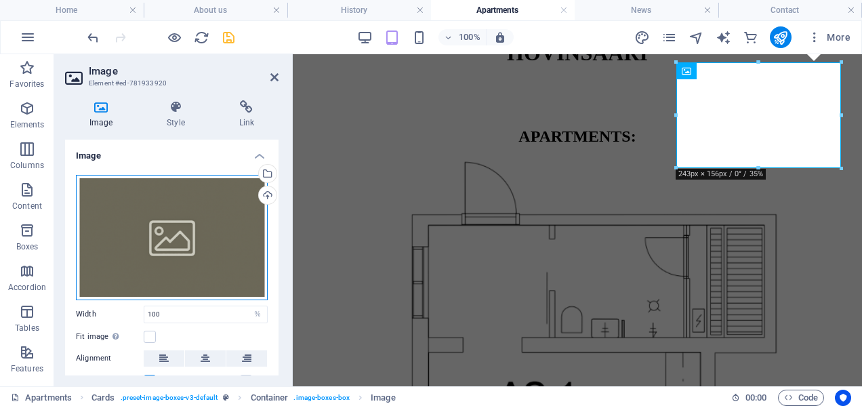
click at [187, 245] on div "Drag files here, click to choose files or select files from Files or our free s…" at bounding box center [172, 237] width 192 height 125
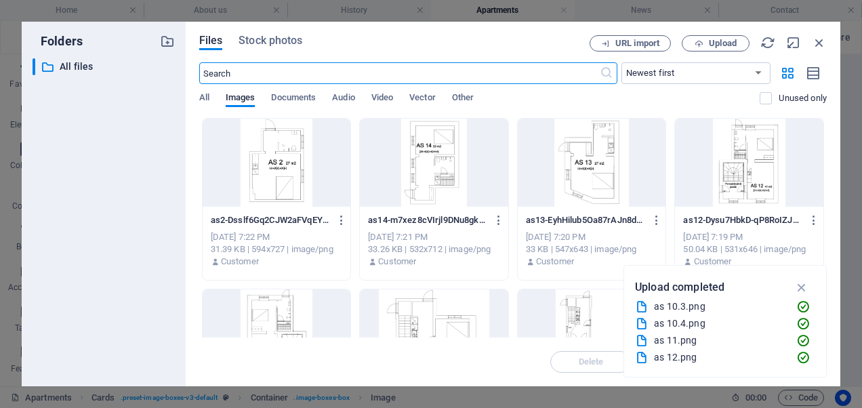
scroll to position [787, 0]
click at [722, 42] on span "Upload" at bounding box center [723, 43] width 28 height 8
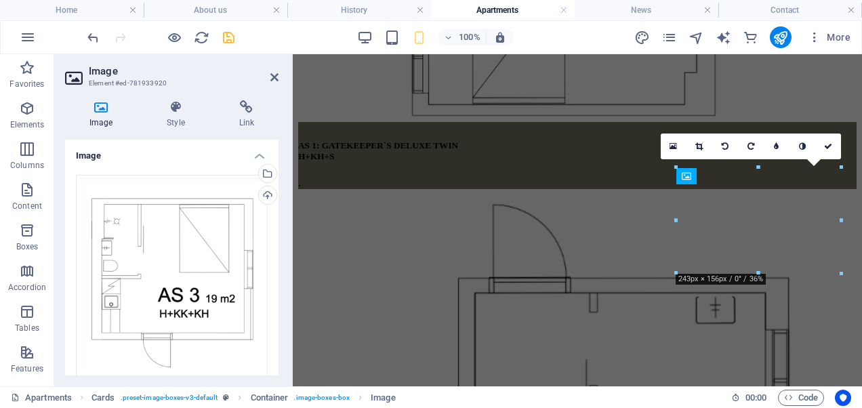
scroll to position [184, 0]
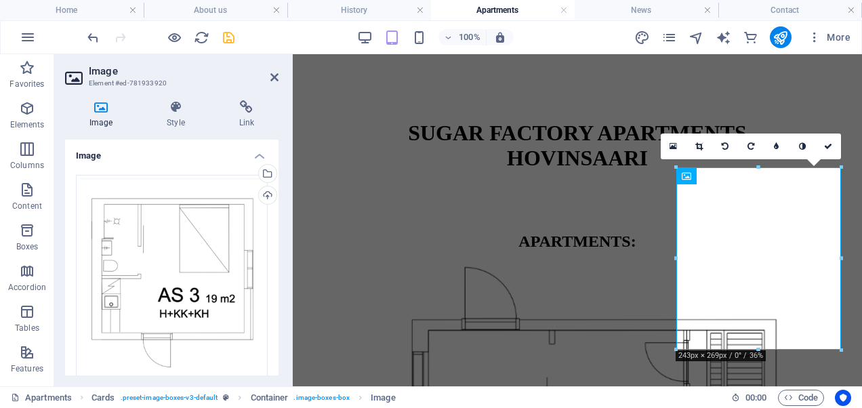
click at [279, 71] on aside "Image Element #ed-781933920 Image Style Link Image Drag files here, click to ch…" at bounding box center [173, 220] width 238 height 332
click at [271, 73] on icon at bounding box center [274, 77] width 8 height 11
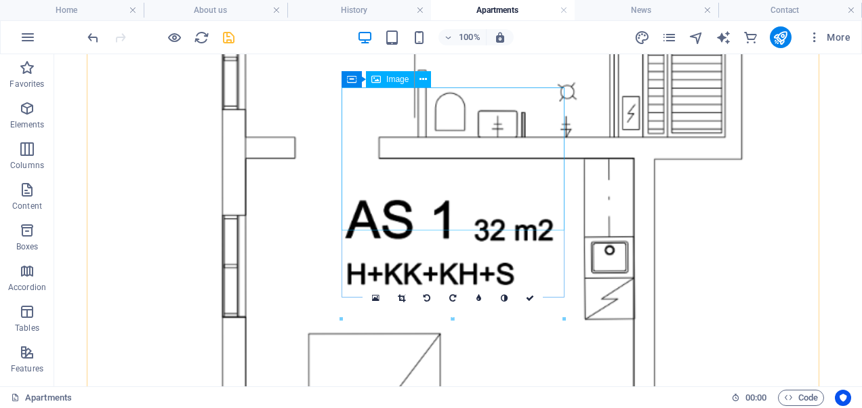
scroll to position [684, 0]
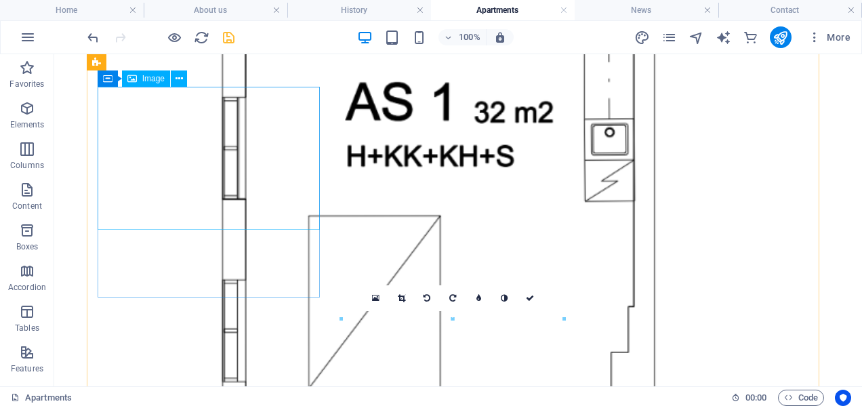
select select "%"
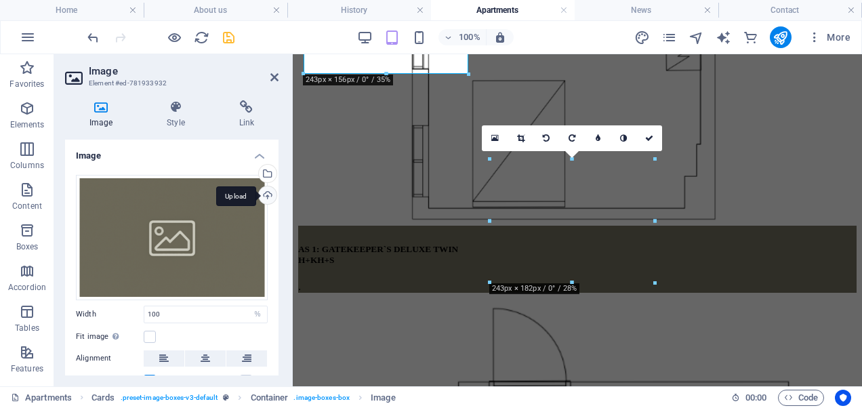
click at [263, 195] on div "Upload" at bounding box center [266, 196] width 20 height 20
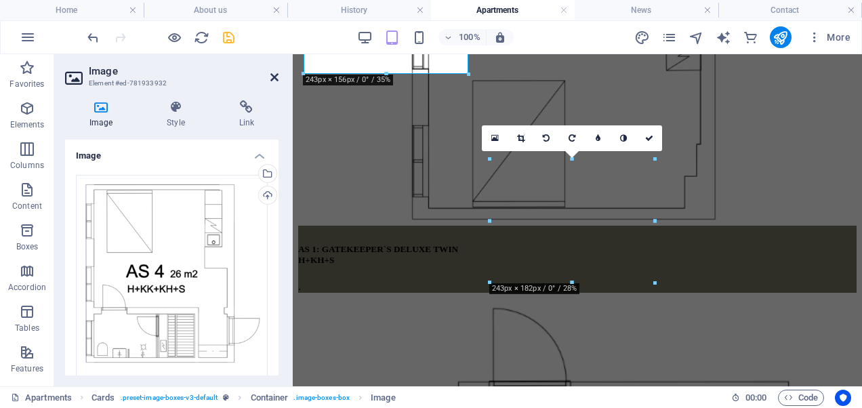
click at [276, 75] on icon at bounding box center [274, 77] width 8 height 11
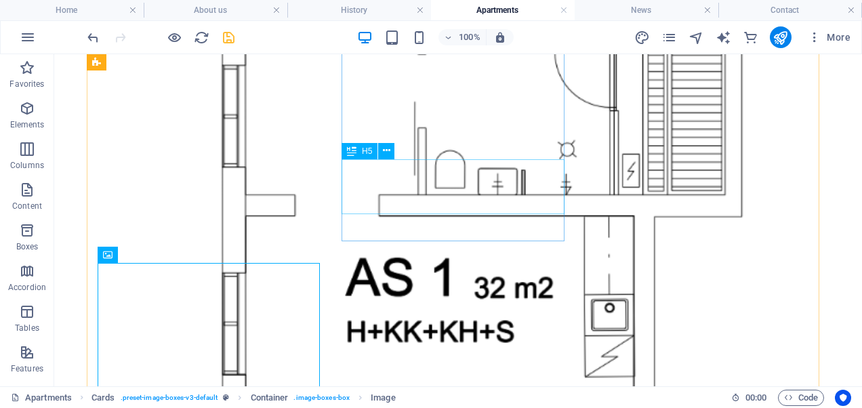
scroll to position [680, 0]
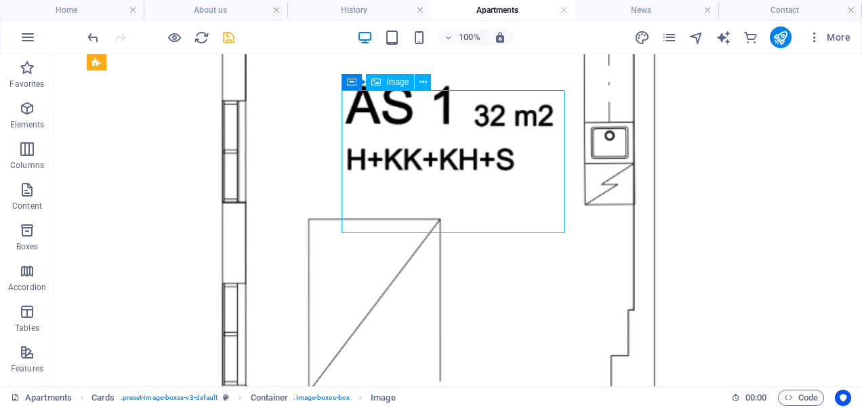
select select "%"
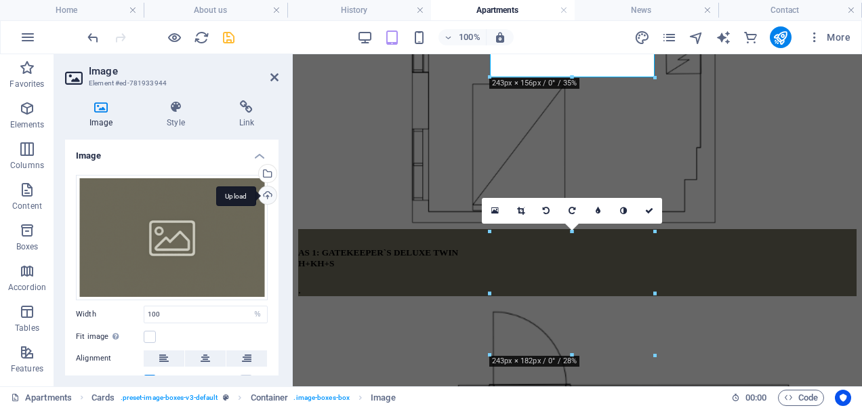
click at [268, 192] on div "Upload" at bounding box center [266, 196] width 20 height 20
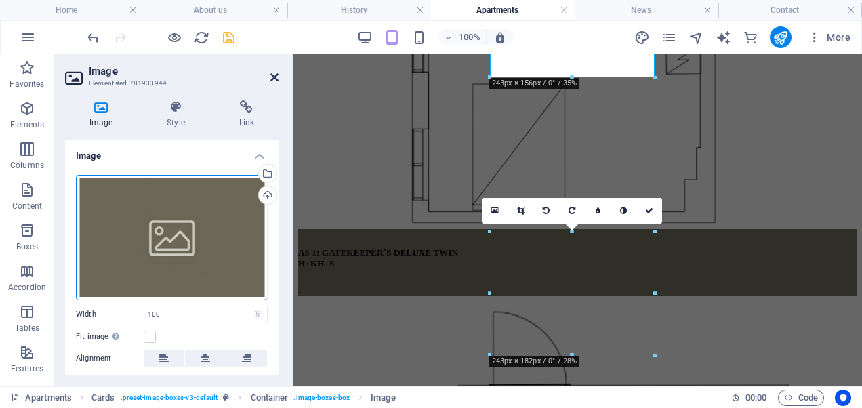
click at [272, 78] on icon at bounding box center [274, 77] width 8 height 11
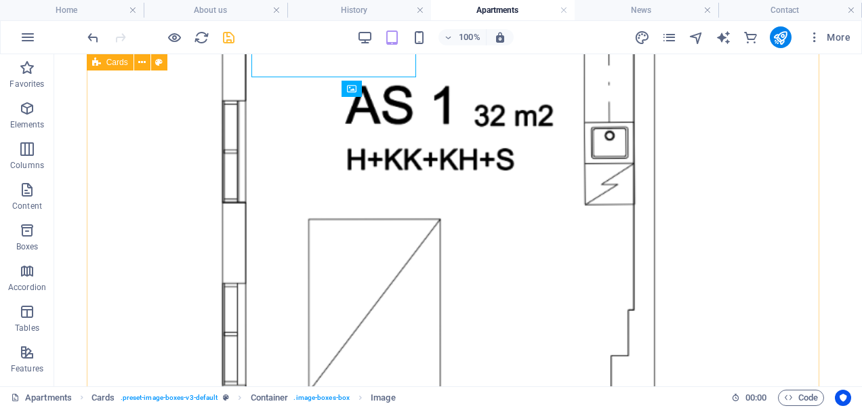
scroll to position [675, 0]
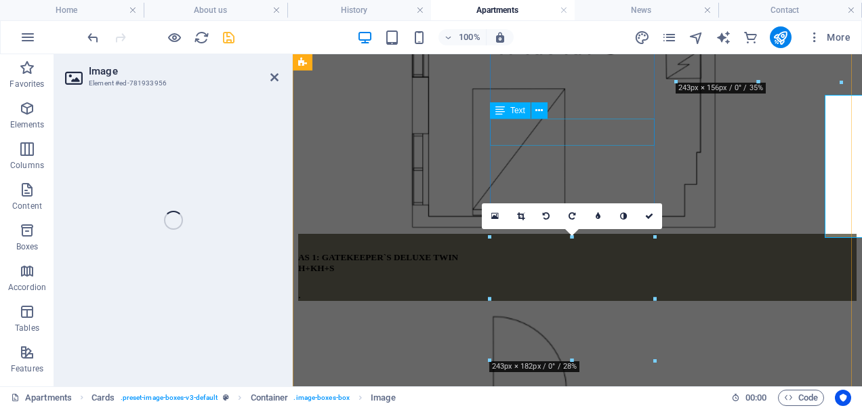
select select "%"
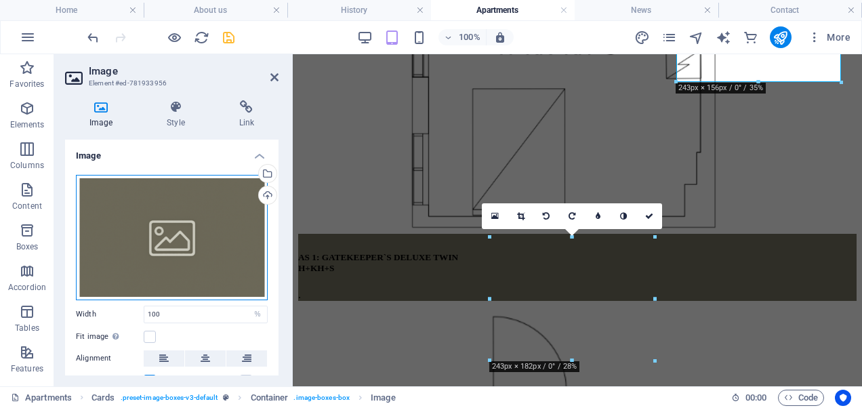
click at [219, 228] on div "Drag files here, click to choose files or select files from Files or our free s…" at bounding box center [172, 237] width 192 height 125
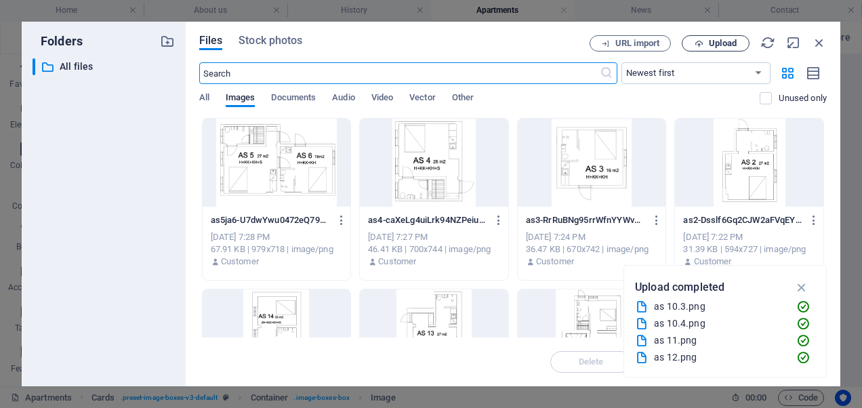
click at [714, 41] on span "Upload" at bounding box center [723, 43] width 28 height 8
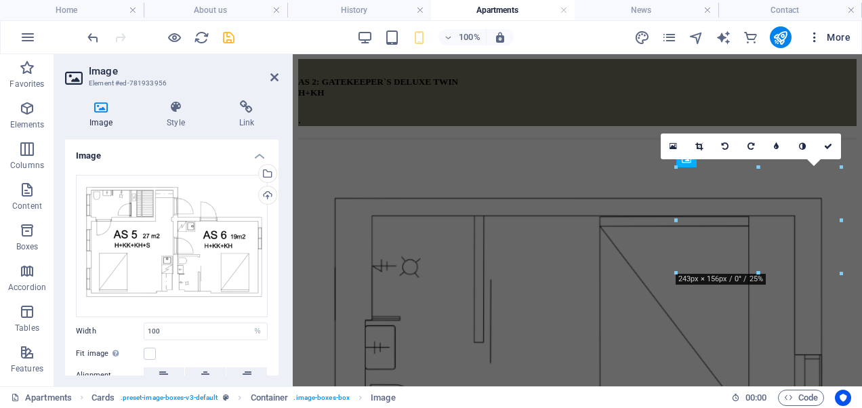
scroll to position [484, 0]
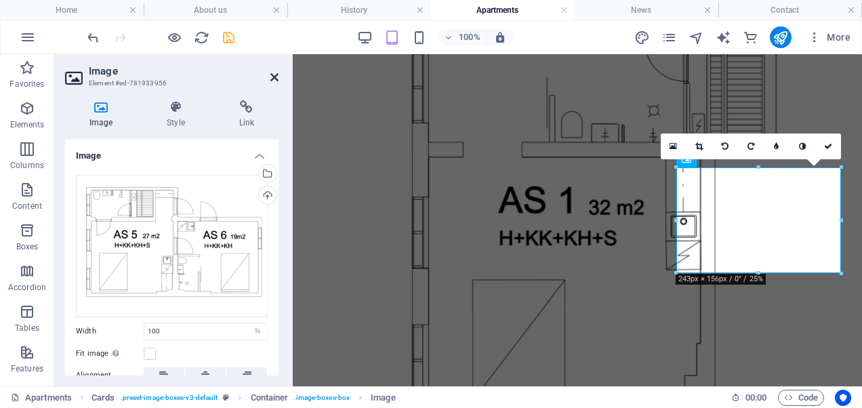
click at [274, 77] on icon at bounding box center [274, 77] width 8 height 11
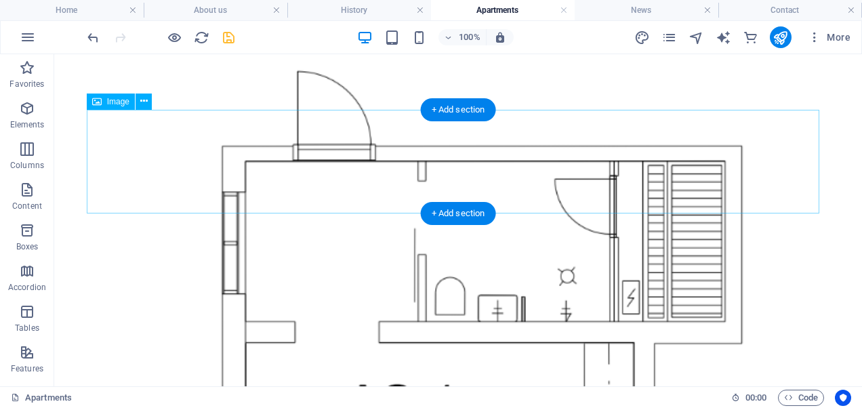
scroll to position [0, 0]
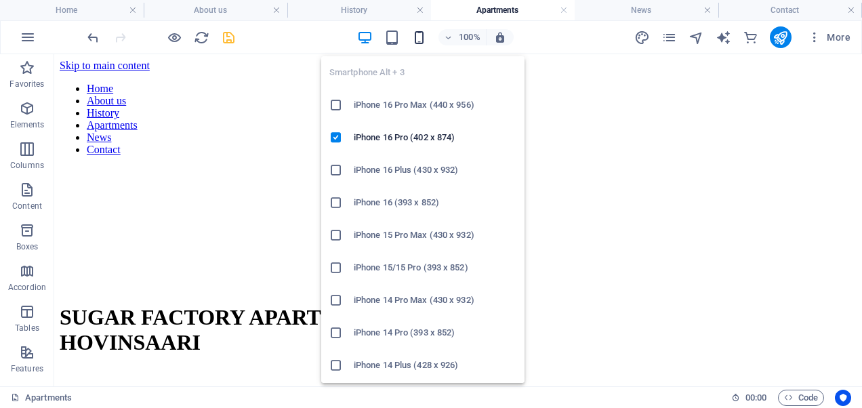
click at [417, 35] on icon "button" at bounding box center [419, 38] width 16 height 16
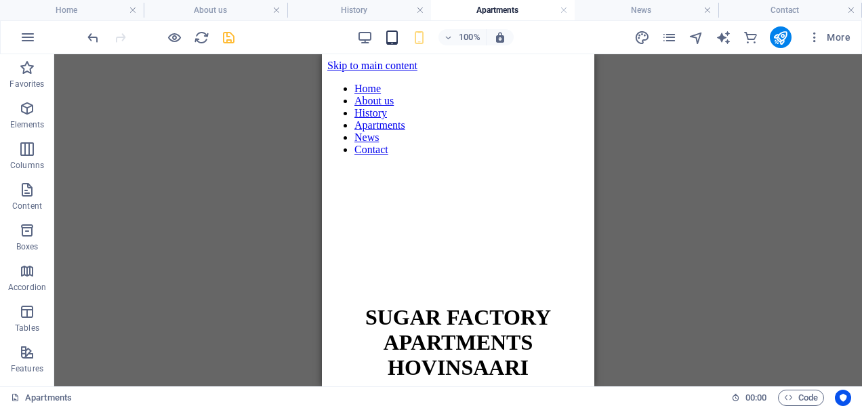
click at [401, 37] on div "100%" at bounding box center [435, 37] width 156 height 22
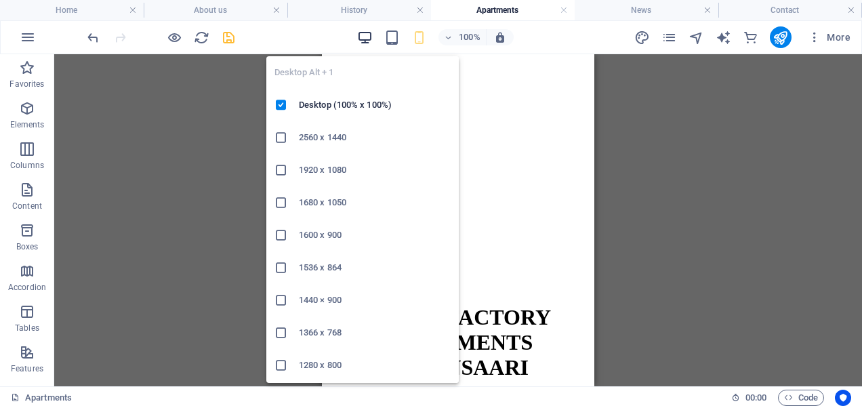
click at [368, 38] on icon "button" at bounding box center [365, 38] width 16 height 16
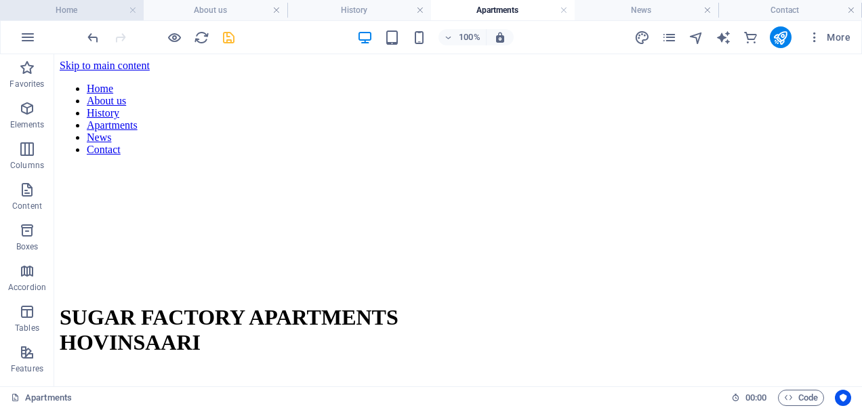
click at [75, 13] on h4 "Home" at bounding box center [72, 10] width 144 height 15
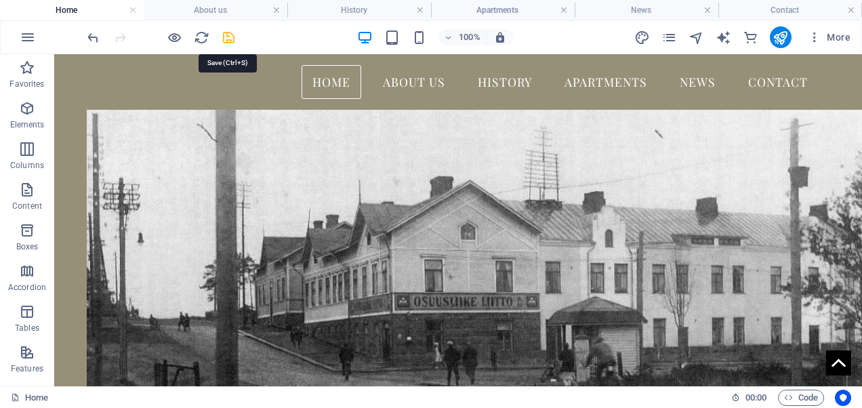
click at [229, 33] on icon "save" at bounding box center [229, 38] width 16 height 16
click at [783, 34] on icon "publish" at bounding box center [780, 38] width 16 height 16
